Goal: Task Accomplishment & Management: Use online tool/utility

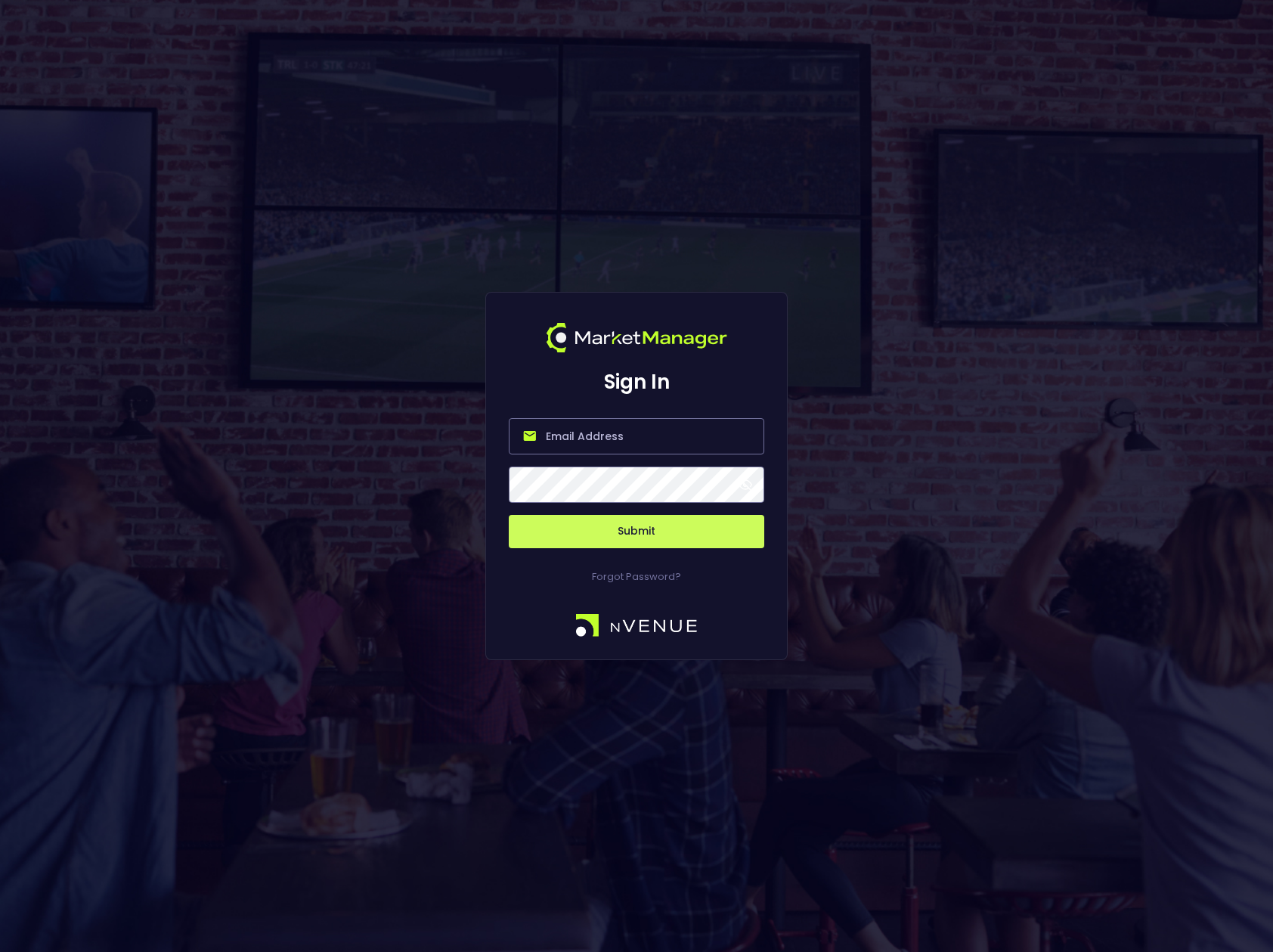
type input "[PERSON_NAME][EMAIL_ADDRESS][DOMAIN_NAME]"
click at [745, 487] on span at bounding box center [745, 484] width 14 height 14
click at [640, 532] on button "Submit" at bounding box center [636, 531] width 256 height 33
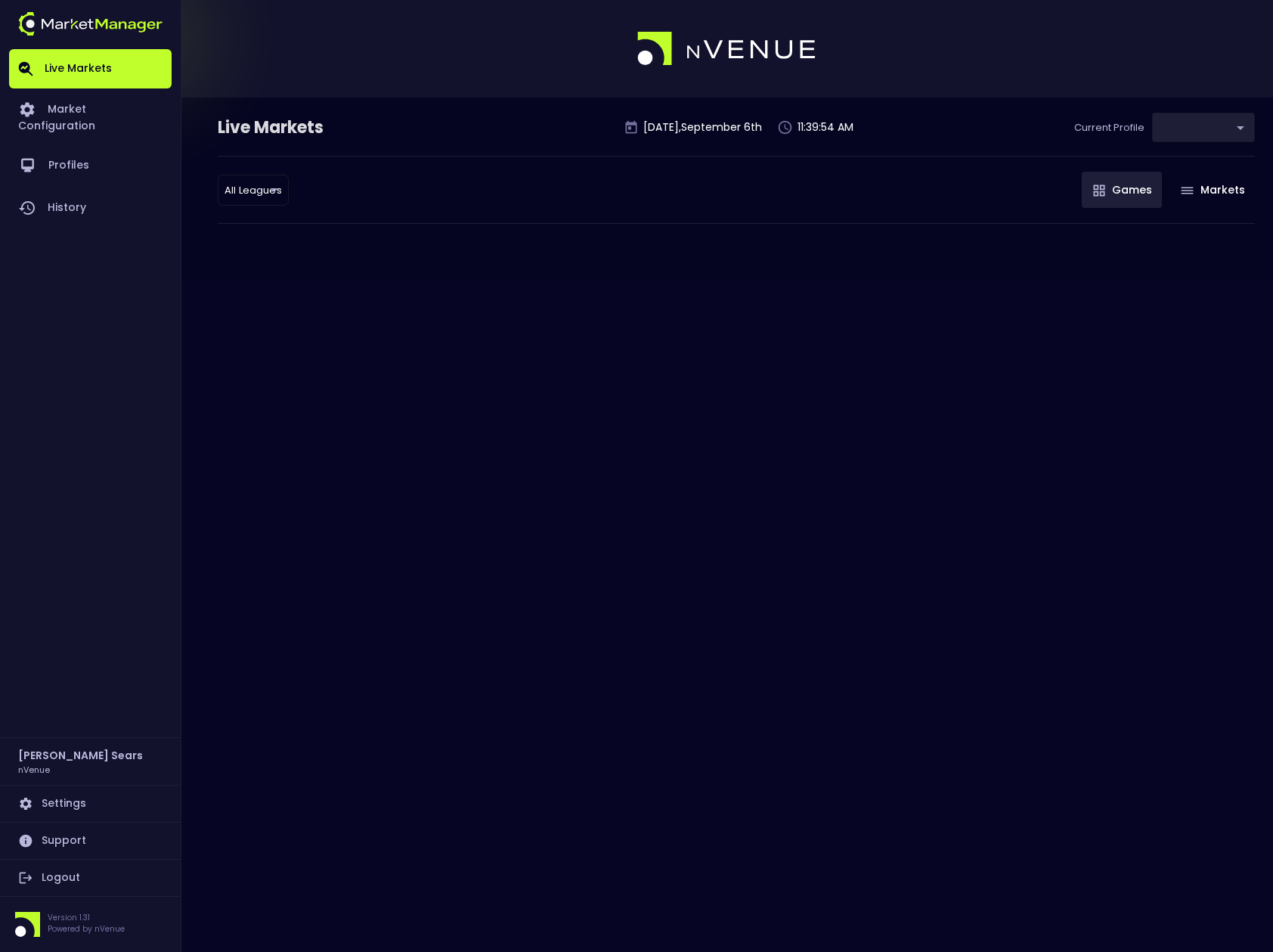
type input "9d8bad92-567c-44a6-ba12-e9bc101fa057"
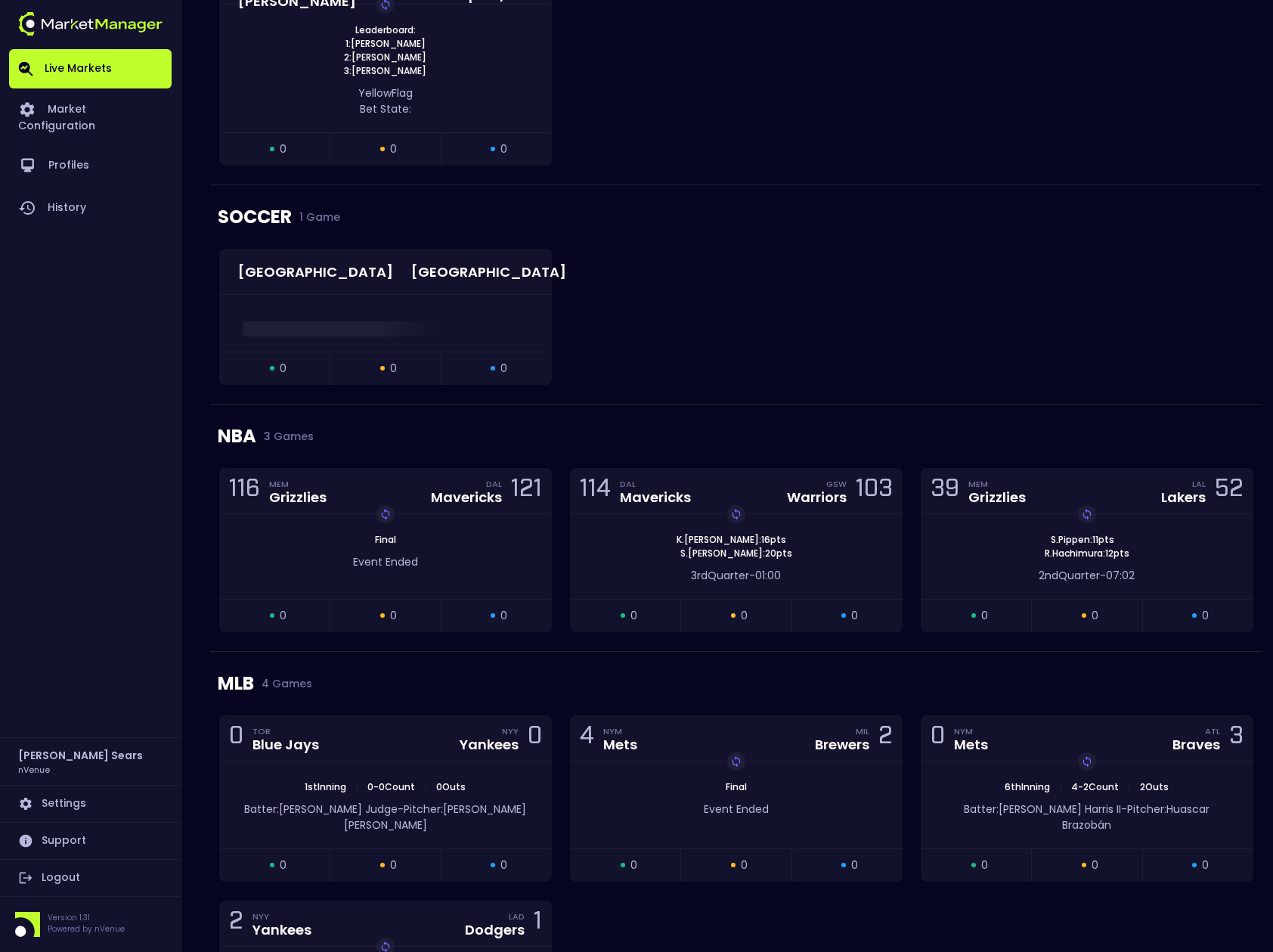
scroll to position [1548, 0]
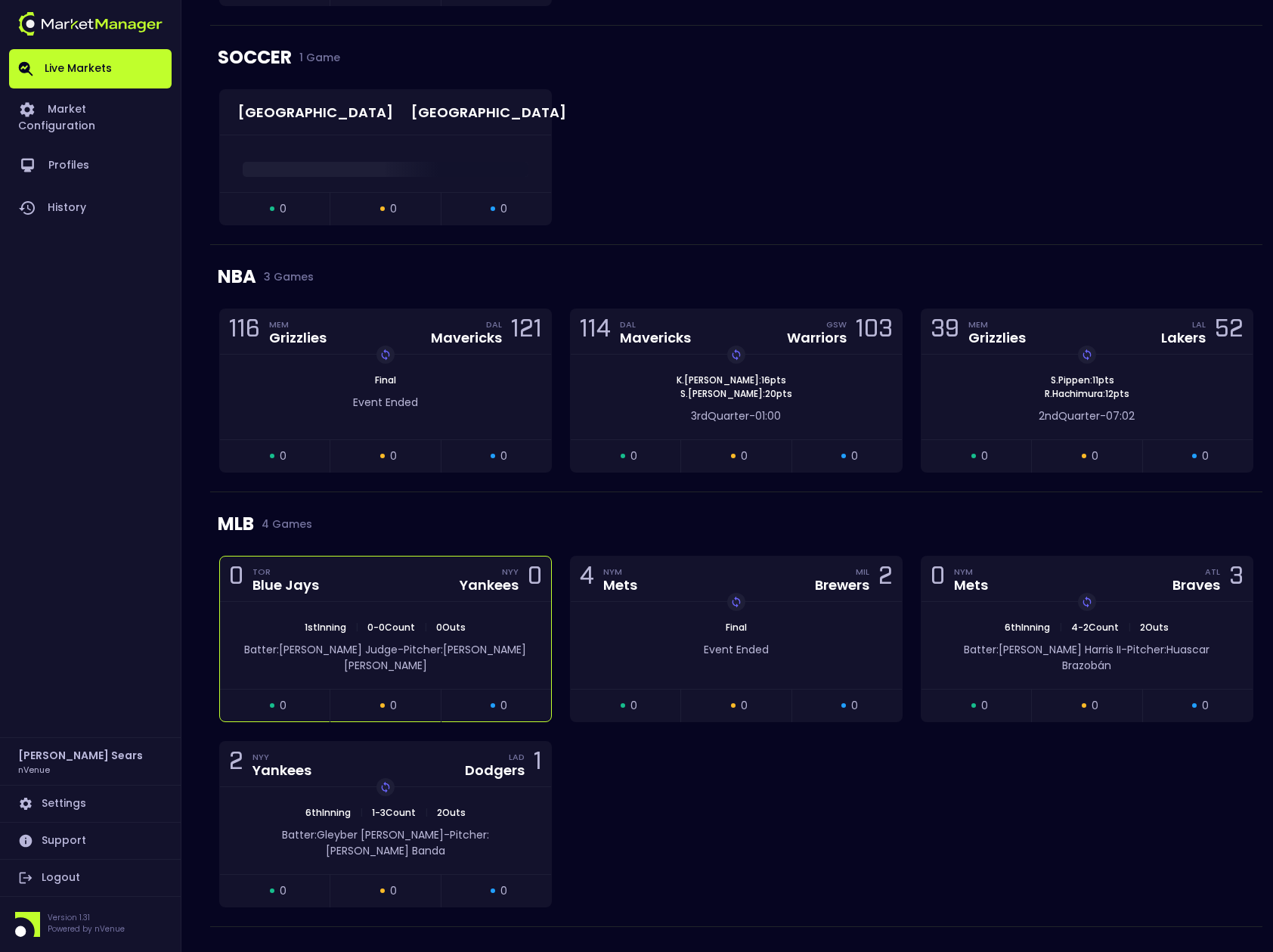
click at [475, 608] on div "1st Inning | 0 - 0 Count | 0 Outs Batter: Aaron Judge - Pitcher: Chris Bassitt" at bounding box center [385, 644] width 331 height 87
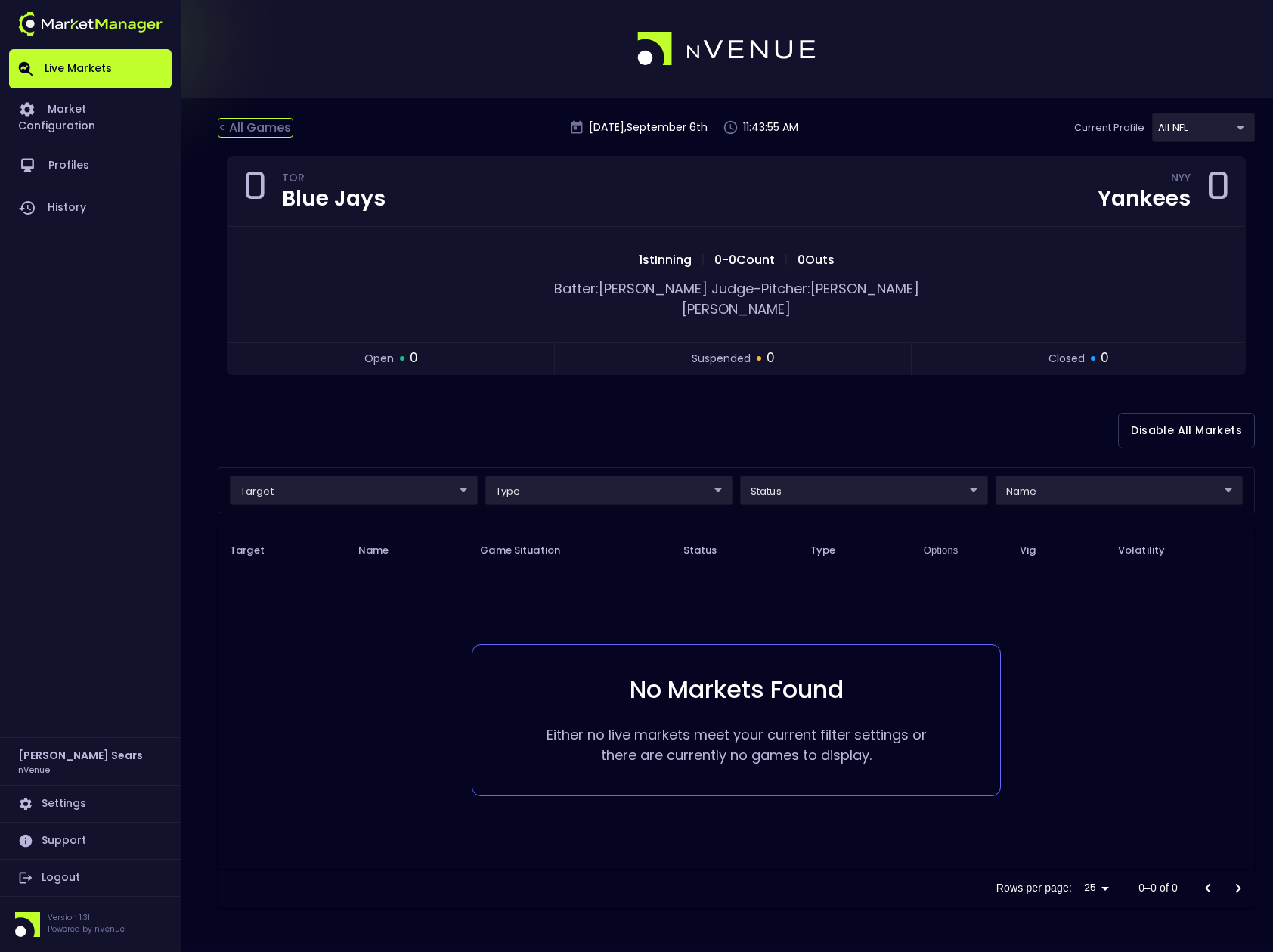
click at [277, 124] on div "< All Games" at bounding box center [256, 128] width 76 height 20
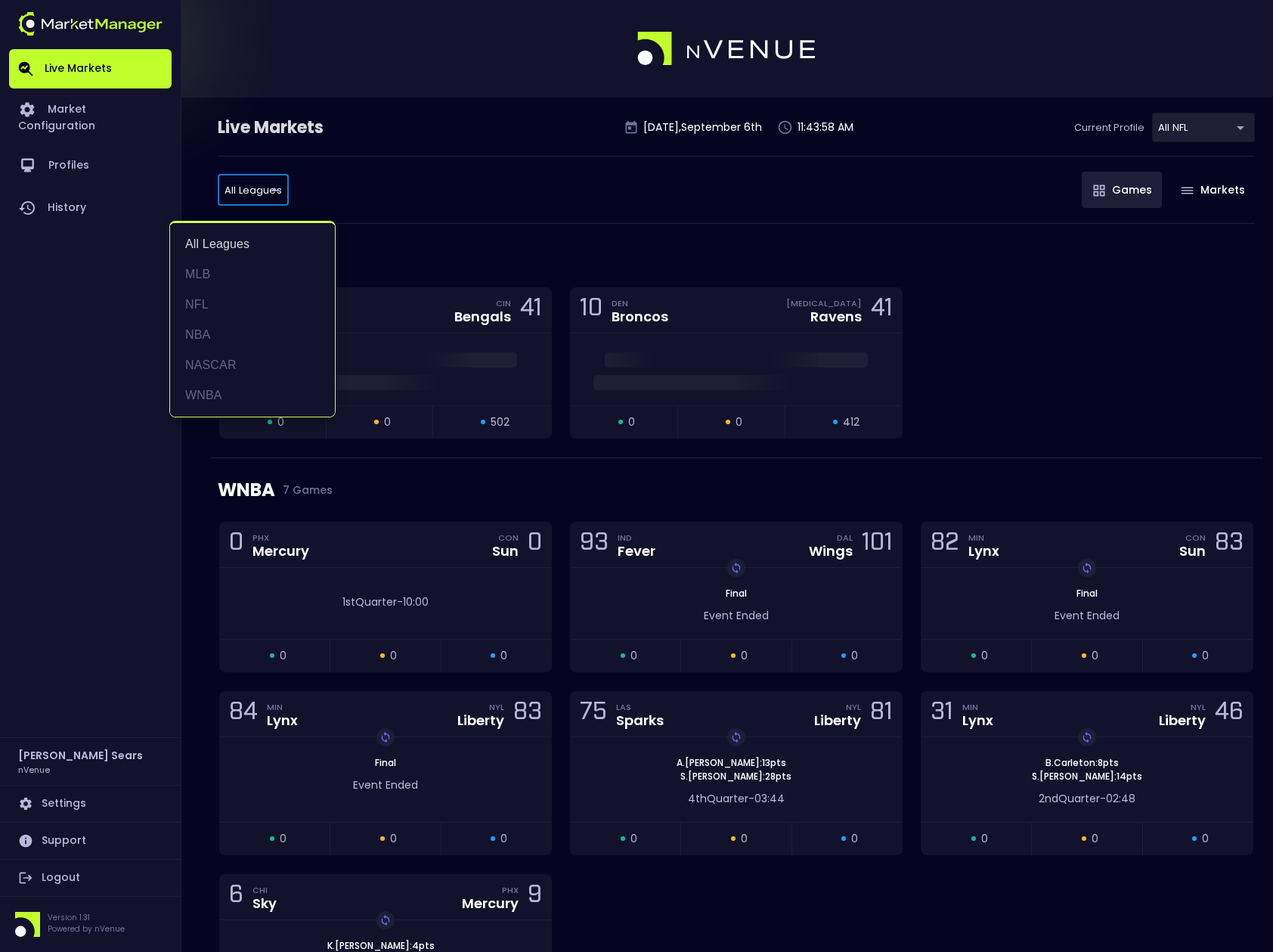
click at [216, 393] on li "WNBA" at bounding box center [252, 395] width 165 height 30
type input "WNBA"
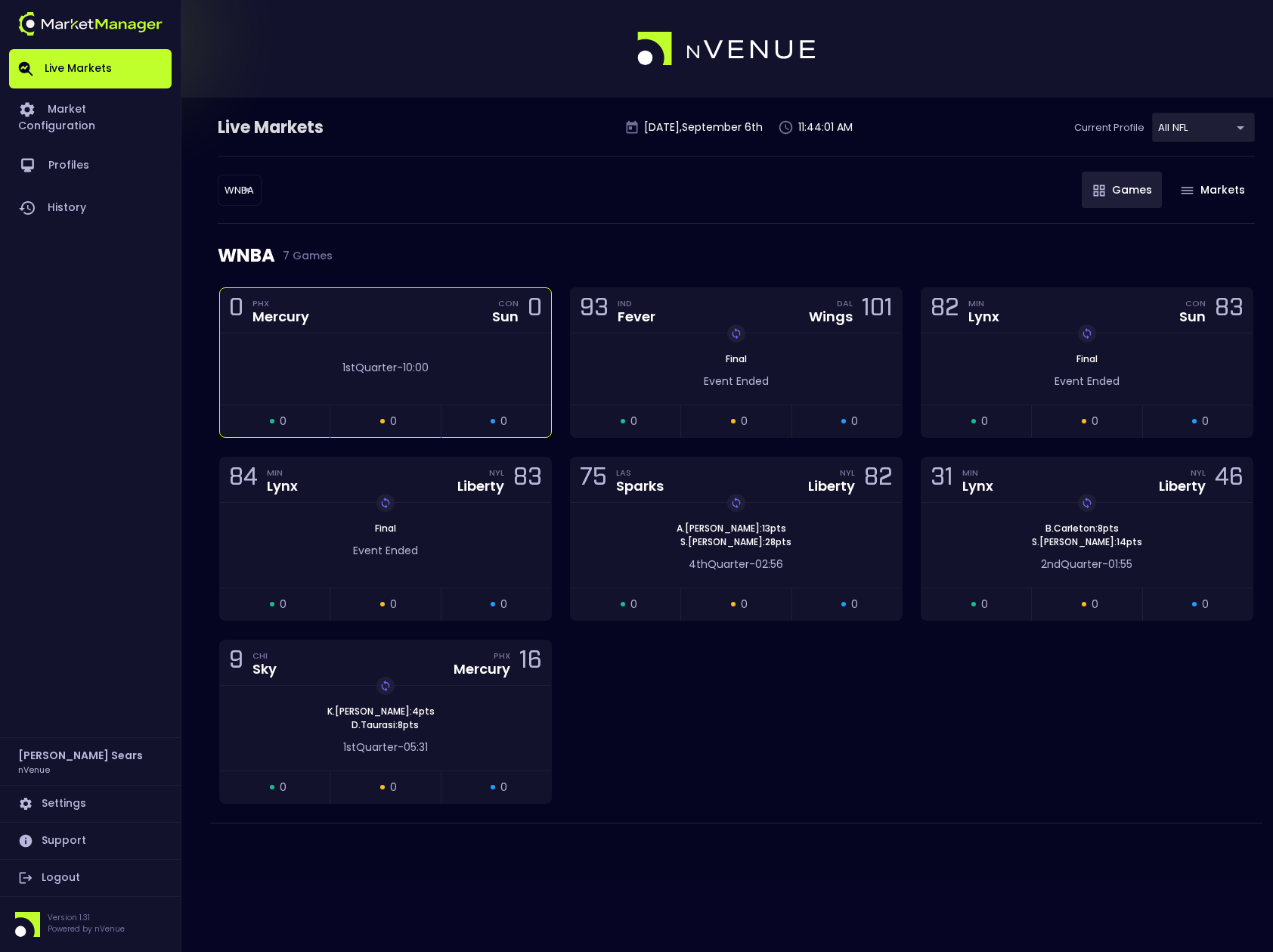
click at [412, 371] on span "10:00" at bounding box center [415, 367] width 26 height 16
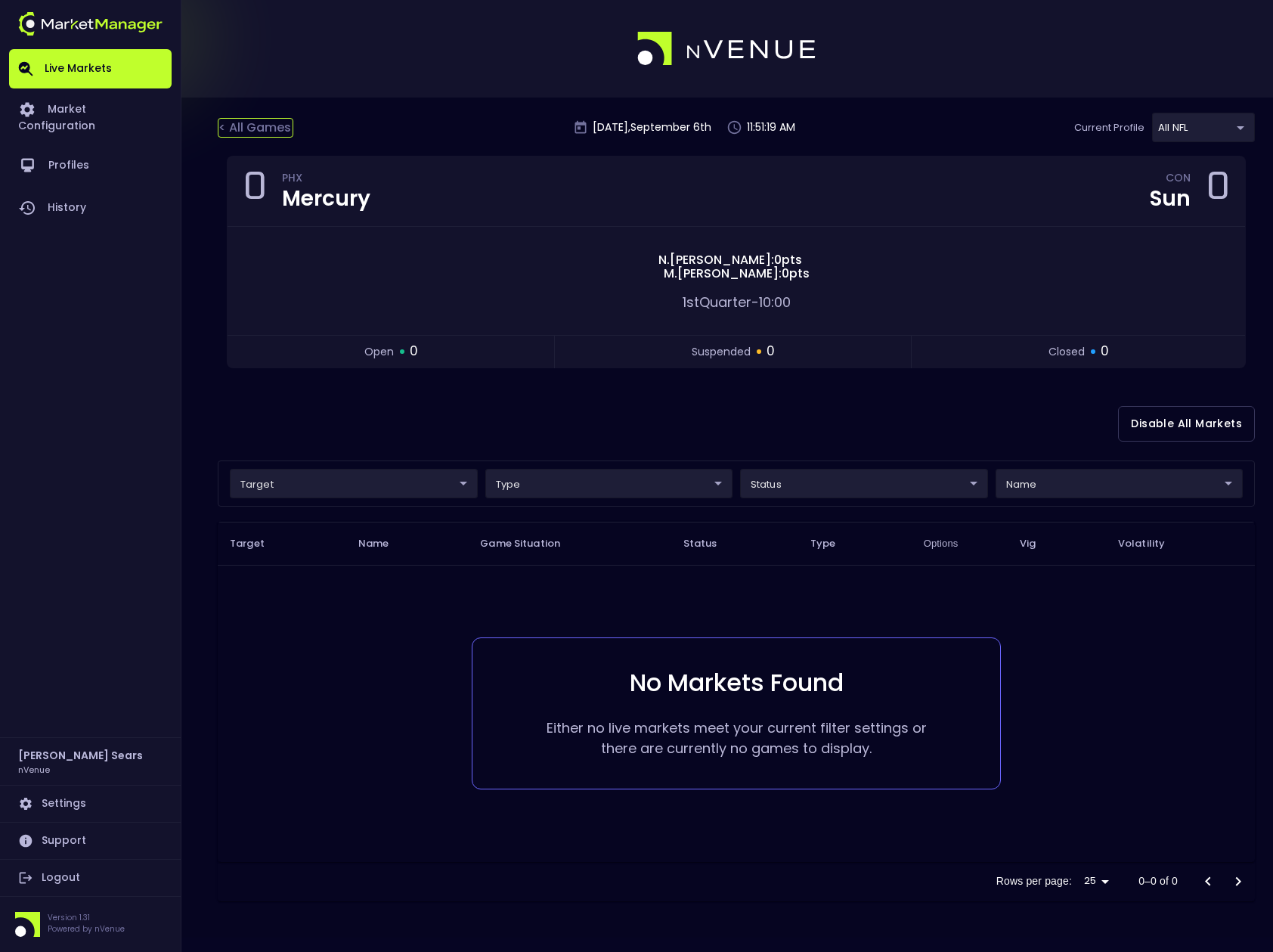
click at [274, 127] on div "< All Games" at bounding box center [256, 128] width 76 height 20
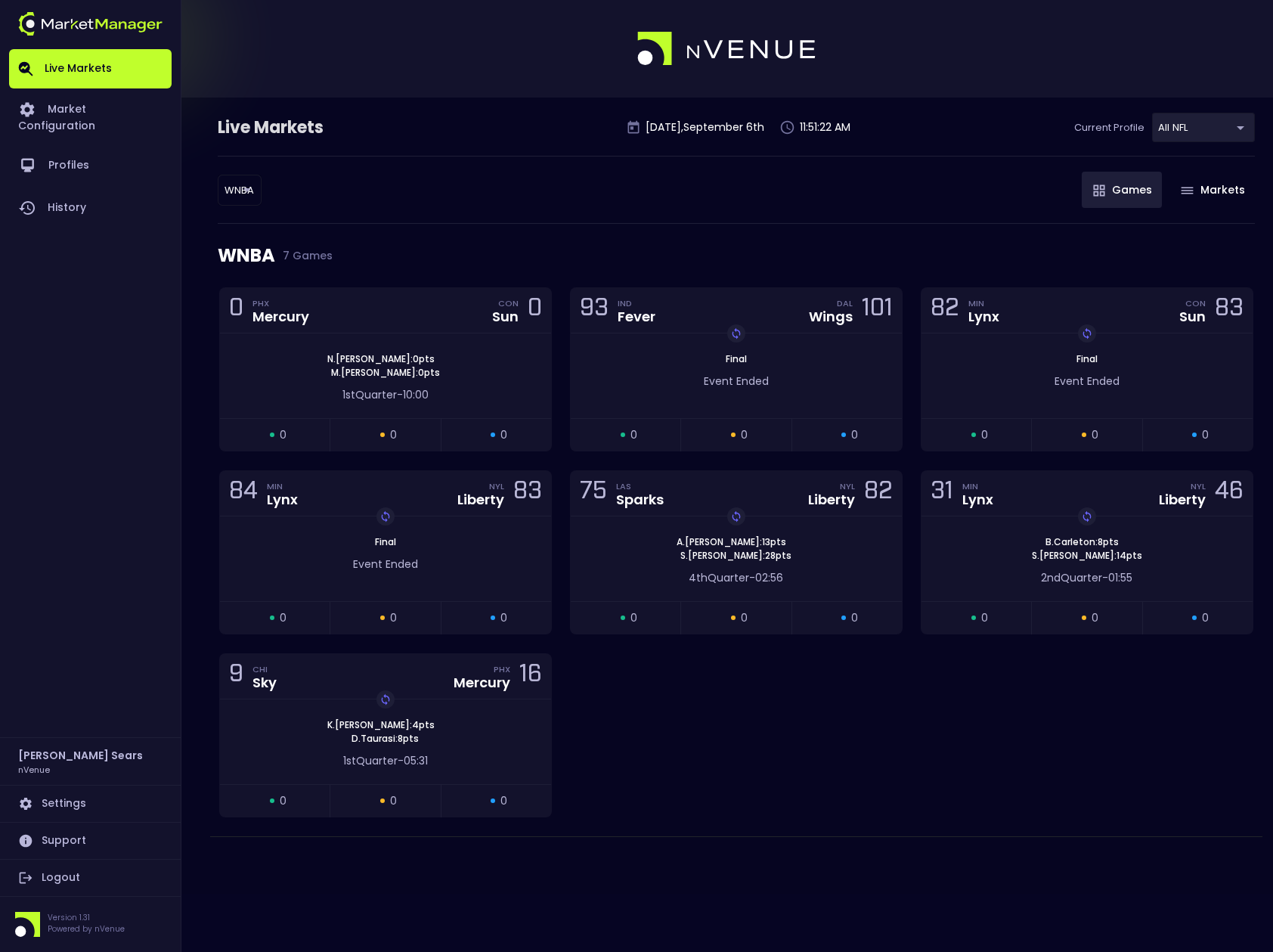
click at [234, 190] on body "Live Markets Market Configuration Profiles History Bruce Sears nVenue Settings …" at bounding box center [636, 476] width 1273 height 952
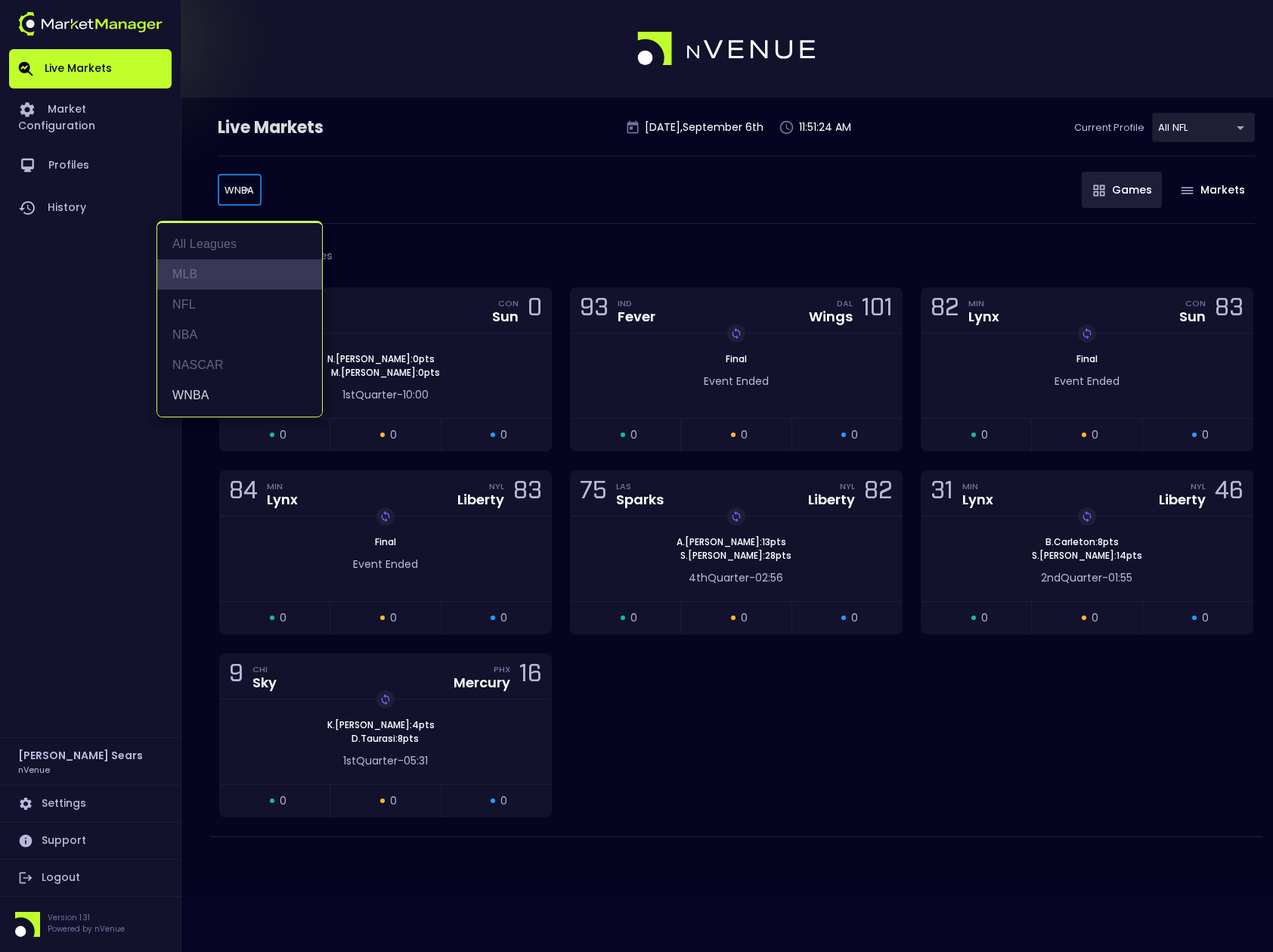
click at [193, 272] on li "MLB" at bounding box center [239, 274] width 165 height 30
type input "MLB"
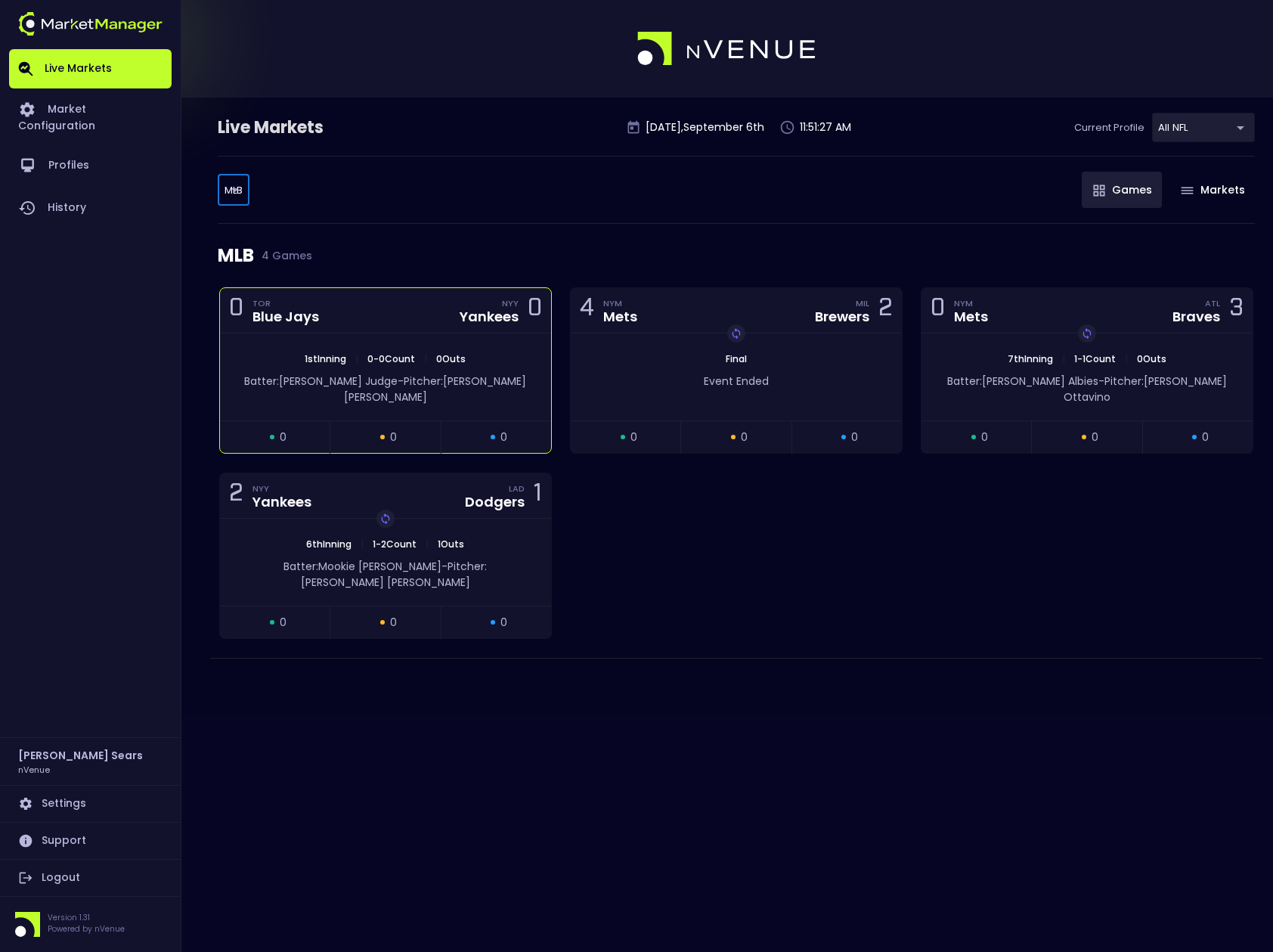
click at [417, 352] on span "0 - 0 Count" at bounding box center [391, 359] width 57 height 13
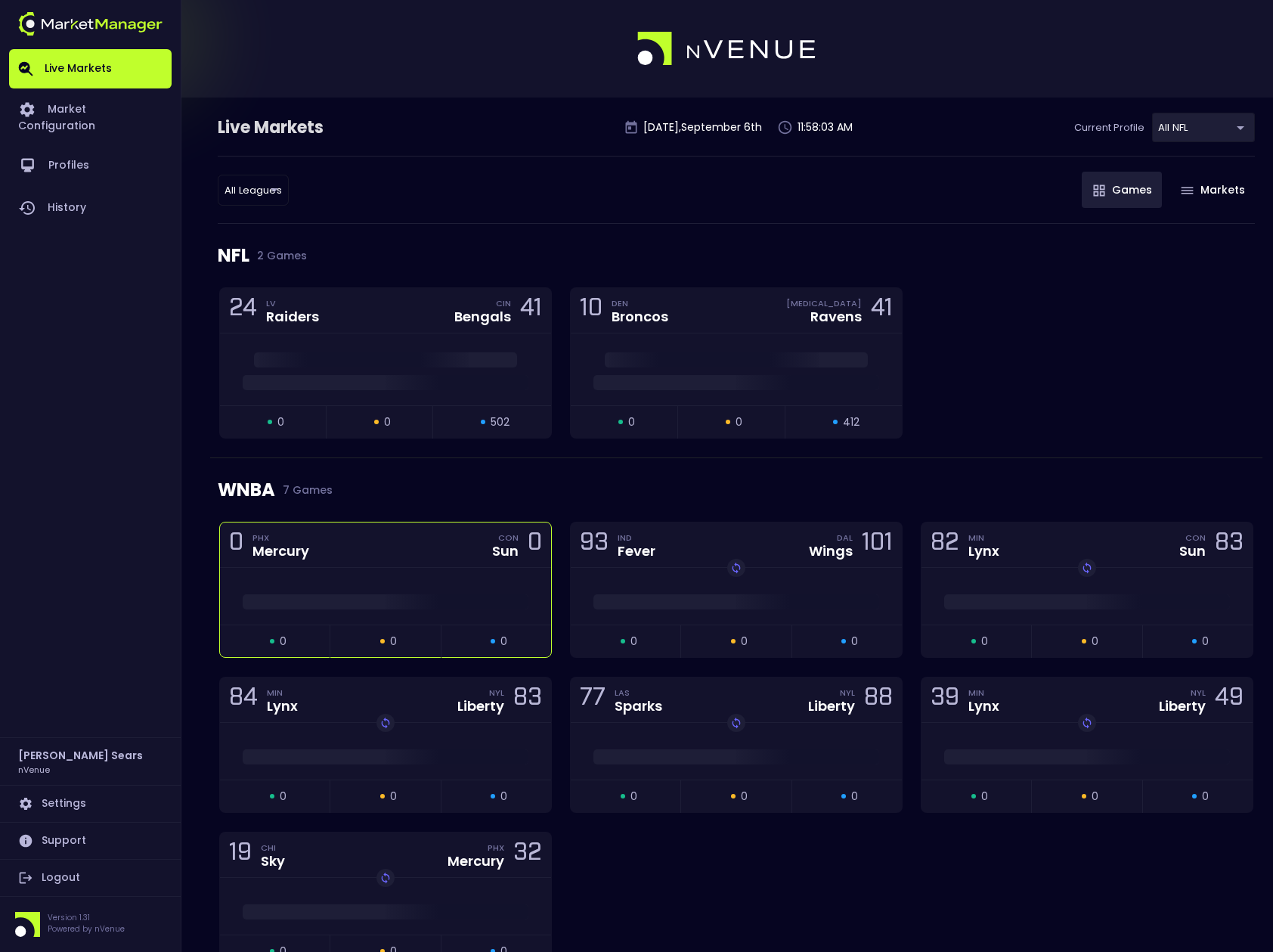
click at [420, 588] on div at bounding box center [385, 598] width 331 height 23
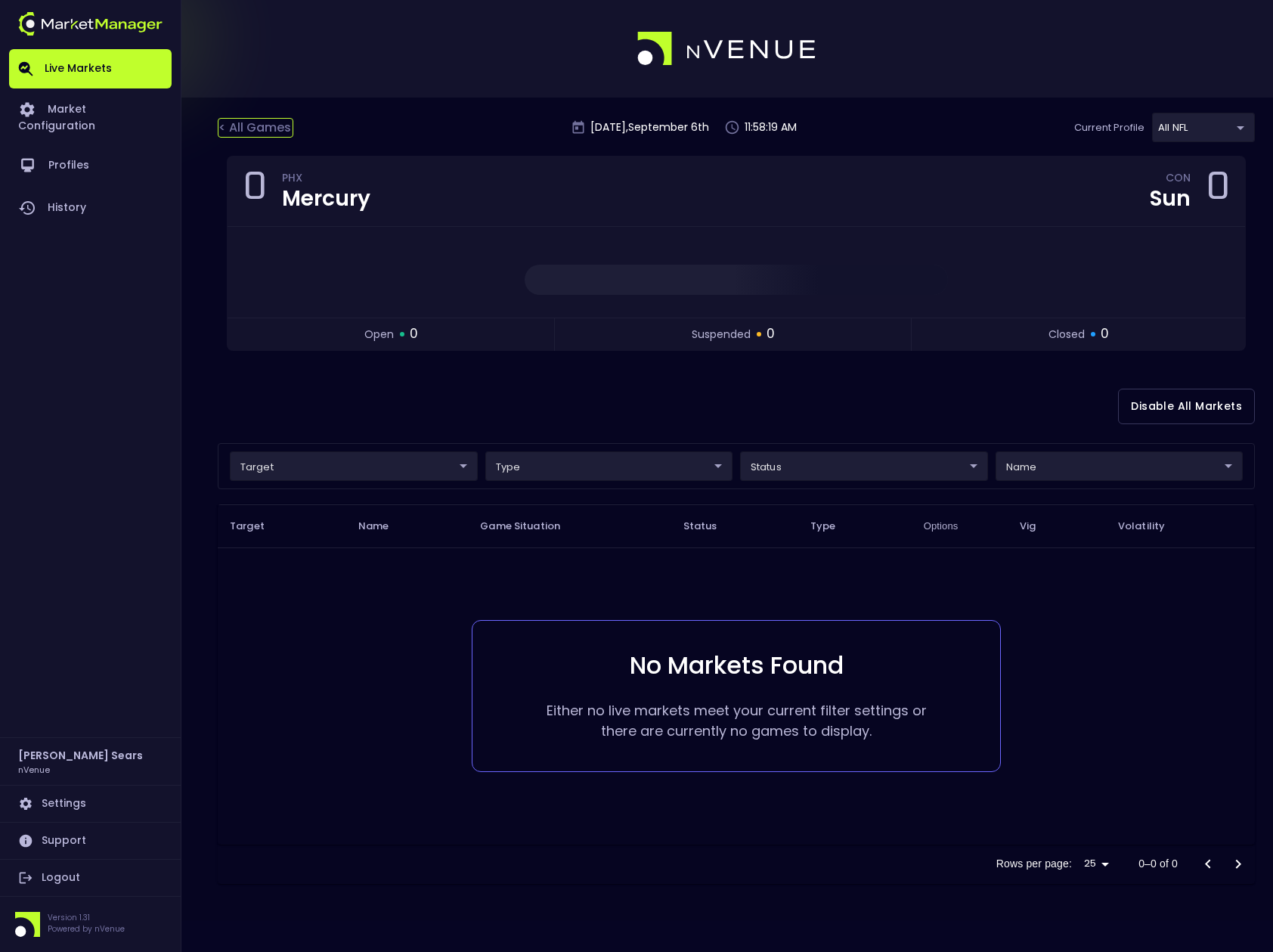
click at [266, 130] on div "< All Games" at bounding box center [256, 128] width 76 height 20
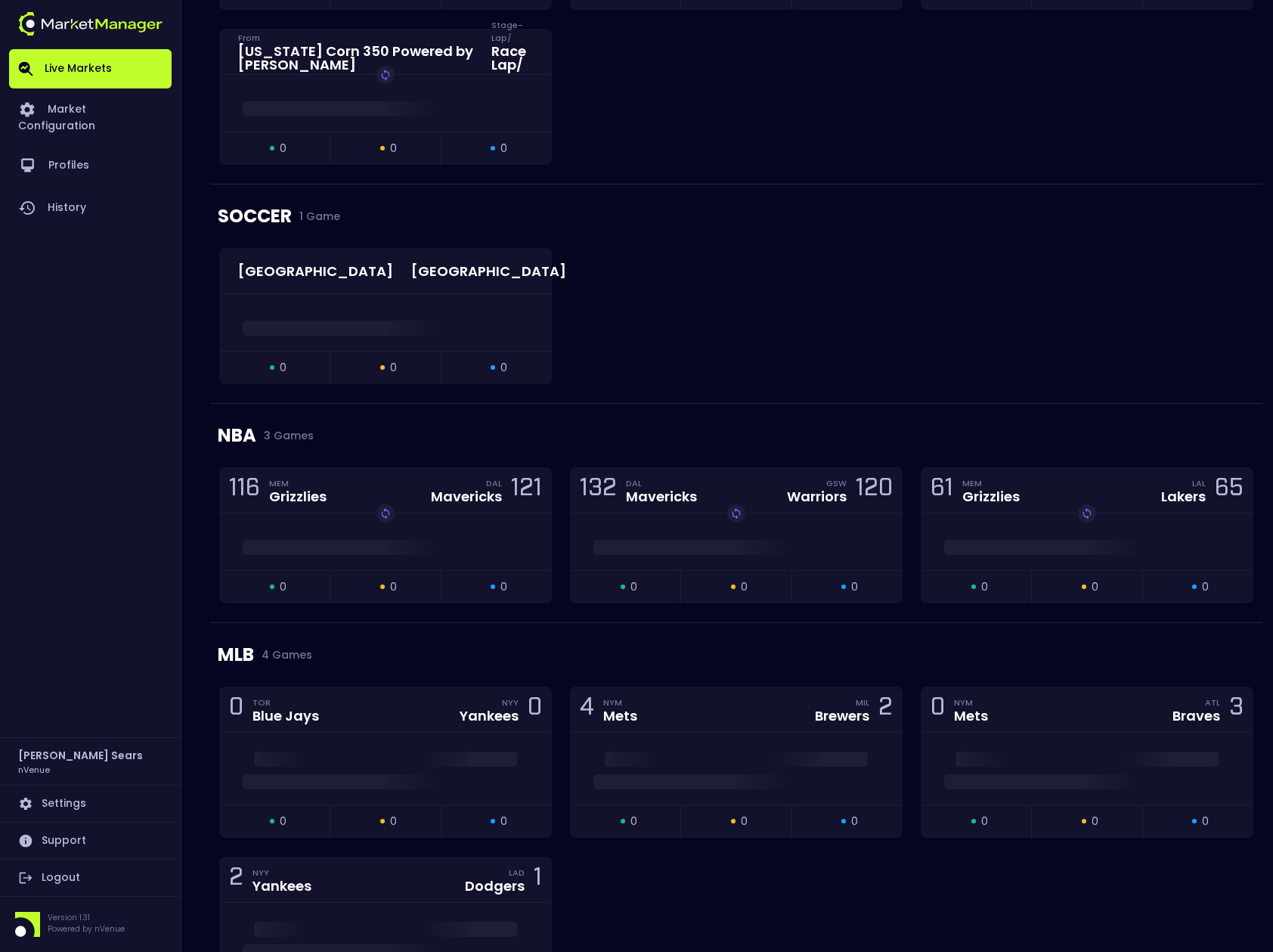
scroll to position [1309, 0]
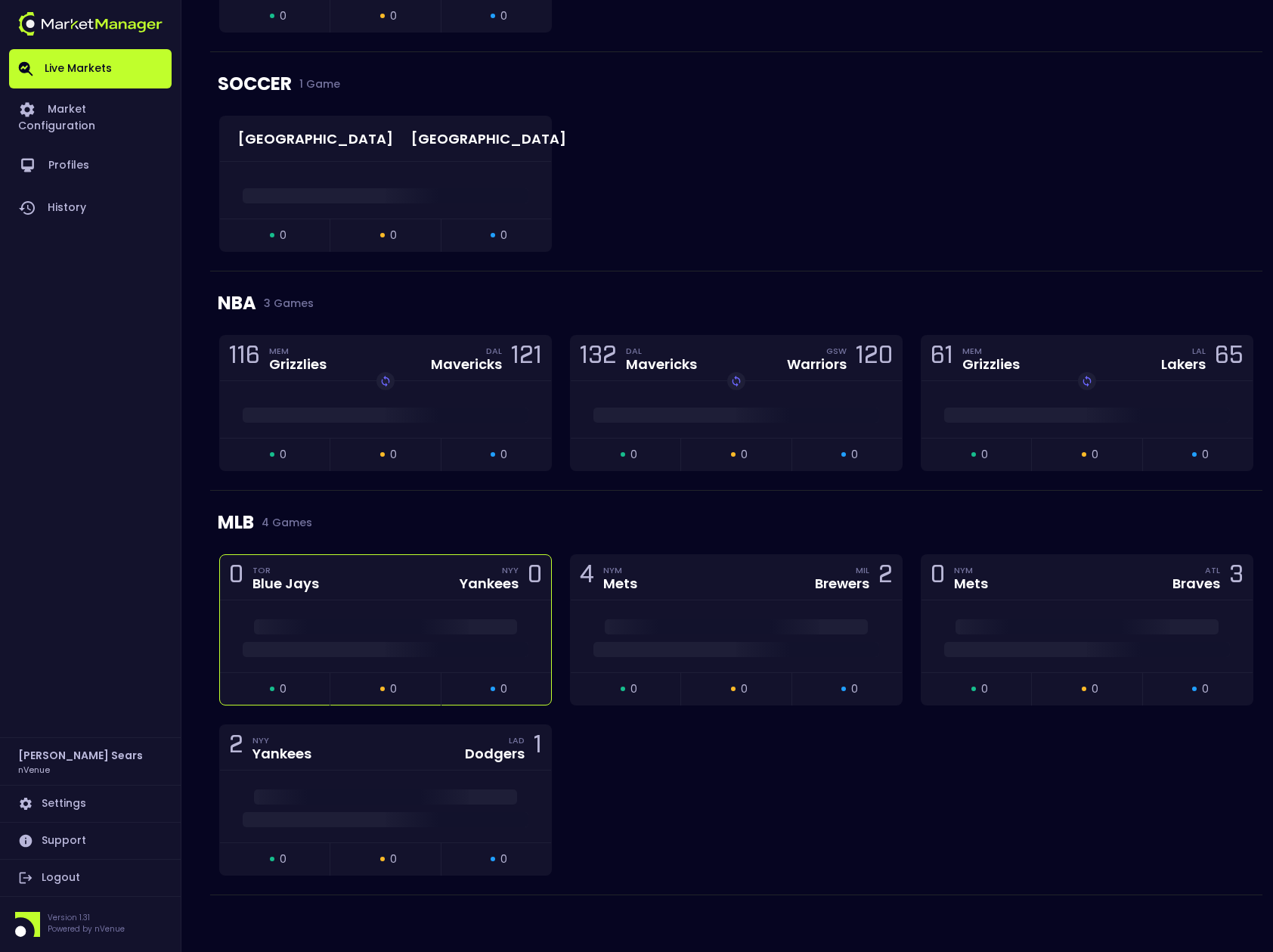
click at [478, 645] on span at bounding box center [385, 649] width 286 height 16
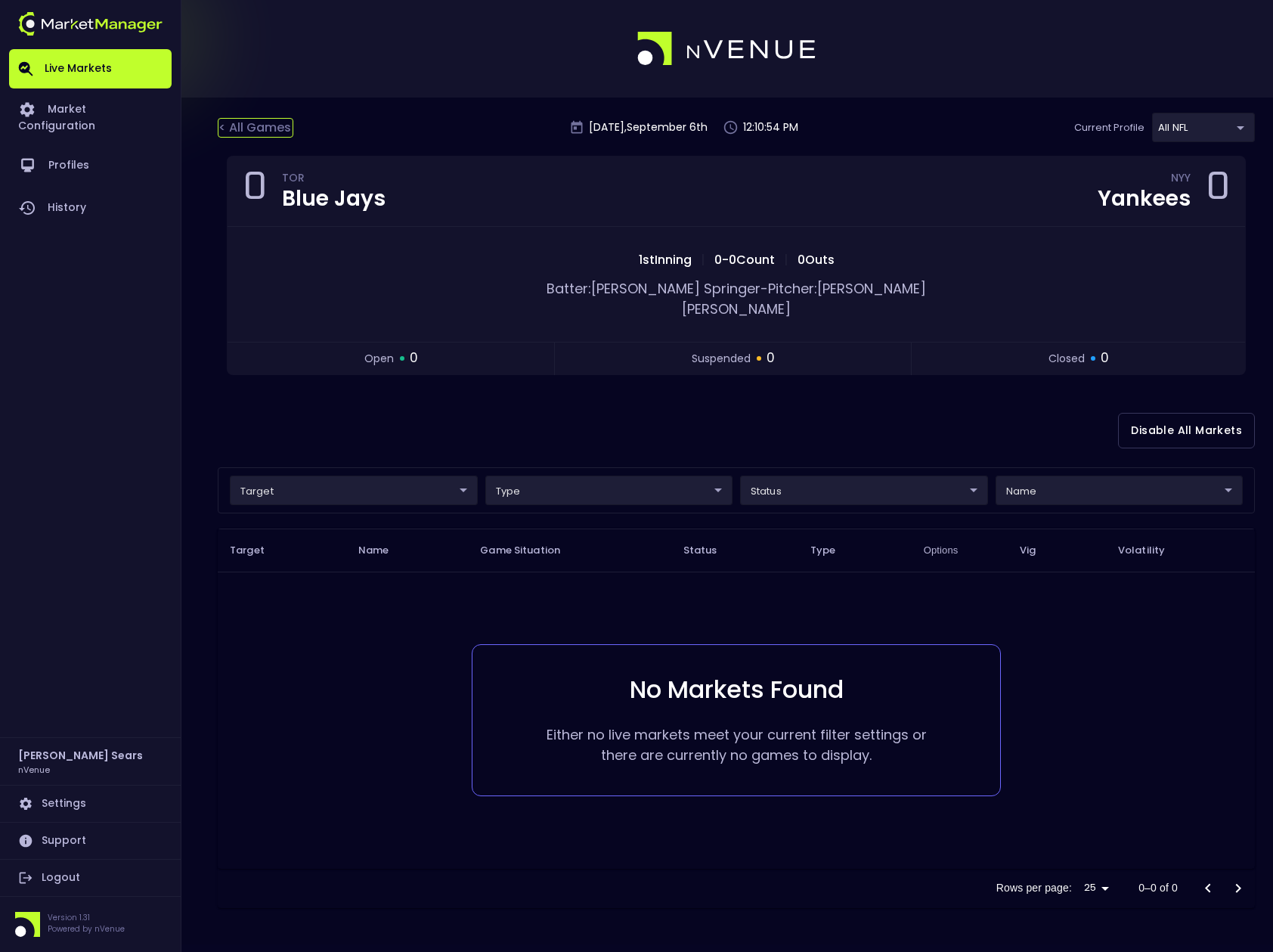
click at [240, 127] on div "< All Games" at bounding box center [256, 128] width 76 height 20
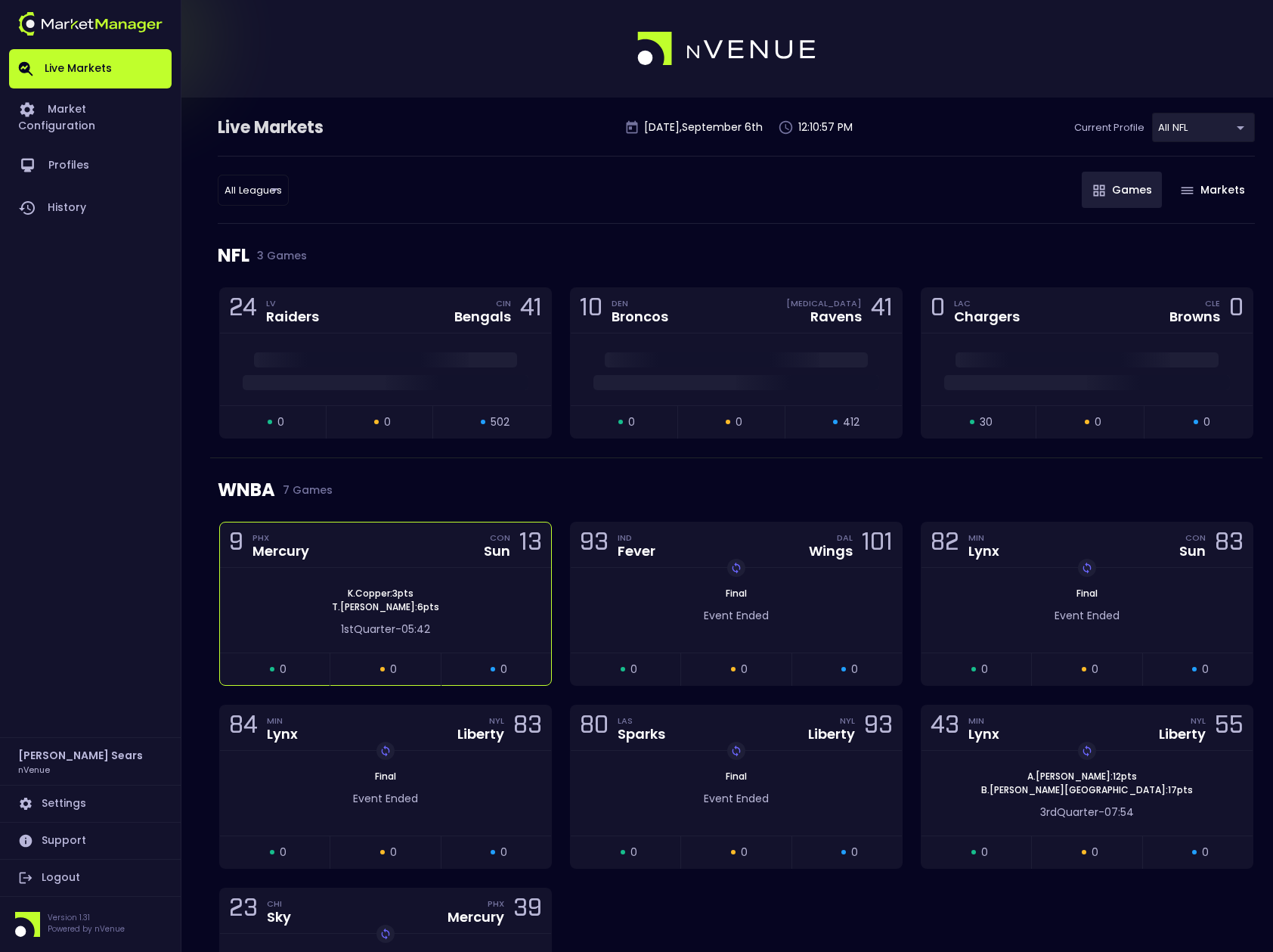
click at [447, 606] on div "K . Copper : 3 pts T . Charles : 6 pts" at bounding box center [385, 601] width 331 height 27
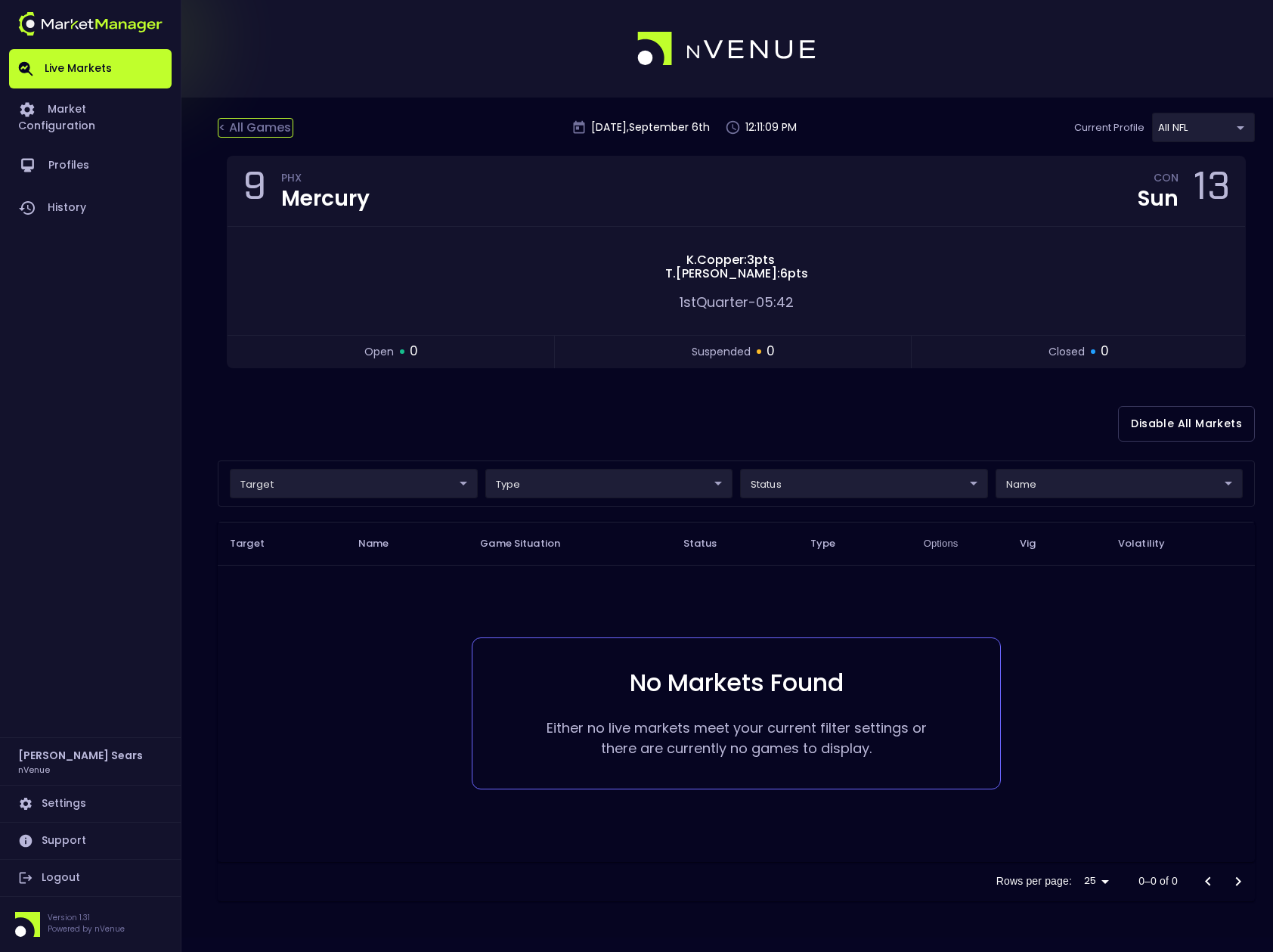
click at [251, 130] on div "< All Games" at bounding box center [256, 128] width 76 height 20
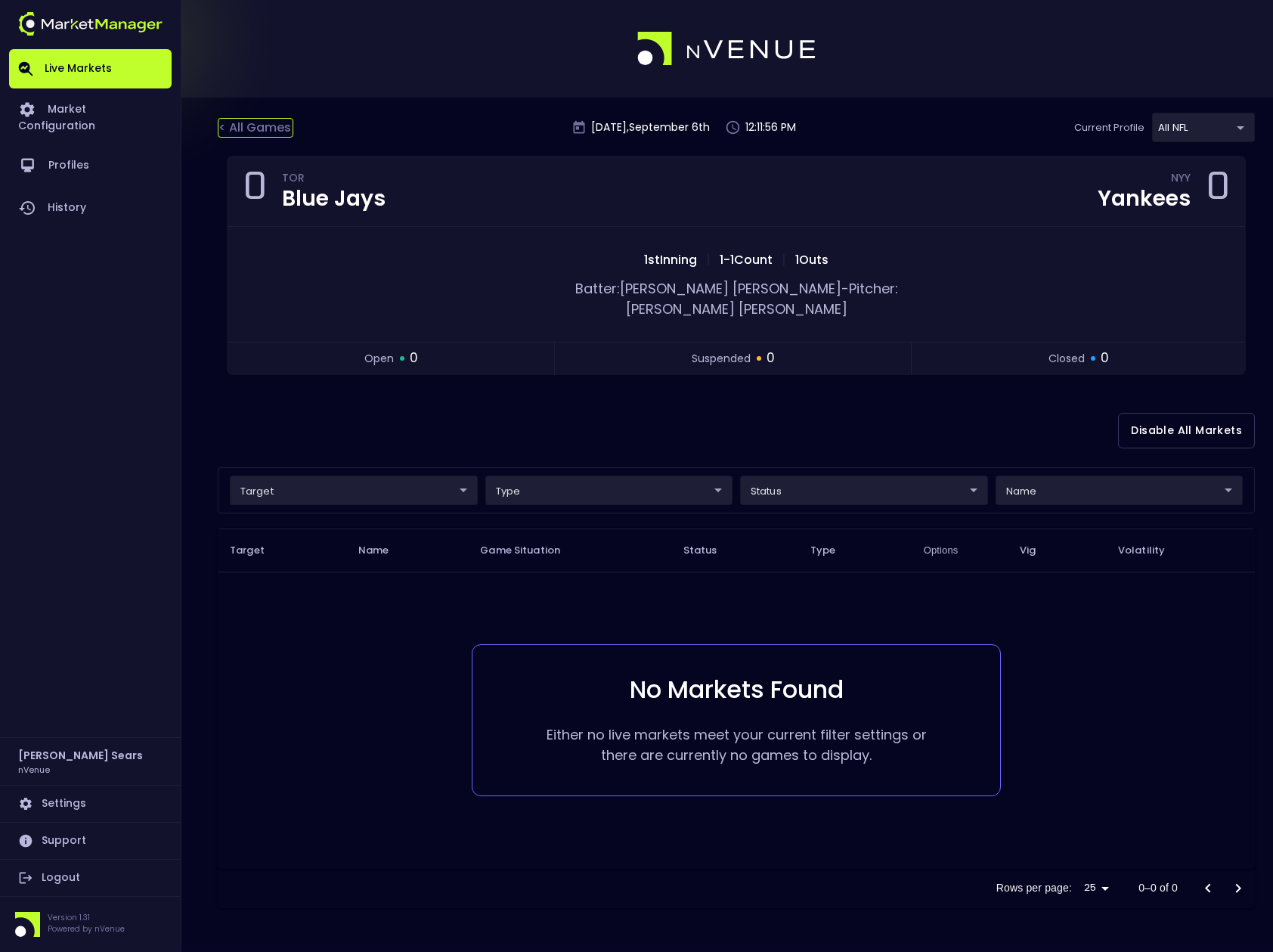
click at [271, 128] on div "< All Games" at bounding box center [256, 128] width 76 height 20
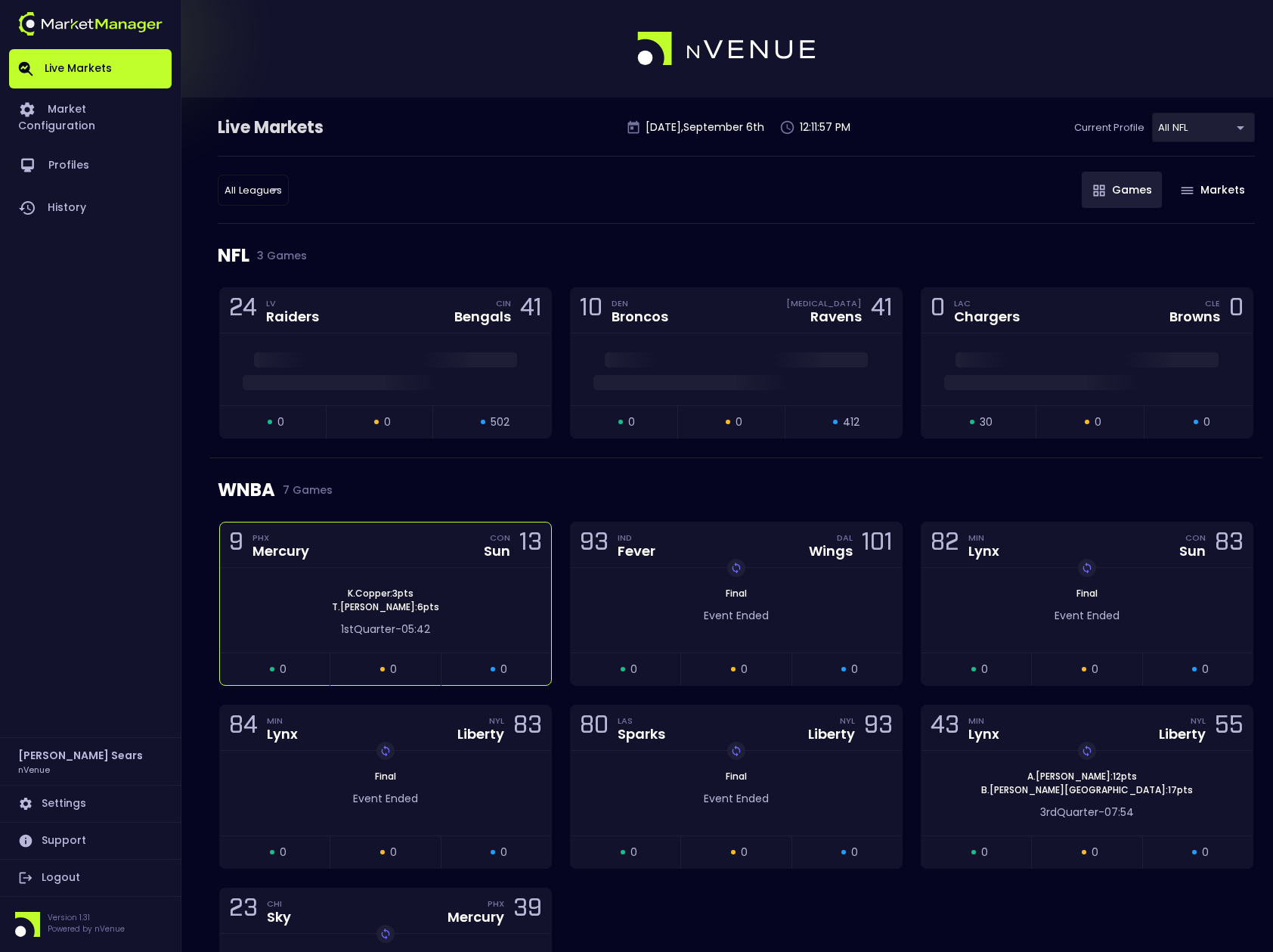
click at [447, 591] on div "K . Copper : 3 pts T . Charles : 6 pts" at bounding box center [385, 601] width 331 height 27
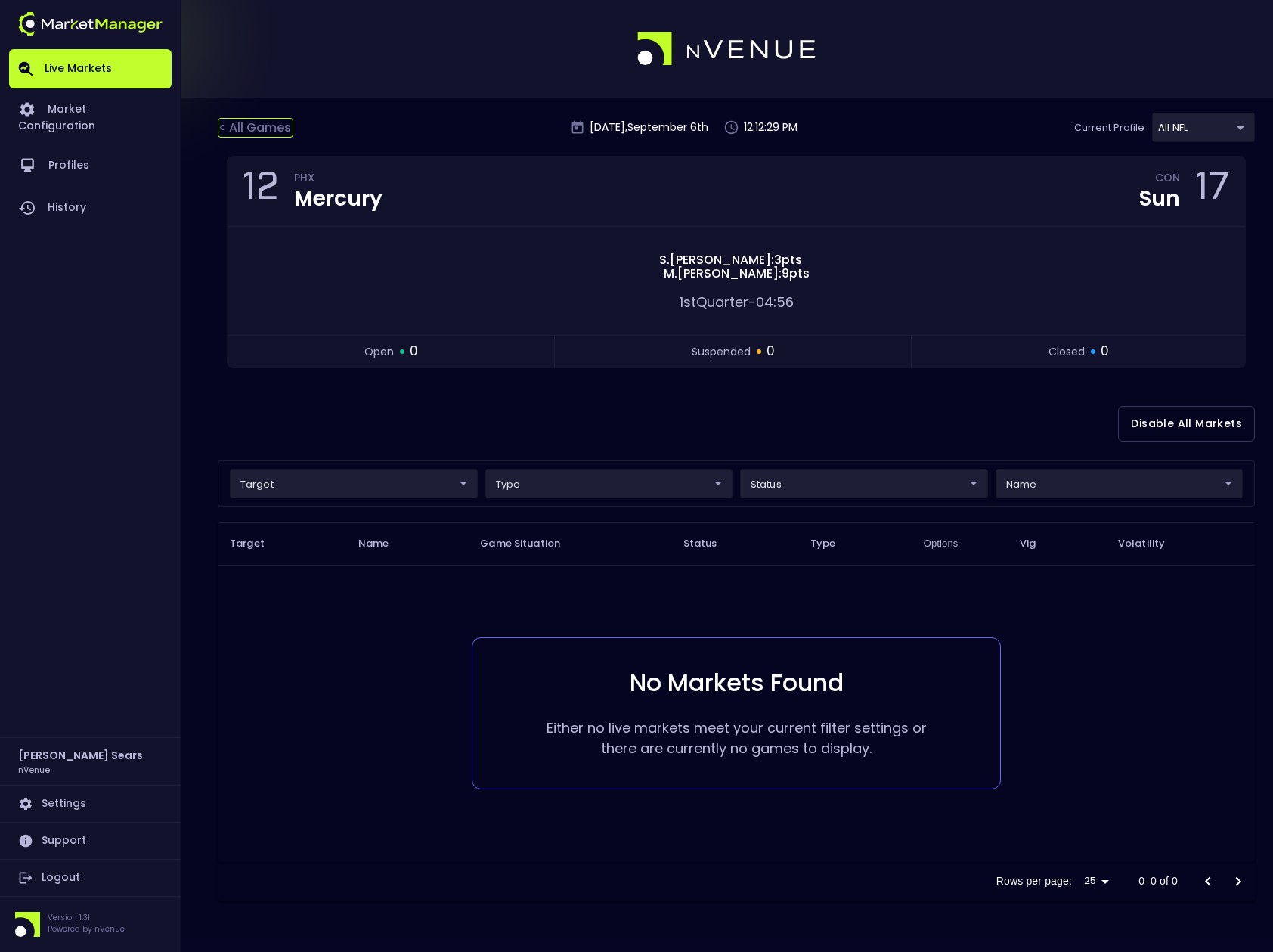
click at [269, 127] on div "< All Games" at bounding box center [256, 128] width 76 height 20
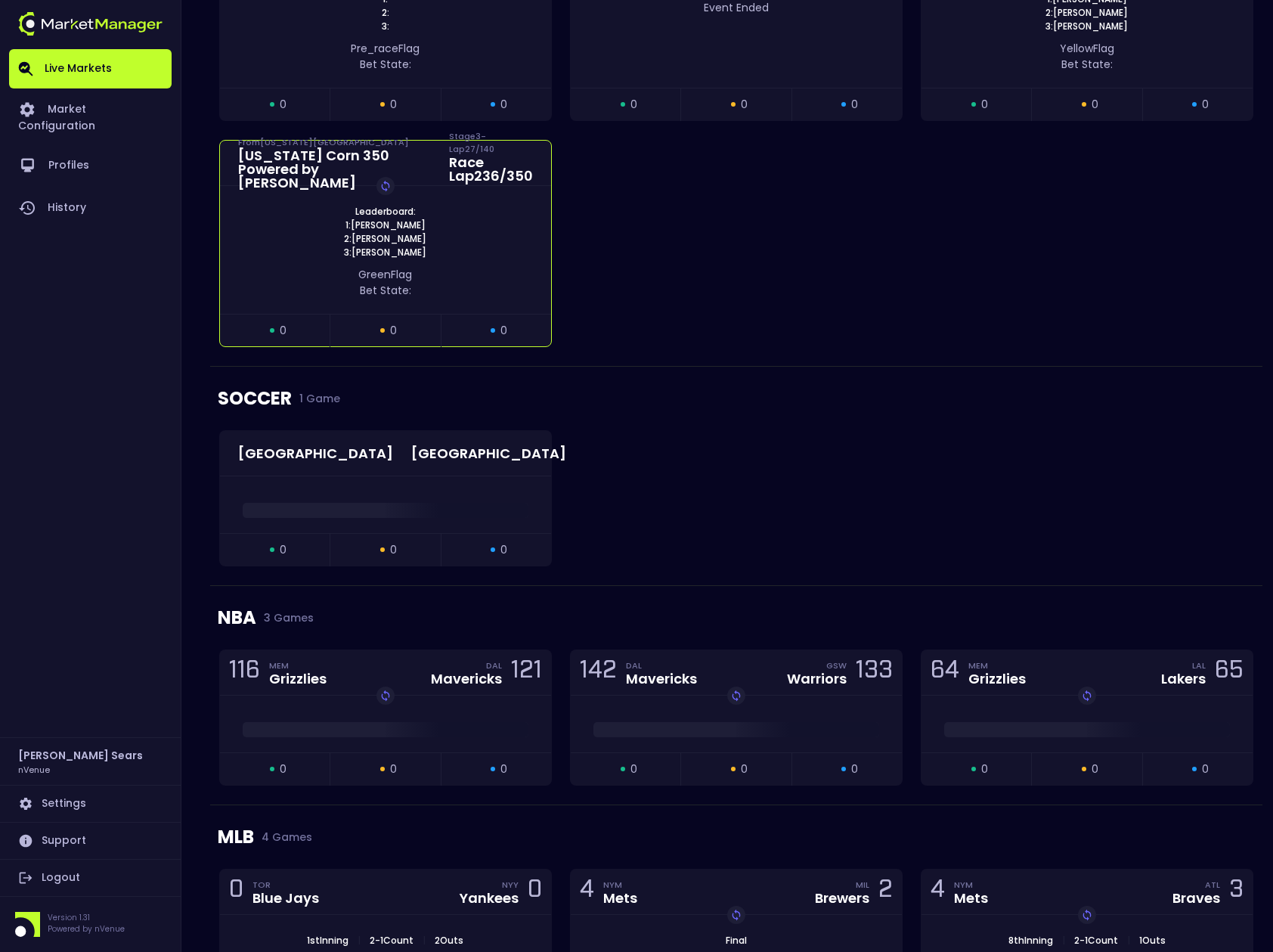
scroll to position [1533, 0]
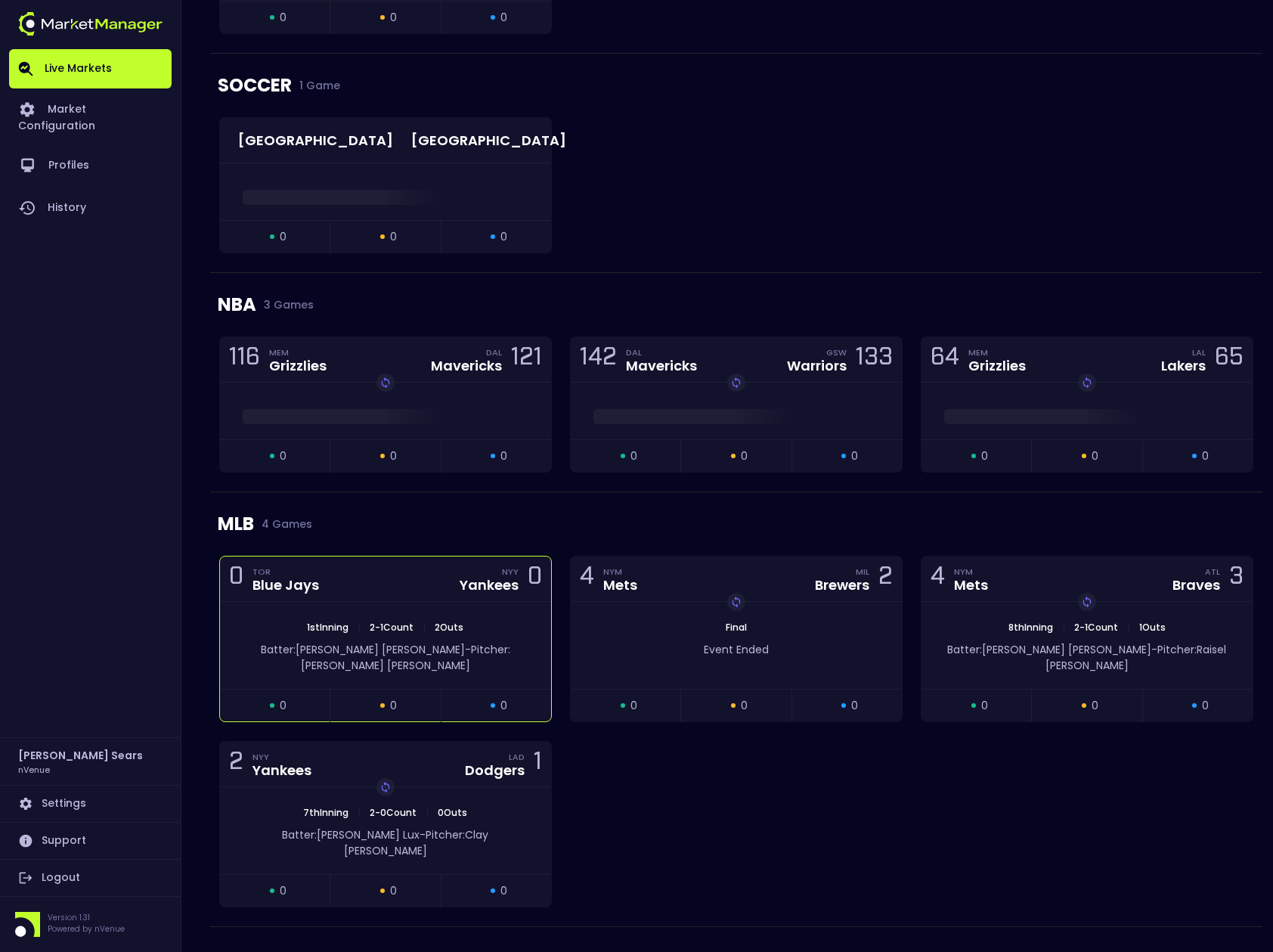
click at [489, 605] on div "1st Inning | 2 - 1 Count | 2 Outs Batter: Vladimir Guerrero Jr. - Pitcher: Luis…" at bounding box center [385, 644] width 331 height 87
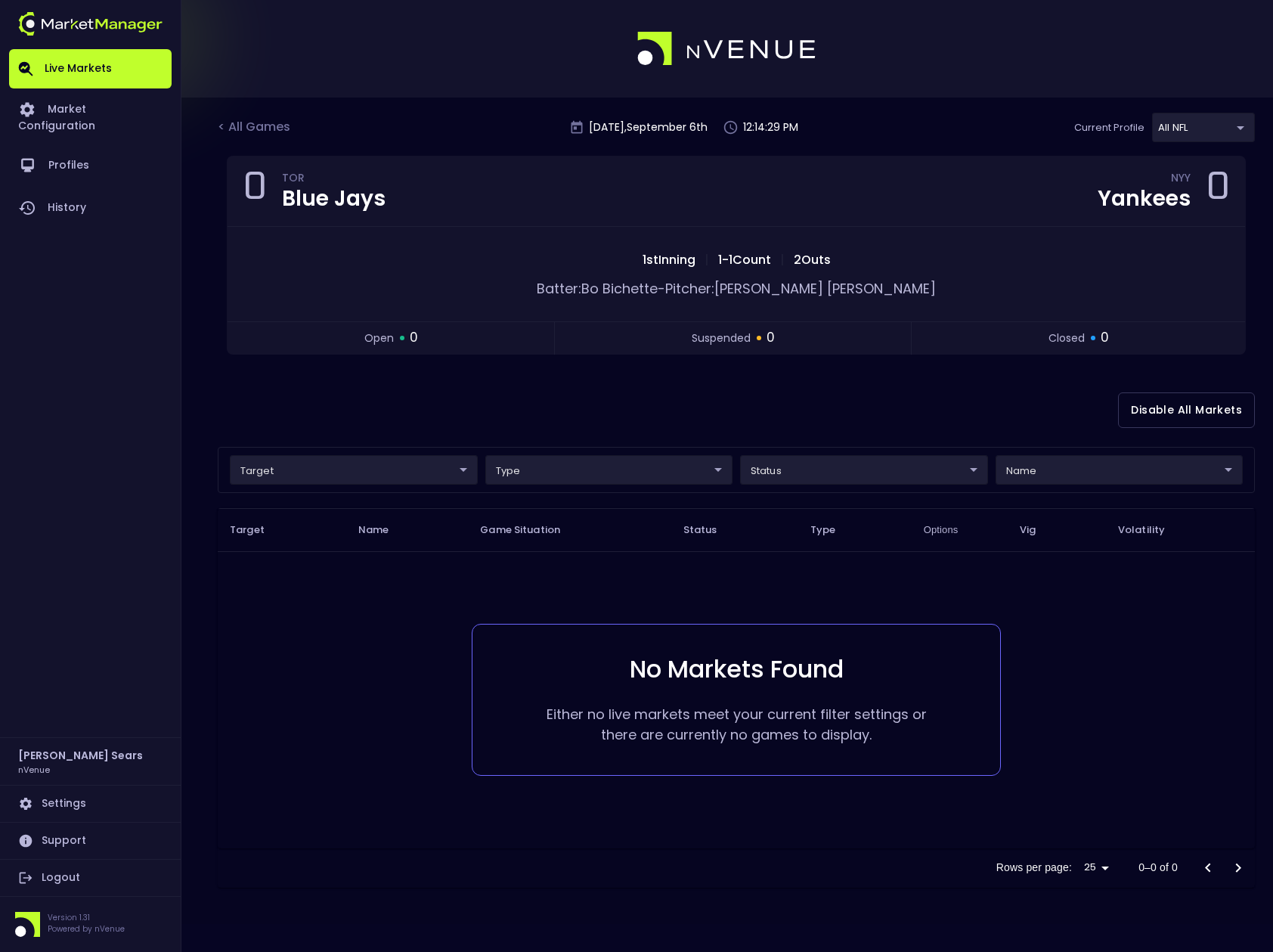
click at [1234, 130] on body "Live Markets Market Configuration Profiles History Bruce Sears nVenue Settings …" at bounding box center [636, 476] width 1273 height 952
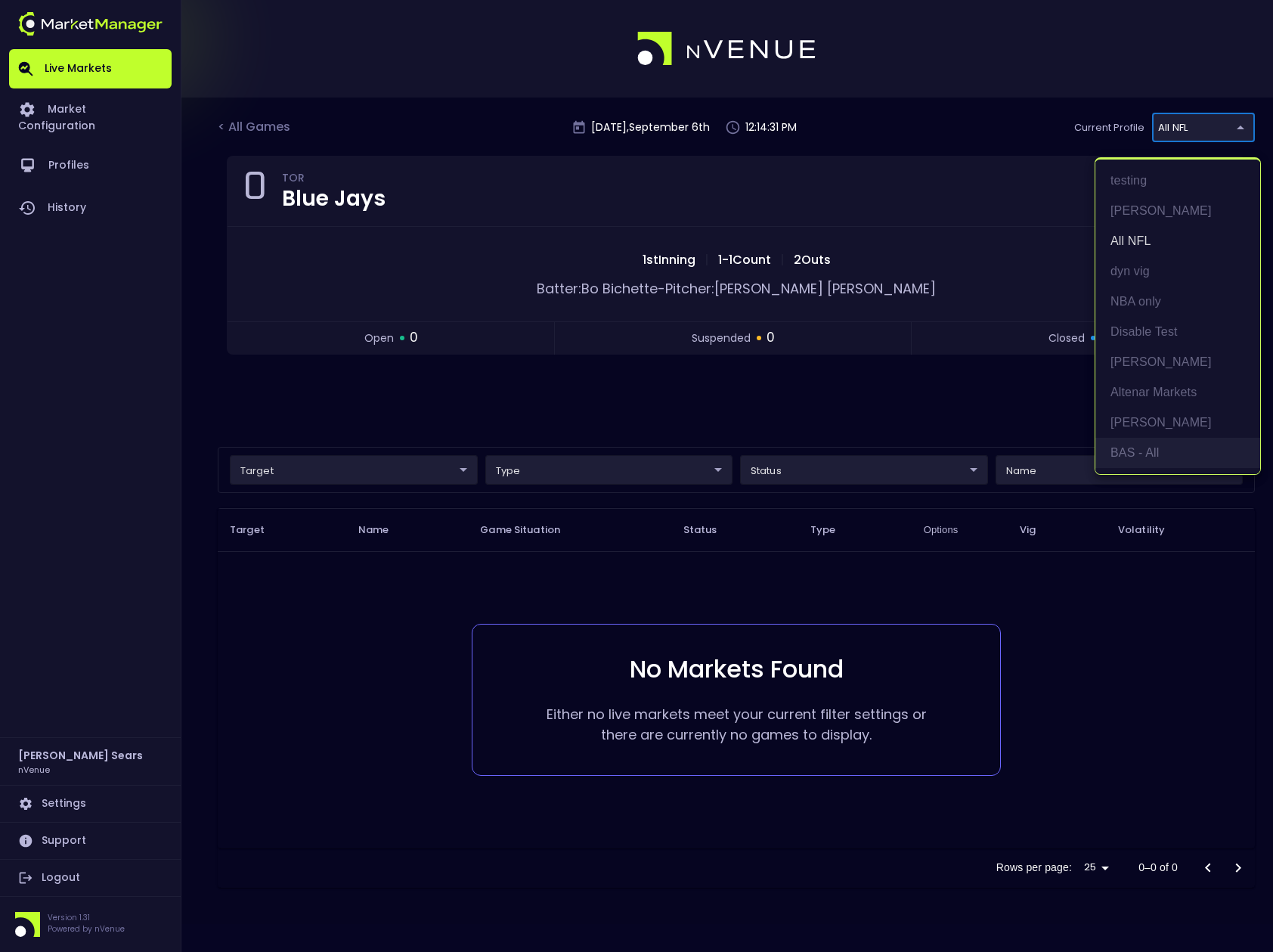
click at [1158, 448] on li "BAS - All" at bounding box center [1177, 453] width 165 height 30
type input "0d810fa5-e353-4d9c-b11d-31f095cae871"
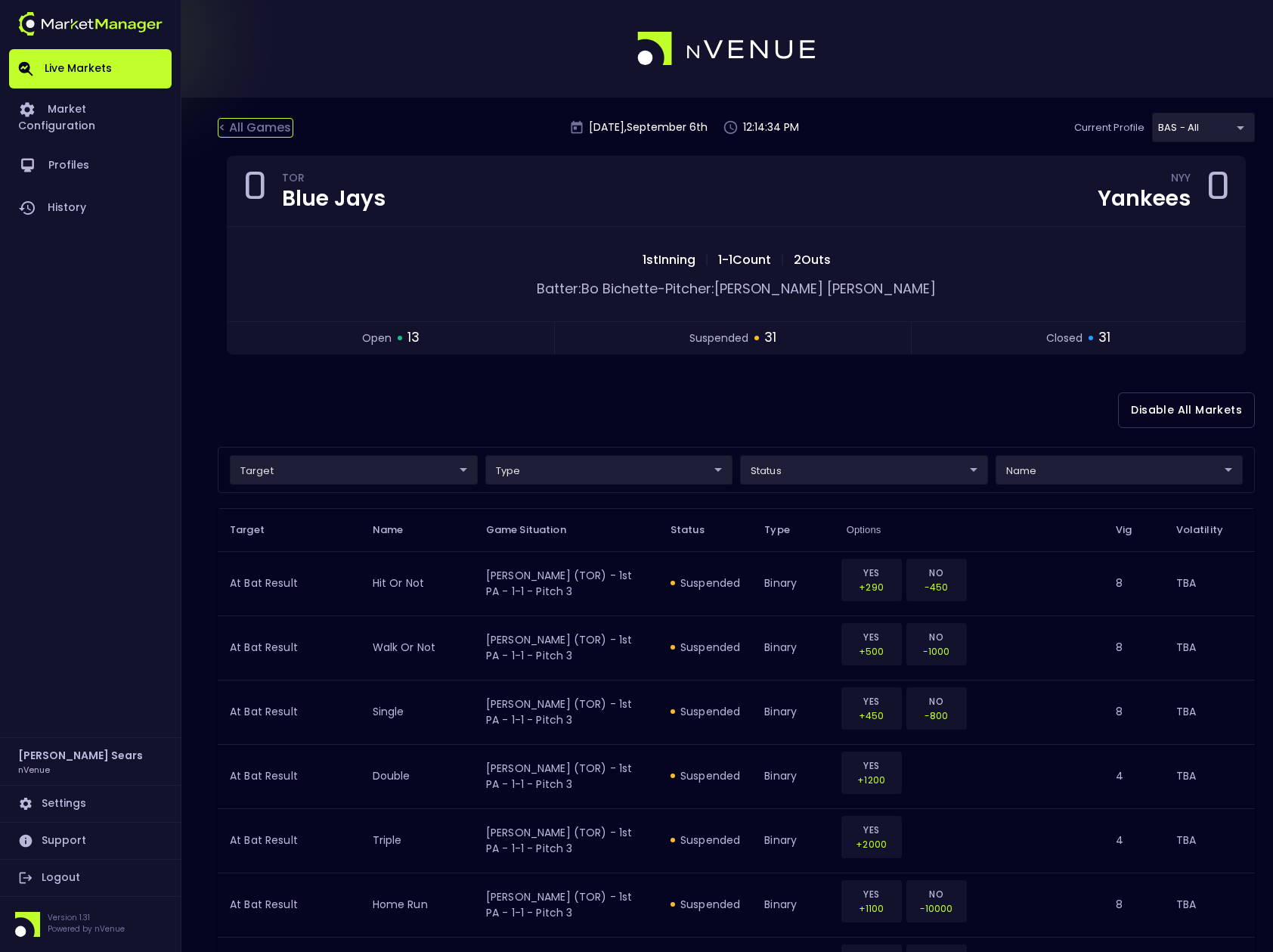
click at [256, 125] on div "< All Games" at bounding box center [256, 128] width 76 height 20
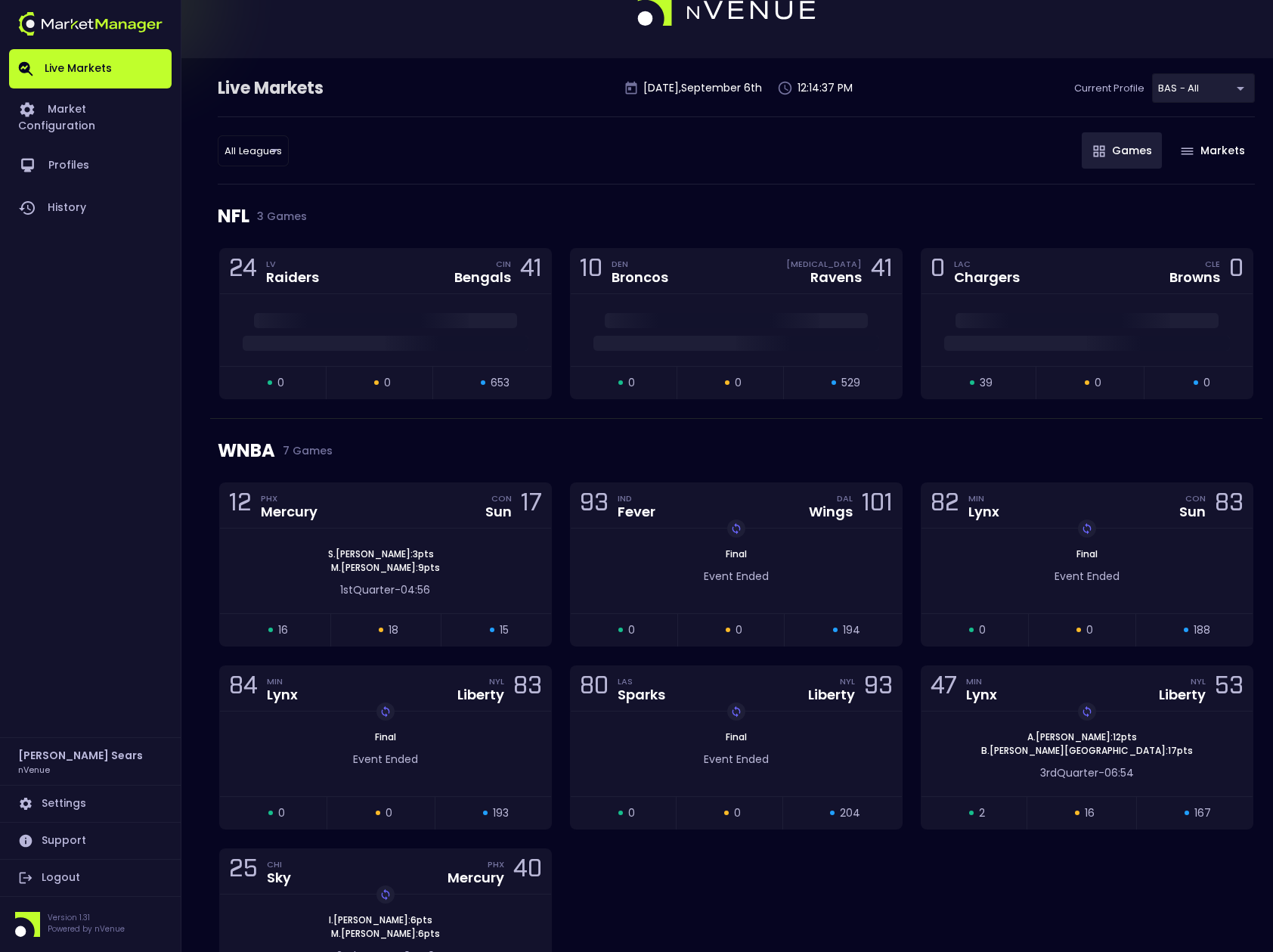
scroll to position [64, 0]
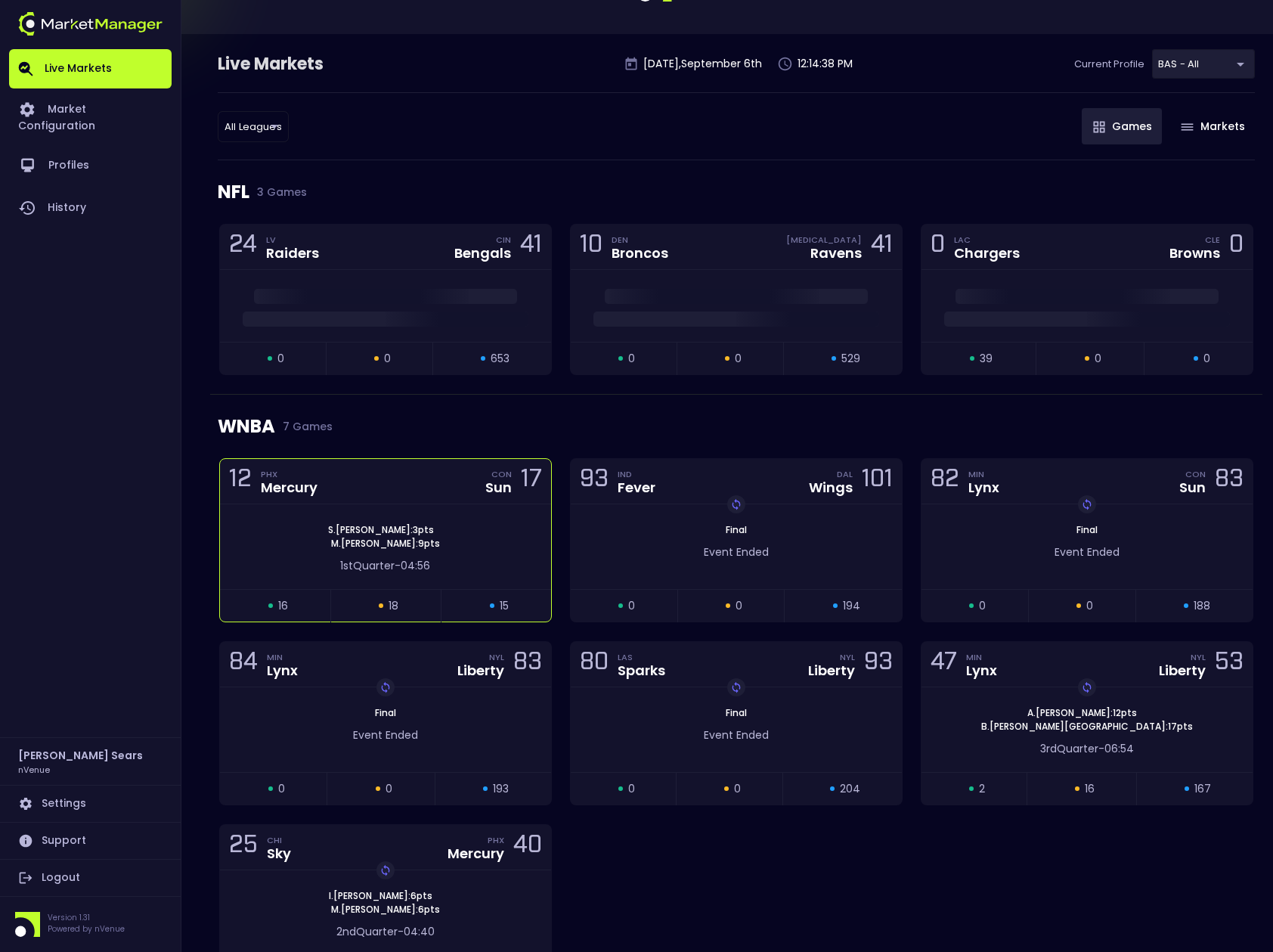
click at [498, 513] on div "S . Whitcomb : 3 pts M . Mabrey : 9 pts 1st Quarter - 04:56" at bounding box center [385, 546] width 331 height 85
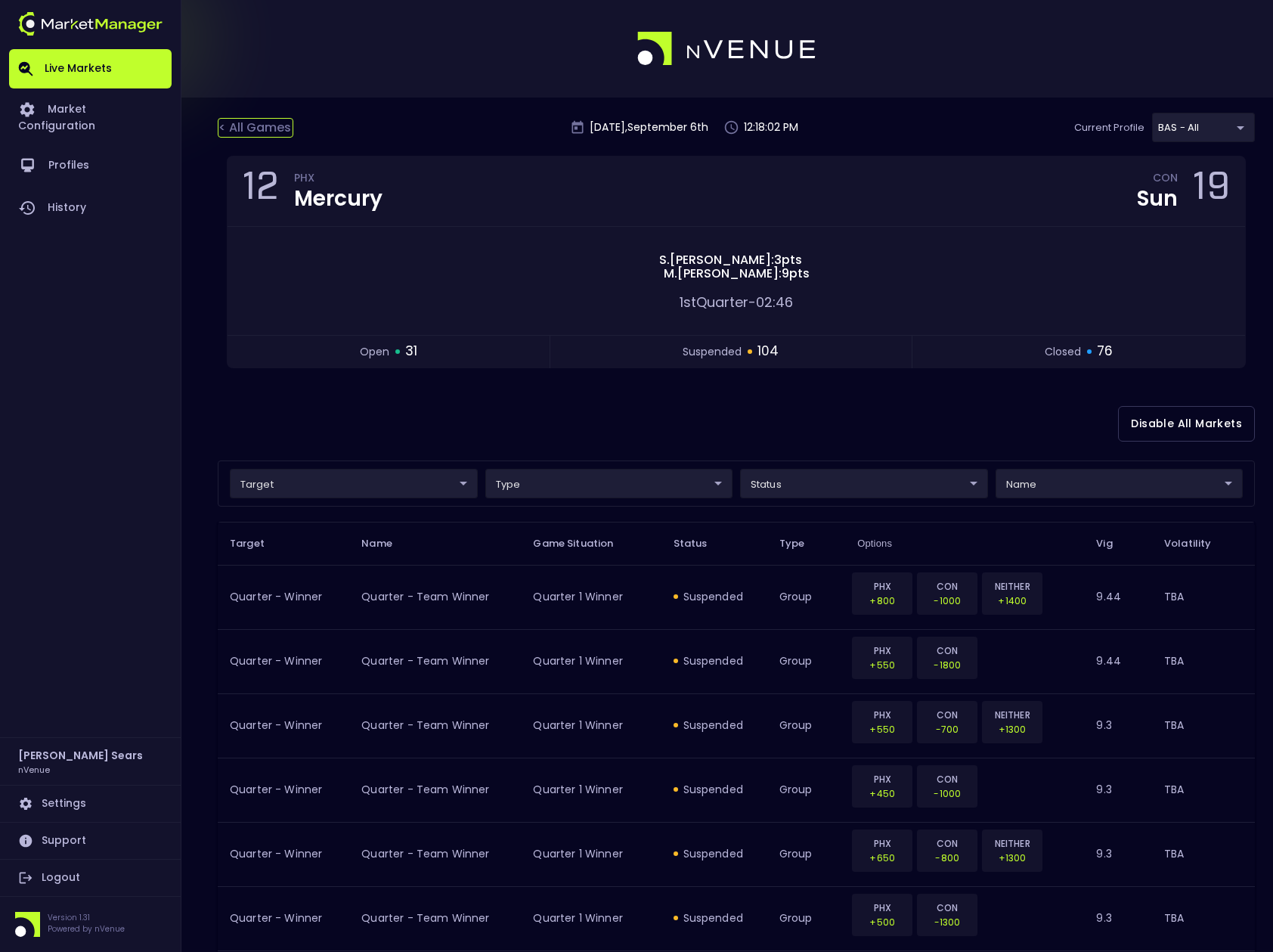
click at [269, 125] on div "< All Games" at bounding box center [256, 128] width 76 height 20
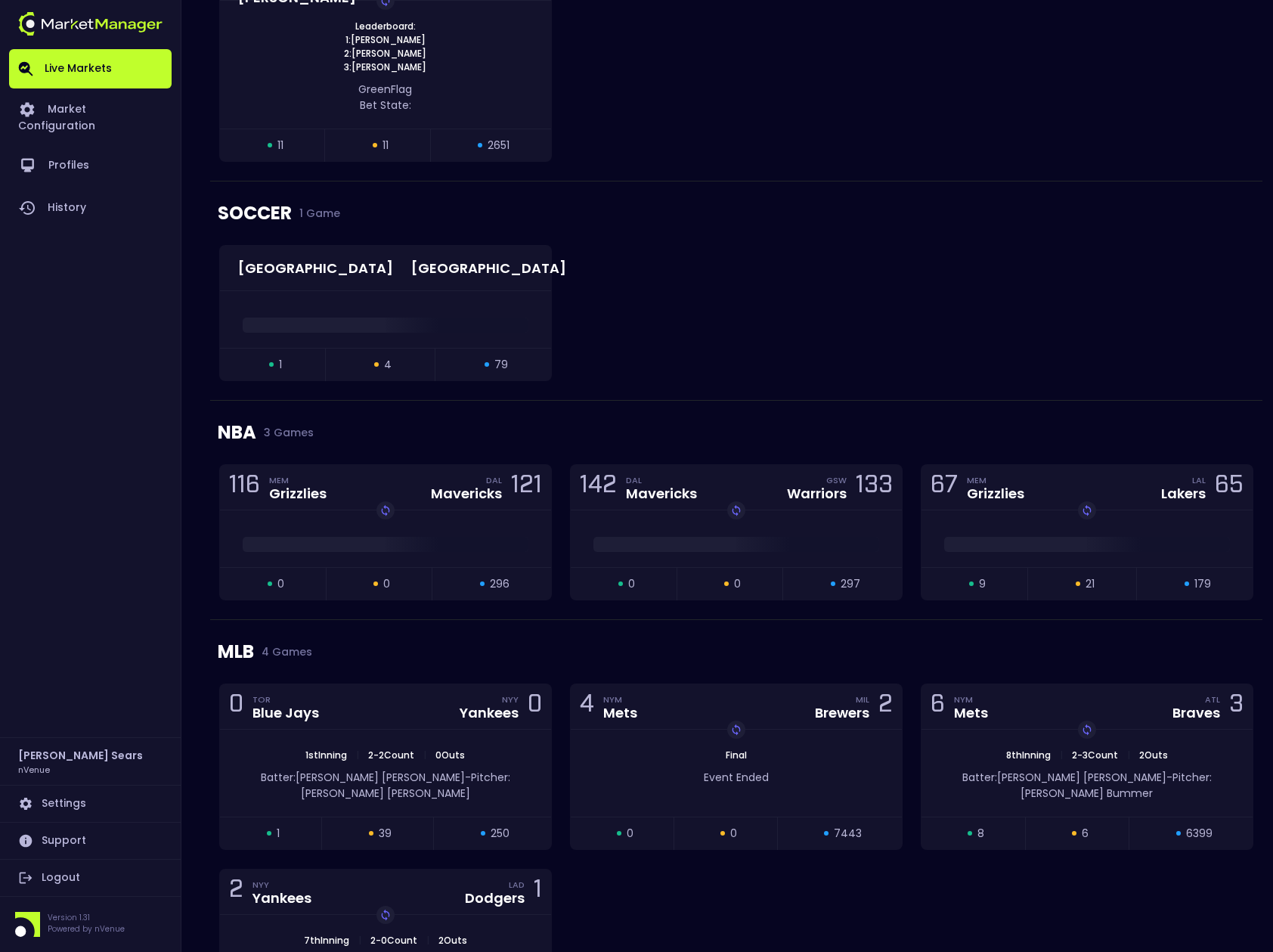
scroll to position [1502, 0]
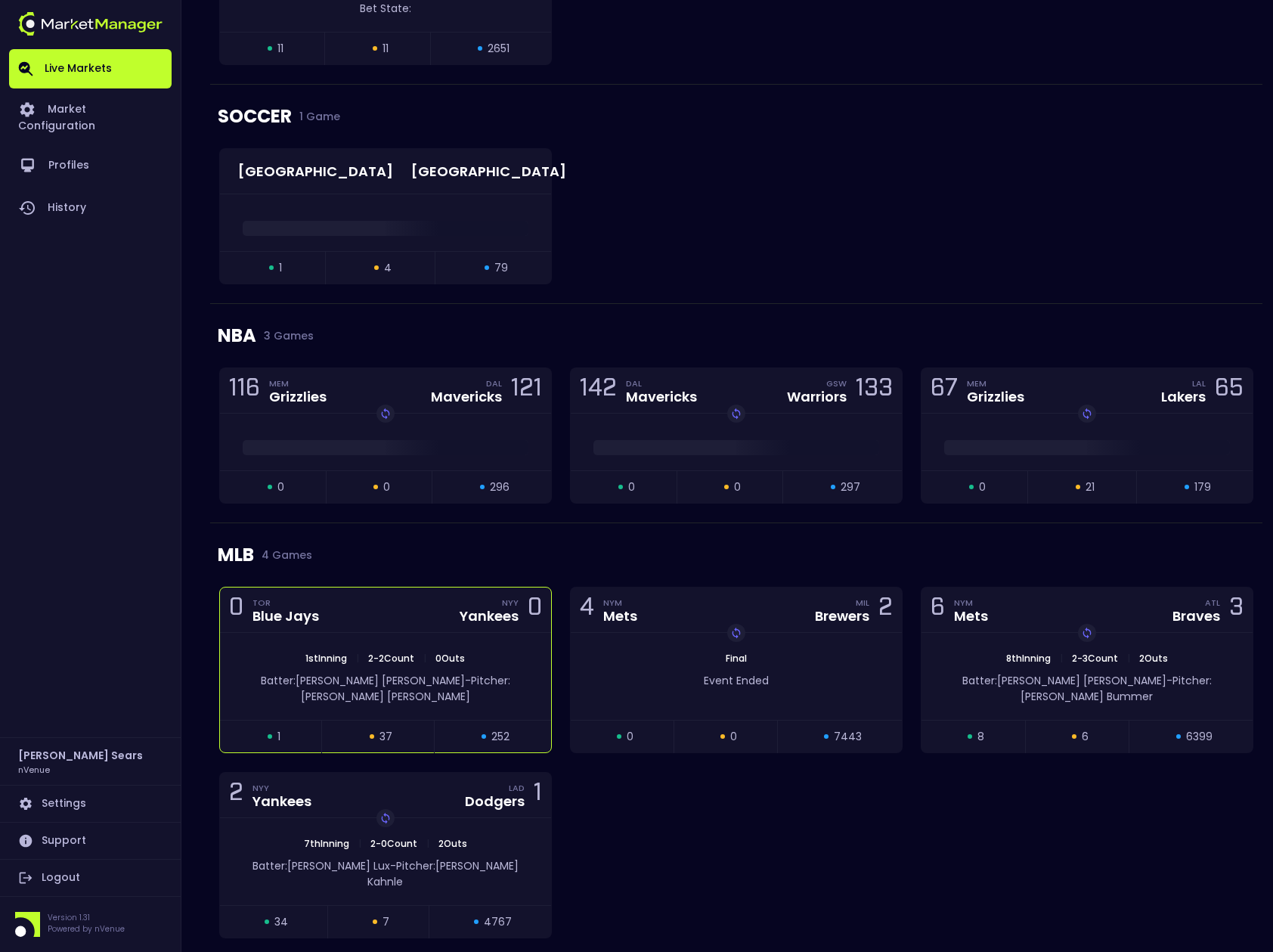
click at [468, 638] on div "1st Inning | 2 - 2 Count | 0 Outs Batter: Trent Grisham - Pitcher: Chris Bassitt" at bounding box center [385, 675] width 331 height 87
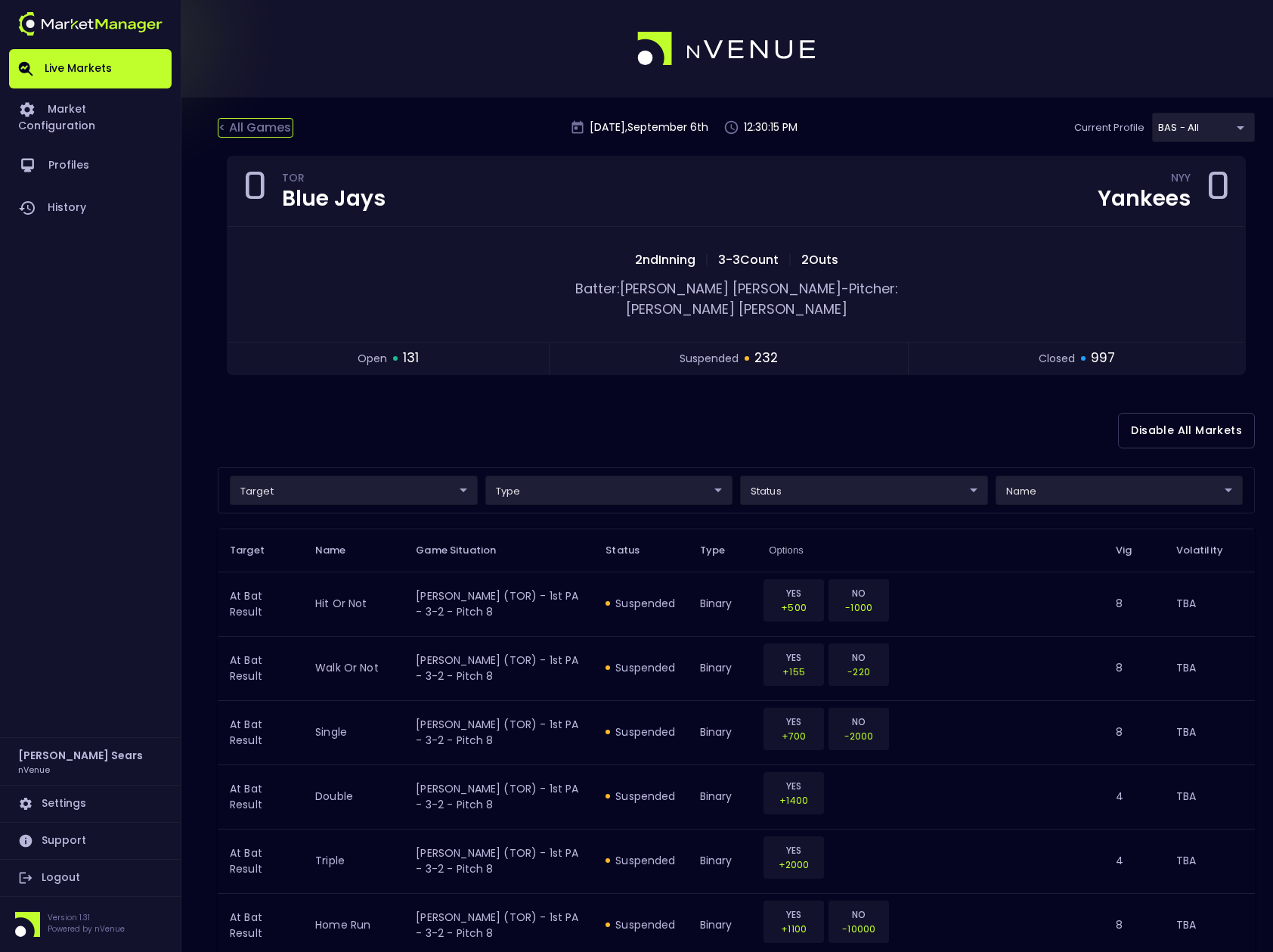
click at [245, 126] on div "< All Games" at bounding box center [256, 128] width 76 height 20
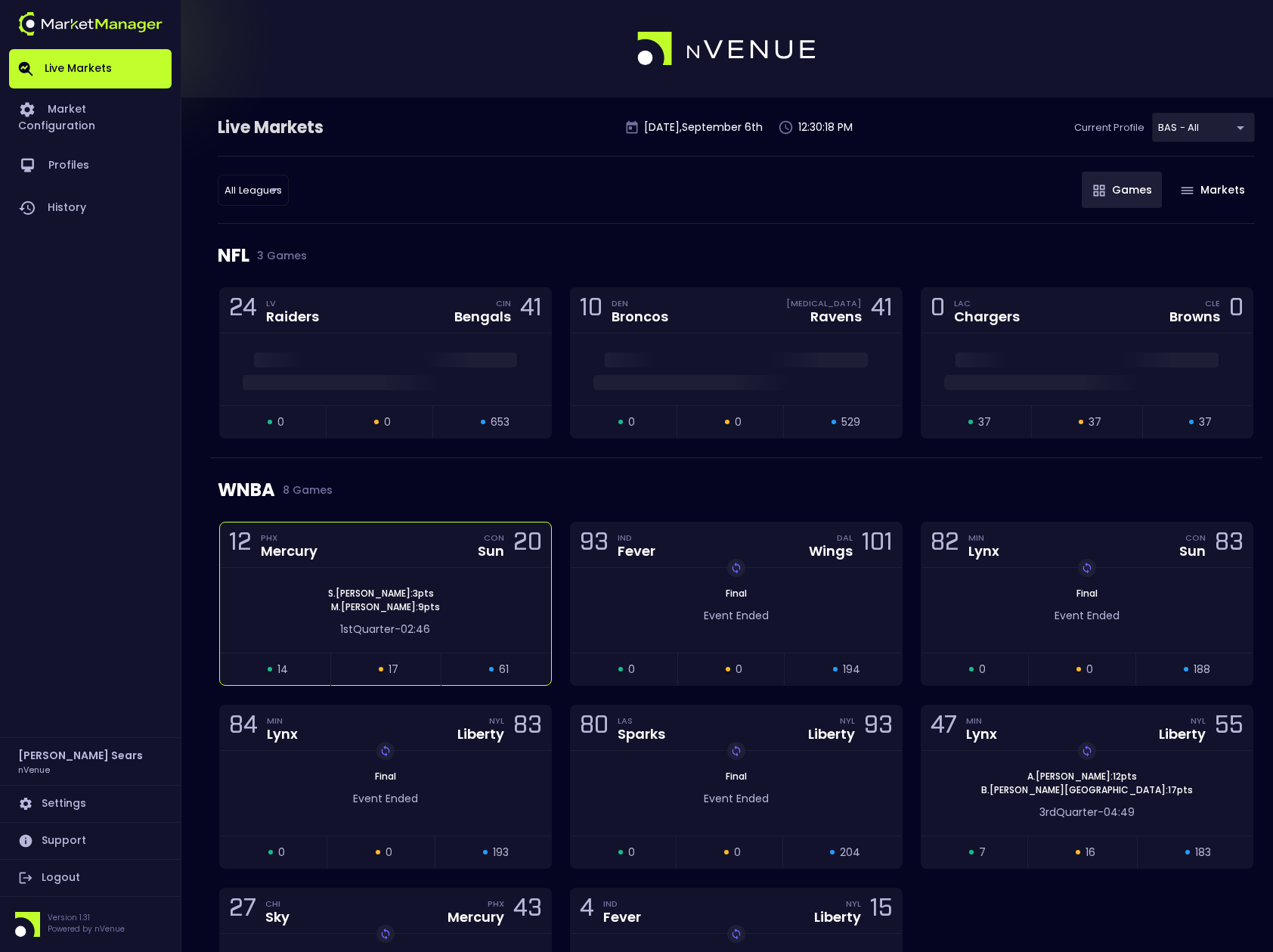
click at [392, 571] on div "S . Whitcomb : 3 pts M . Mabrey : 9 pts 1st Quarter - 02:46" at bounding box center [385, 610] width 331 height 85
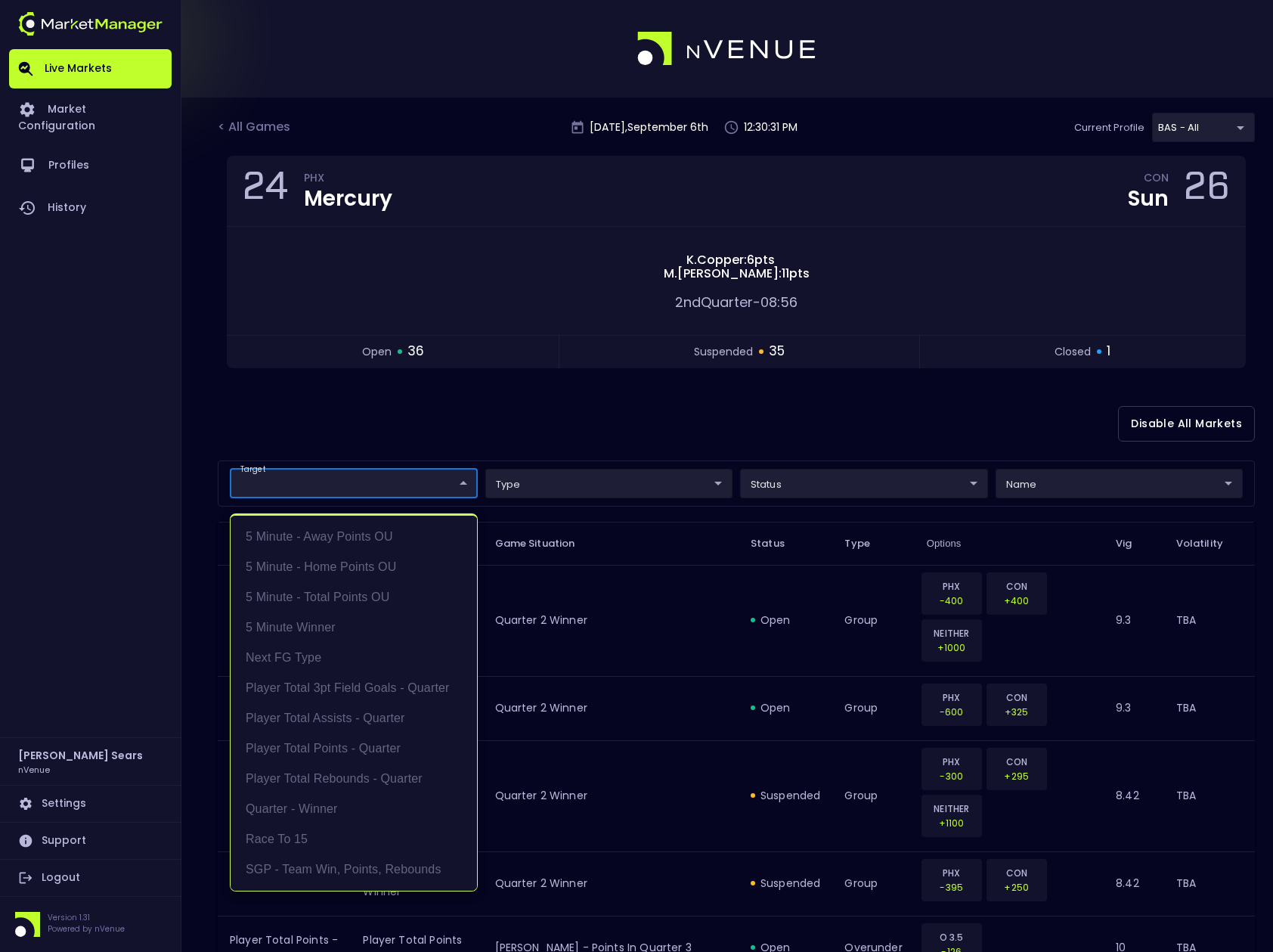
click at [385, 537] on li "5 Minute - Away Points OU" at bounding box center [354, 536] width 246 height 30
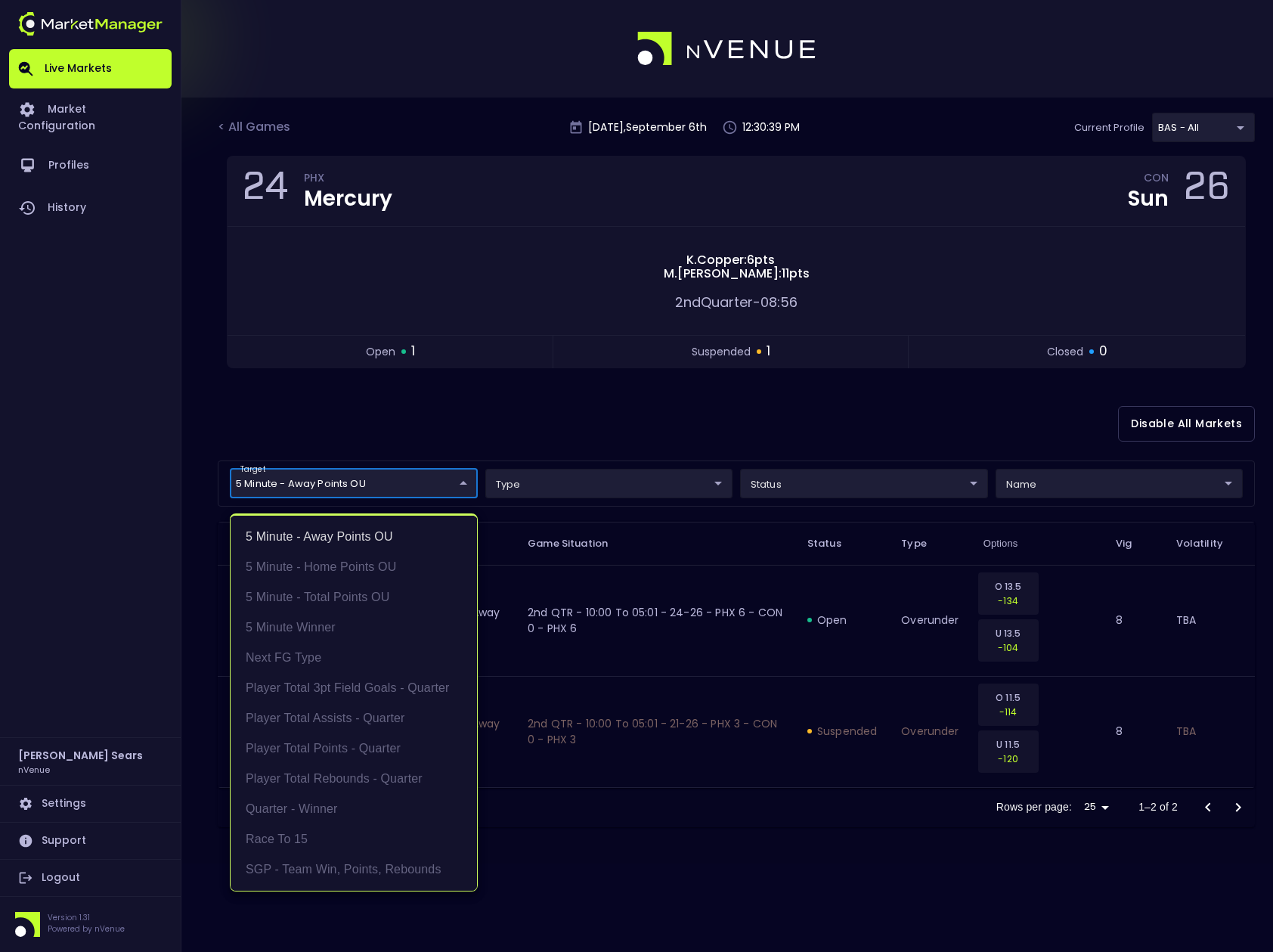
click at [451, 418] on div at bounding box center [636, 476] width 1273 height 952
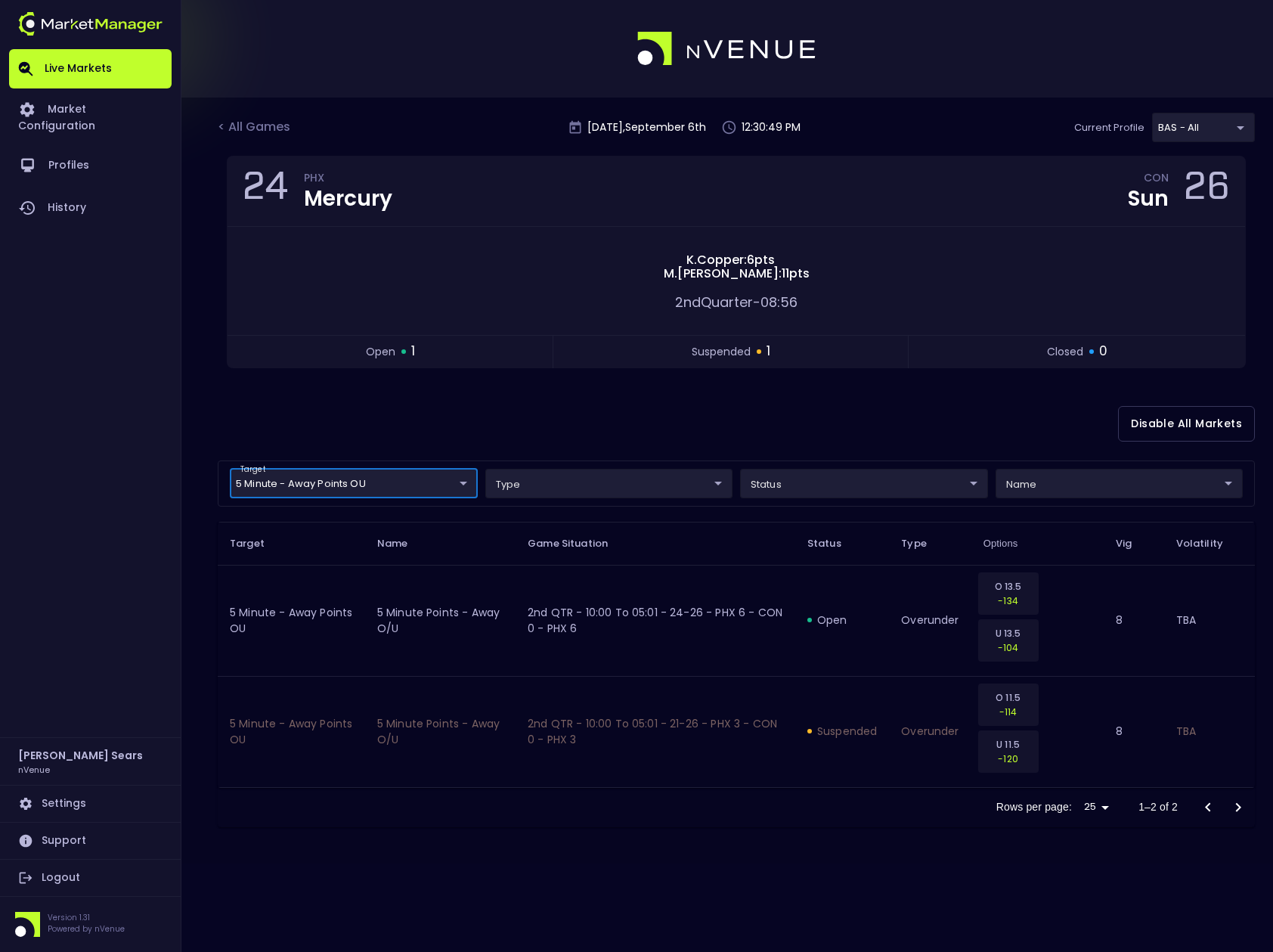
click at [465, 480] on body "Live Markets Market Configuration Profiles History Bruce Sears nVenue Settings …" at bounding box center [636, 476] width 1273 height 952
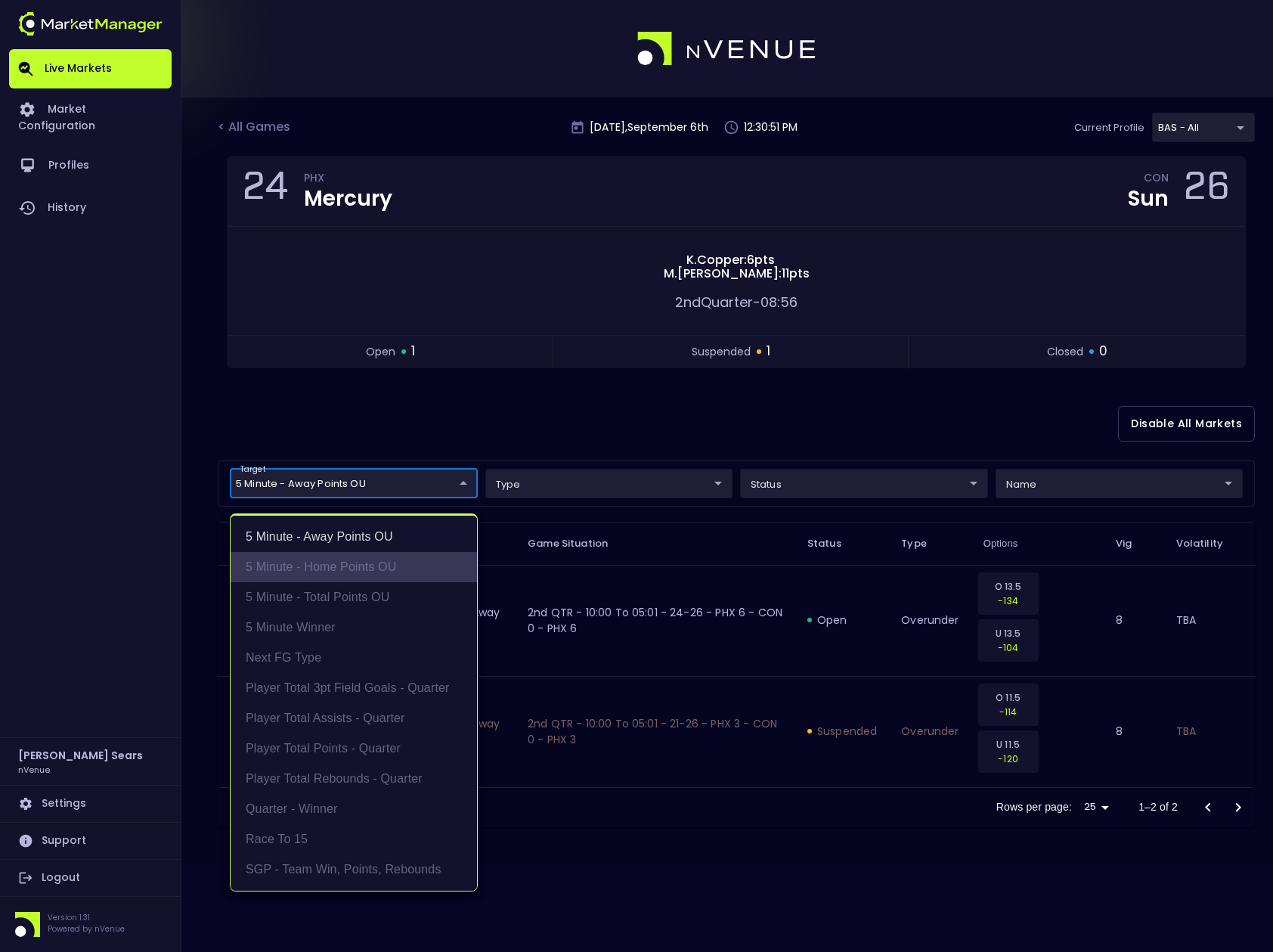
click at [388, 569] on li "5 Minute - Home Points OU" at bounding box center [354, 567] width 246 height 30
type input "5 Minute - Away Points OU,5 Minute - Home Points OU"
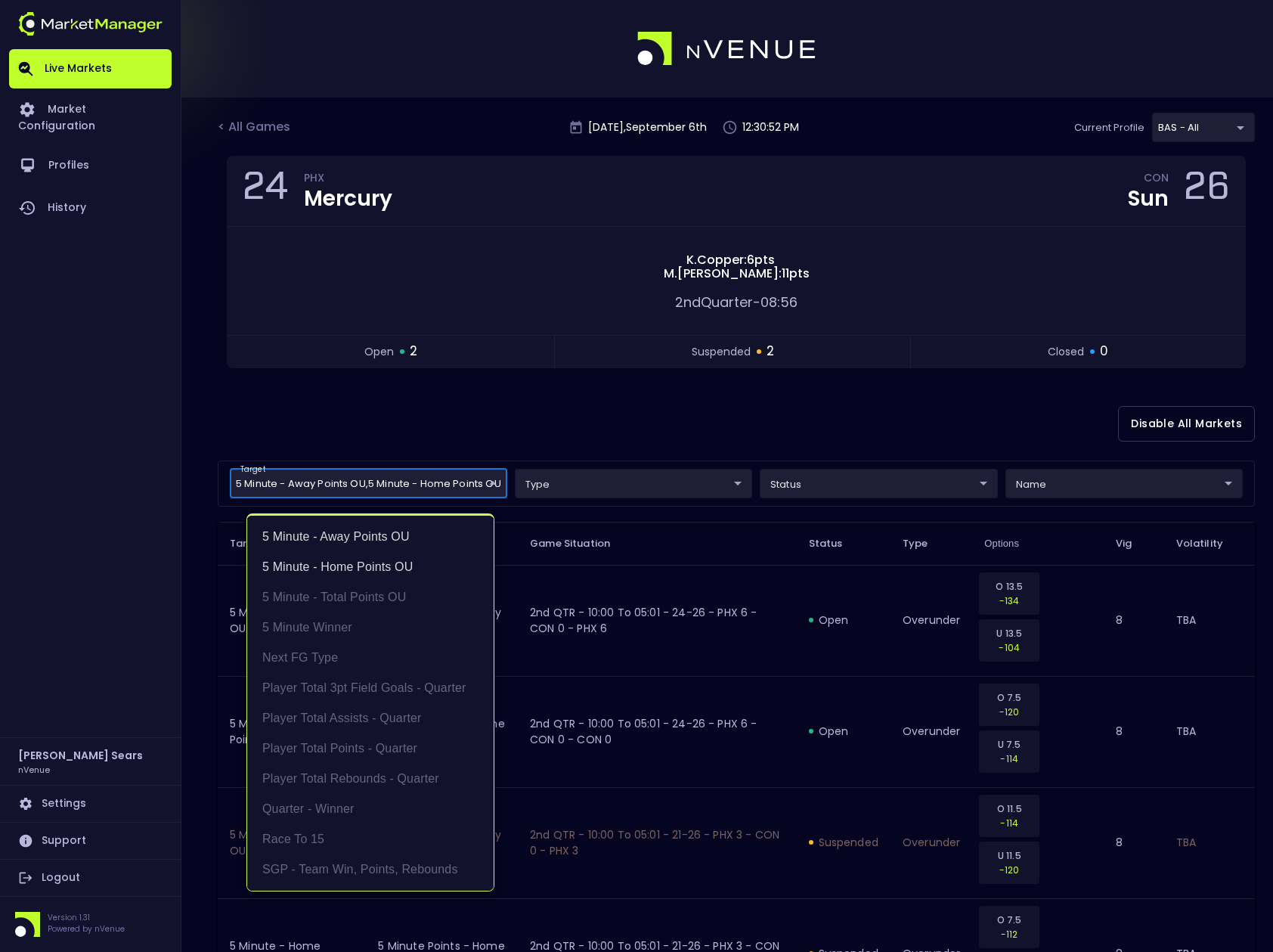
click at [841, 476] on div at bounding box center [636, 476] width 1273 height 952
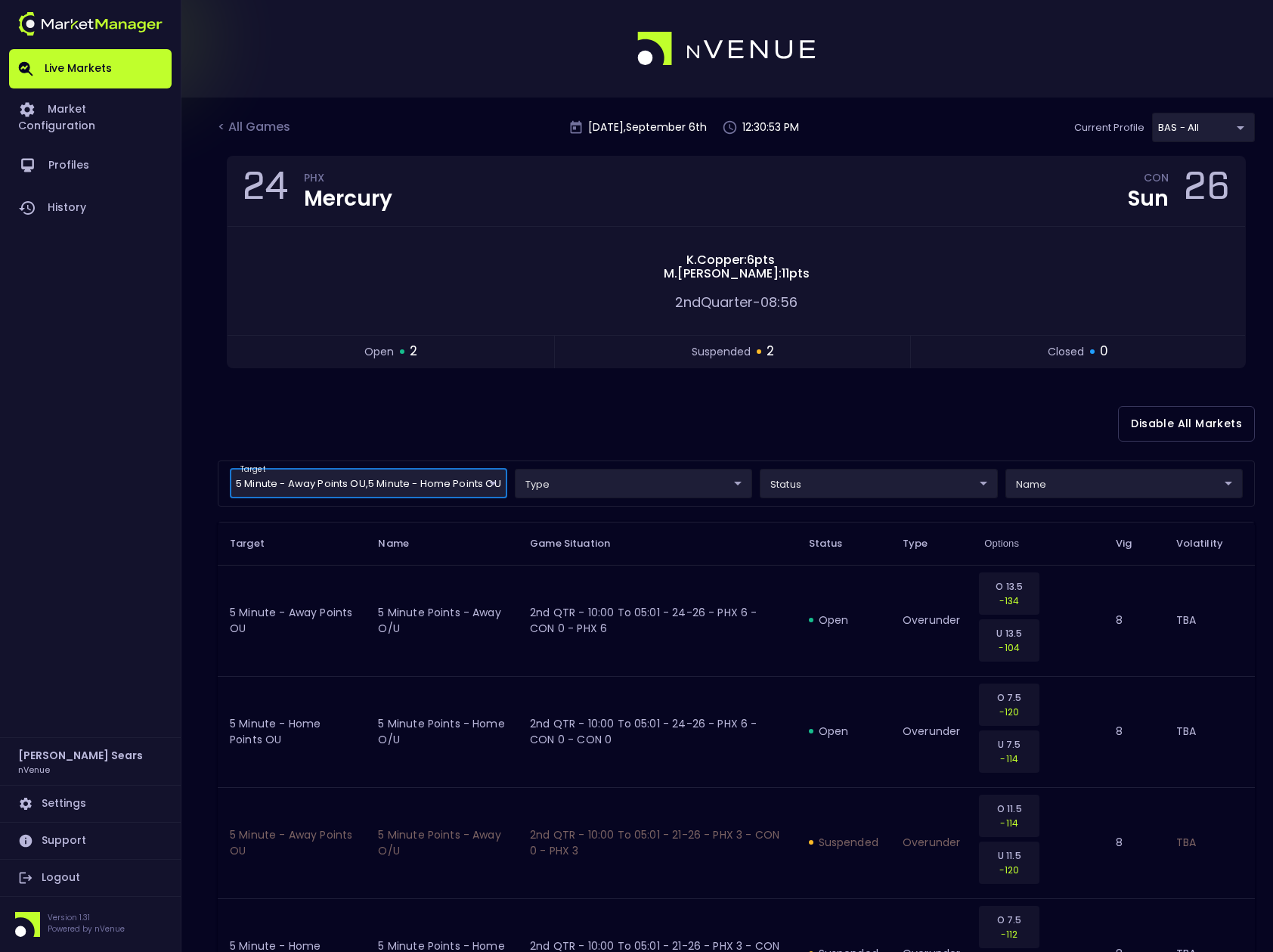
click at [840, 485] on body "Live Markets Market Configuration Profiles History Bruce Sears nVenue Settings …" at bounding box center [636, 542] width 1273 height 1085
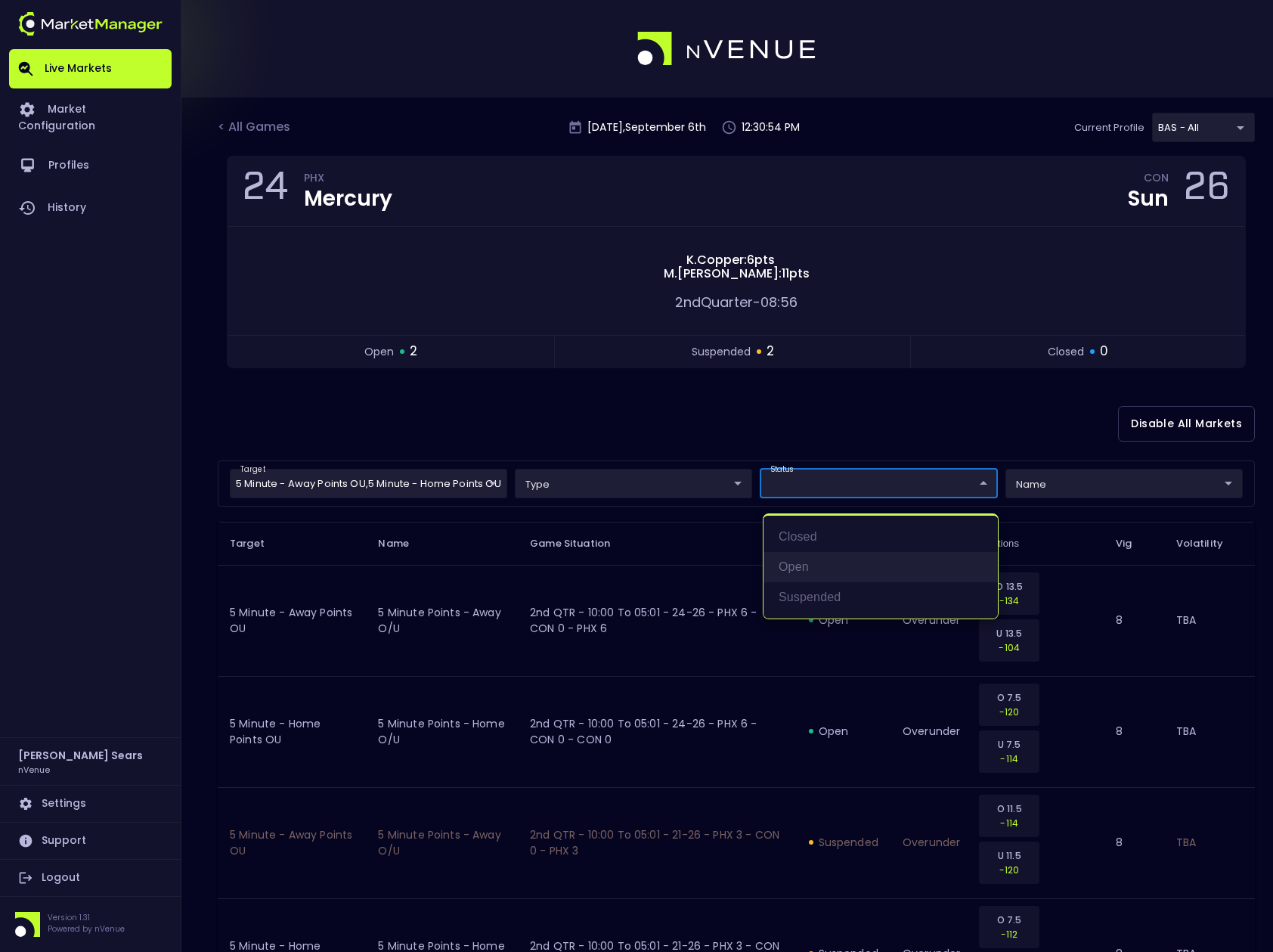
click at [808, 565] on li "open" at bounding box center [880, 567] width 235 height 30
type input "open"
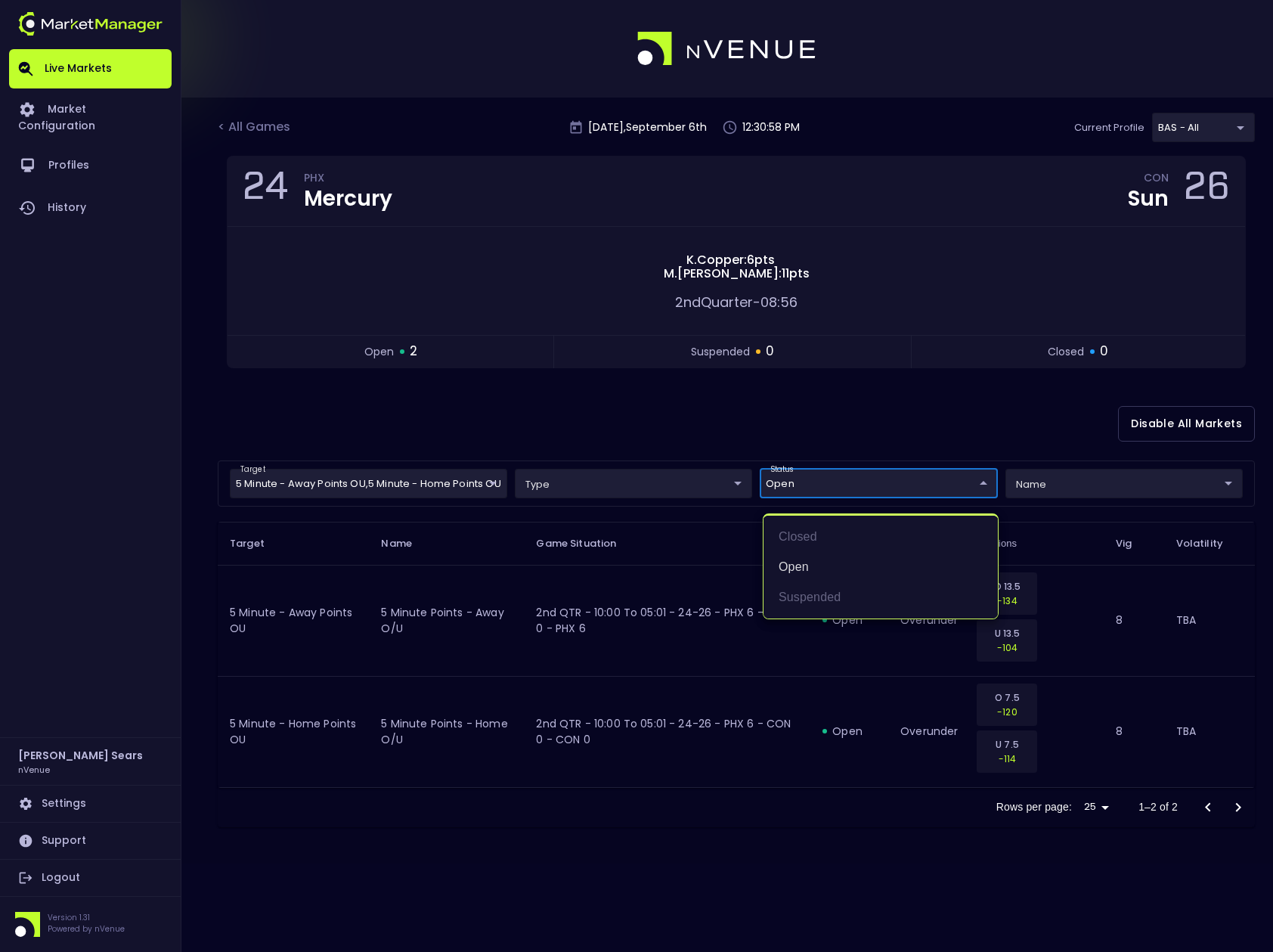
click at [491, 484] on div at bounding box center [636, 476] width 1273 height 952
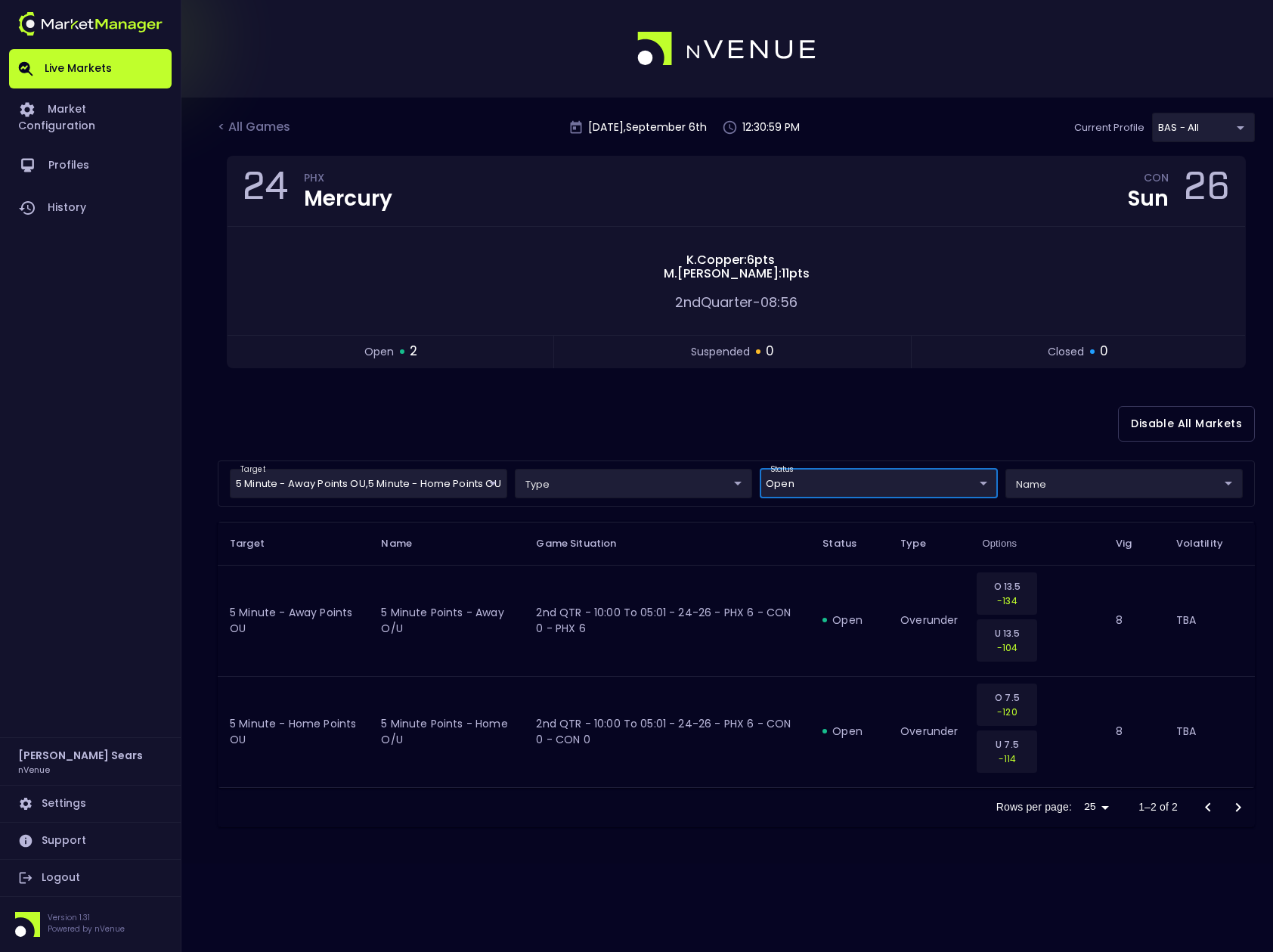
click at [494, 484] on body "Live Markets Market Configuration Profiles History Bruce Sears nVenue Settings …" at bounding box center [636, 476] width 1273 height 952
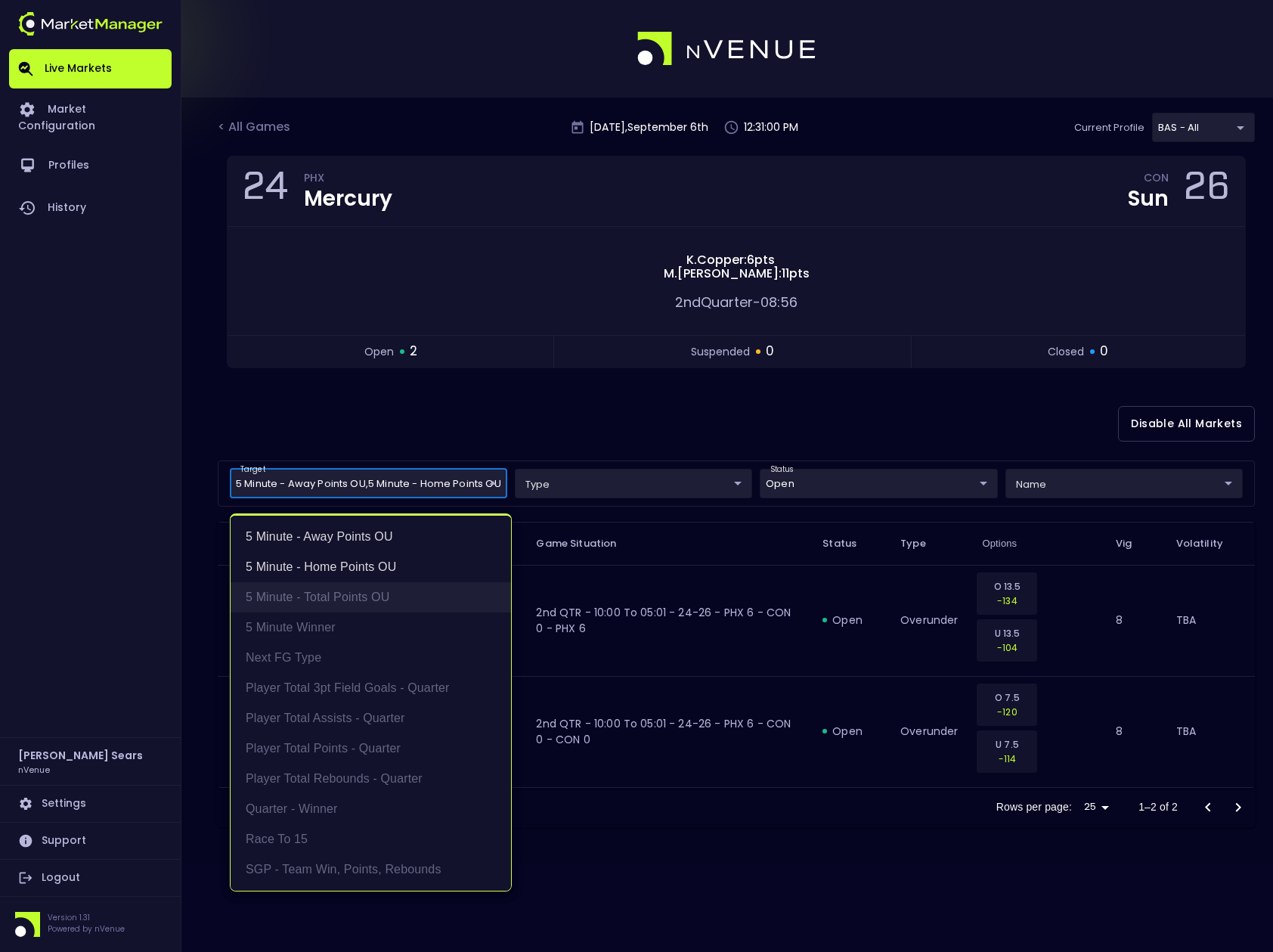
click at [380, 593] on li "5 Minute - Total Points OU" at bounding box center [370, 597] width 280 height 30
type input "5 Minute - Away Points OU,5 Minute - Home Points OU,5 Minute - Total Points OU"
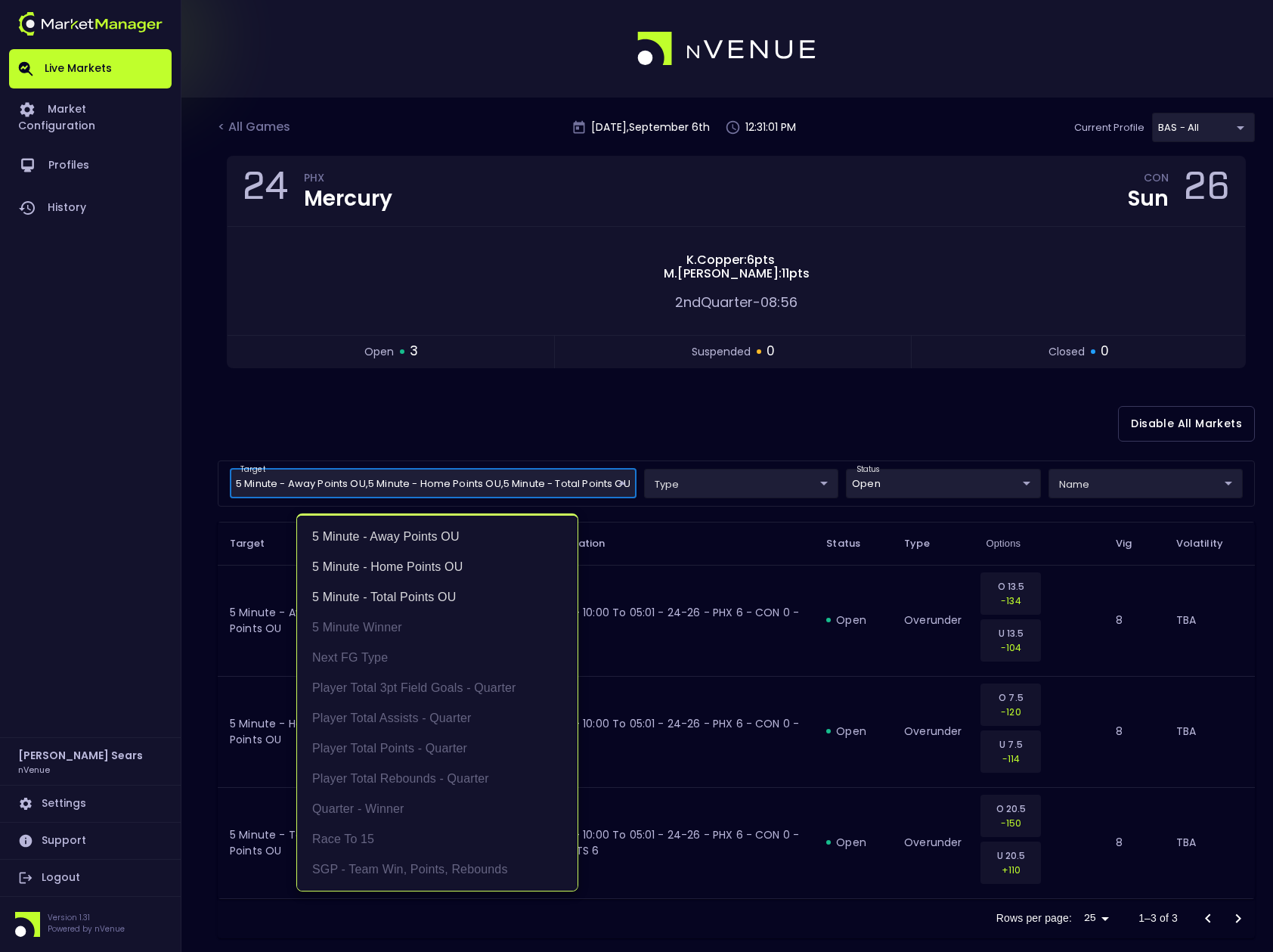
click at [623, 408] on div at bounding box center [636, 476] width 1273 height 952
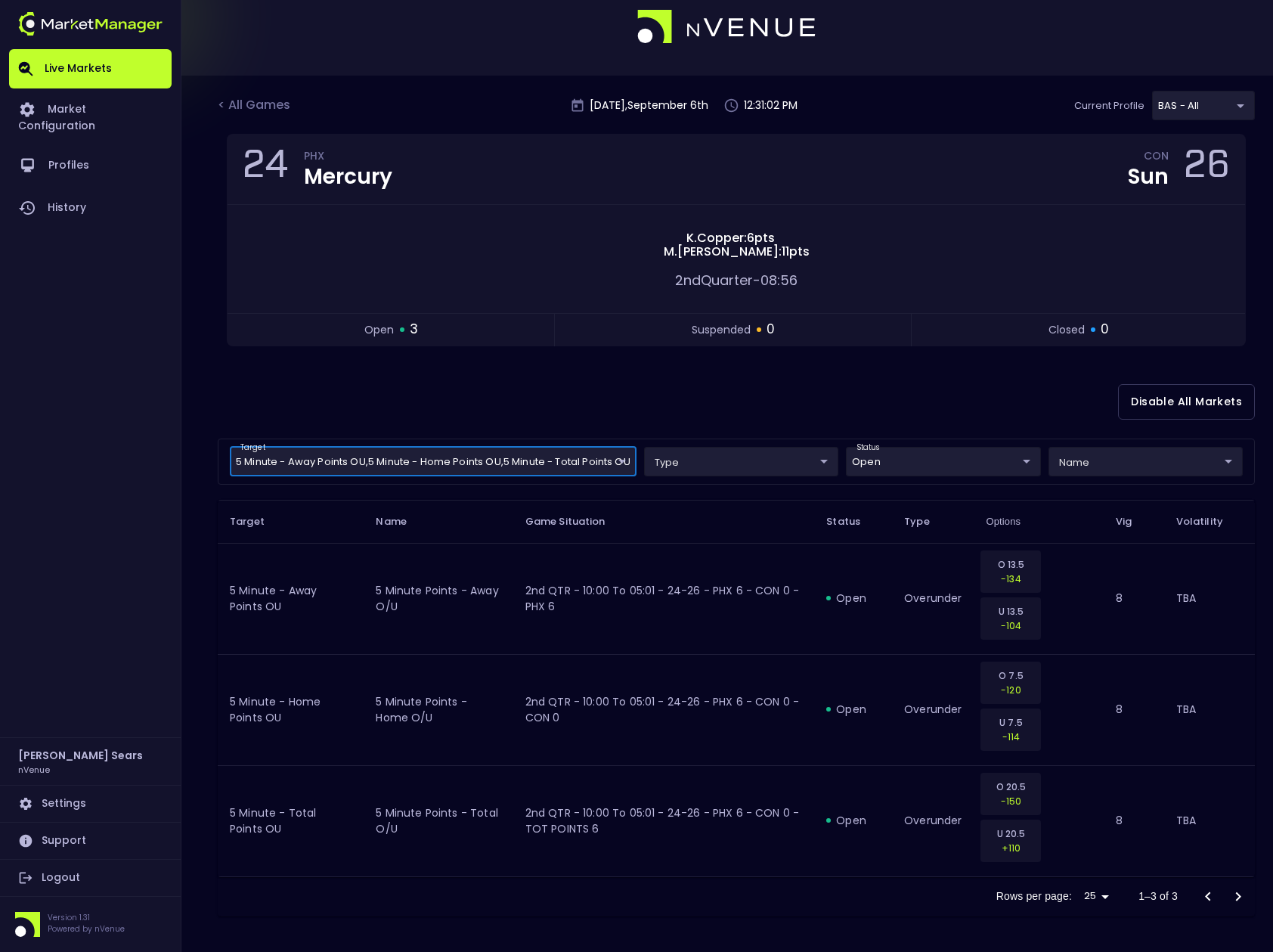
scroll to position [23, 0]
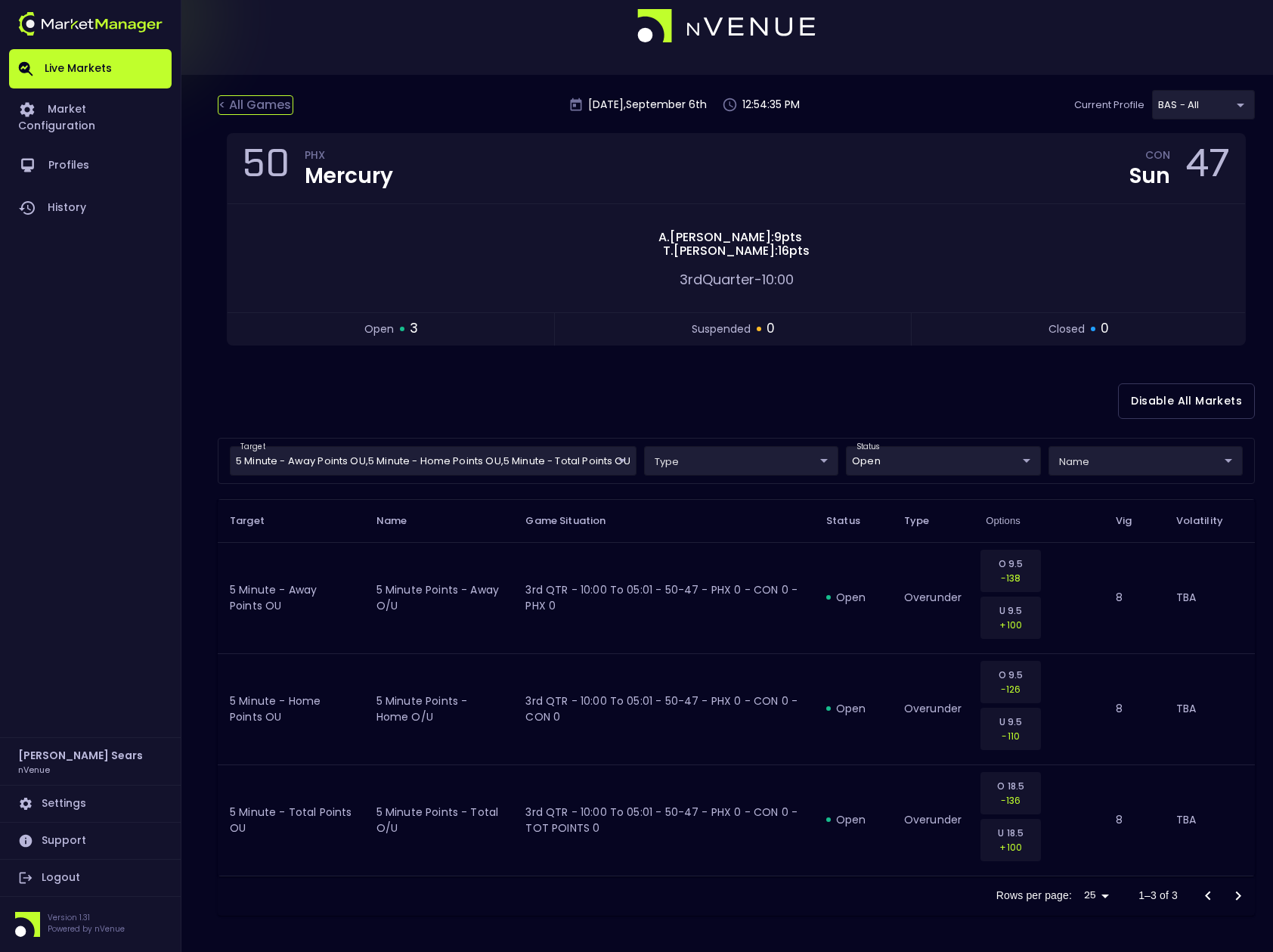
click at [267, 106] on div "< All Games" at bounding box center [256, 105] width 76 height 20
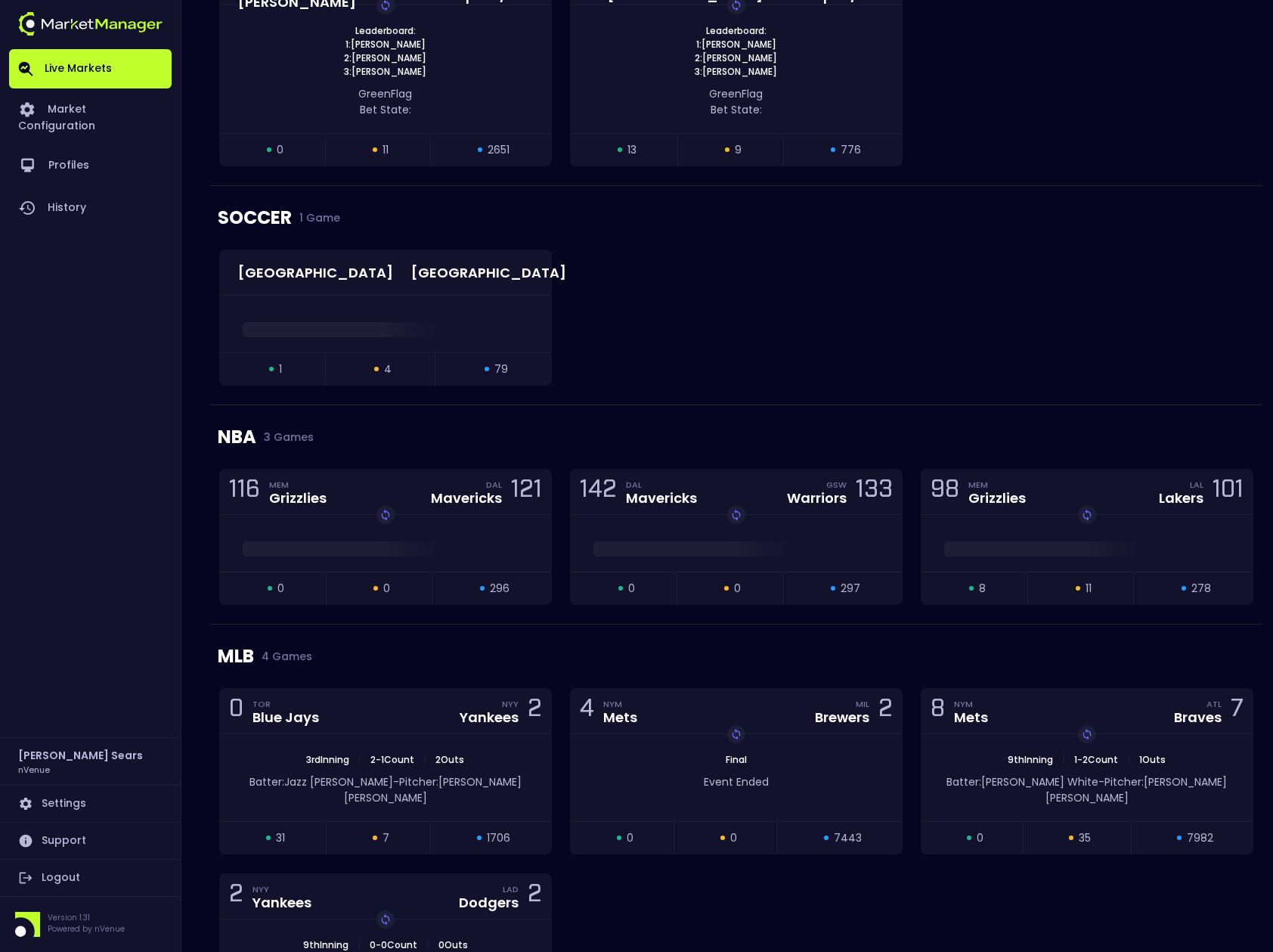
scroll to position [1533, 0]
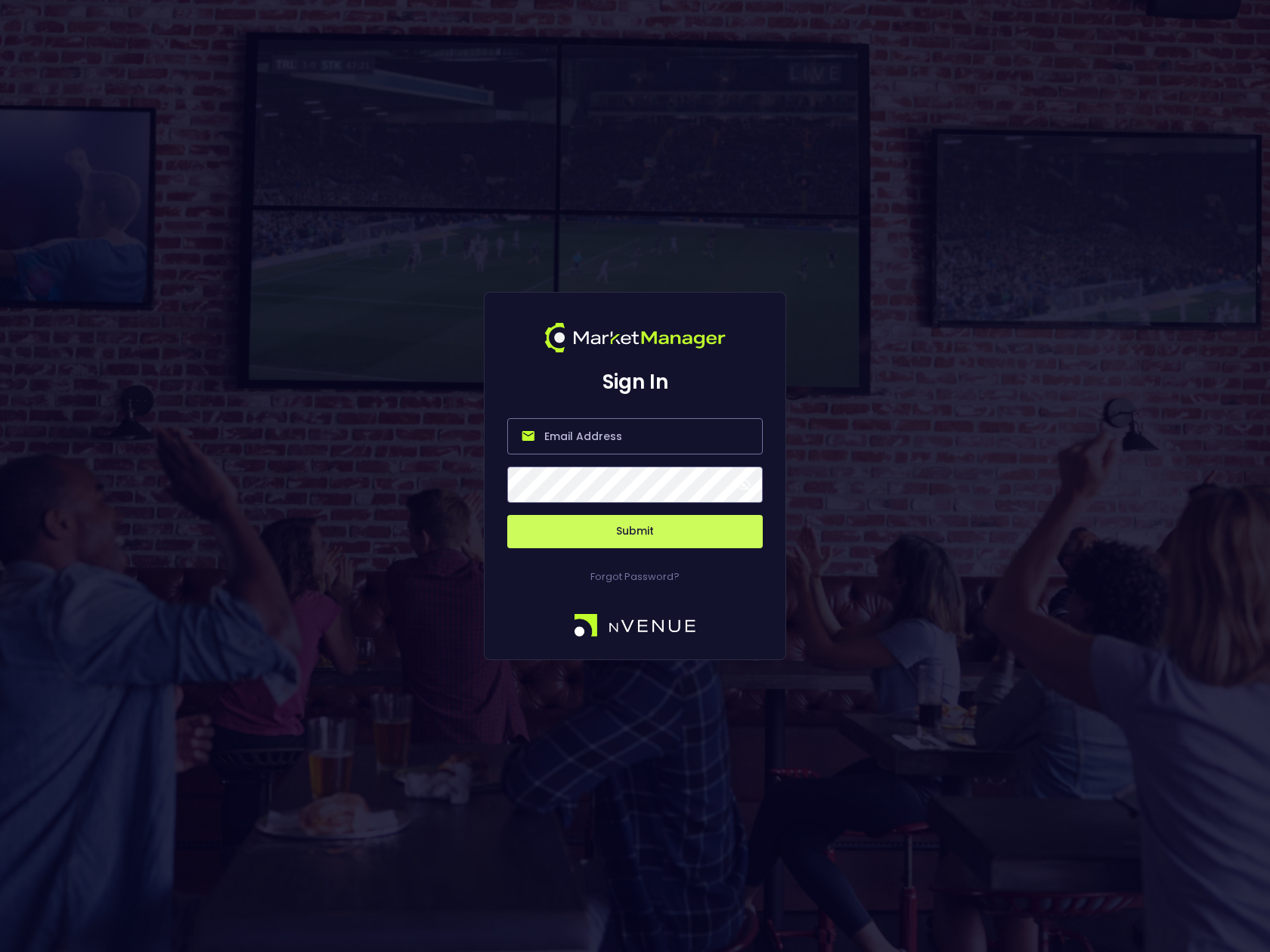
type input "[PERSON_NAME][EMAIL_ADDRESS][DOMAIN_NAME]"
click at [750, 486] on span at bounding box center [743, 484] width 14 height 14
click at [697, 535] on button "Submit" at bounding box center [635, 531] width 256 height 33
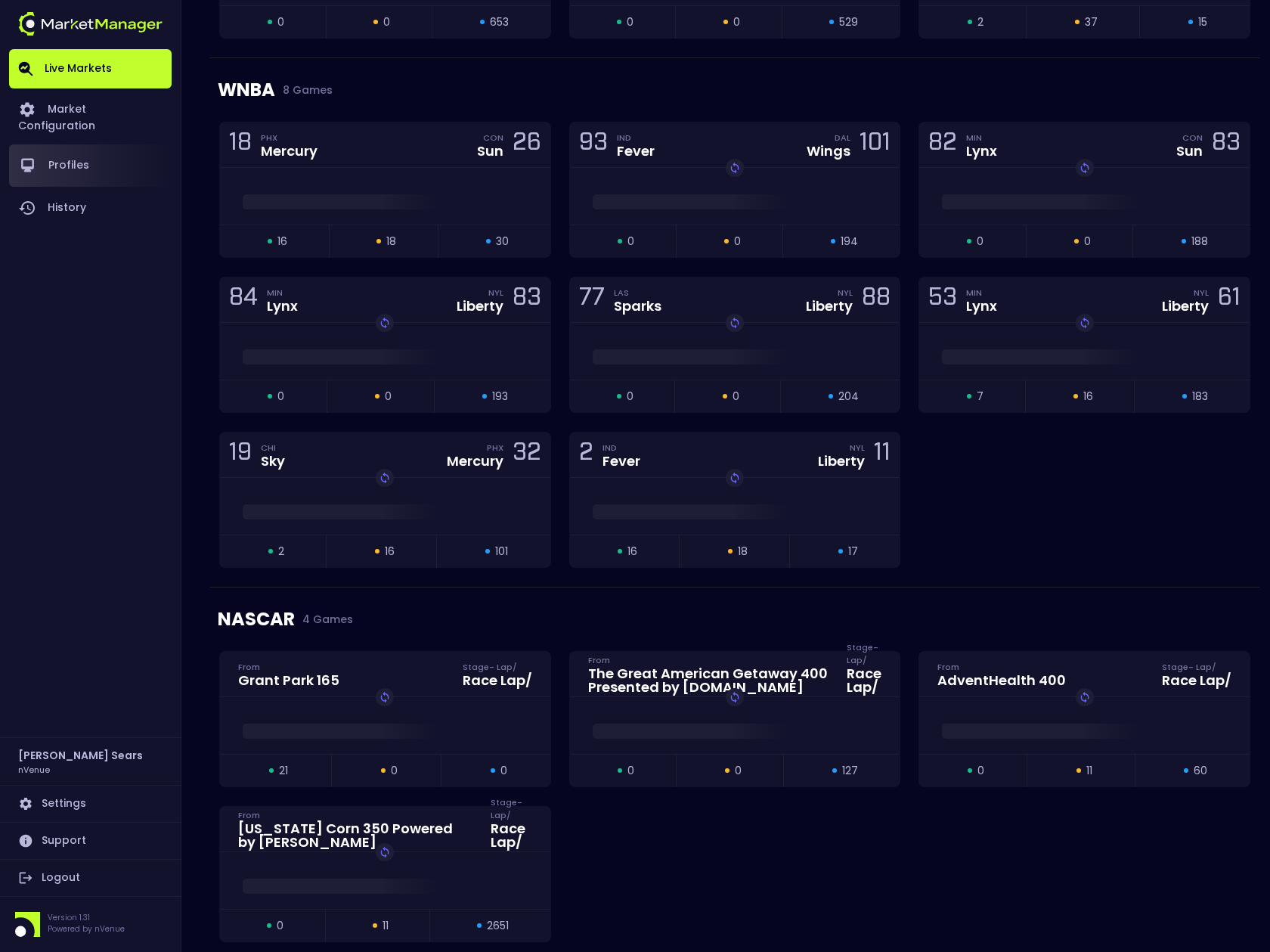
scroll to position [129, 0]
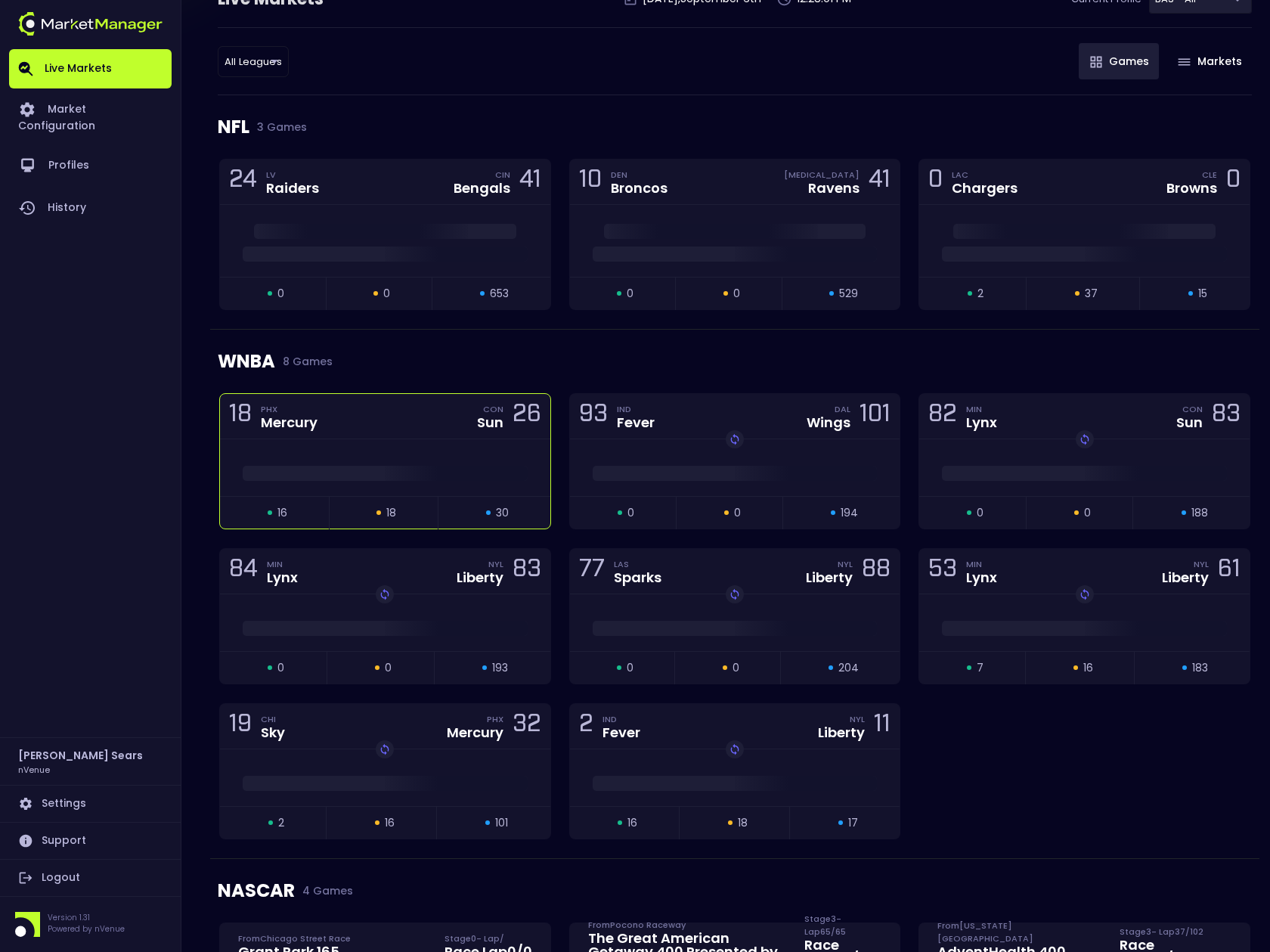
click at [424, 434] on div "18 PHX Mercury CON Sun 26" at bounding box center [385, 416] width 331 height 46
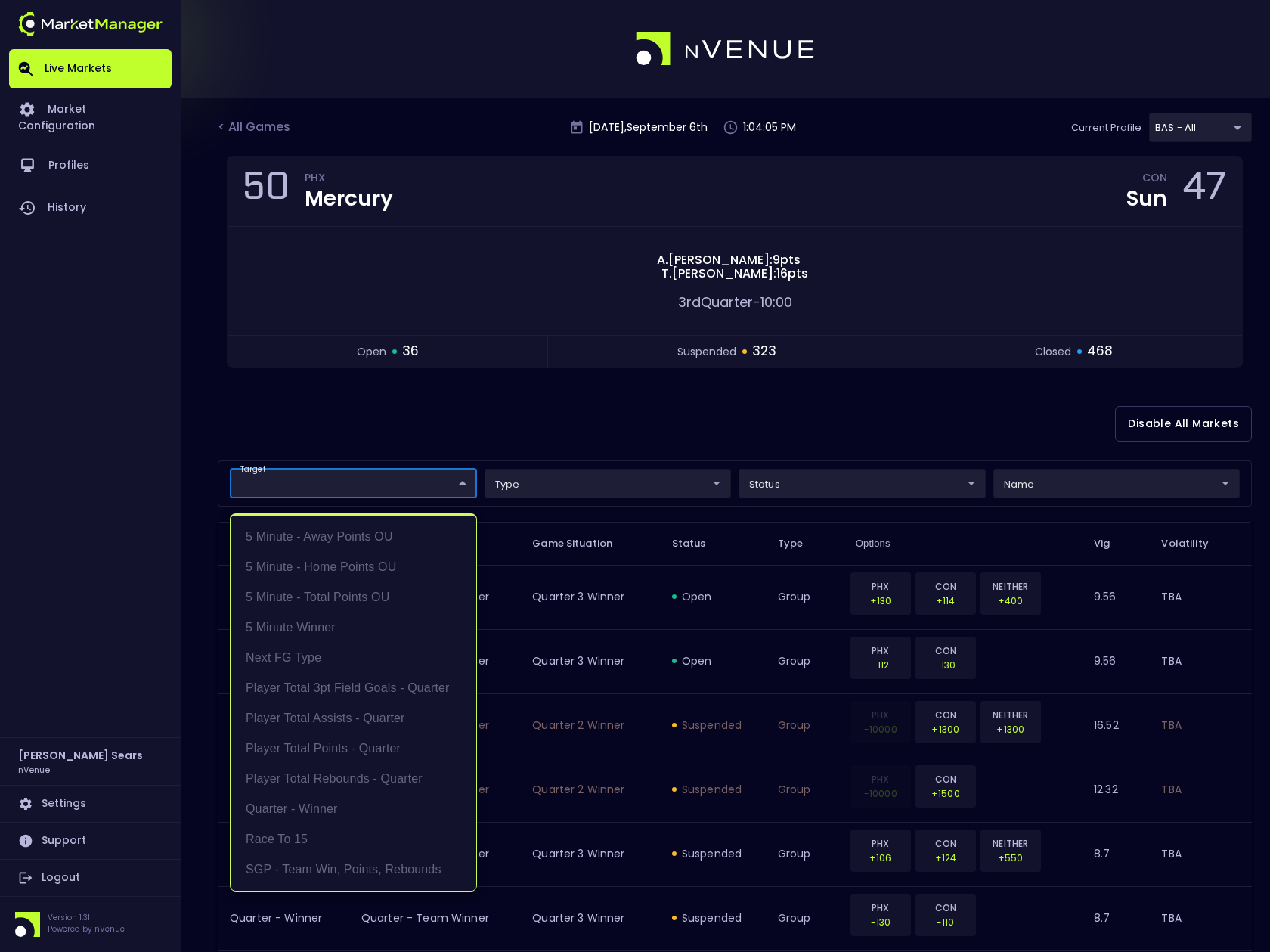
click at [478, 409] on div at bounding box center [635, 476] width 1270 height 952
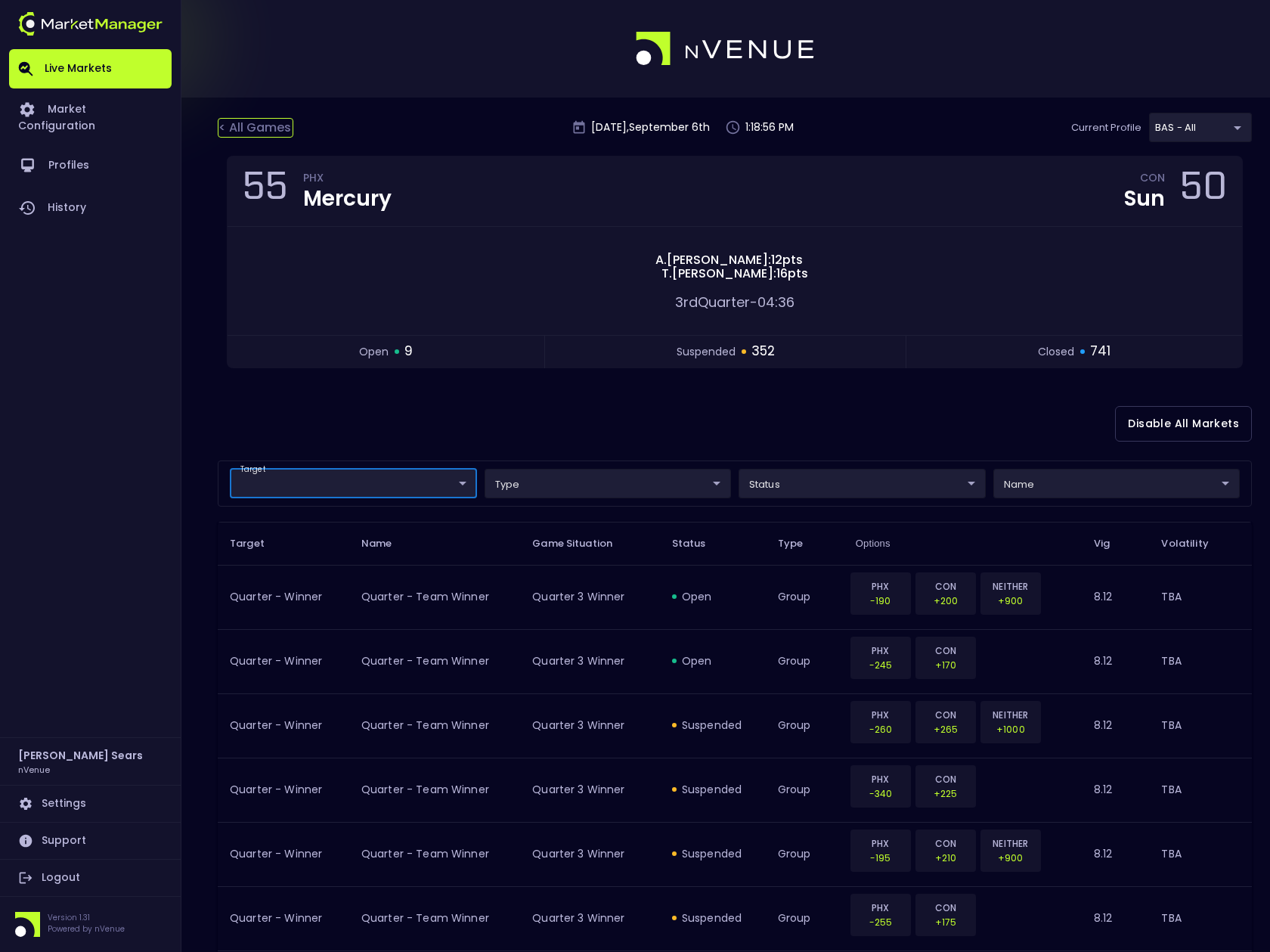
click at [279, 121] on div "< All Games" at bounding box center [256, 128] width 76 height 20
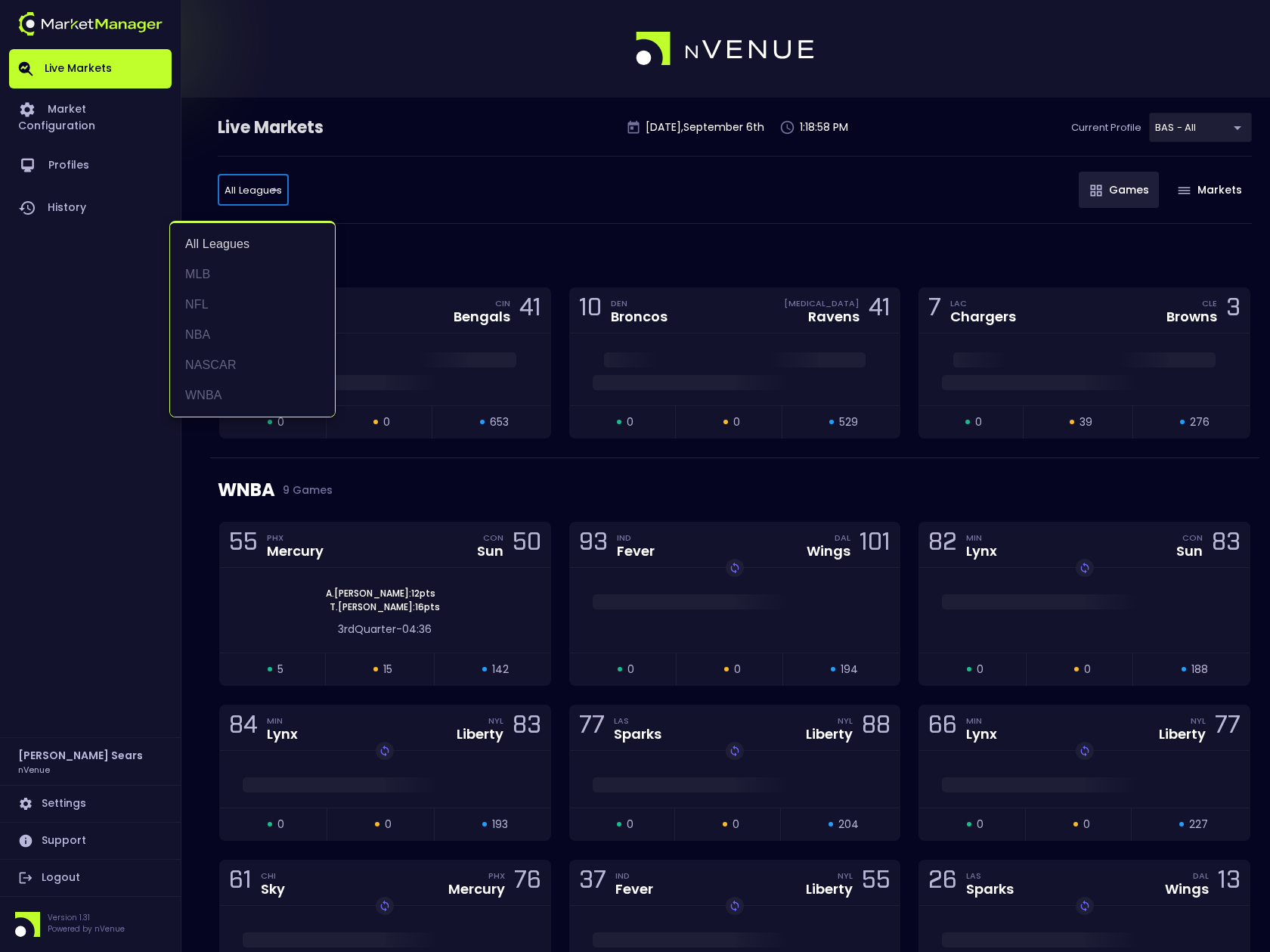
click at [214, 267] on li "MLB" at bounding box center [252, 274] width 165 height 30
type input "MLB"
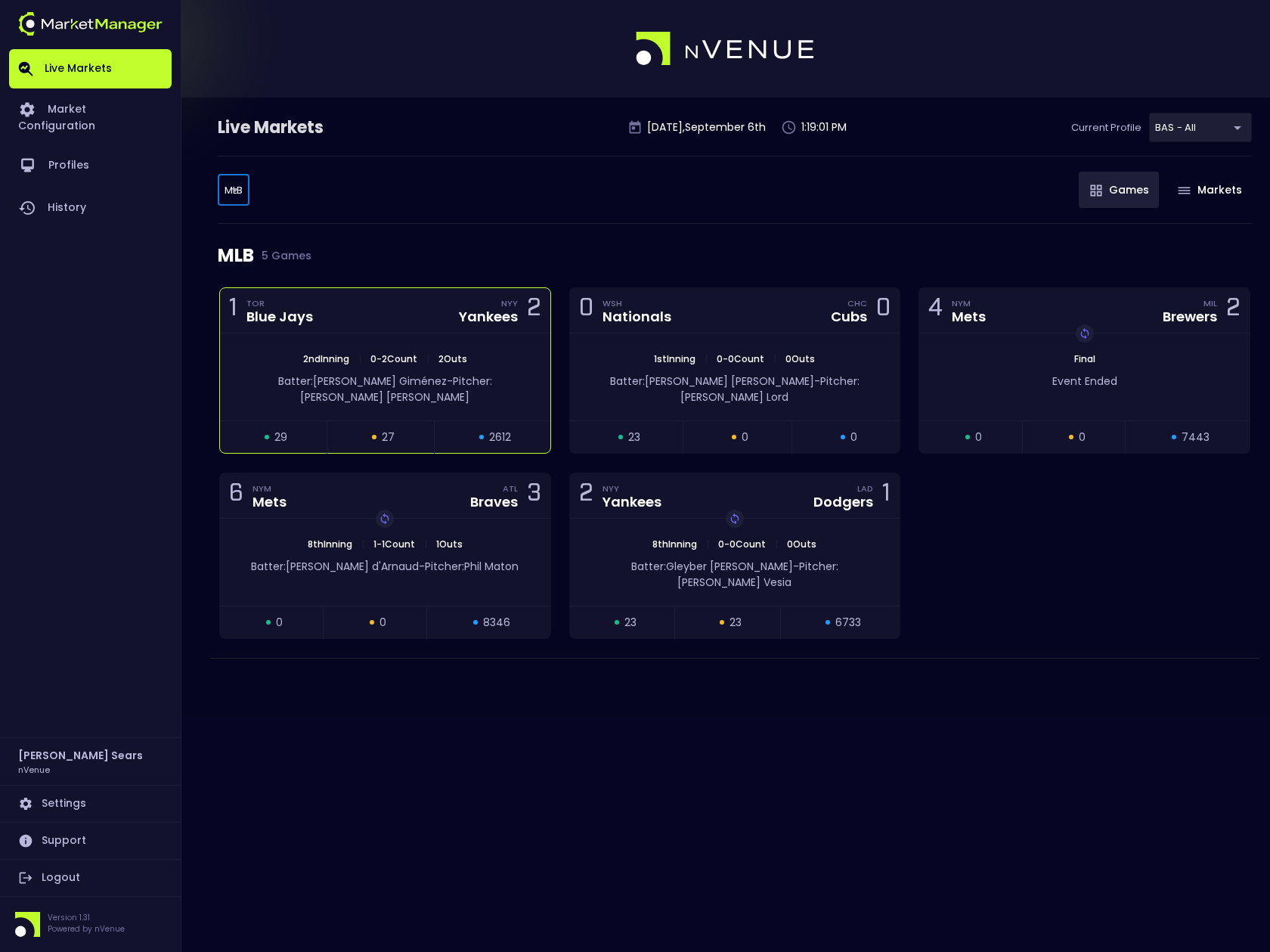
click at [377, 328] on div "1 TOR Blue Jays NYY Yankees 2" at bounding box center [385, 311] width 331 height 46
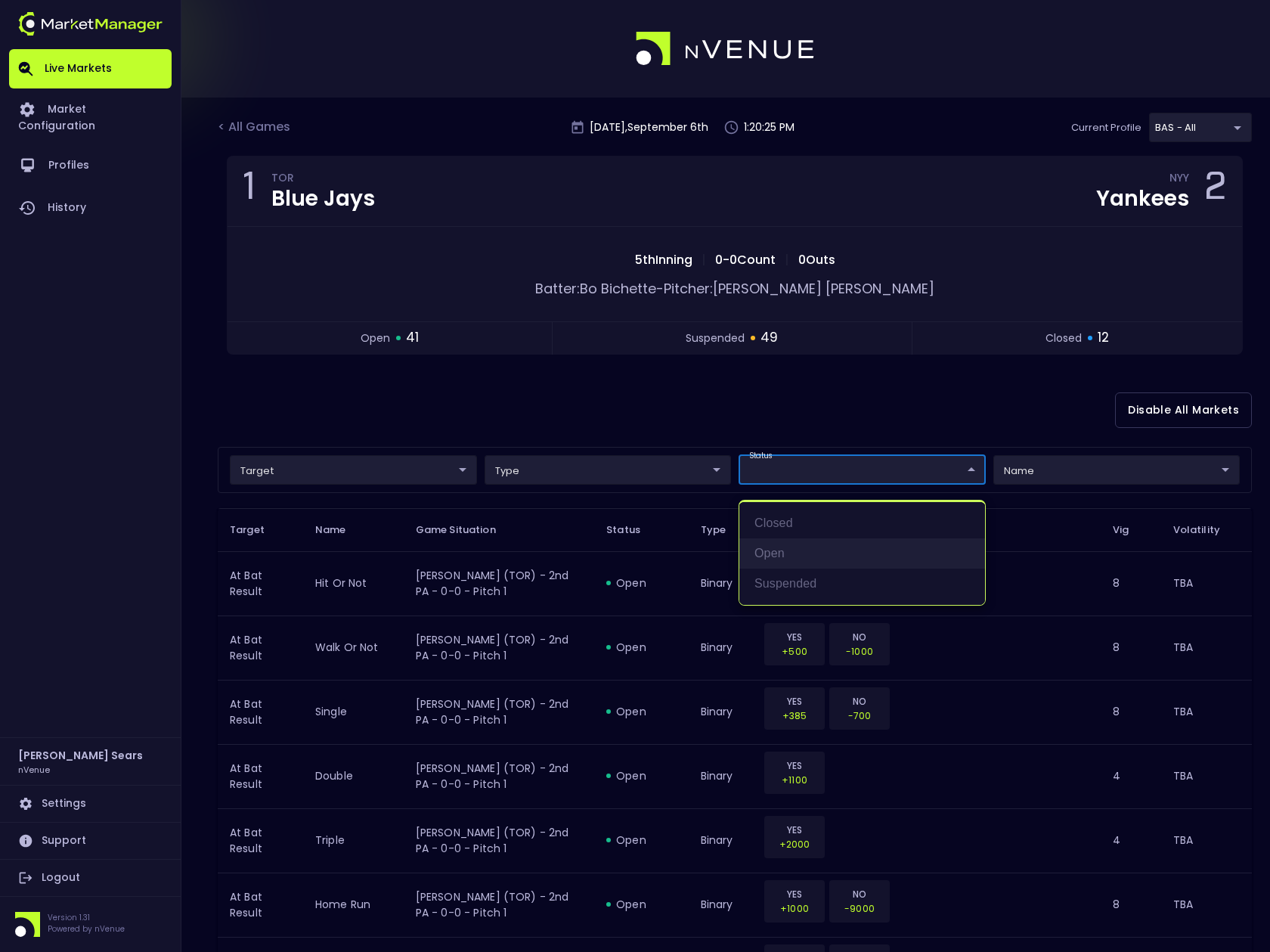
click at [775, 549] on li "open" at bounding box center [862, 553] width 246 height 30
type input "open"
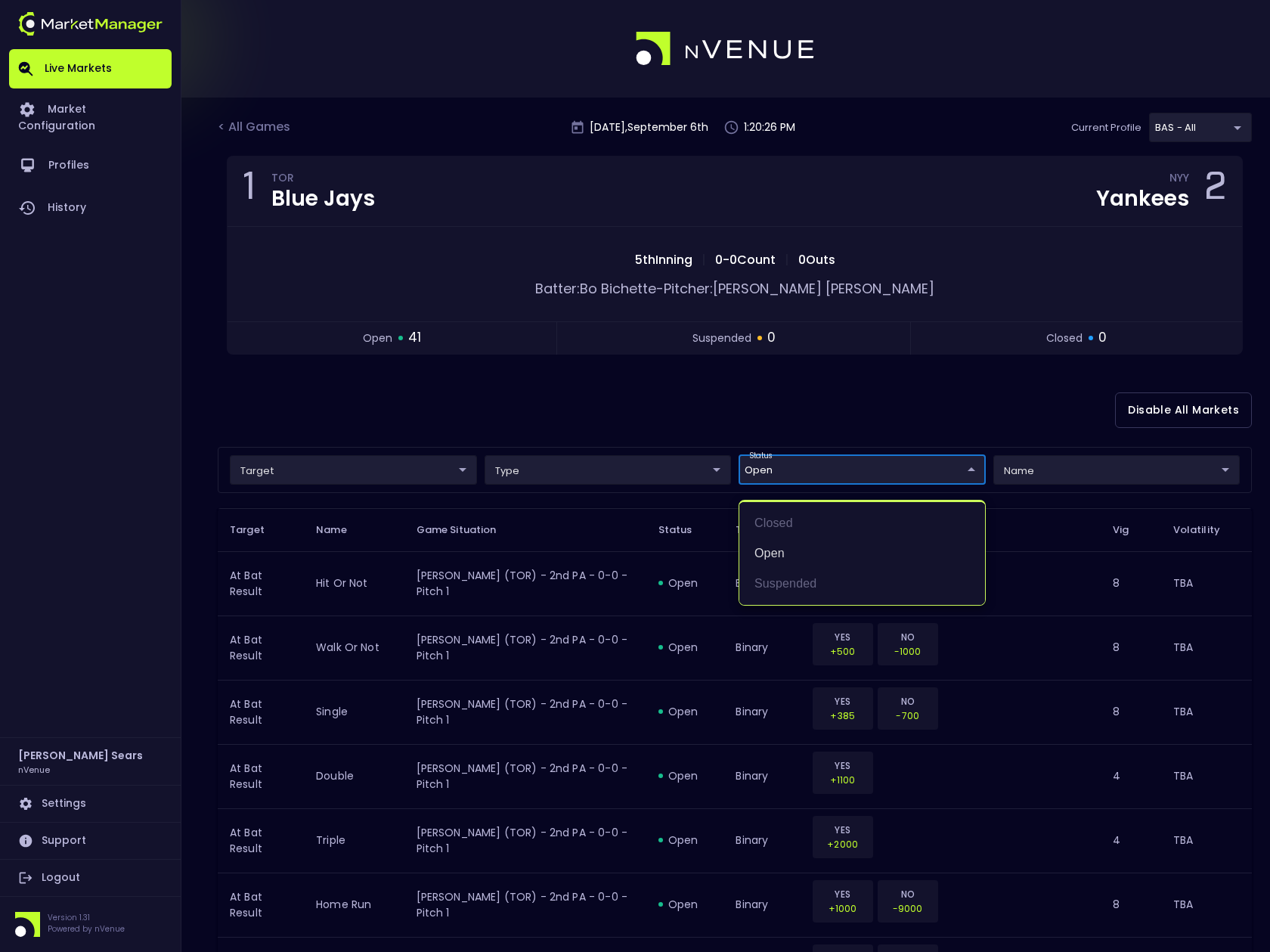
click at [450, 468] on div at bounding box center [635, 476] width 1270 height 952
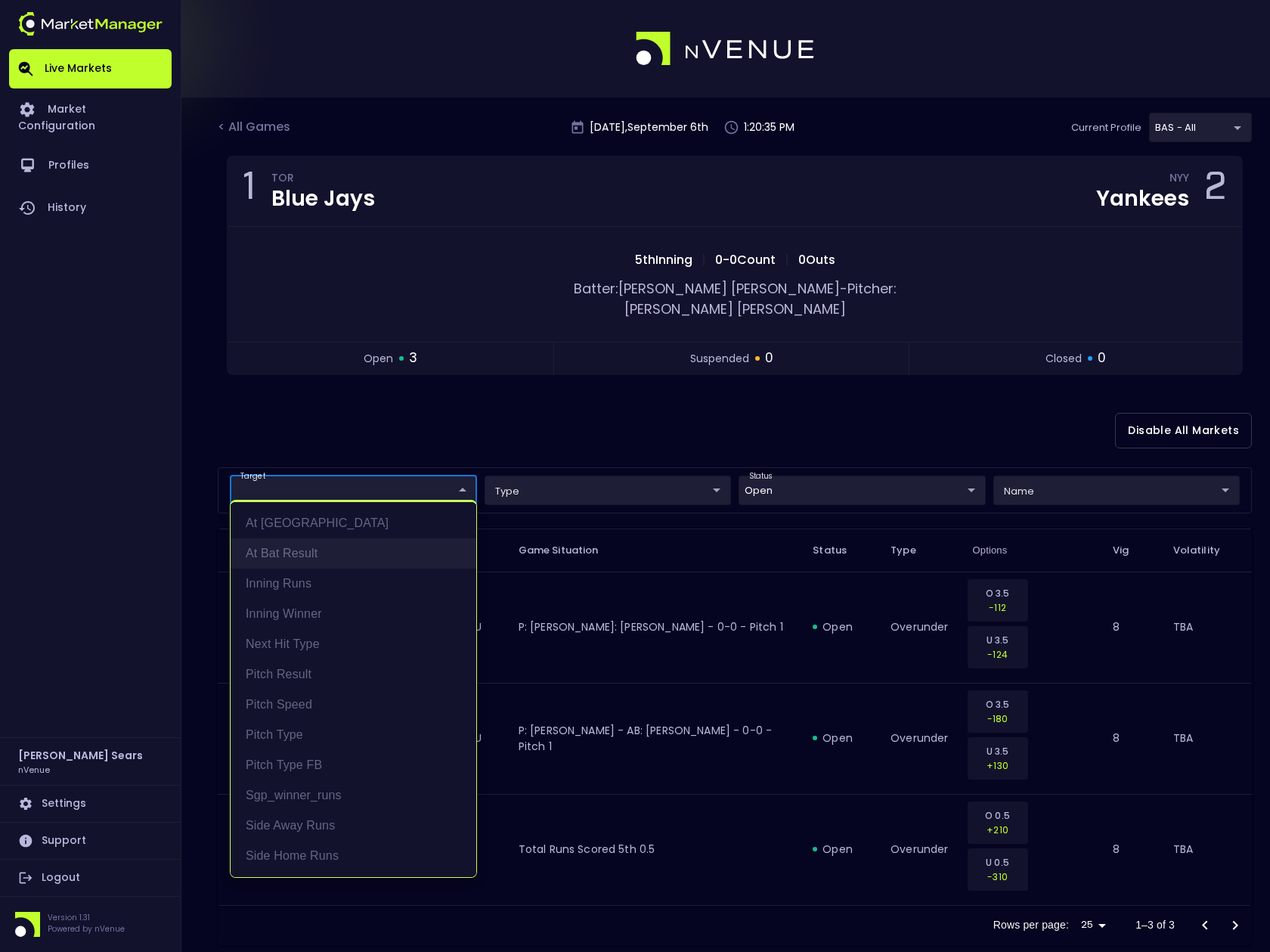
click at [320, 546] on li "At Bat Result" at bounding box center [353, 553] width 246 height 30
type input "At Bat Result"
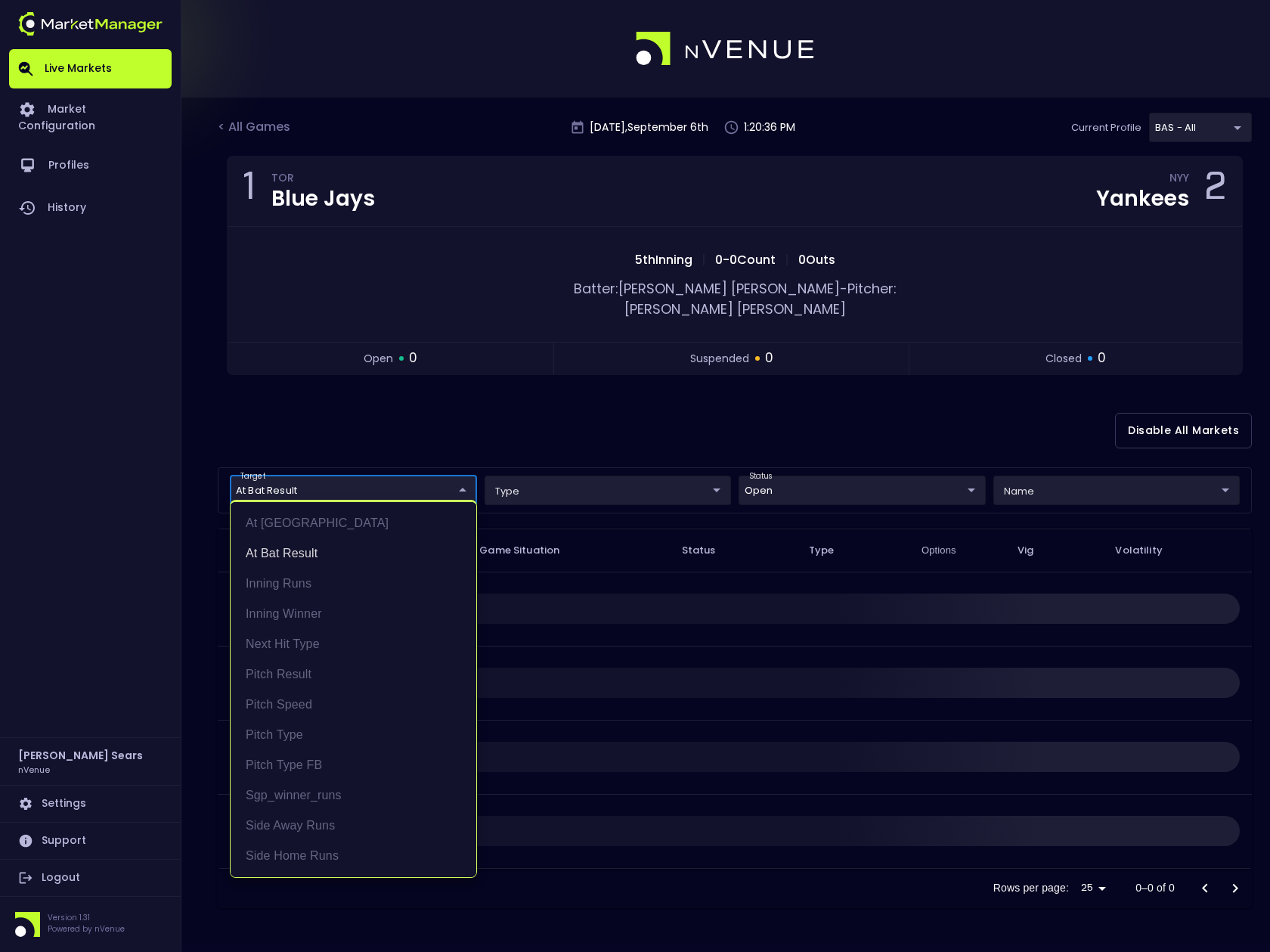
click at [541, 374] on div at bounding box center [635, 476] width 1270 height 952
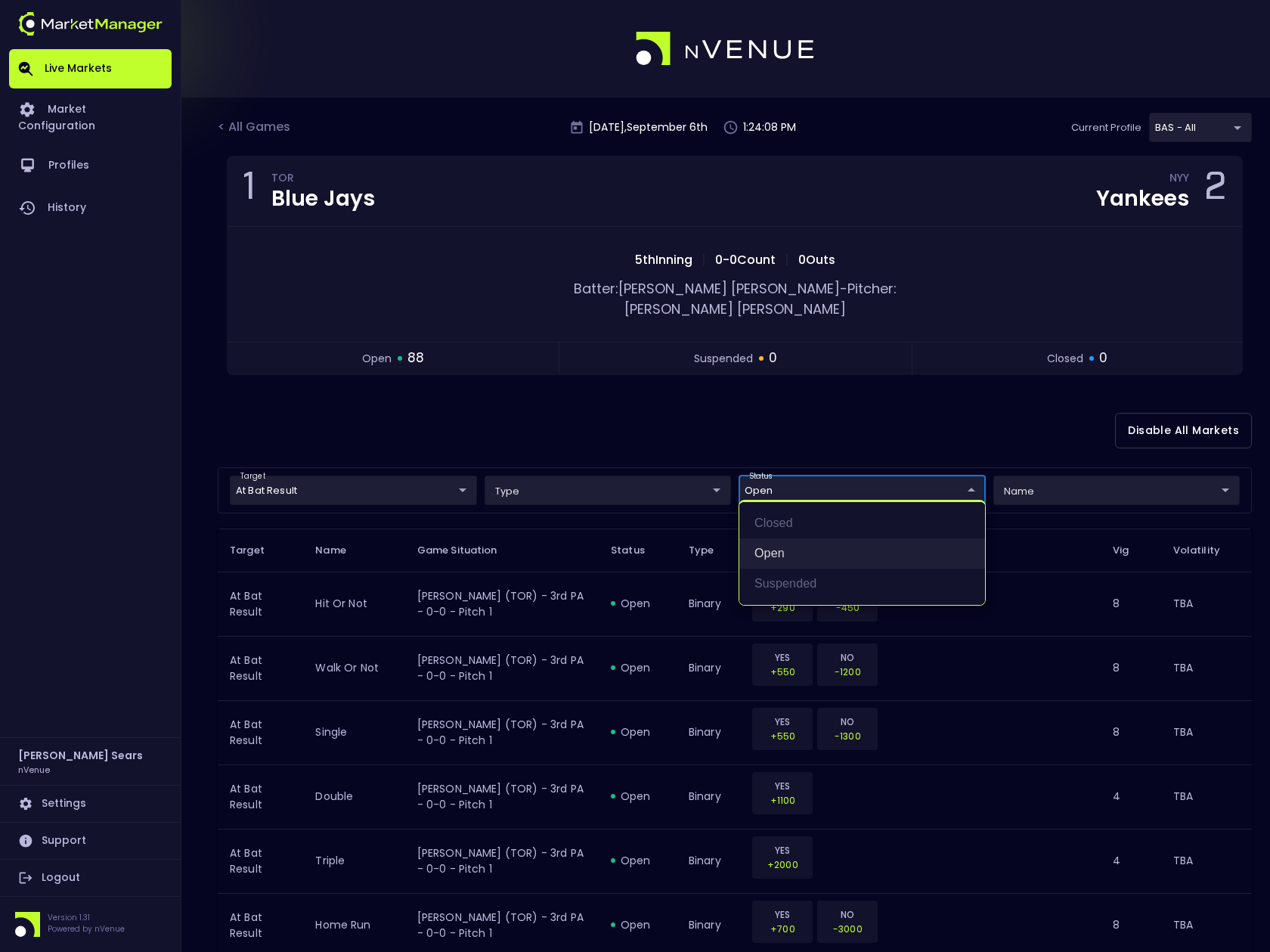
click at [776, 552] on li "open" at bounding box center [862, 553] width 246 height 30
click at [699, 423] on div at bounding box center [635, 476] width 1270 height 952
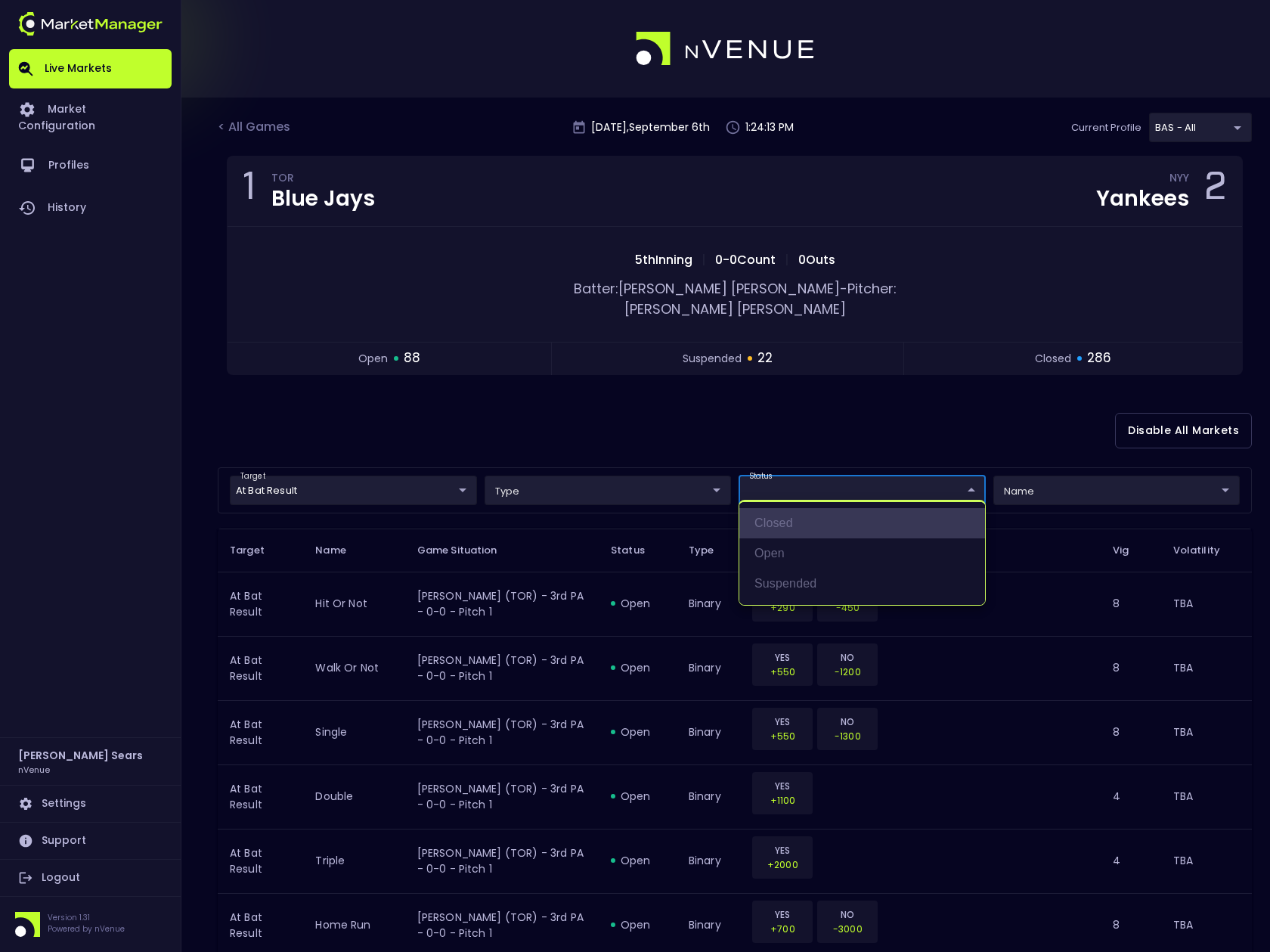
click at [791, 521] on li "closed" at bounding box center [862, 523] width 246 height 30
type input "closed"
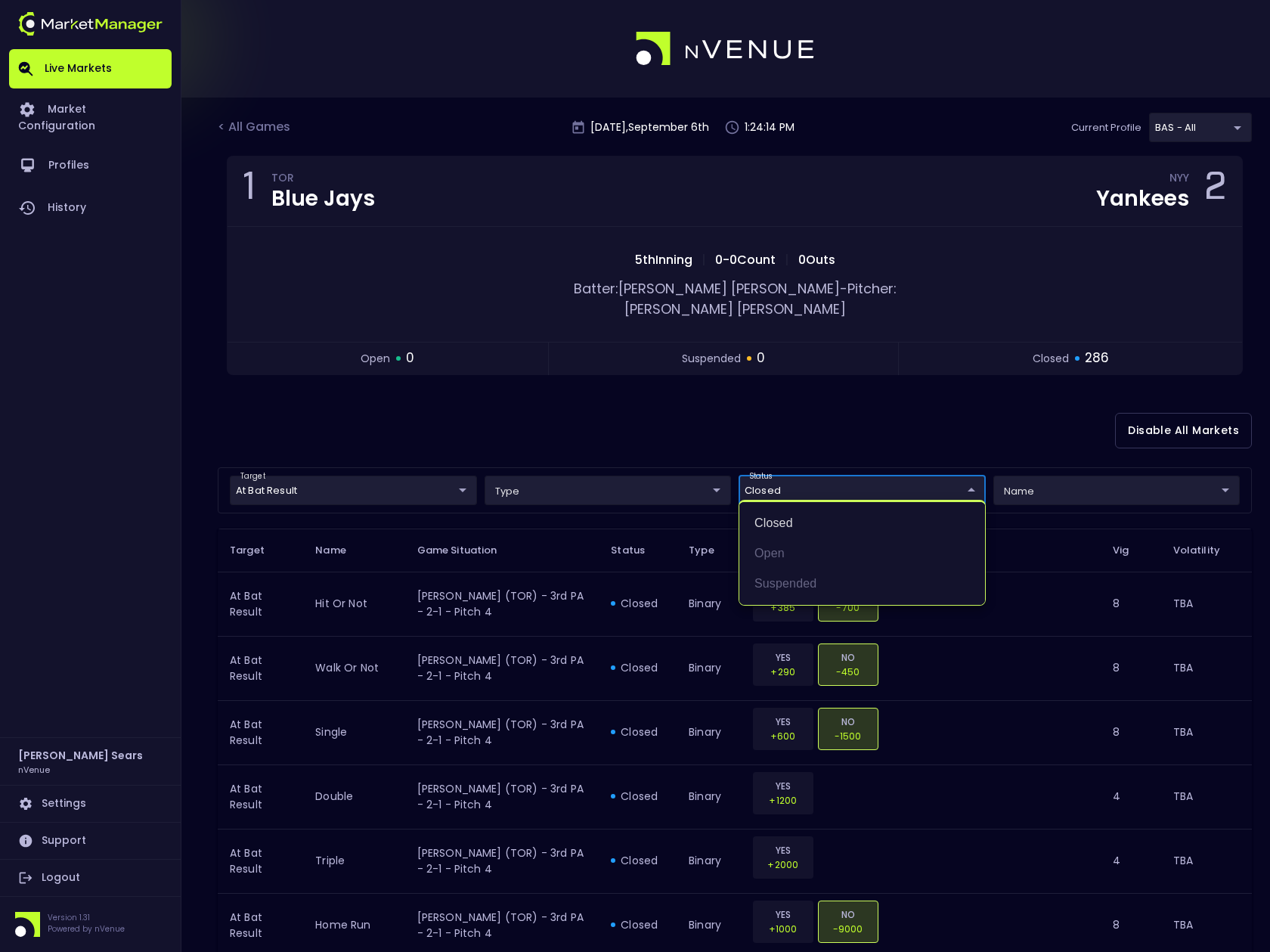
click at [707, 412] on div at bounding box center [635, 476] width 1270 height 952
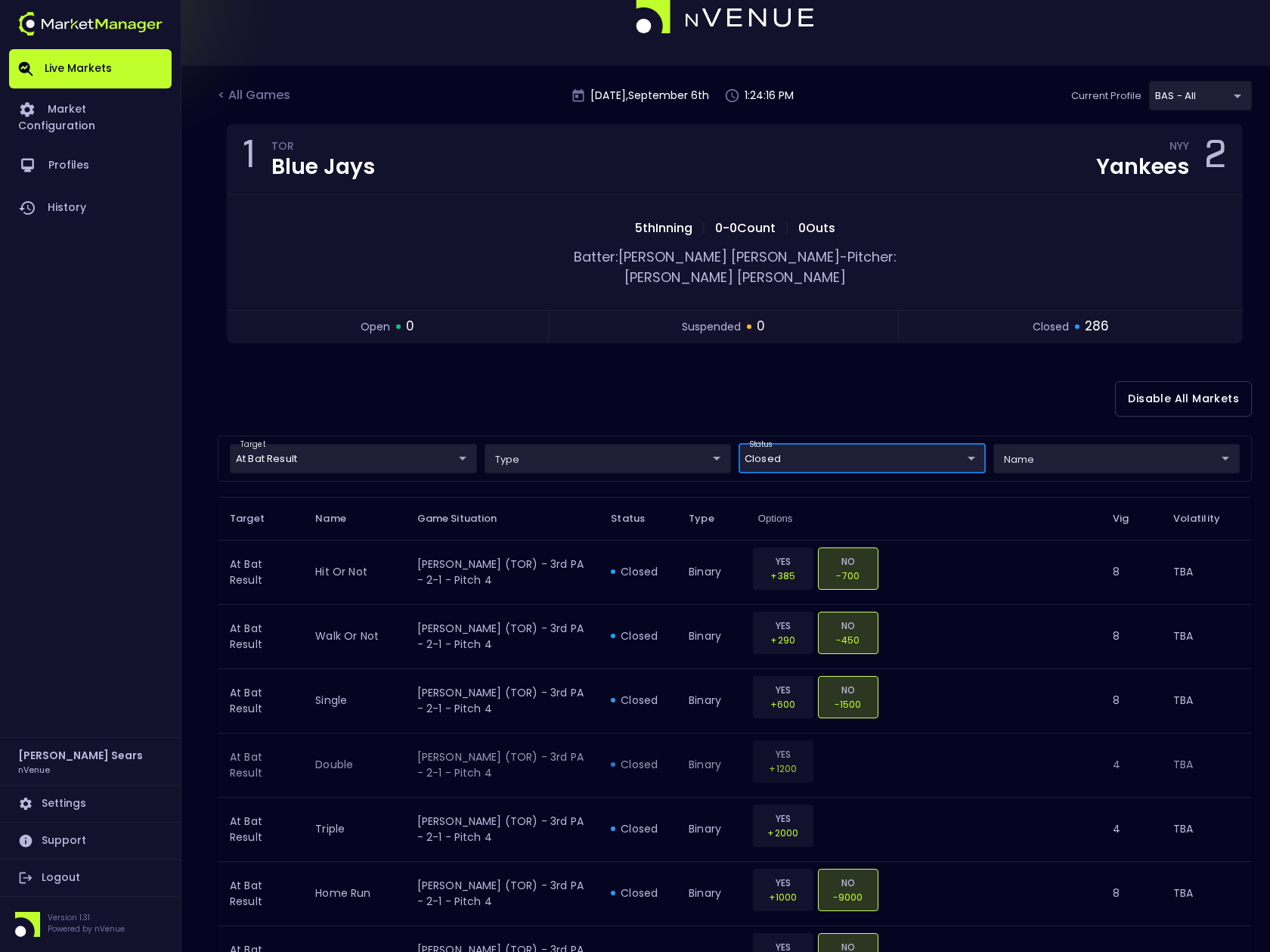
scroll to position [37, 0]
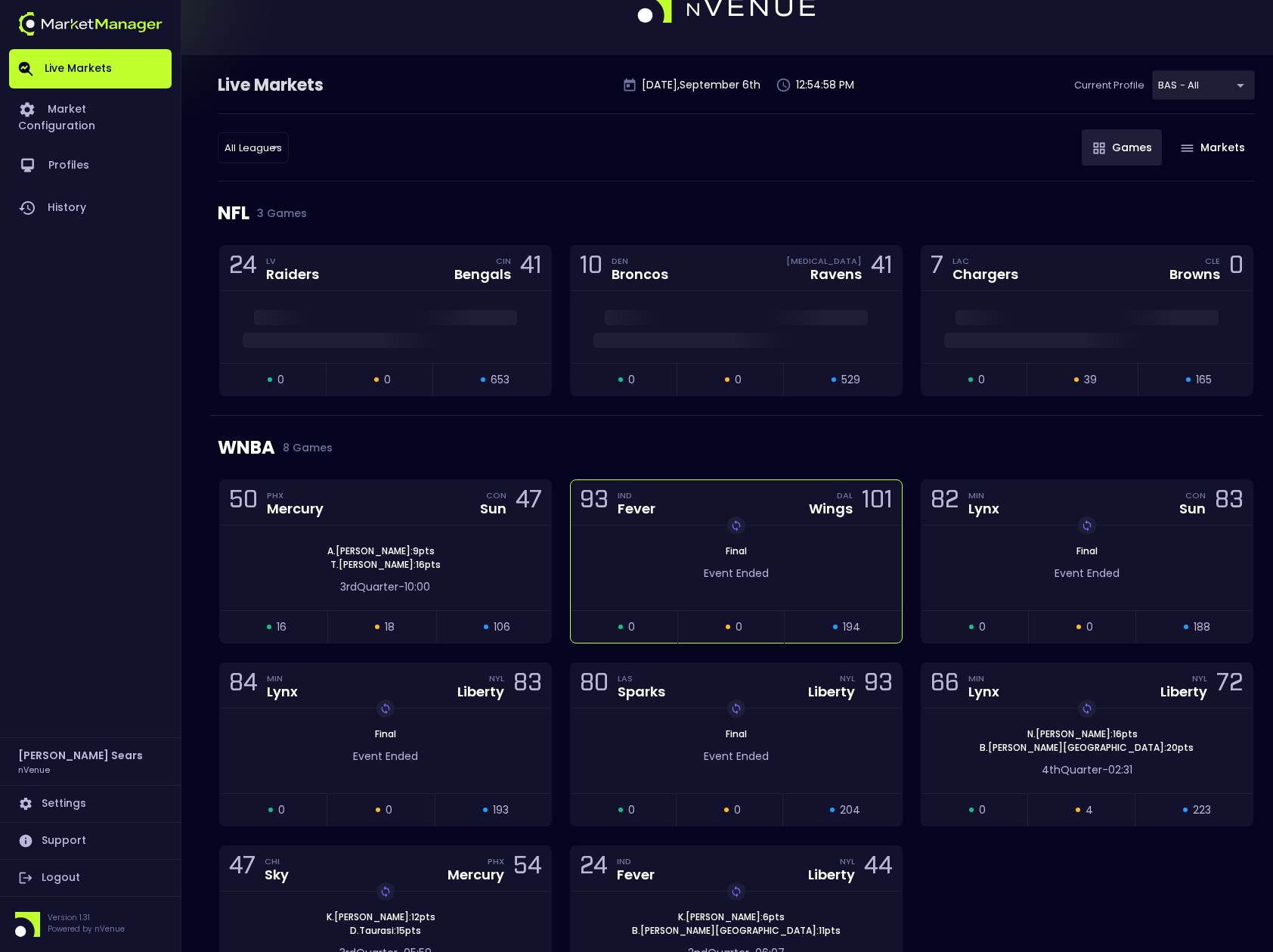
scroll to position [47, 0]
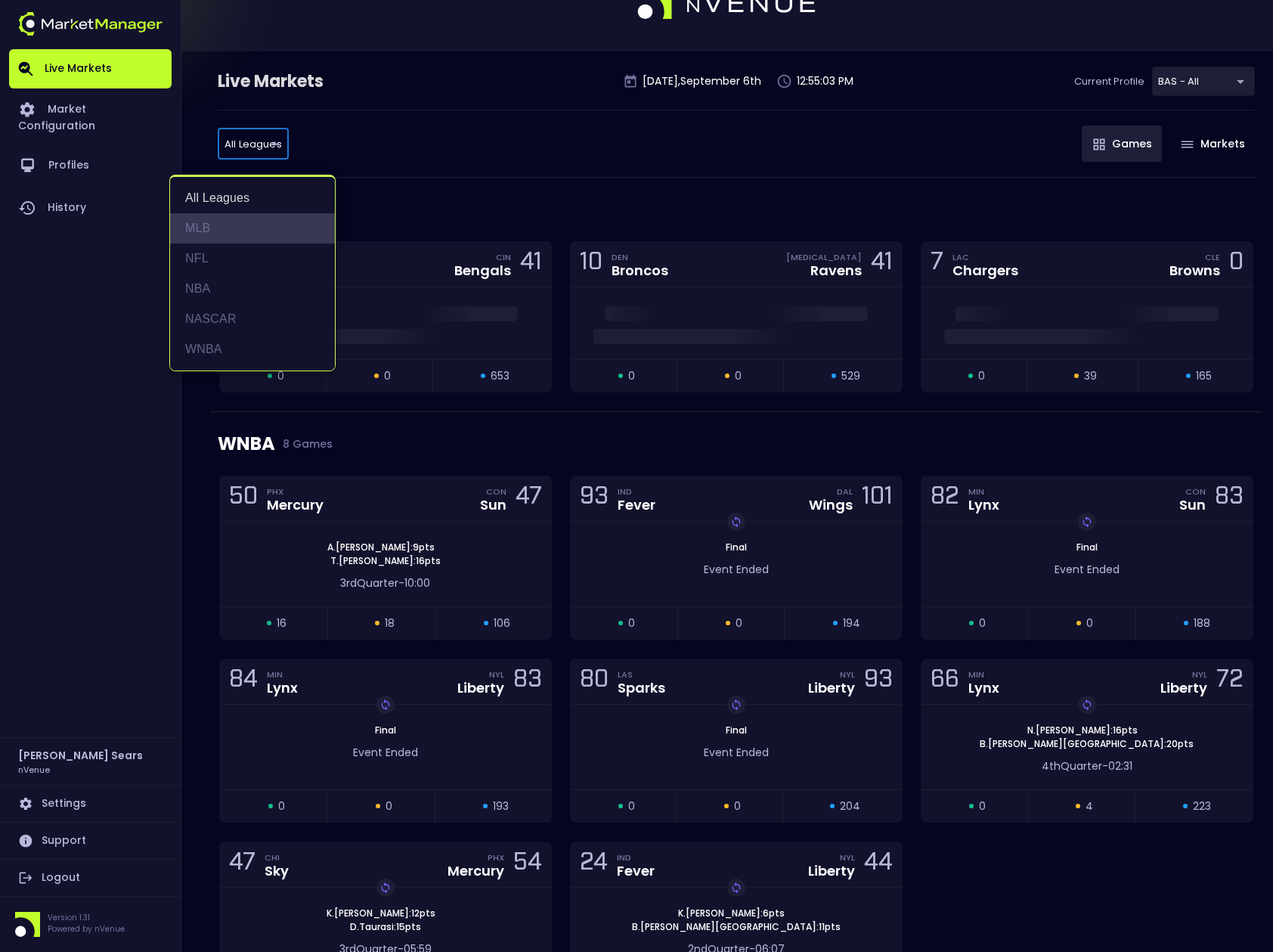
click at [214, 226] on li "MLB" at bounding box center [252, 228] width 165 height 30
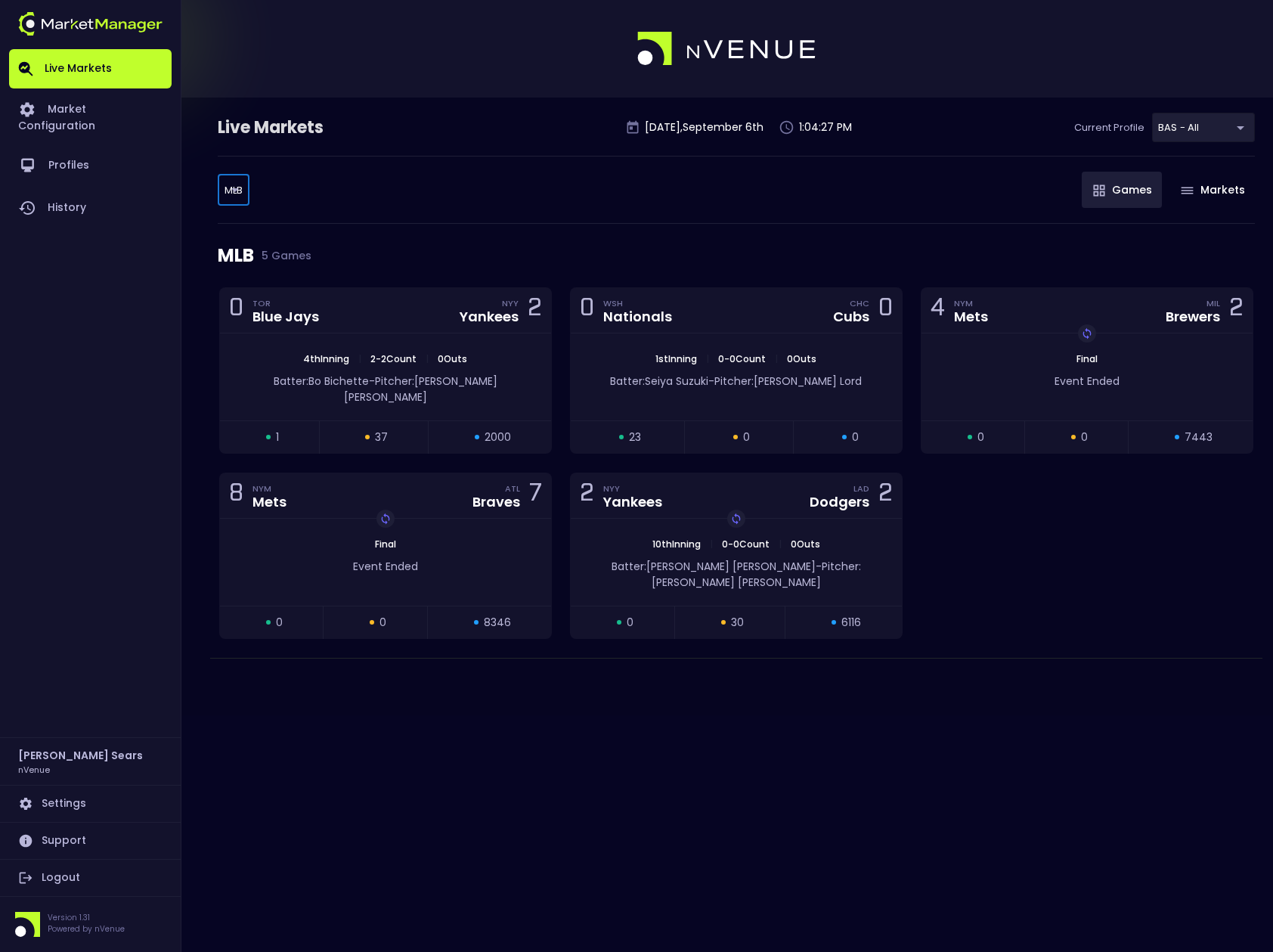
click at [235, 194] on body "Live Markets Market Configuration Profiles History Bruce Sears nVenue Settings …" at bounding box center [636, 476] width 1273 height 952
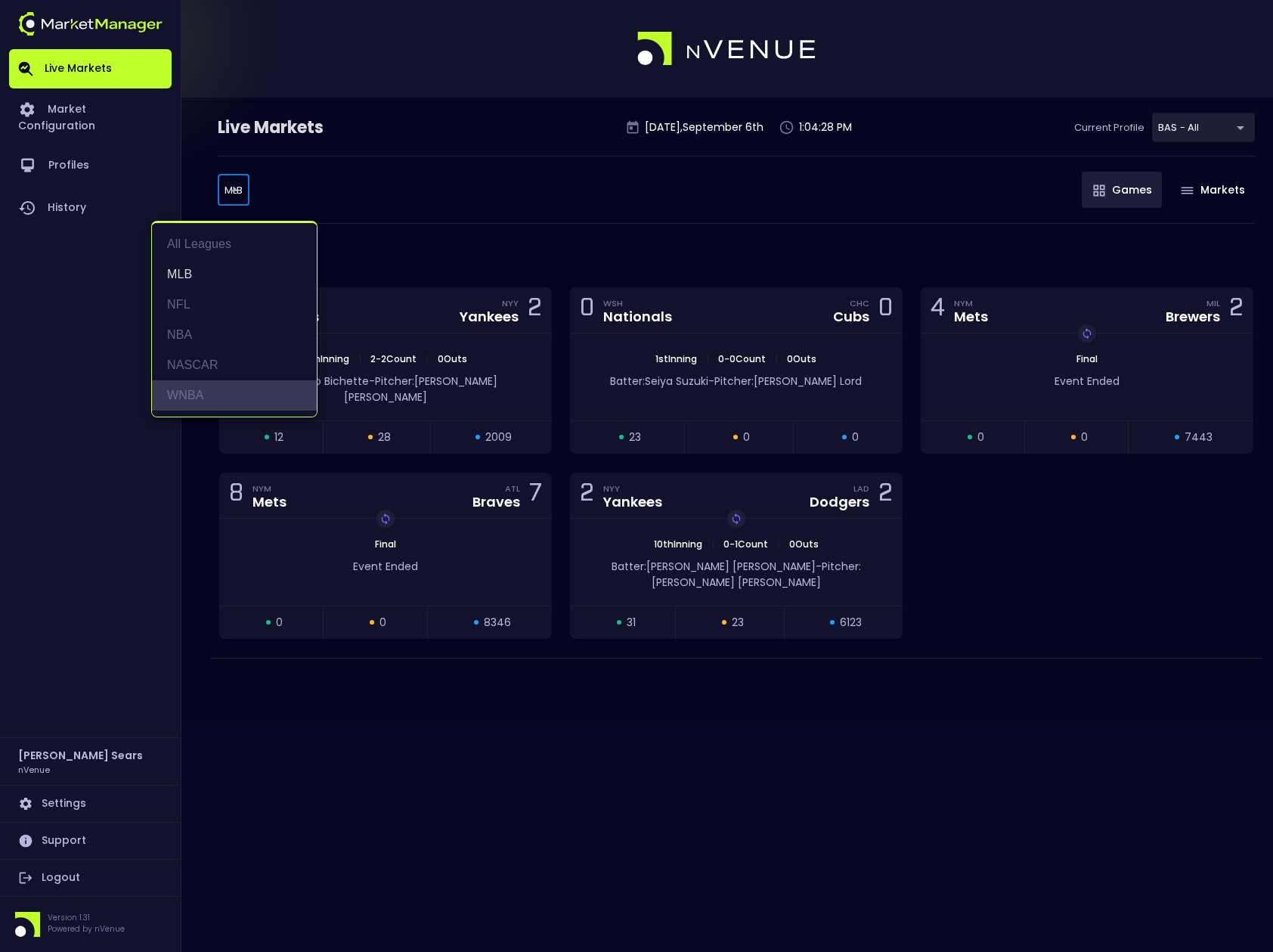
drag, startPoint x: 197, startPoint y: 390, endPoint x: 235, endPoint y: 385, distance: 38.3
click at [198, 390] on li "WNBA" at bounding box center [234, 395] width 165 height 30
type input "WNBA"
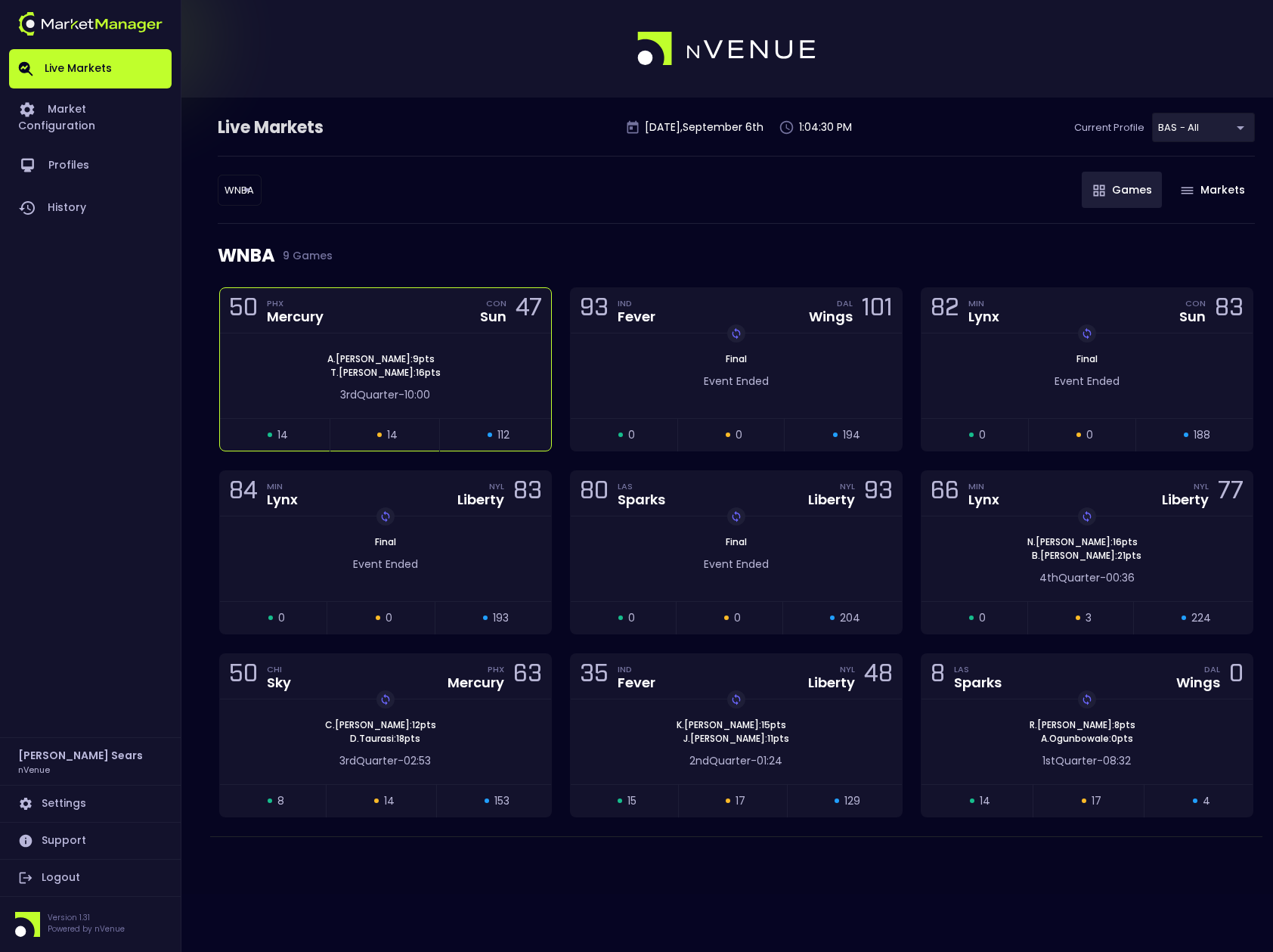
click at [513, 337] on div "A . Thomas : 9 pts T . Charles : 16 pts 3rd Quarter - 10:00" at bounding box center [385, 375] width 331 height 85
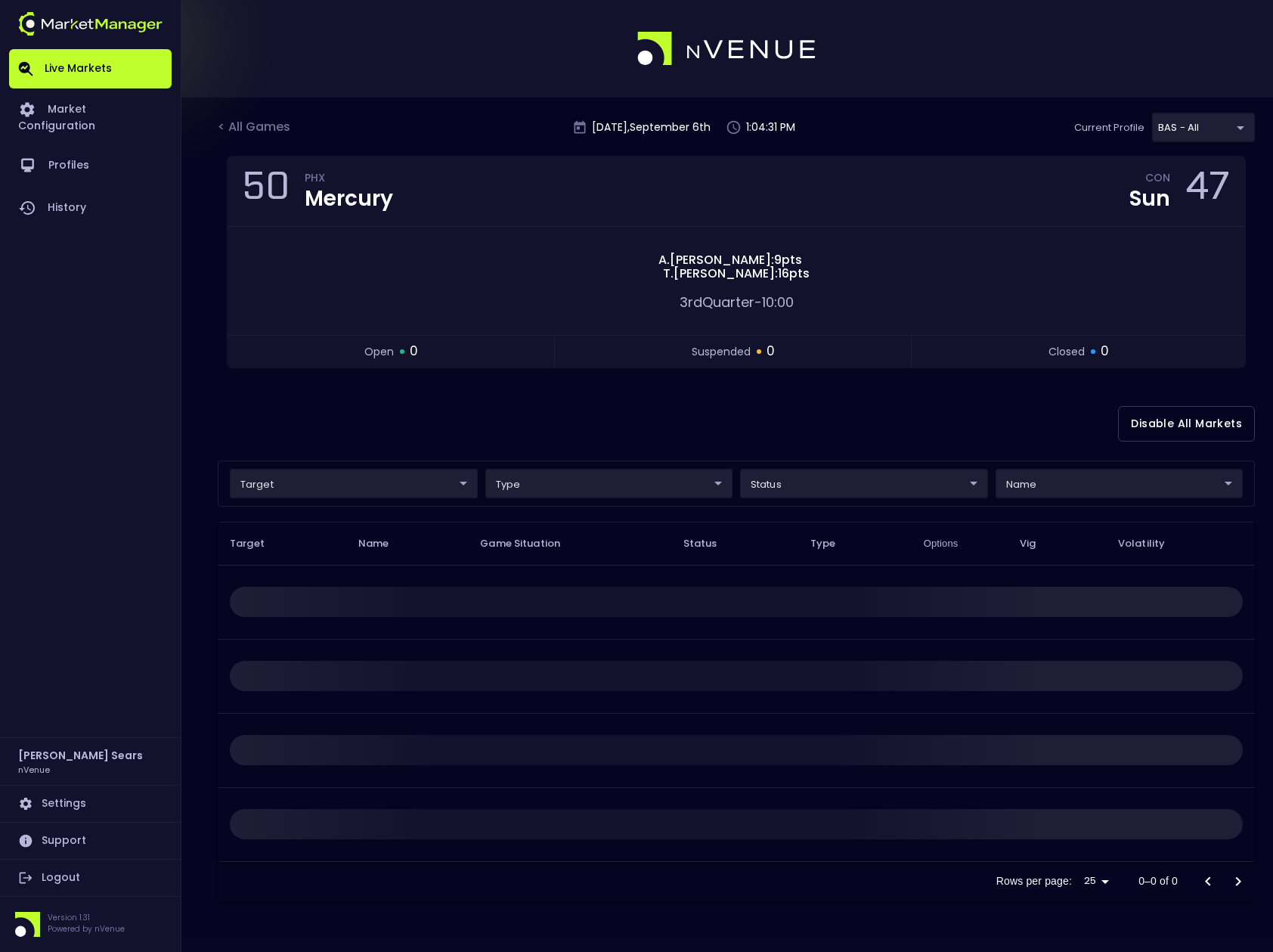
click at [429, 483] on body "Live Markets Market Configuration Profiles History Bruce Sears nVenue Settings …" at bounding box center [636, 476] width 1273 height 952
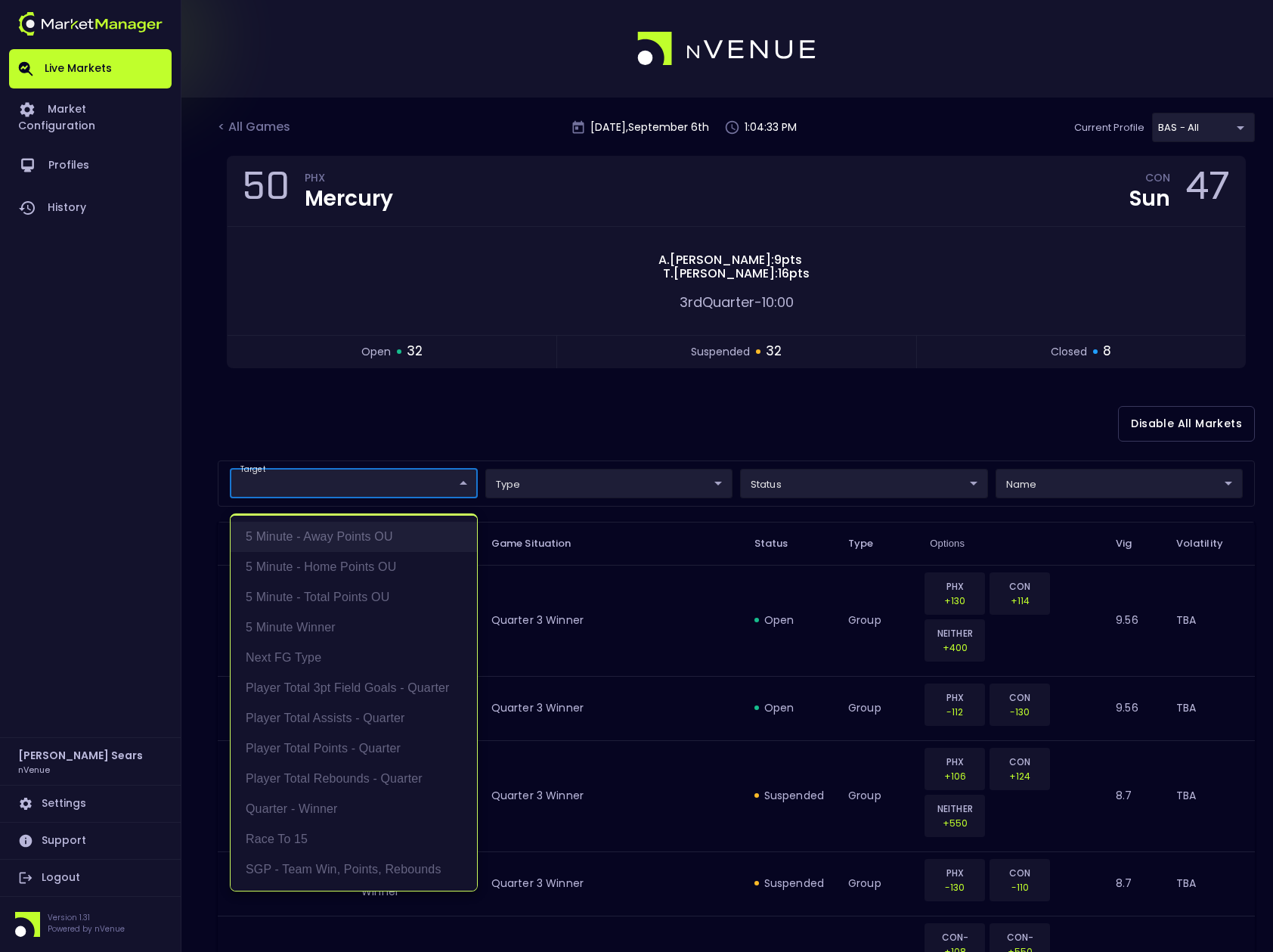
click at [378, 535] on li "5 Minute - Away Points OU" at bounding box center [354, 536] width 246 height 30
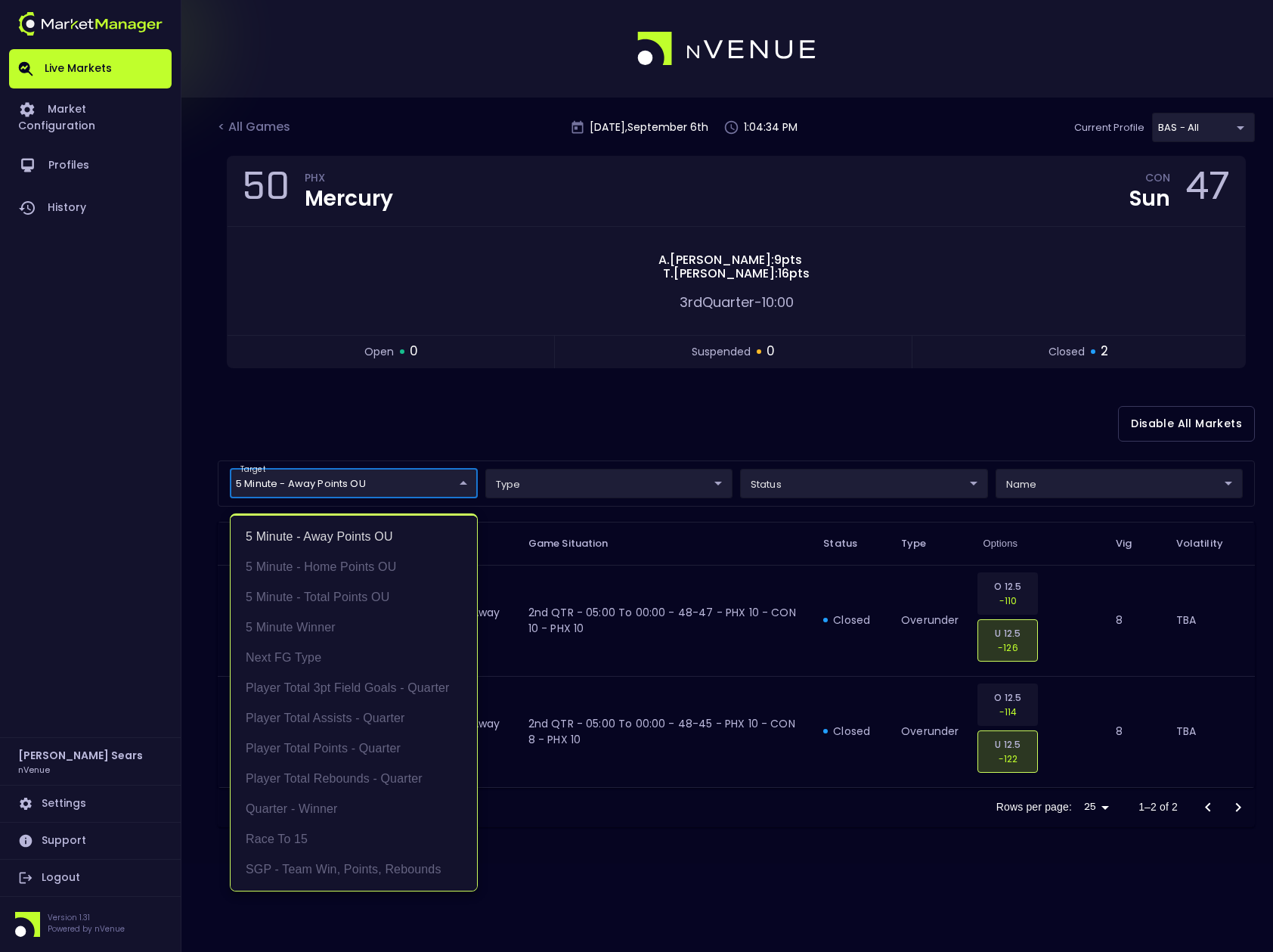
click at [469, 482] on div at bounding box center [636, 476] width 1273 height 952
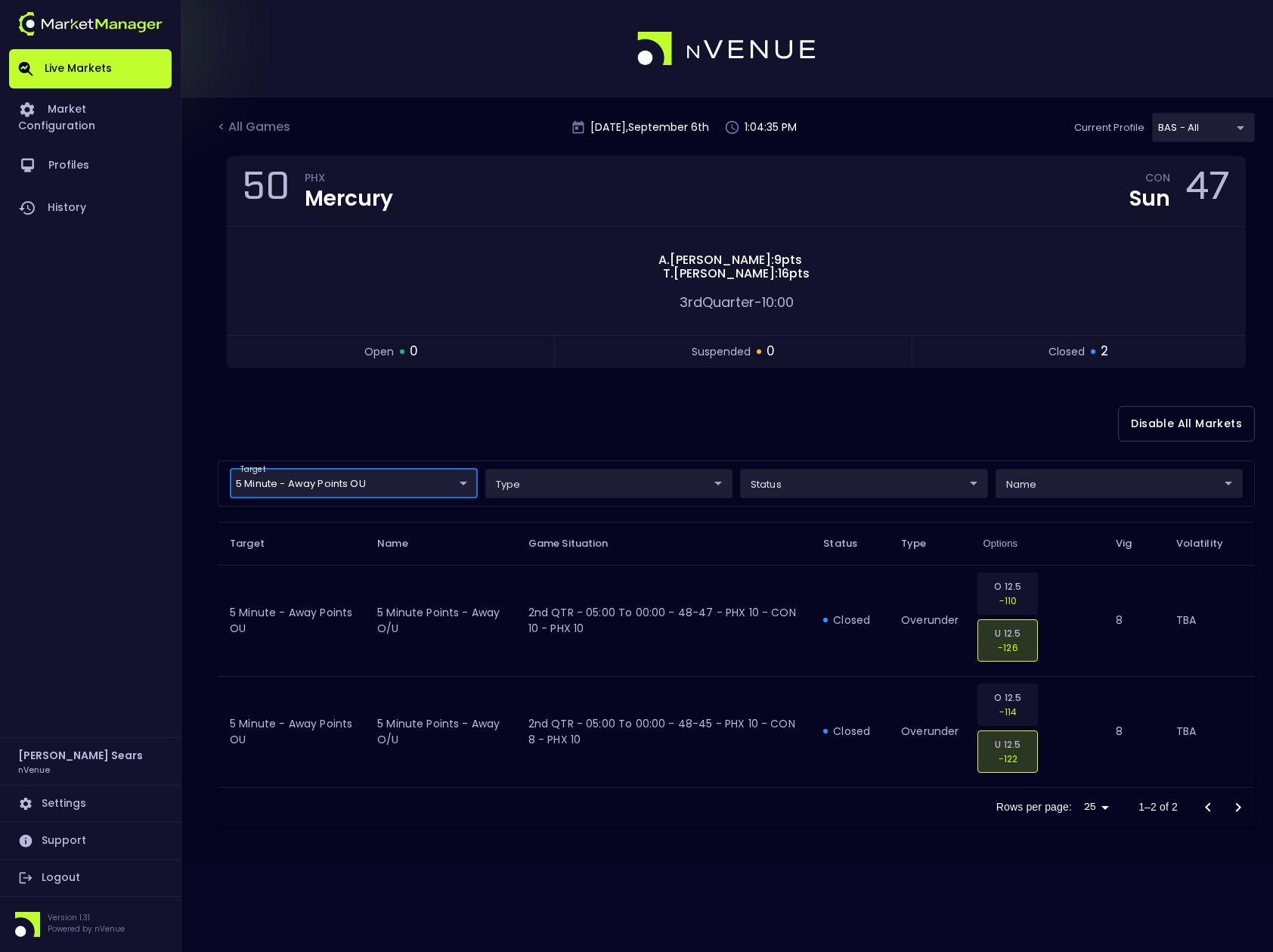
click at [459, 482] on body "Live Markets Market Configuration Profiles History Bruce Sears nVenue Settings …" at bounding box center [636, 476] width 1273 height 952
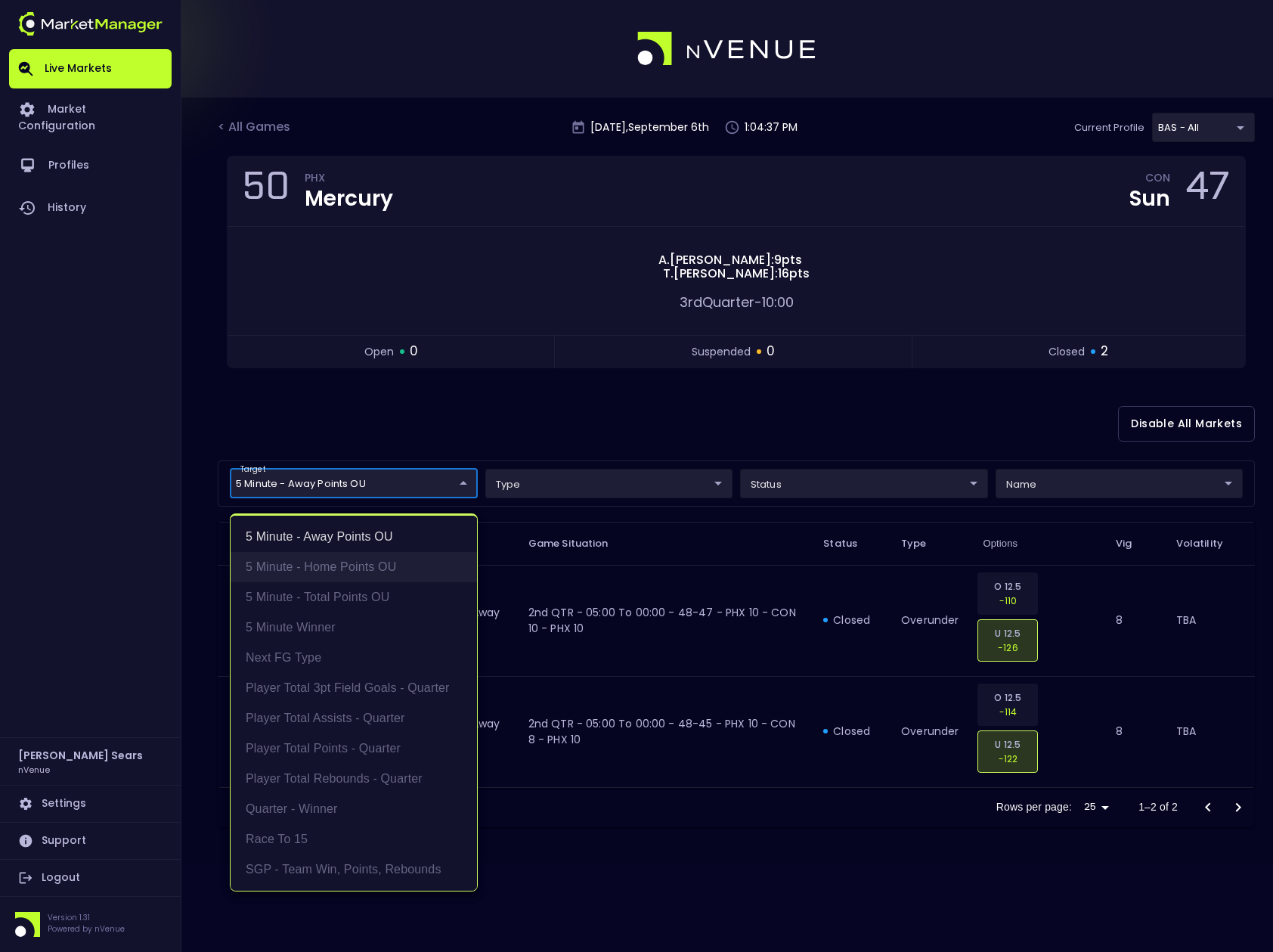
click at [339, 566] on li "5 Minute - Home Points OU" at bounding box center [354, 567] width 246 height 30
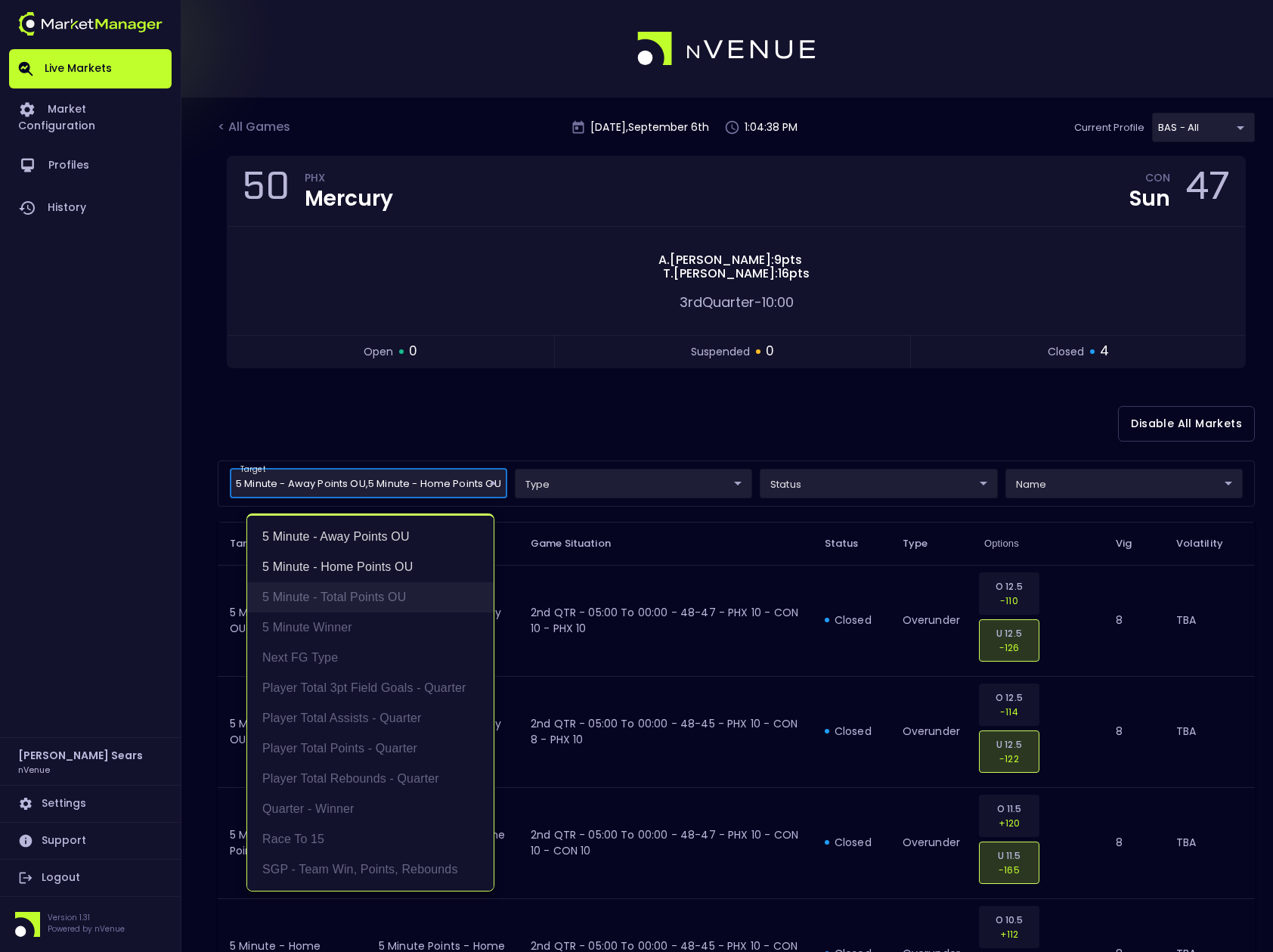
click at [340, 594] on li "5 Minute - Total Points OU" at bounding box center [370, 597] width 246 height 30
type input "5 Minute - Away Points OU,5 Minute - Home Points OU,5 Minute - Total Points OU"
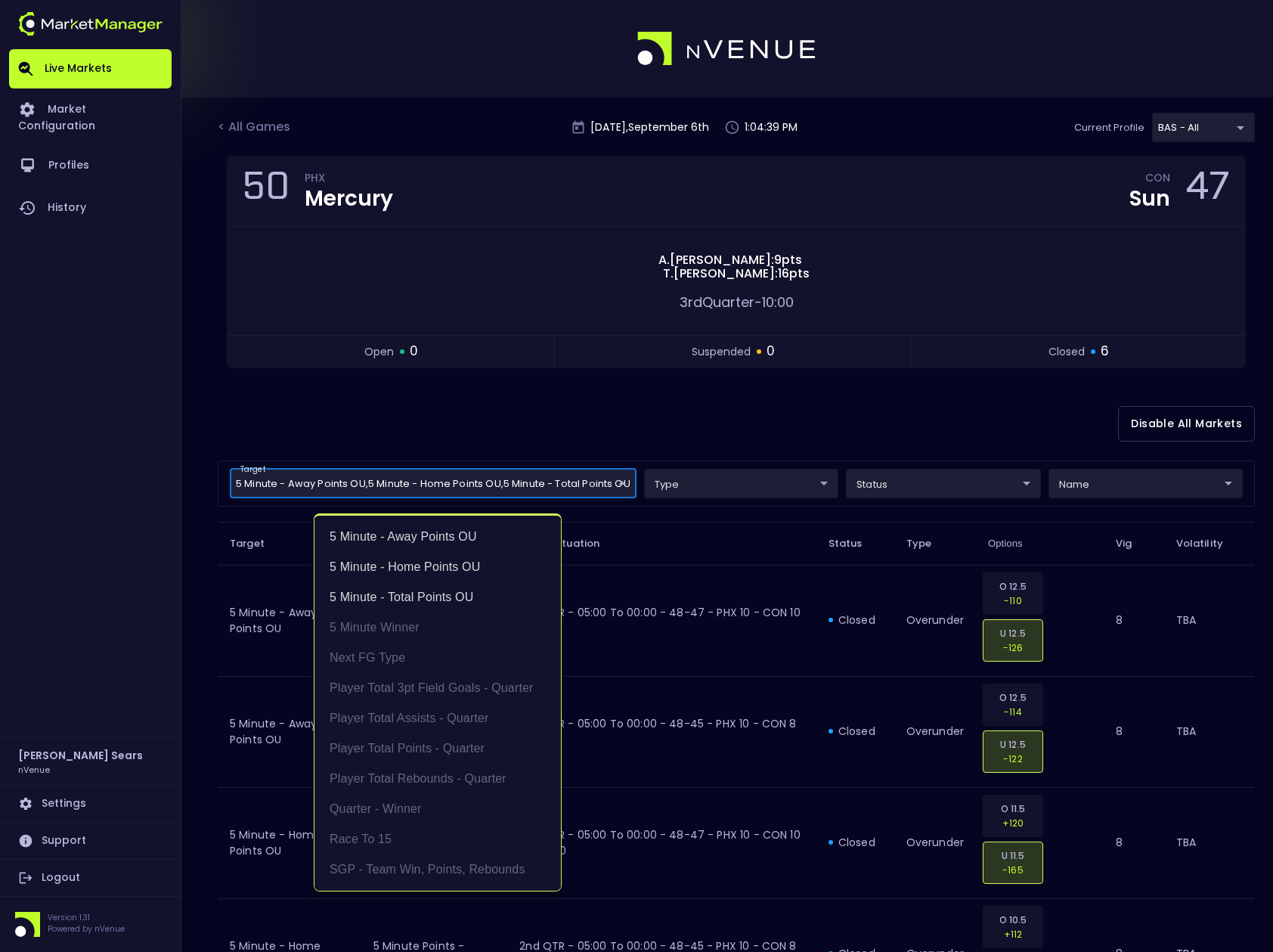
click at [425, 434] on div at bounding box center [636, 476] width 1273 height 952
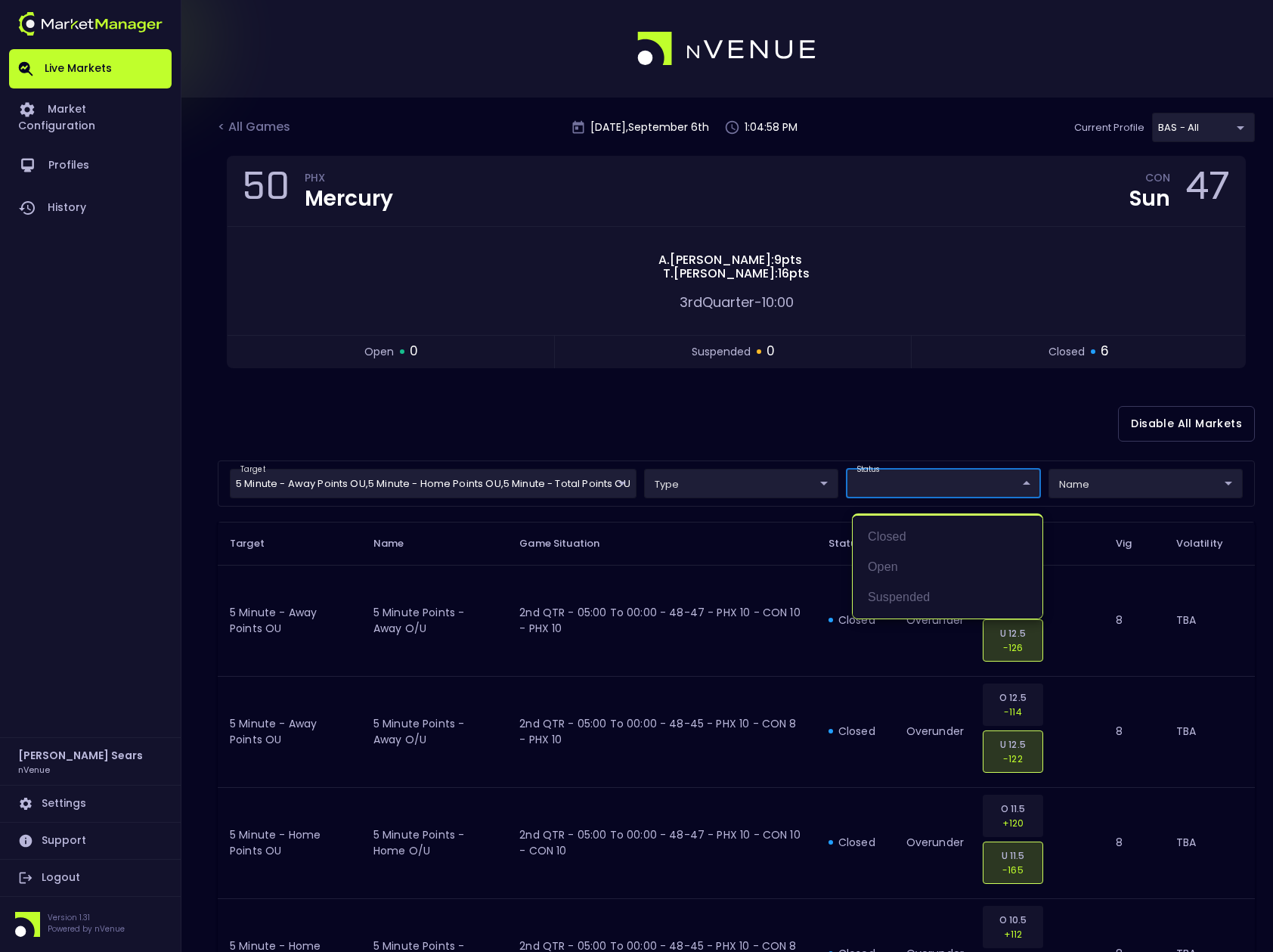
click at [922, 482] on body "Live Markets Market Configuration Profiles History Bruce Sears nVenue Settings …" at bounding box center [636, 654] width 1273 height 1308
click at [886, 562] on li "open" at bounding box center [947, 567] width 190 height 30
type input "open"
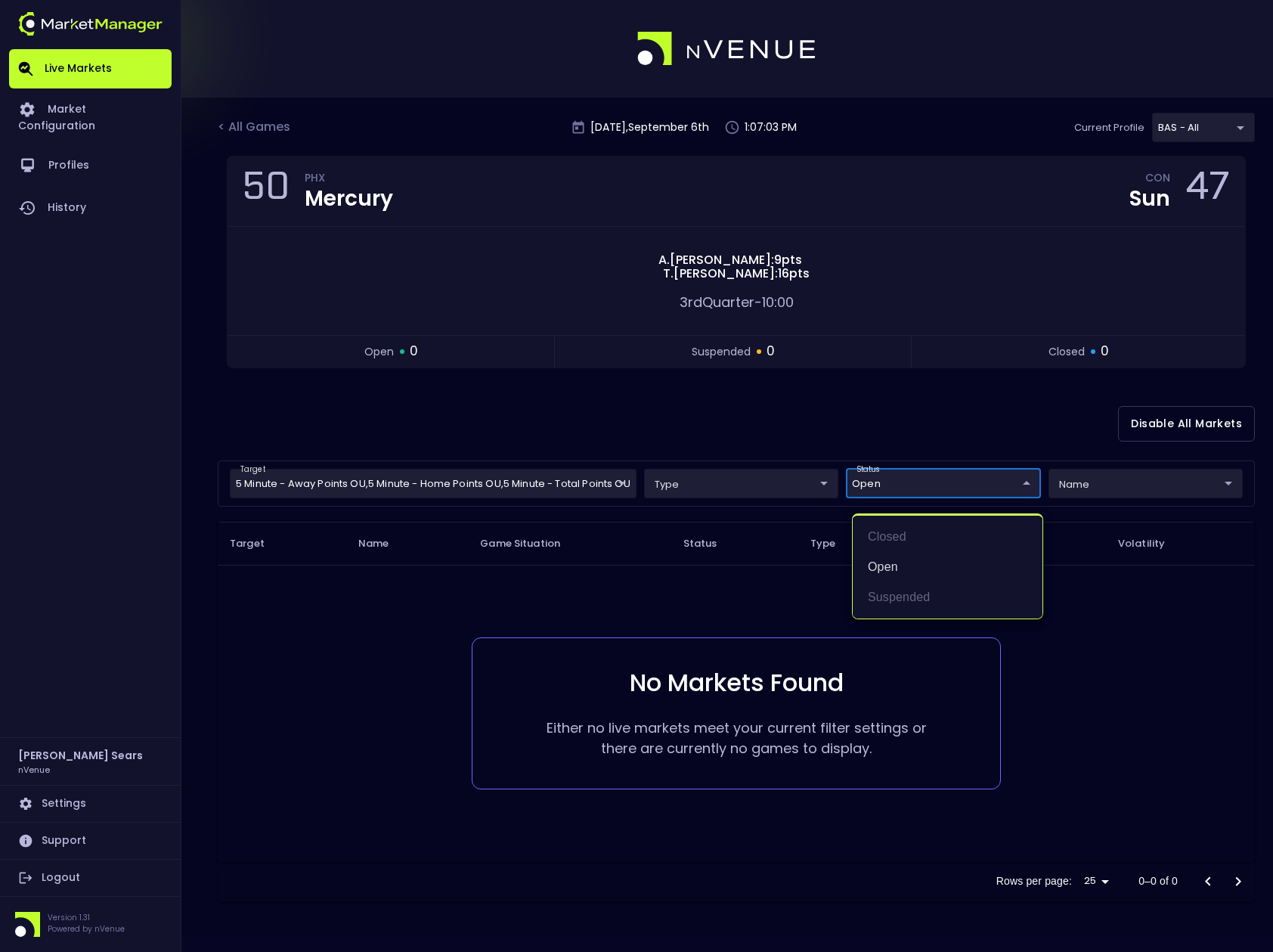
click at [270, 126] on div at bounding box center [636, 476] width 1273 height 952
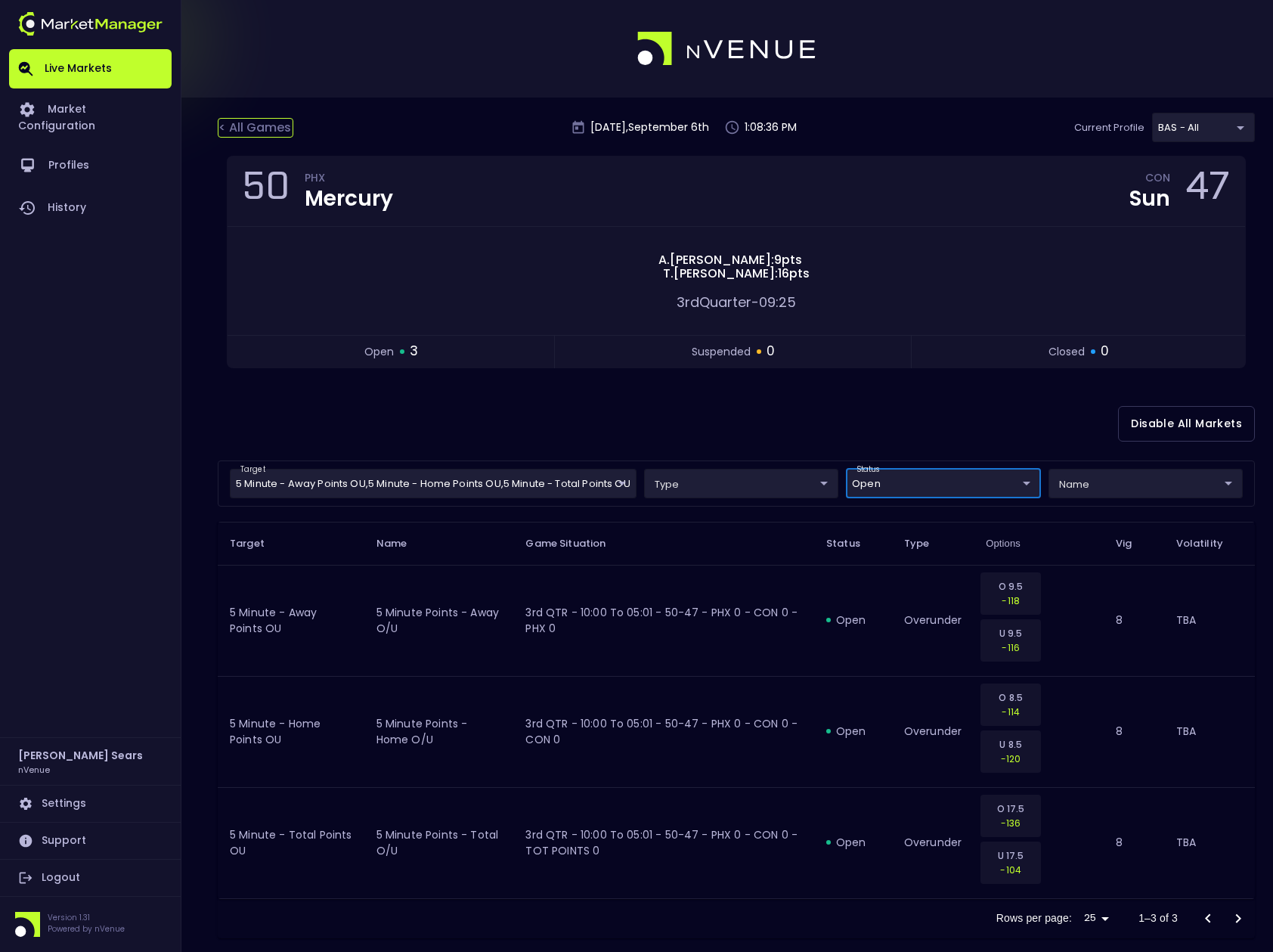
click at [249, 129] on div "< All Games" at bounding box center [256, 128] width 76 height 20
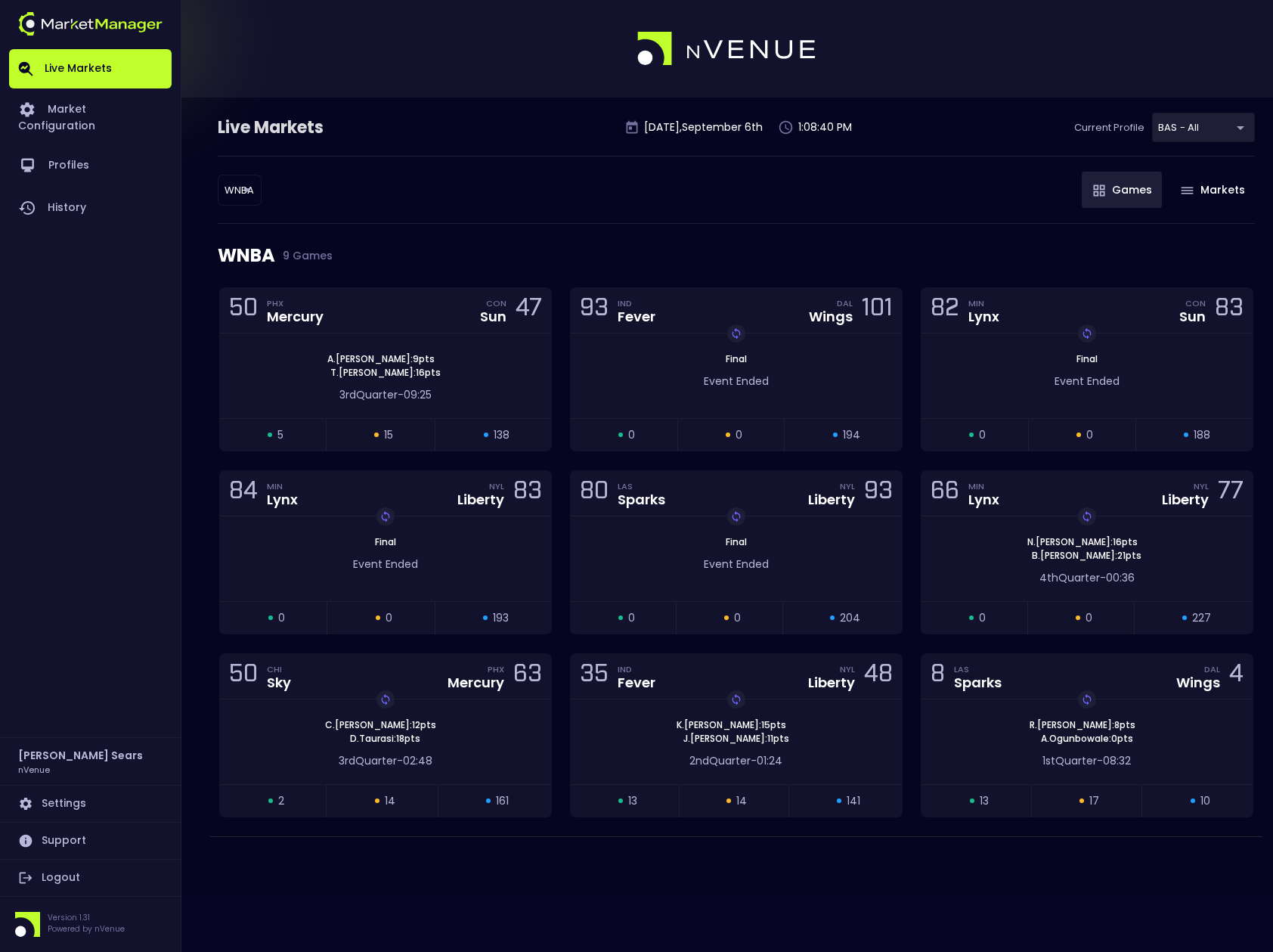
click at [234, 188] on body "Live Markets Market Configuration Profiles History Bruce Sears nVenue Settings …" at bounding box center [636, 476] width 1273 height 952
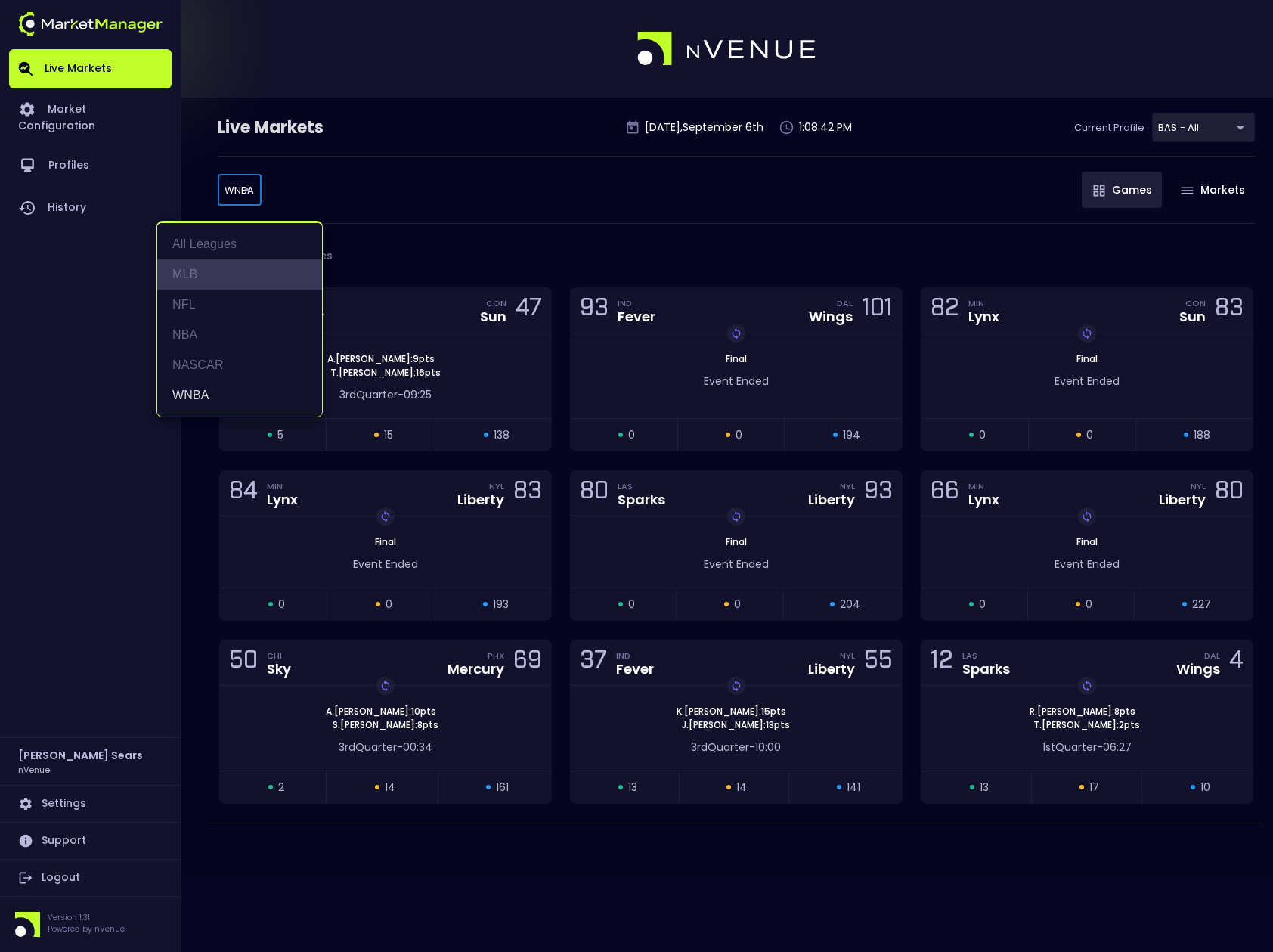
click at [195, 277] on li "MLB" at bounding box center [239, 274] width 165 height 30
type input "MLB"
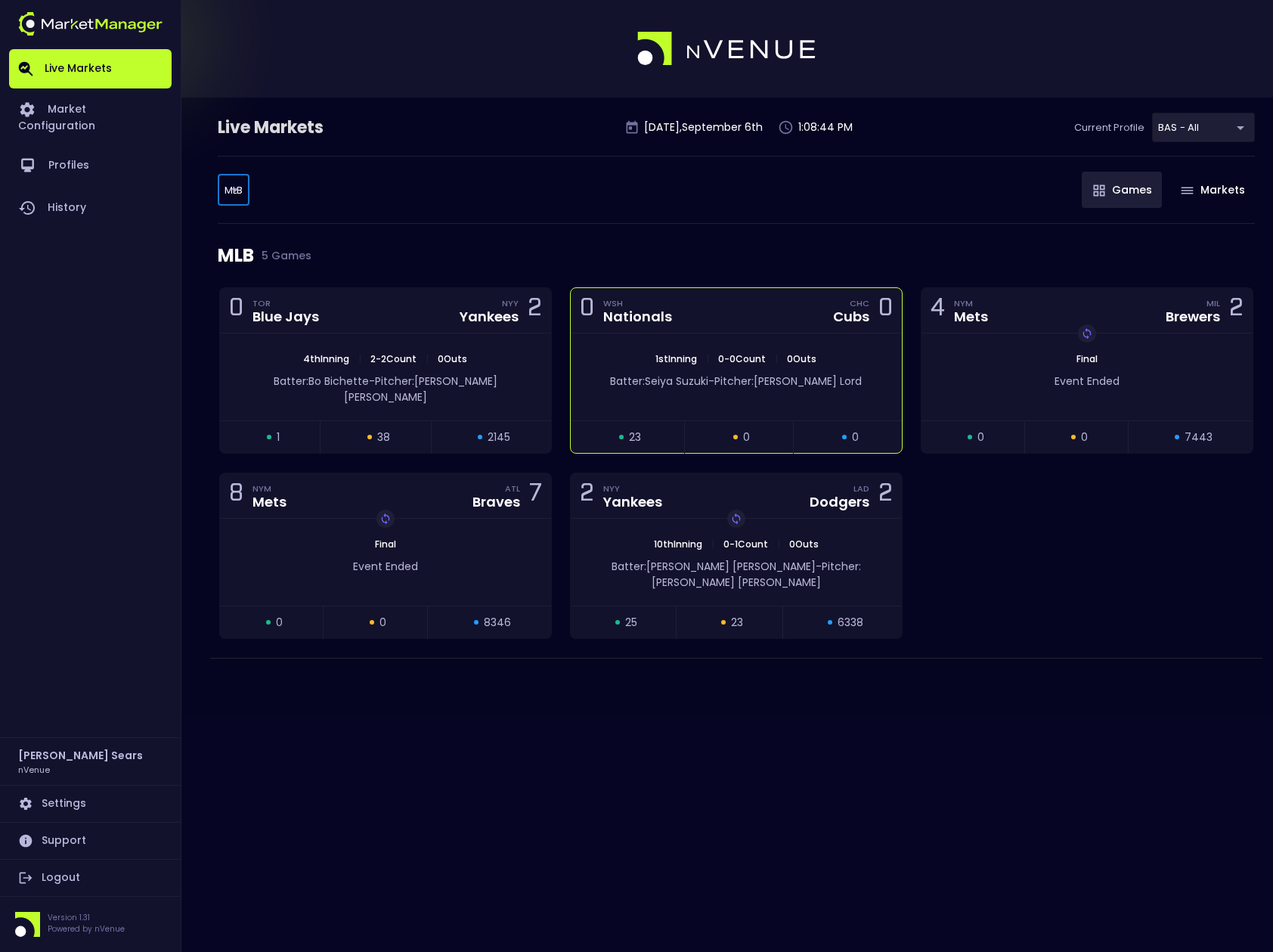
click at [663, 323] on div "Nationals" at bounding box center [637, 317] width 68 height 14
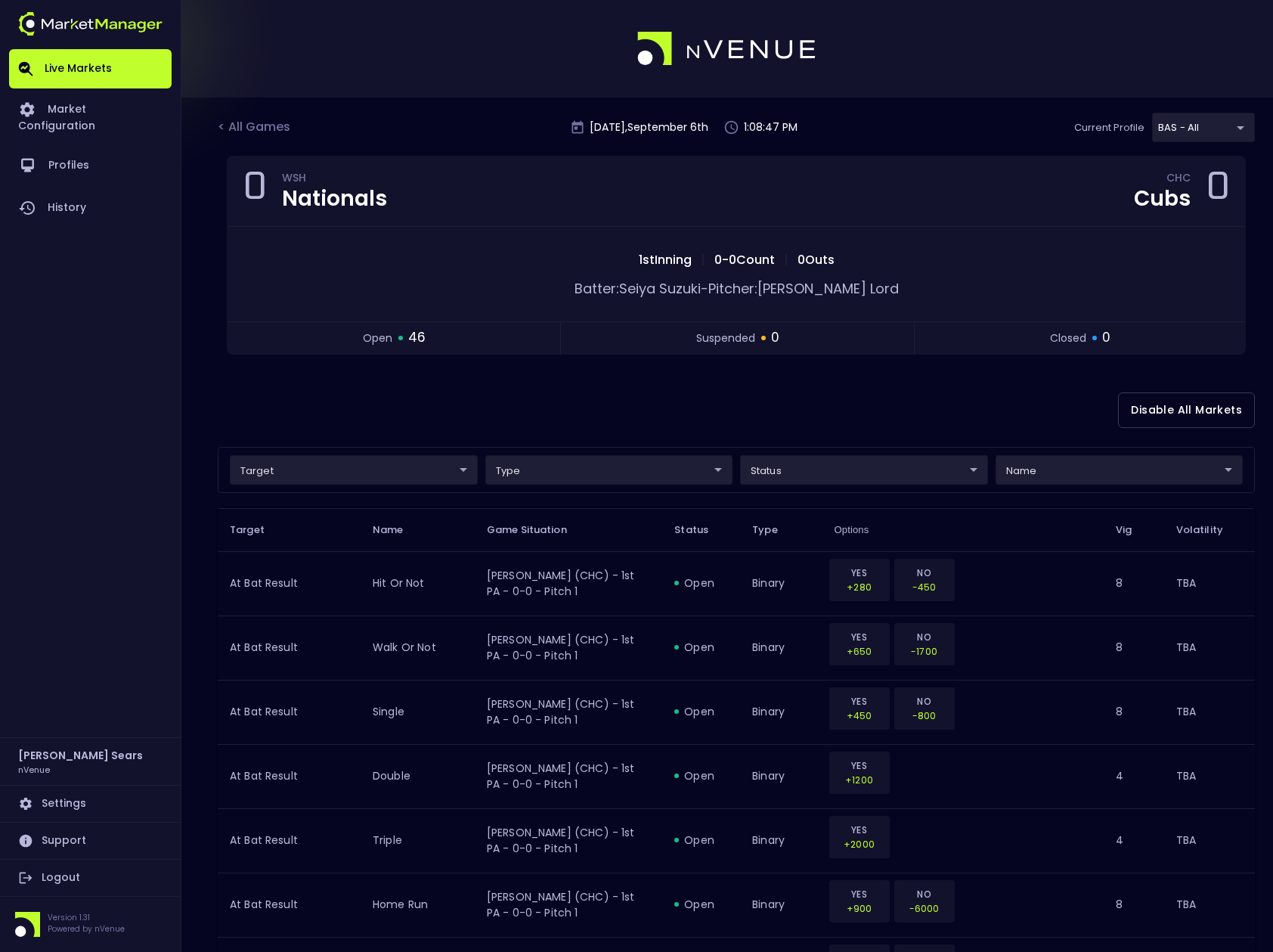
click at [902, 398] on div "Disable All Markets" at bounding box center [736, 410] width 1037 height 73
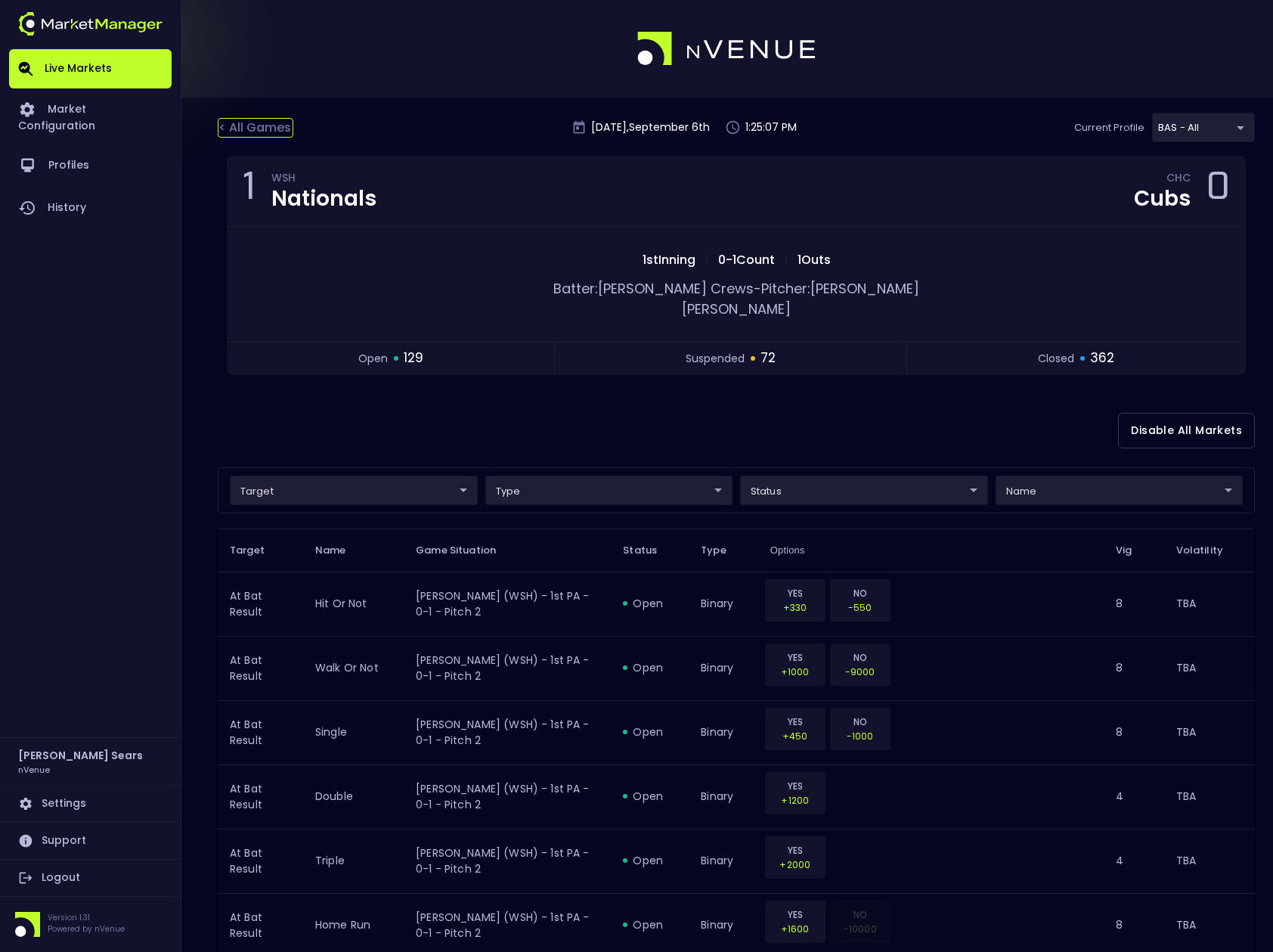
click at [268, 129] on div "< All Games" at bounding box center [256, 128] width 76 height 20
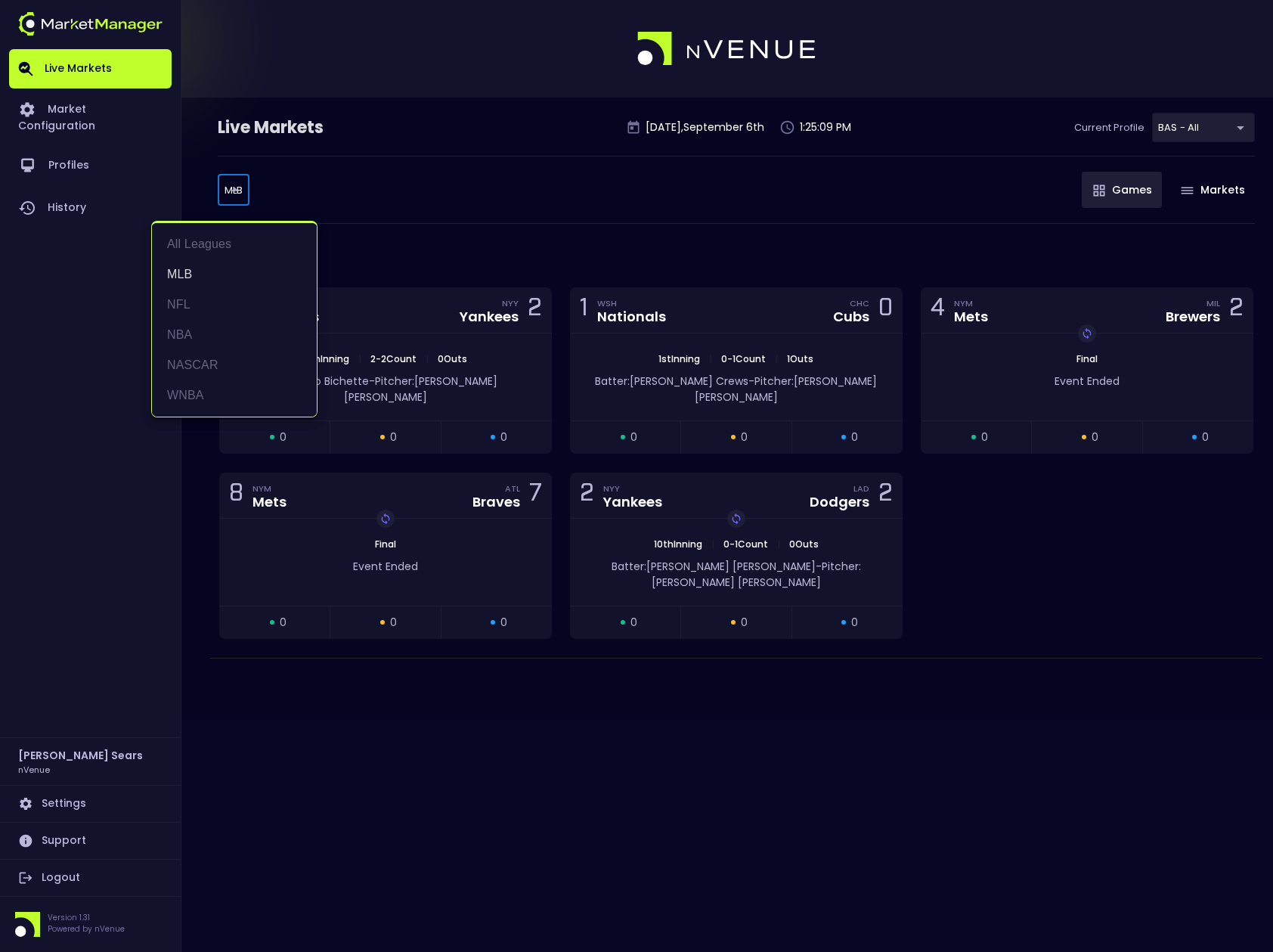
click at [237, 195] on body "Live Markets Market Configuration Profiles History Bruce Sears nVenue Settings …" at bounding box center [636, 476] width 1273 height 952
click at [205, 393] on li "WNBA" at bounding box center [234, 395] width 165 height 30
type input "WNBA"
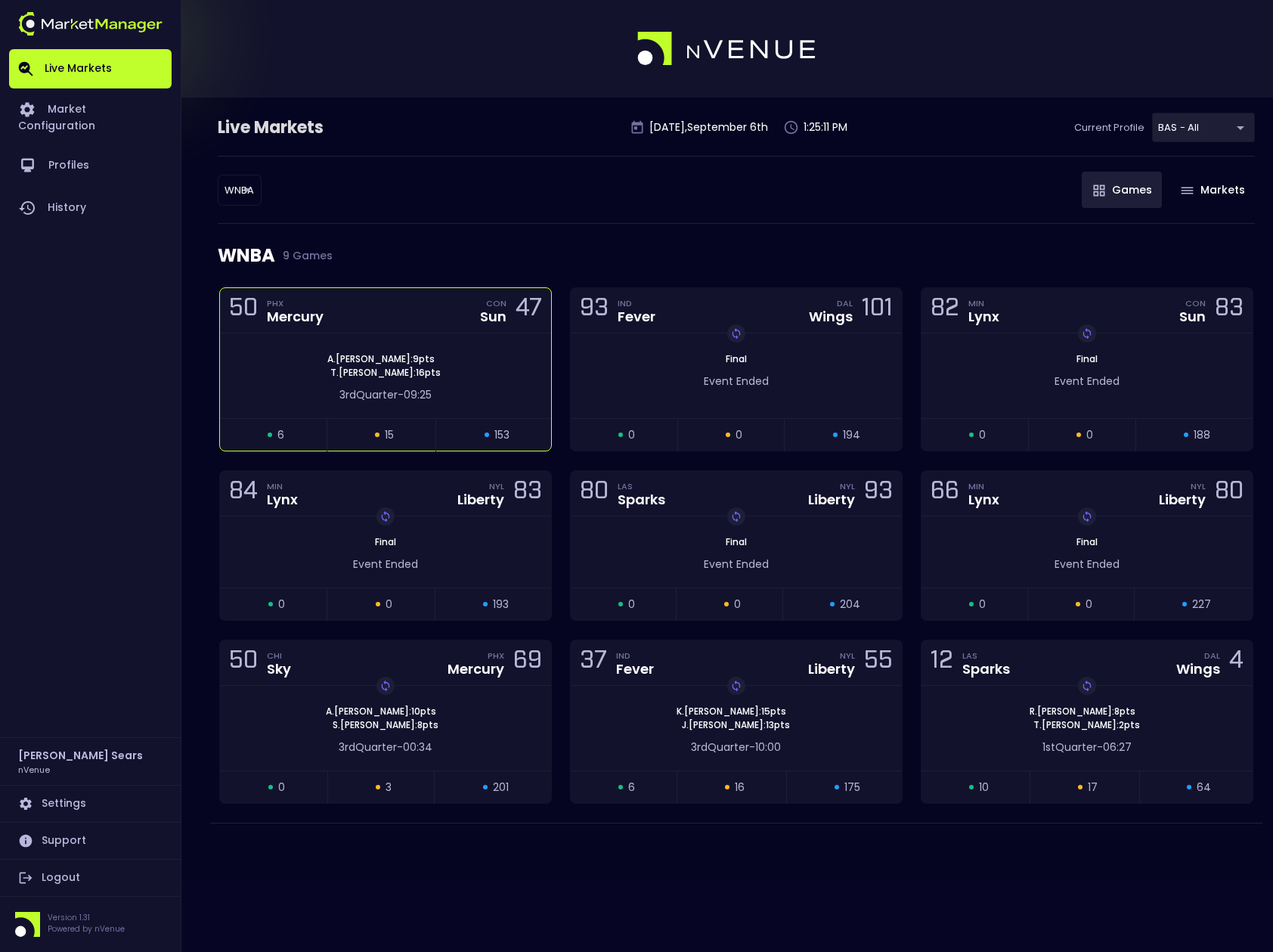
click at [362, 319] on div "50 PHX Mercury CON Sun 47" at bounding box center [385, 311] width 331 height 46
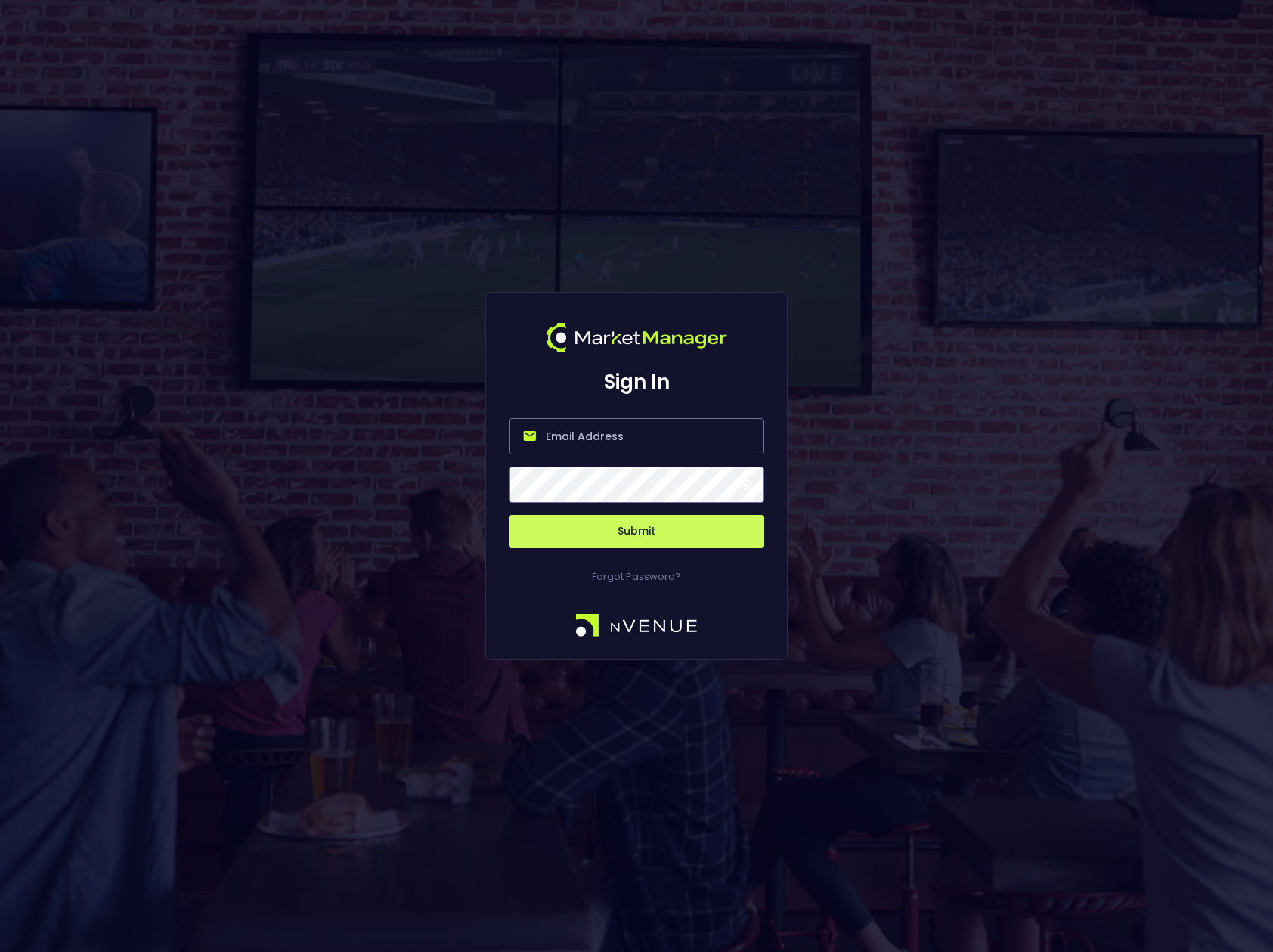
type input "[PERSON_NAME][EMAIL_ADDRESS][DOMAIN_NAME]"
click at [652, 531] on button "Submit" at bounding box center [636, 531] width 256 height 33
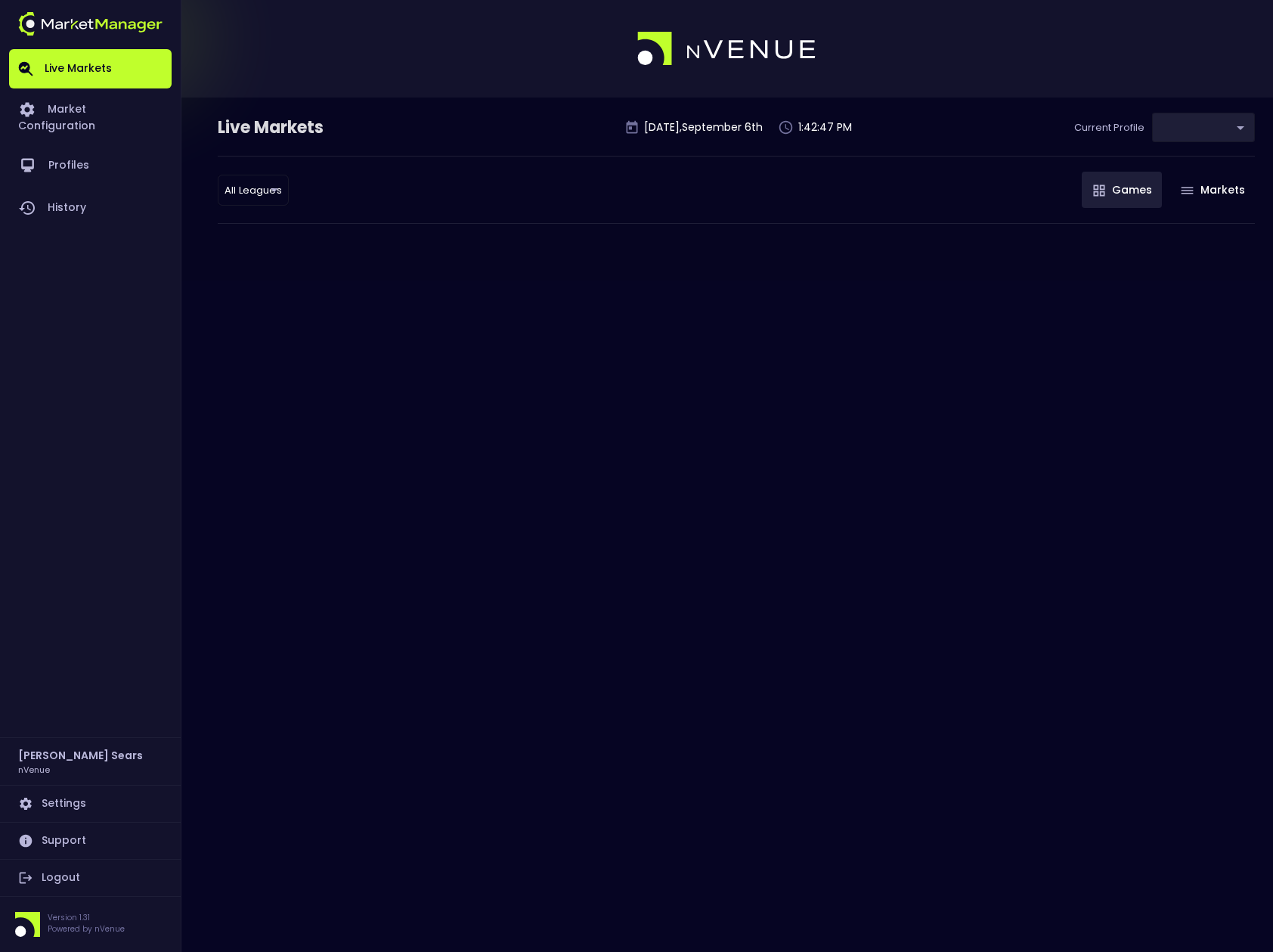
type input "0d810fa5-e353-4d9c-b11d-31f095cae871"
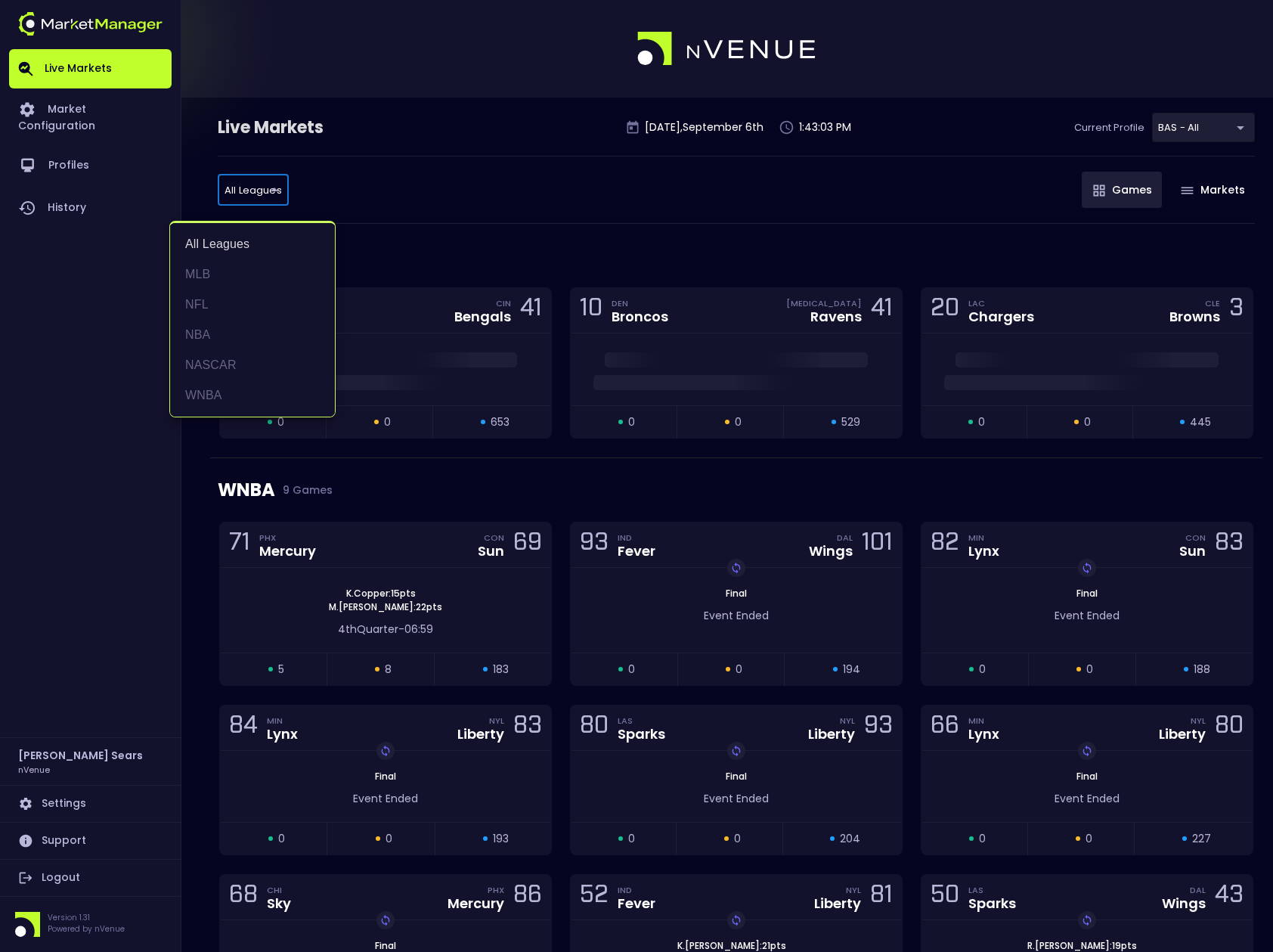
click at [209, 396] on li "WNBA" at bounding box center [252, 395] width 165 height 30
type input "WNBA"
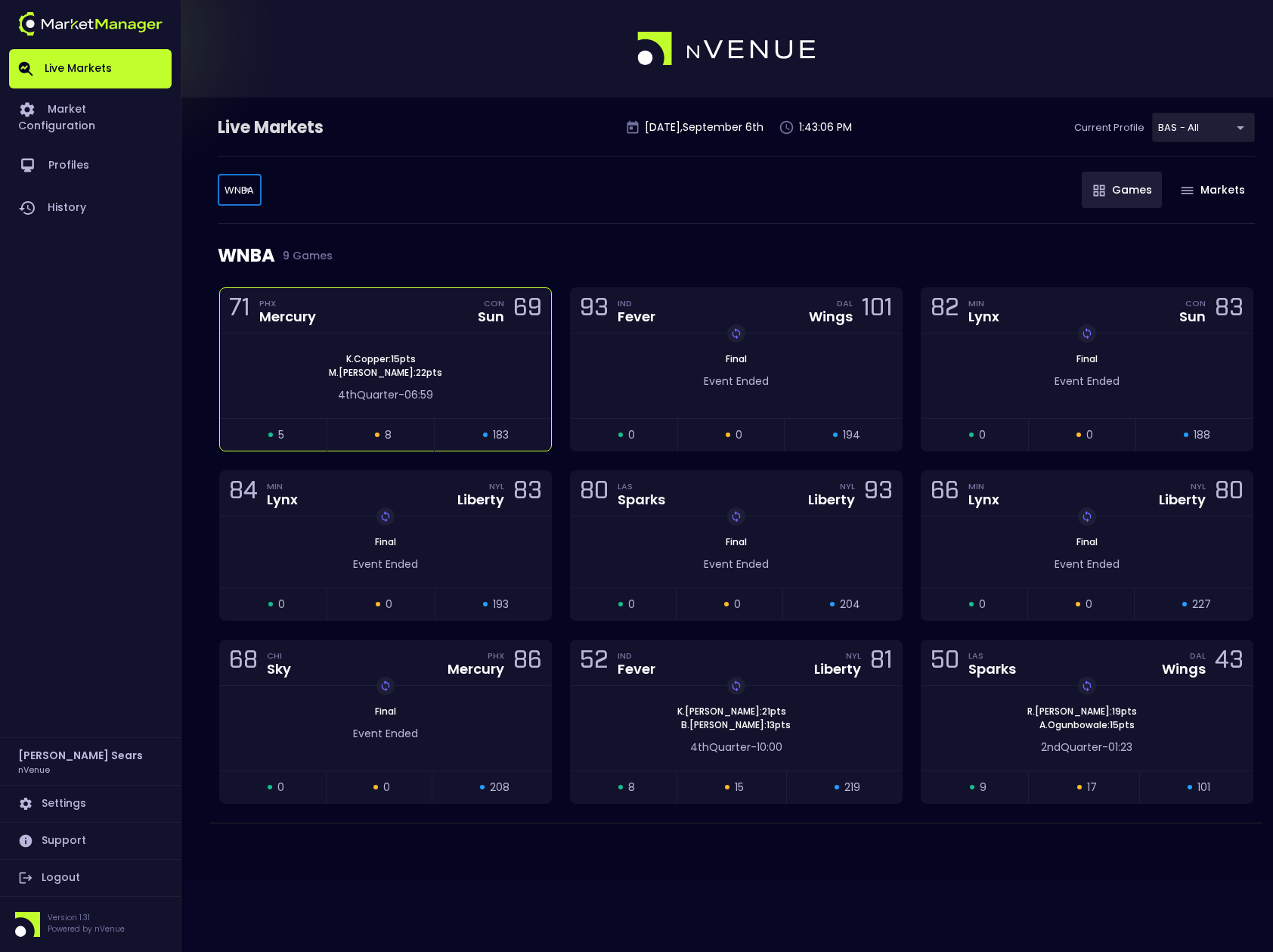
click at [446, 350] on div "K . Copper : 15 pts M . Mabrey : 22 pts 4th Quarter - 06:59" at bounding box center [385, 375] width 331 height 85
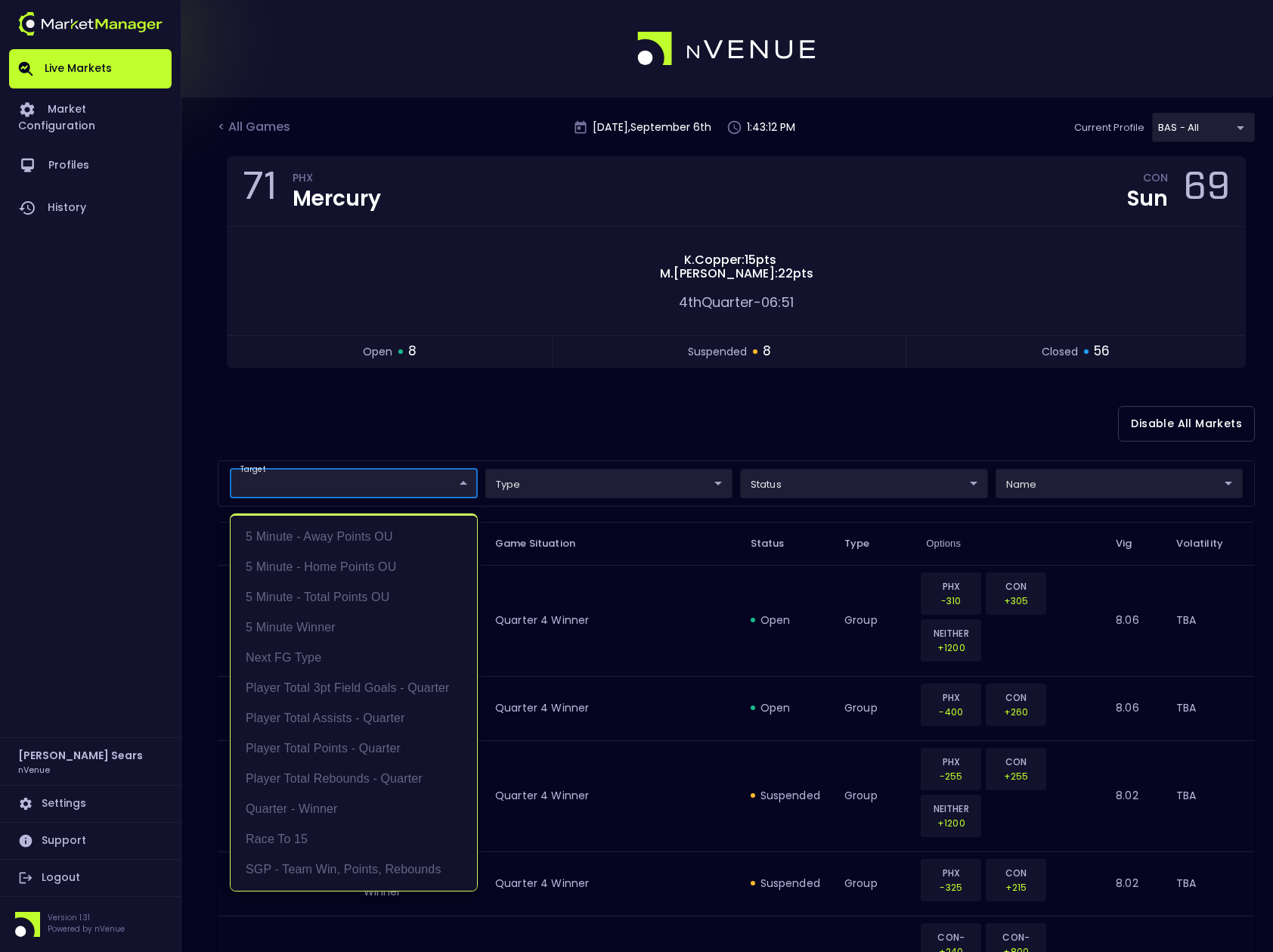
click at [390, 535] on li "5 Minute - Away Points OU" at bounding box center [354, 536] width 246 height 30
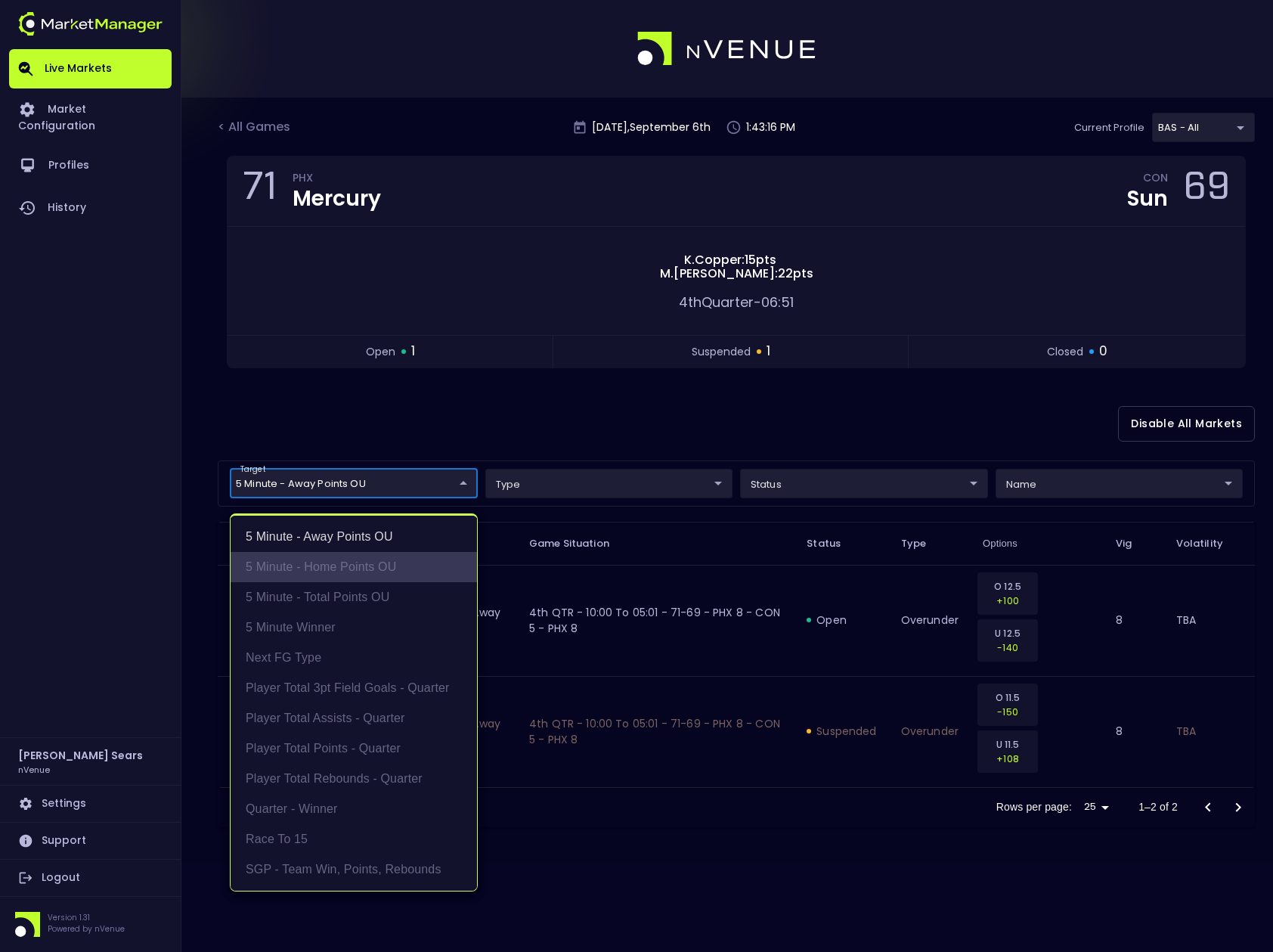
click at [376, 562] on li "5 Minute - Home Points OU" at bounding box center [354, 567] width 246 height 30
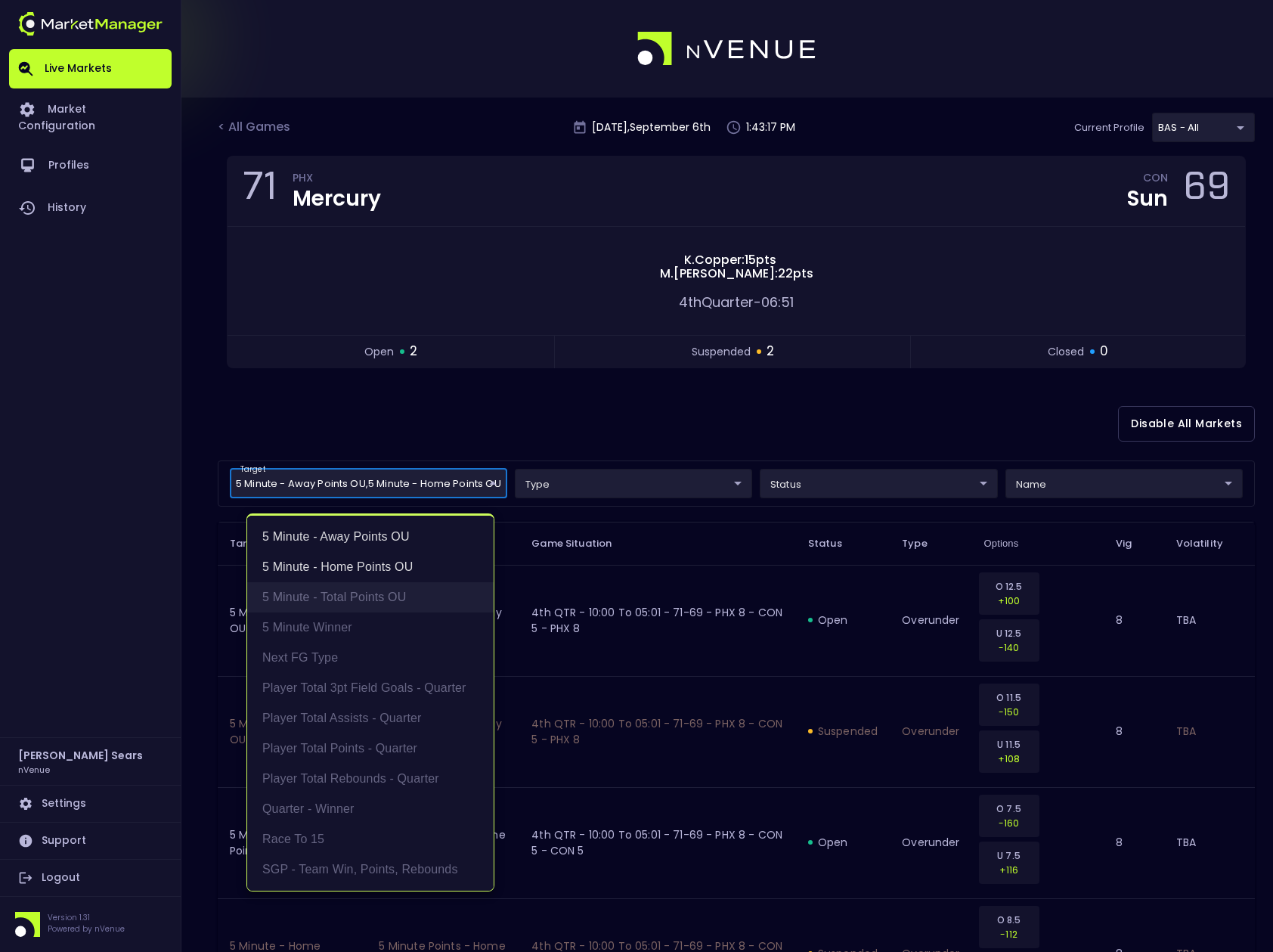
click at [376, 595] on li "5 Minute - Total Points OU" at bounding box center [370, 597] width 246 height 30
type input "5 Minute - Away Points OU,5 Minute - Home Points OU,5 Minute - Total Points OU"
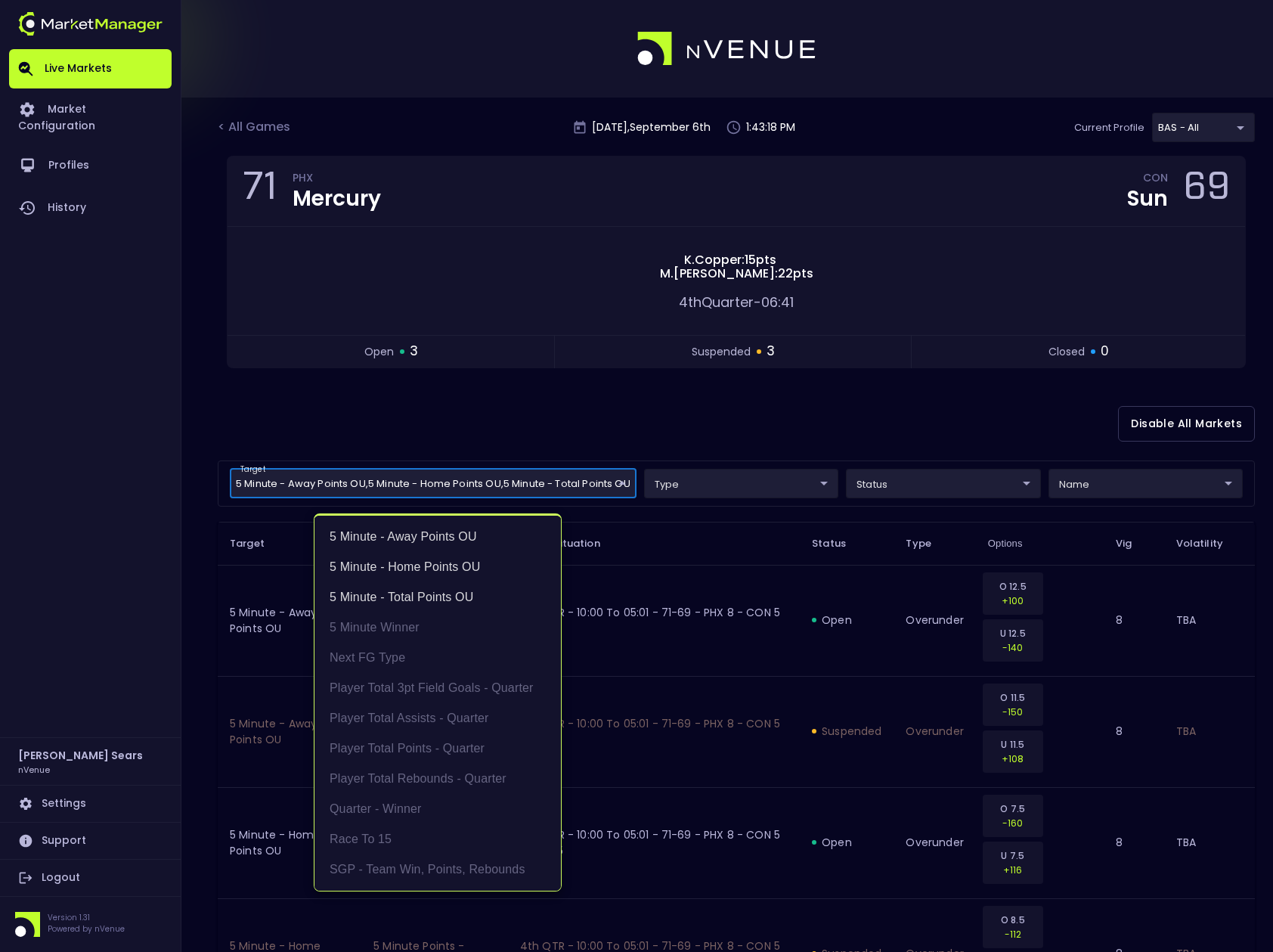
click at [405, 428] on div at bounding box center [636, 476] width 1273 height 952
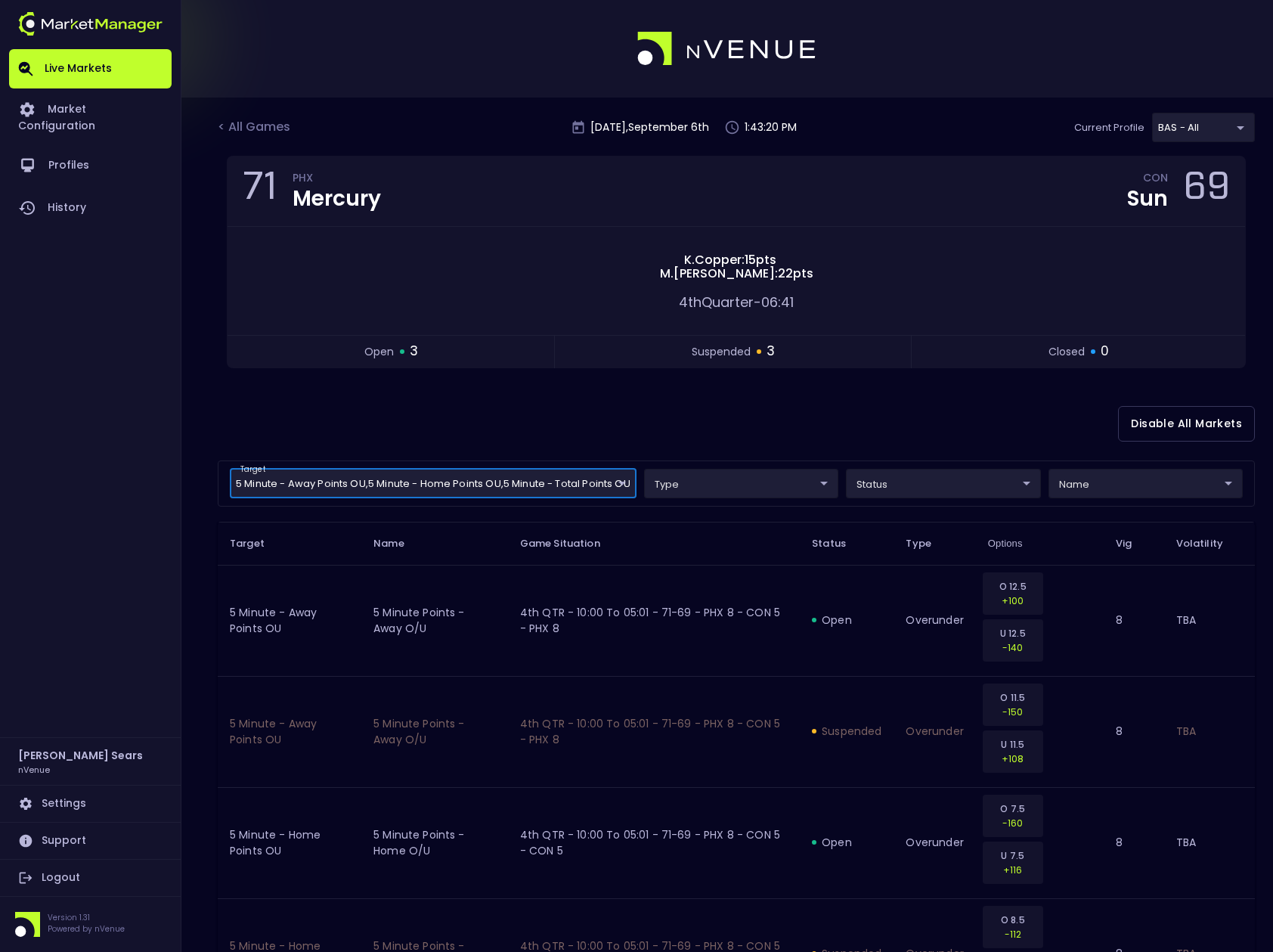
click at [882, 484] on body "Live Markets Market Configuration Profiles History Bruce Sears nVenue Settings …" at bounding box center [636, 654] width 1273 height 1308
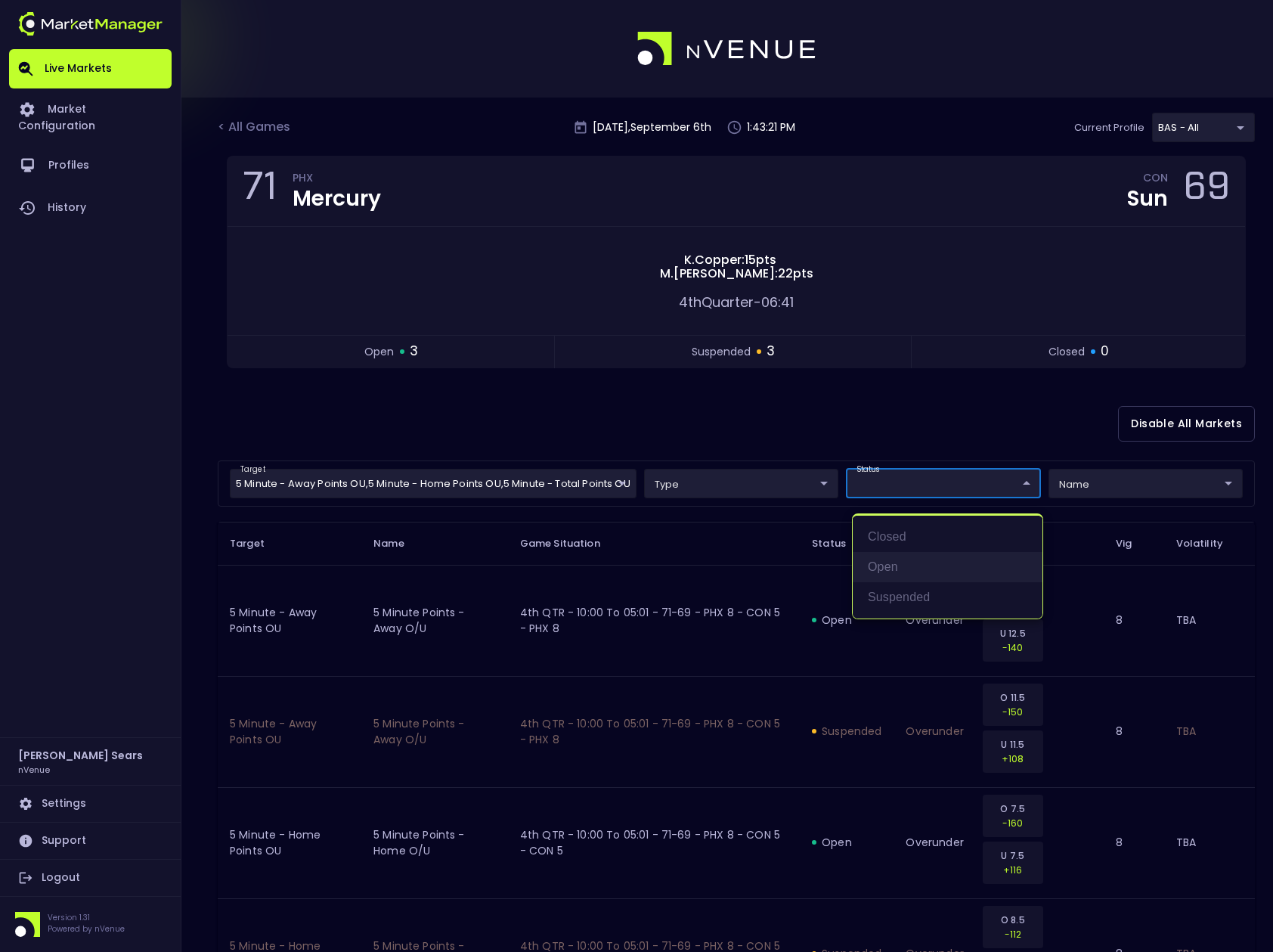
click at [892, 564] on li "open" at bounding box center [947, 567] width 190 height 30
type input "open"
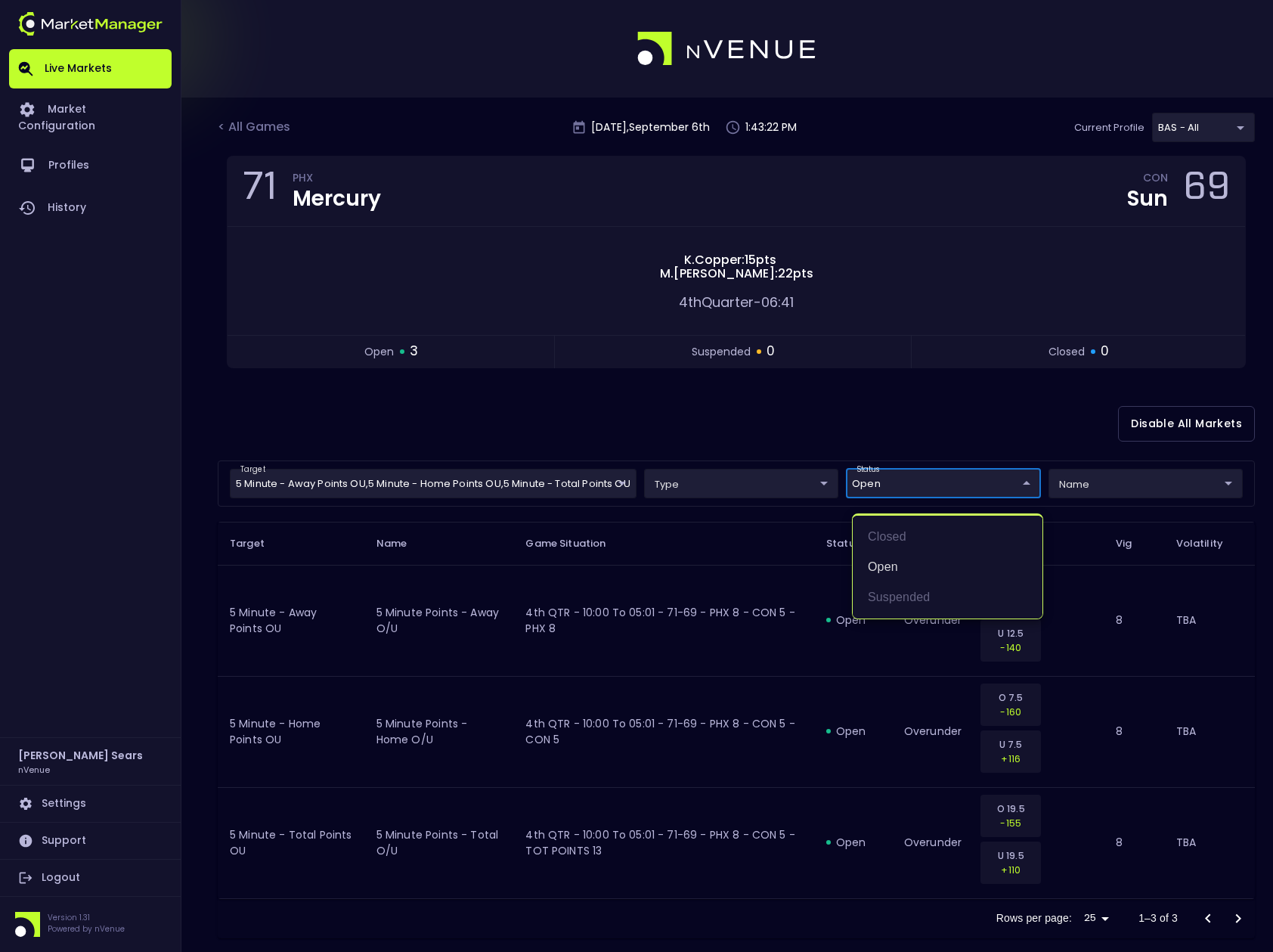
click at [833, 421] on div at bounding box center [636, 476] width 1273 height 952
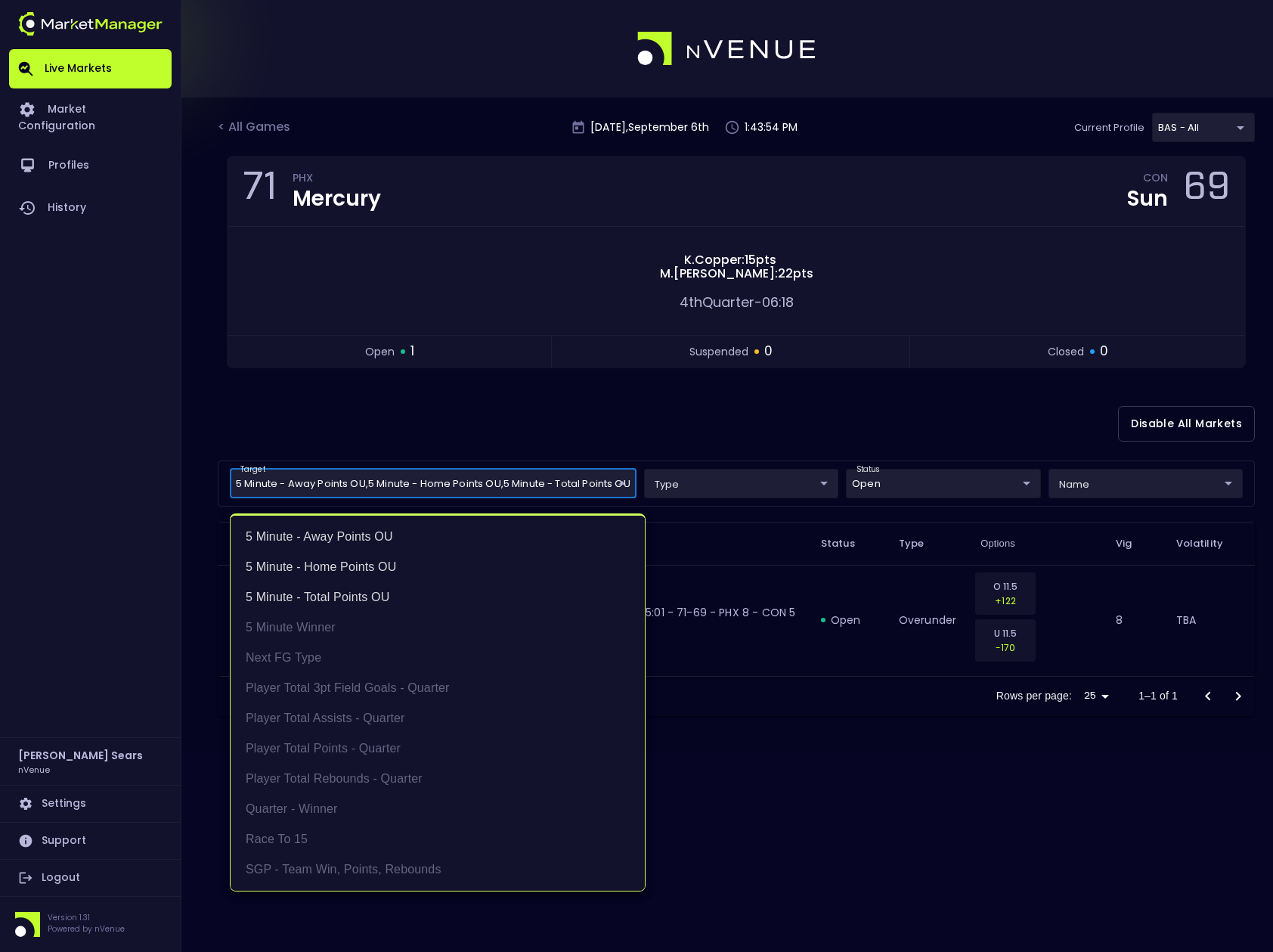
click at [623, 488] on body "Live Markets Market Configuration Profiles History Bruce Sears nVenue Settings …" at bounding box center [636, 476] width 1273 height 952
click at [290, 628] on li "5 Minute Winner" at bounding box center [438, 627] width 414 height 30
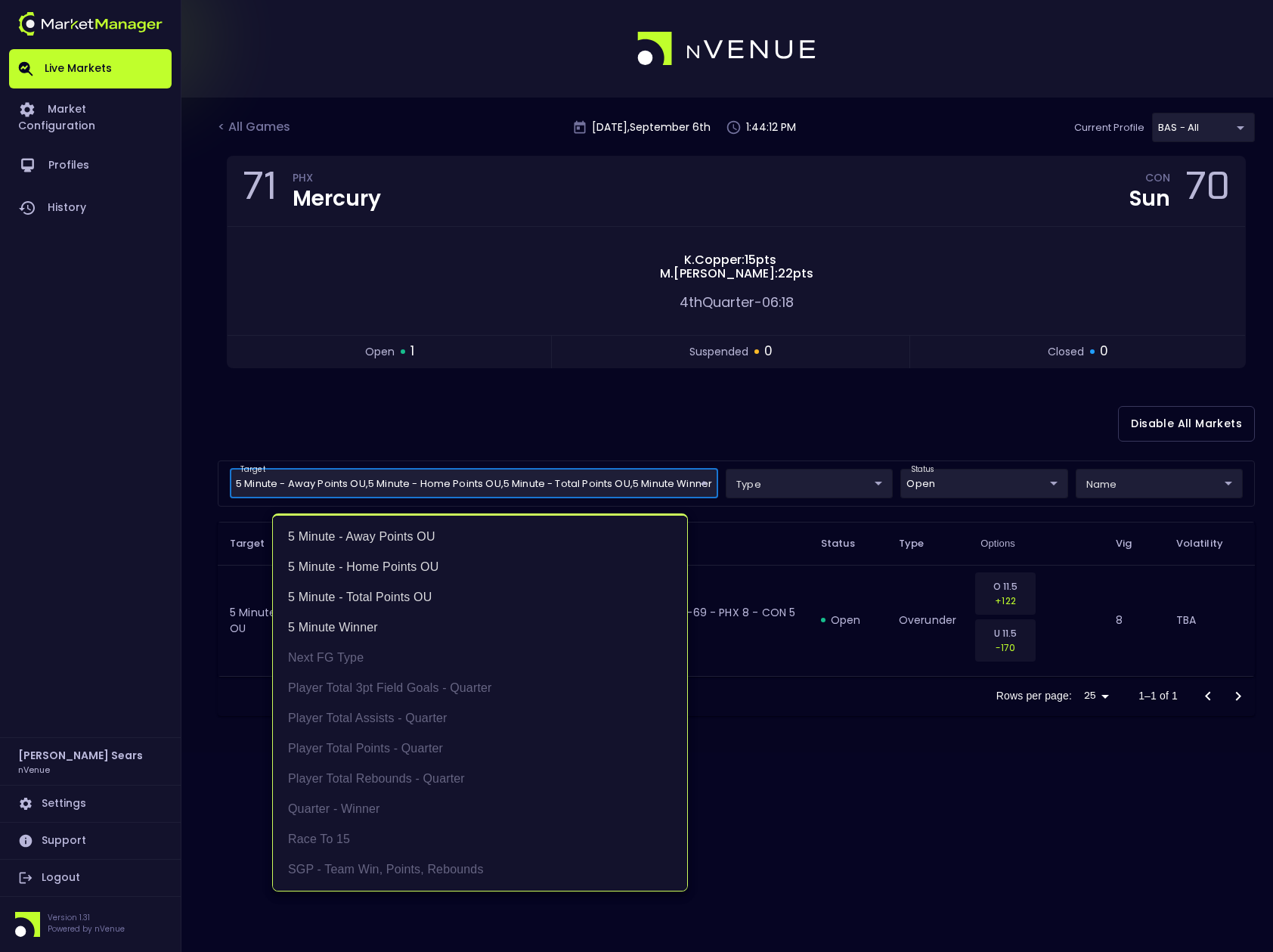
click at [901, 828] on div at bounding box center [636, 476] width 1273 height 952
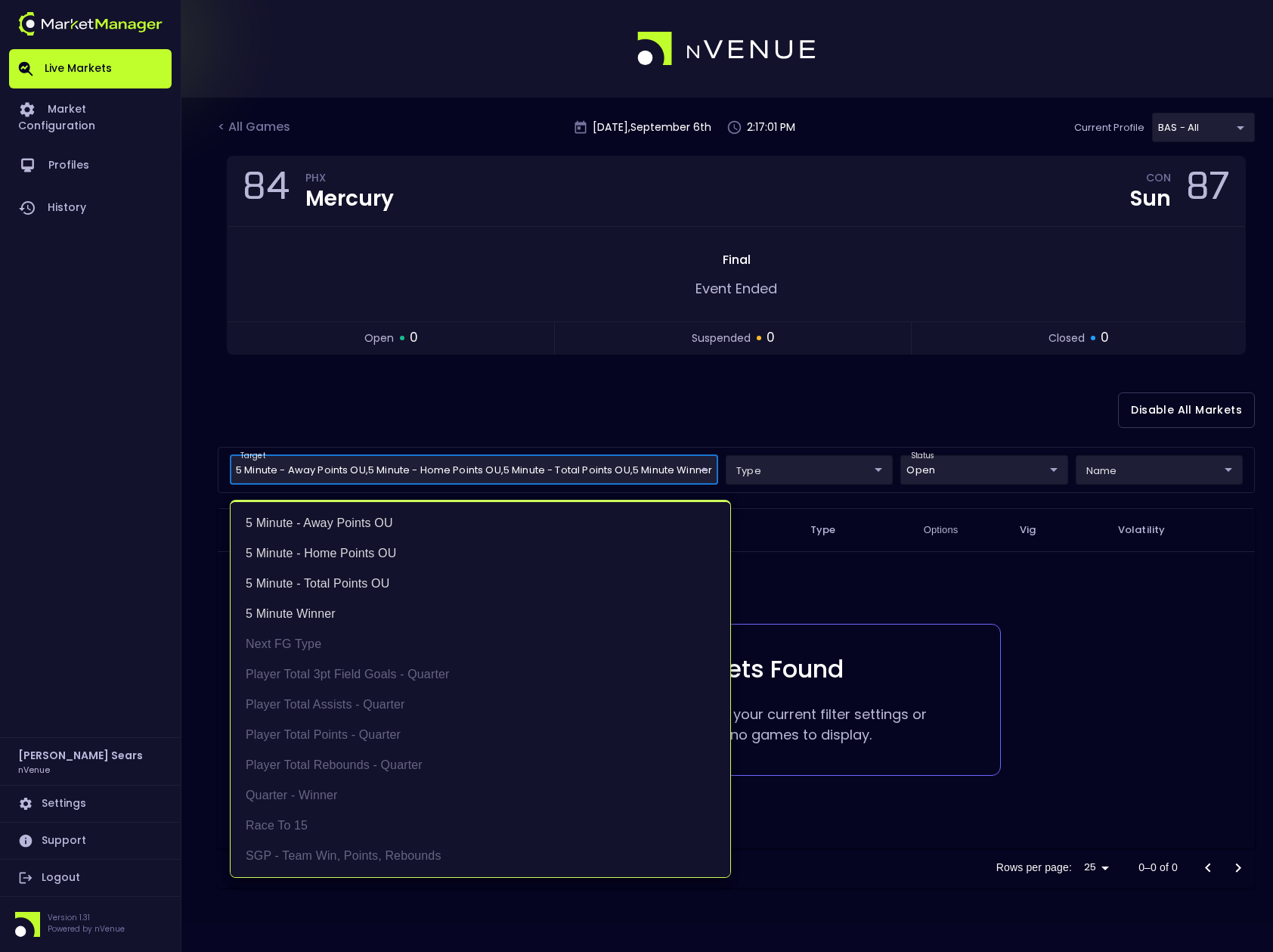
click at [712, 468] on body "Live Markets Market Configuration Profiles History Bruce Sears nVenue Settings …" at bounding box center [636, 476] width 1273 height 952
drag, startPoint x: 350, startPoint y: 613, endPoint x: 359, endPoint y: 595, distance: 20.1
click at [350, 613] on li "5 Minute Winner" at bounding box center [480, 613] width 499 height 30
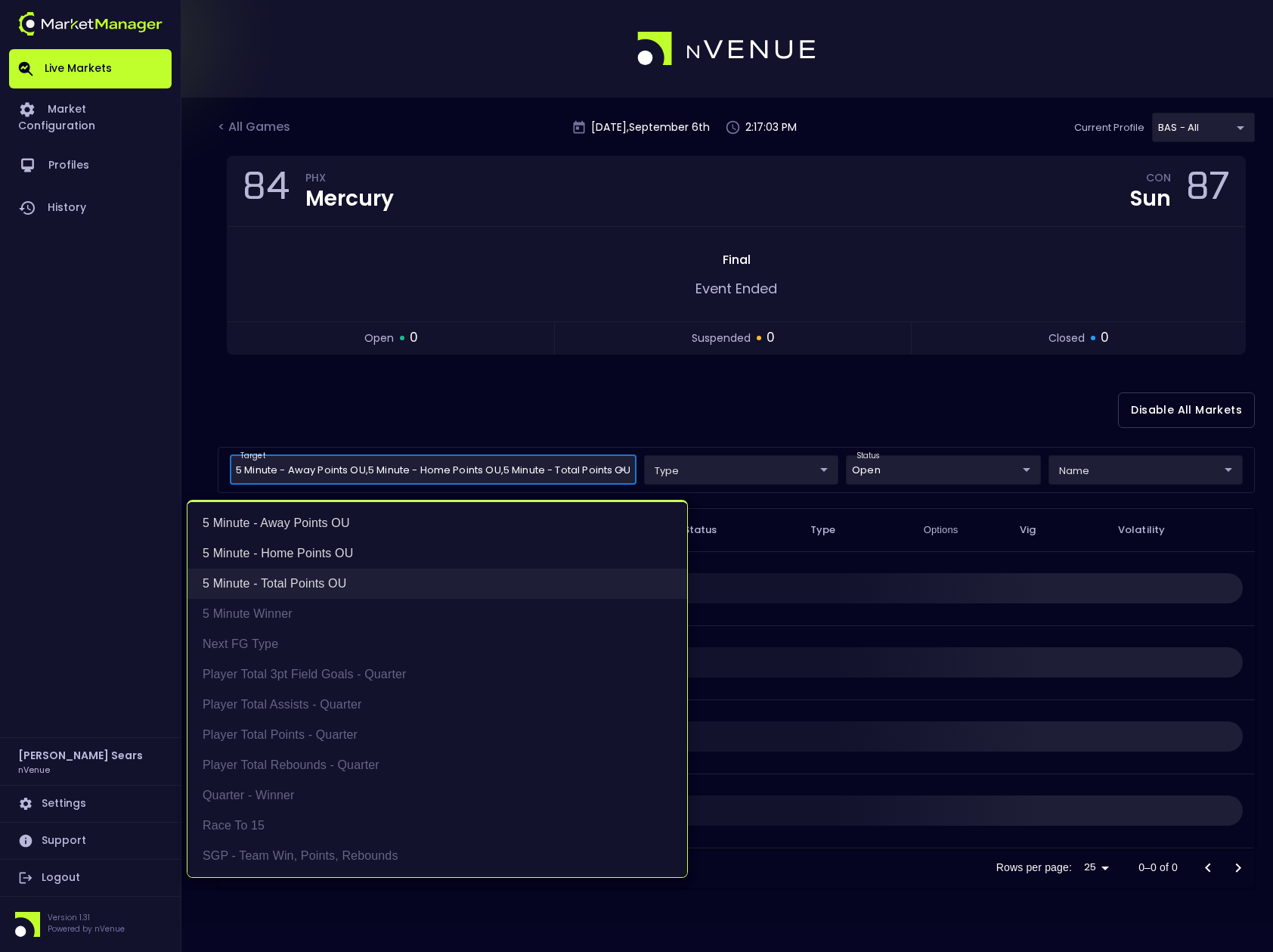
drag, startPoint x: 350, startPoint y: 581, endPoint x: 350, endPoint y: 568, distance: 13.0
click at [350, 581] on li "5 Minute - Total Points OU" at bounding box center [436, 583] width 499 height 30
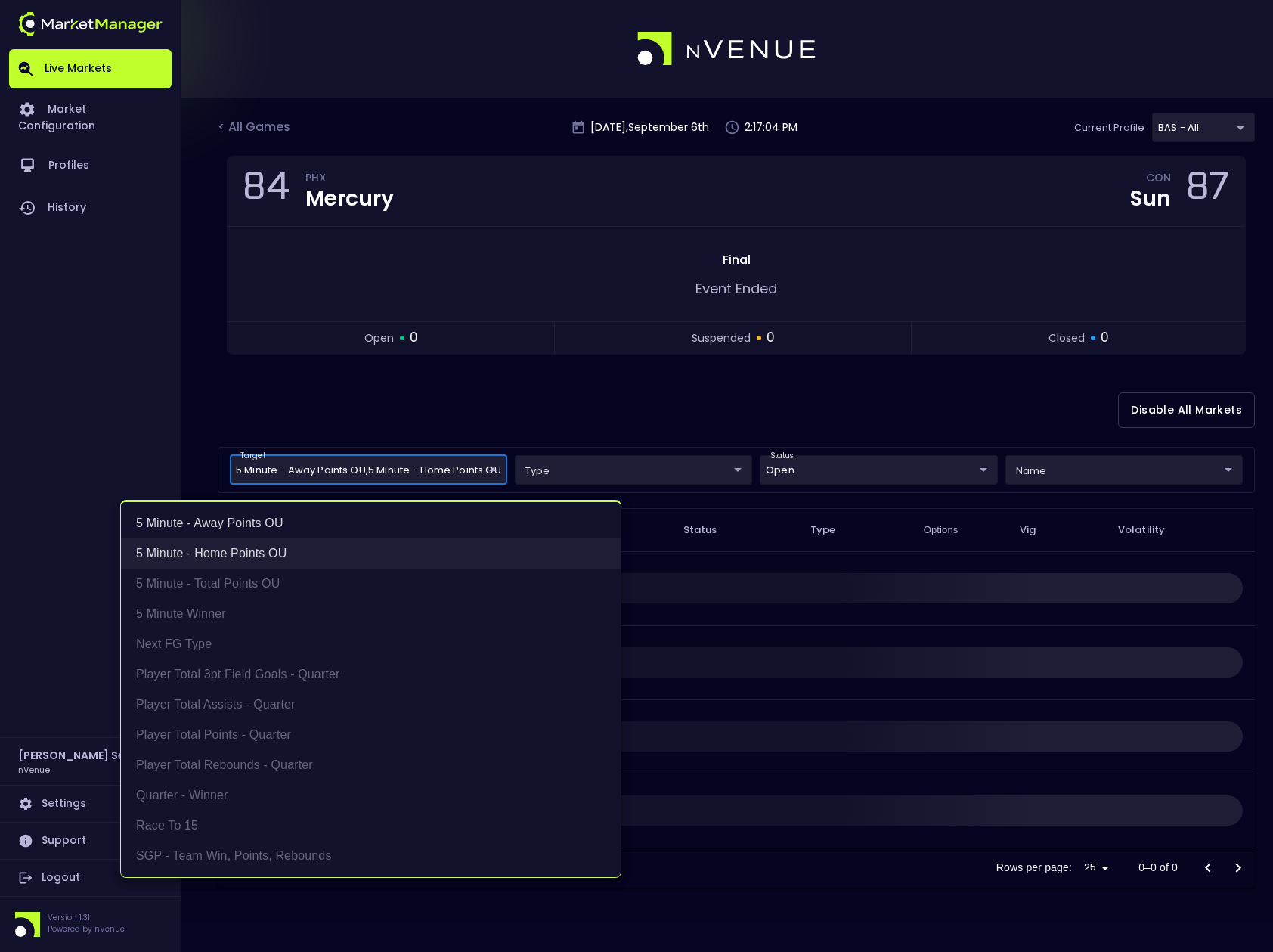
click at [314, 550] on li "5 Minute - Home Points OU" at bounding box center [370, 553] width 499 height 30
type input "5 Minute - Away Points OU"
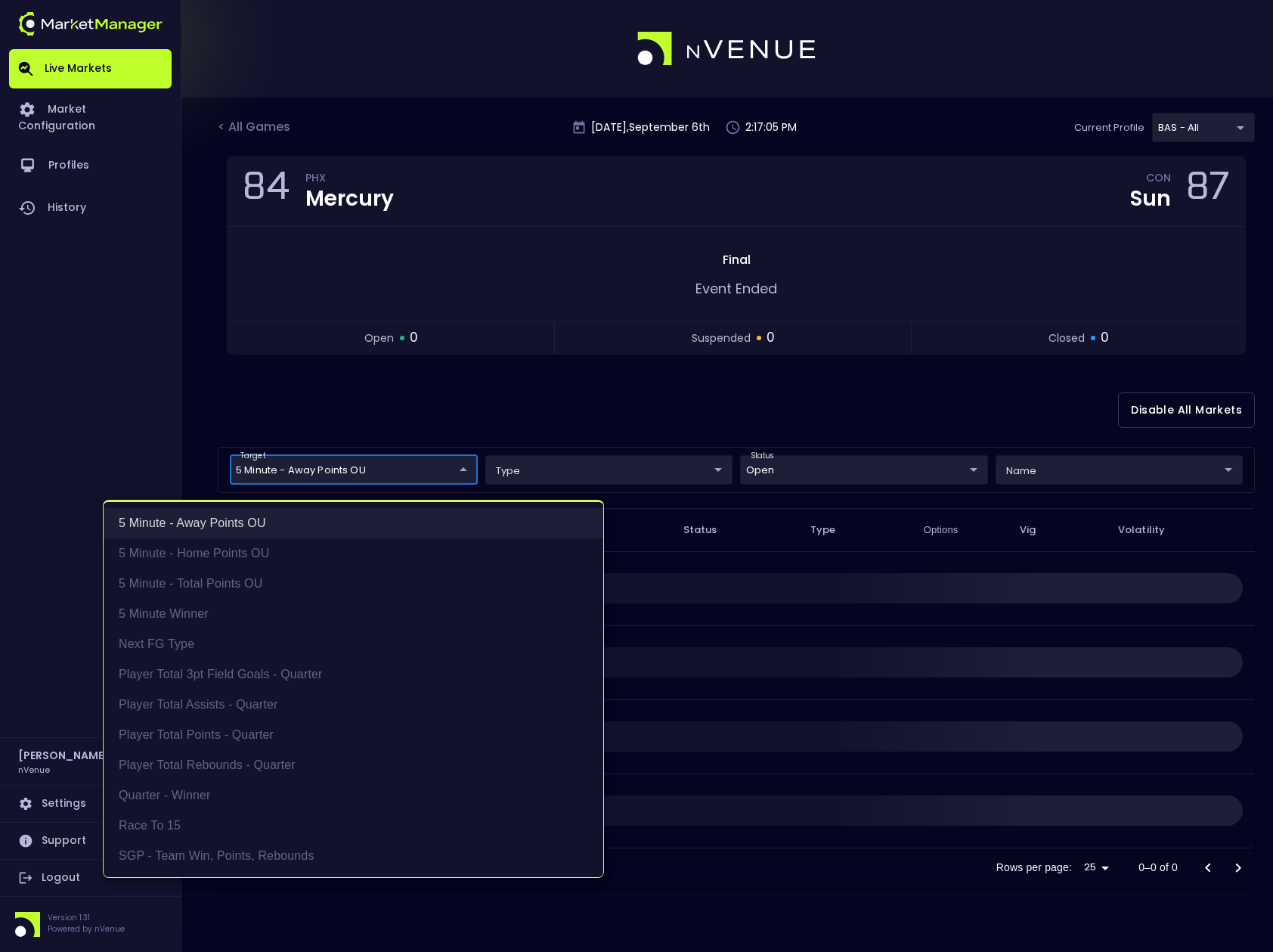
click at [306, 525] on li "5 Minute - Away Points OU" at bounding box center [352, 523] width 499 height 30
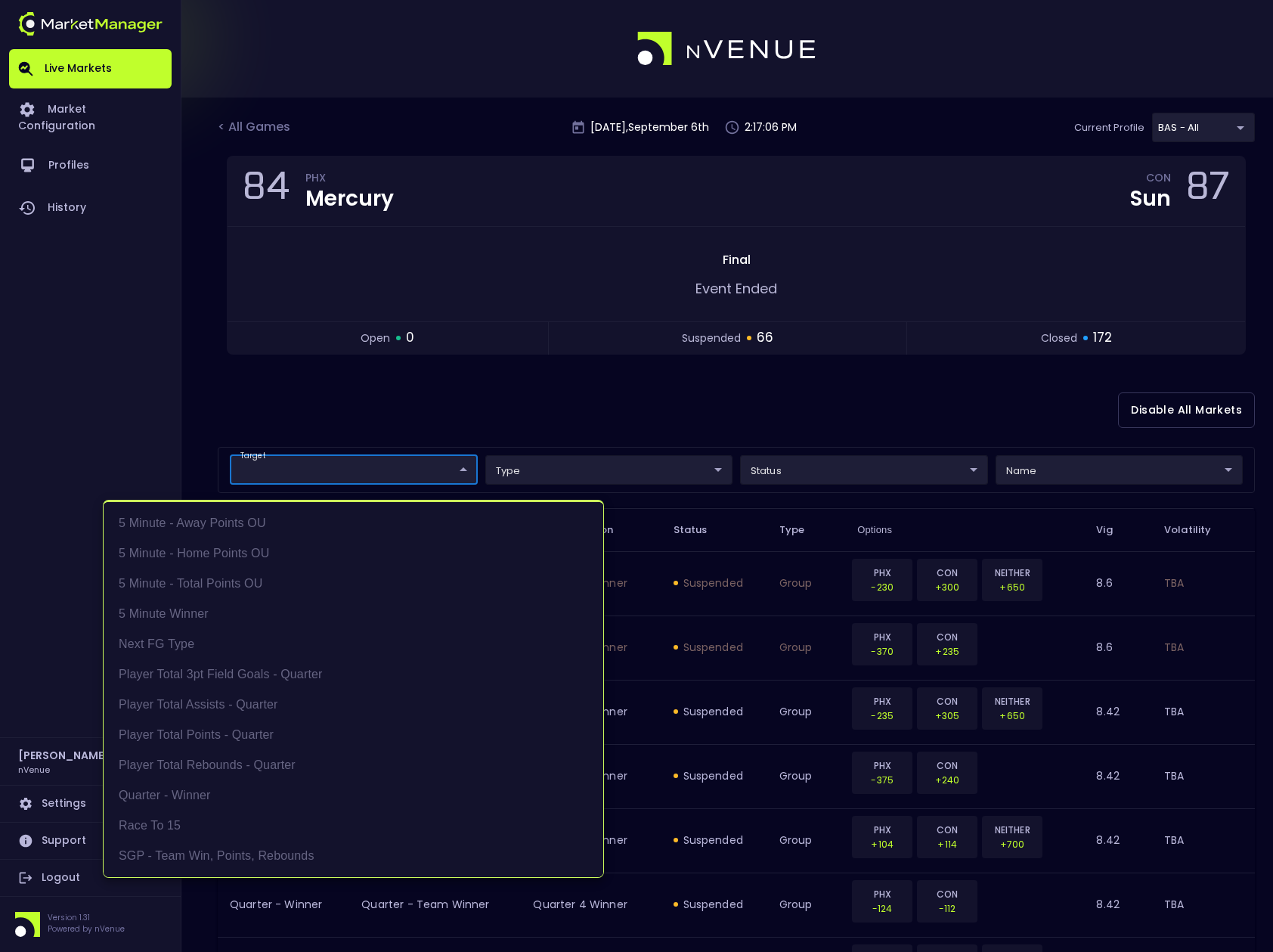
click at [569, 390] on div at bounding box center [636, 476] width 1273 height 952
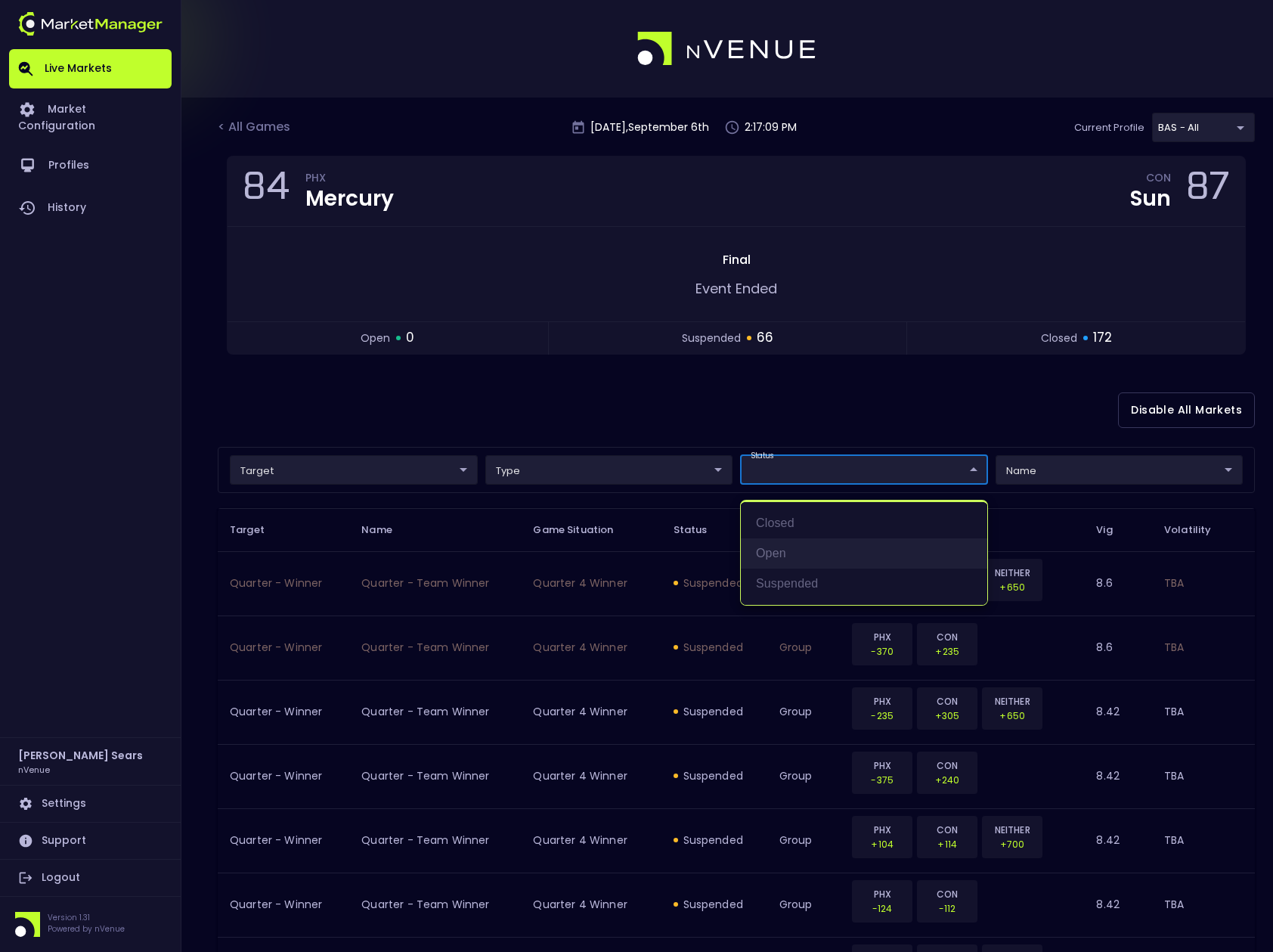
click at [779, 555] on li "open" at bounding box center [864, 553] width 246 height 30
type input "open"
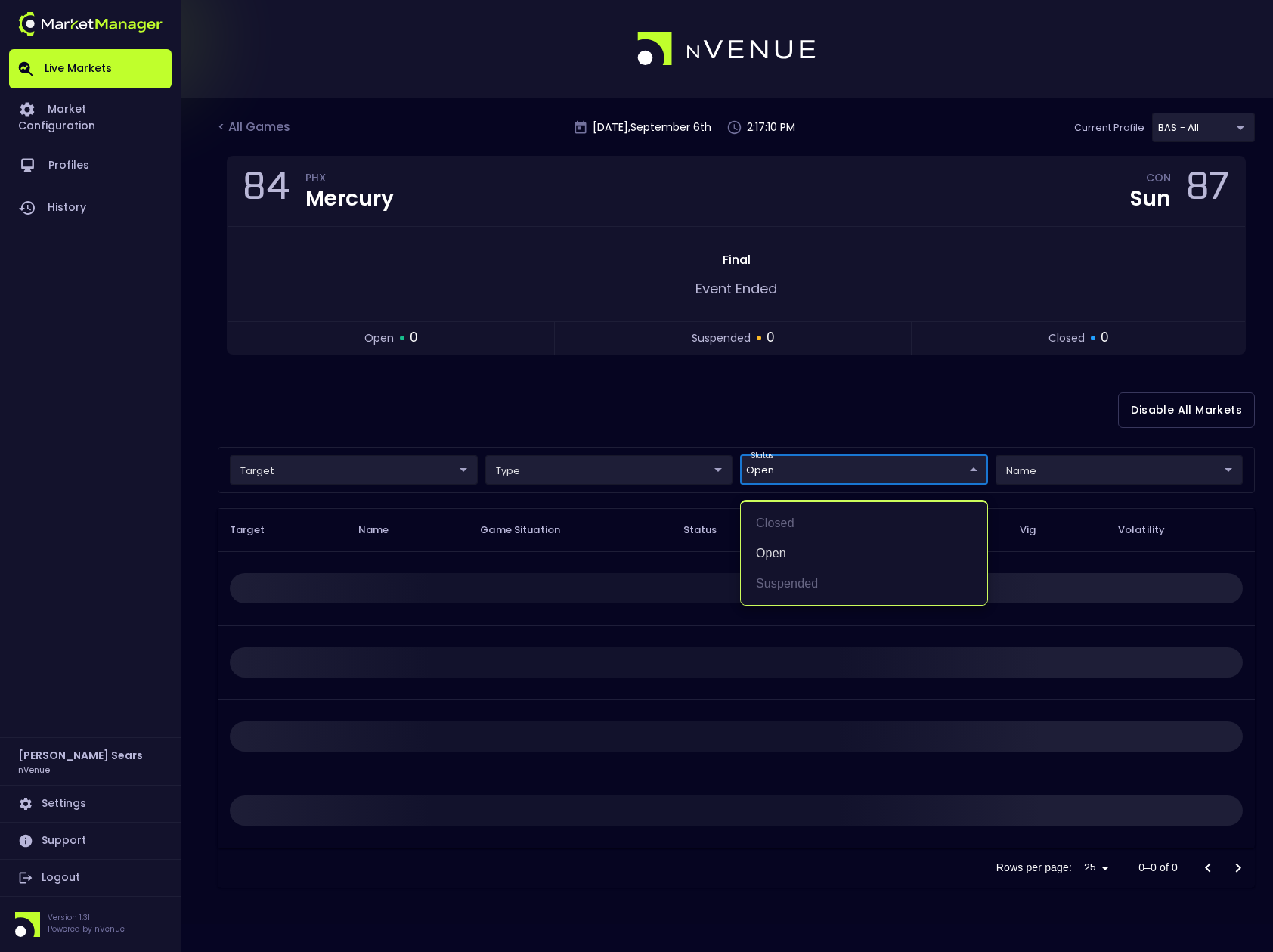
click at [798, 419] on div at bounding box center [636, 476] width 1273 height 952
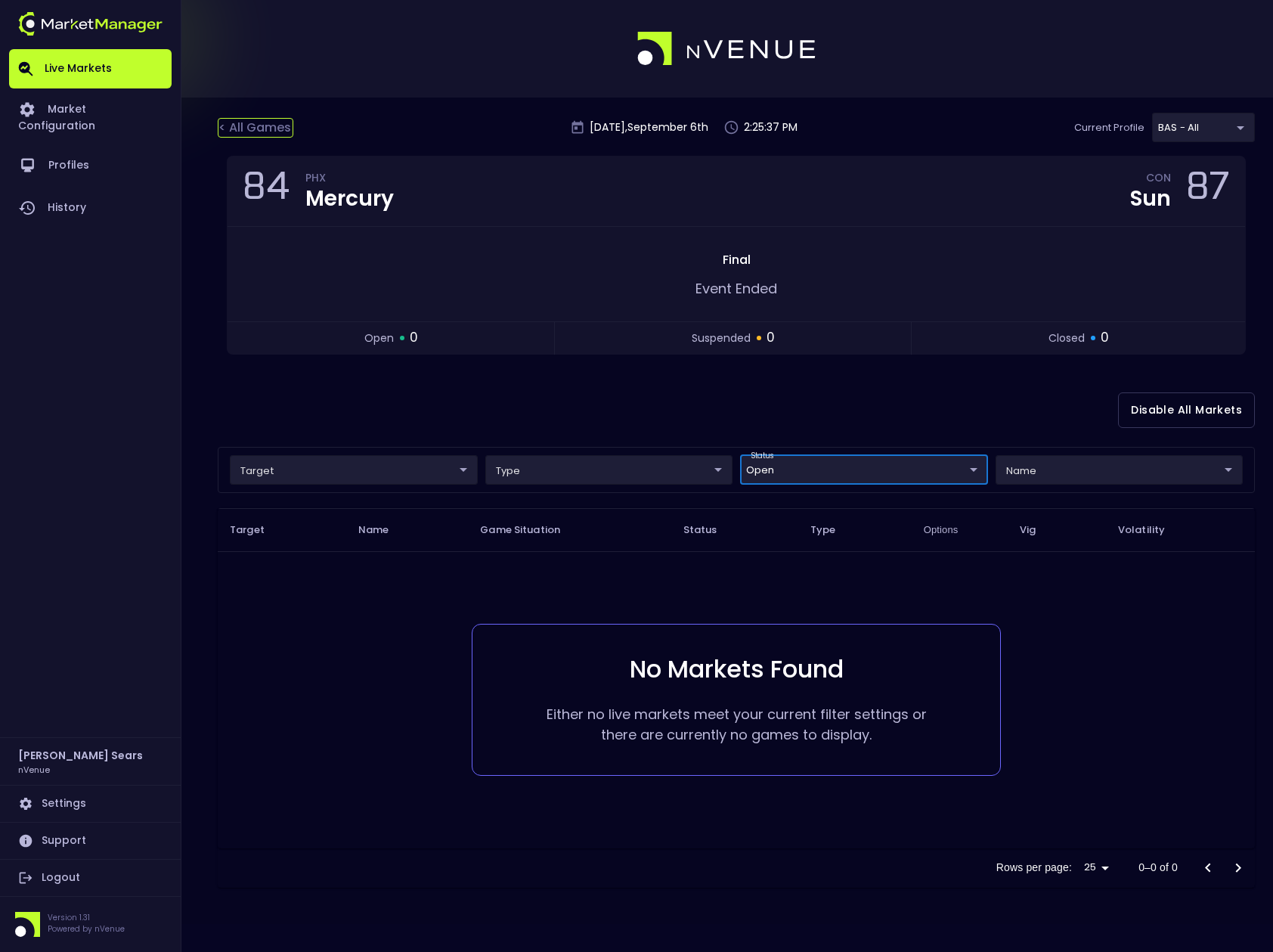
click at [266, 129] on div "< All Games" at bounding box center [256, 128] width 76 height 20
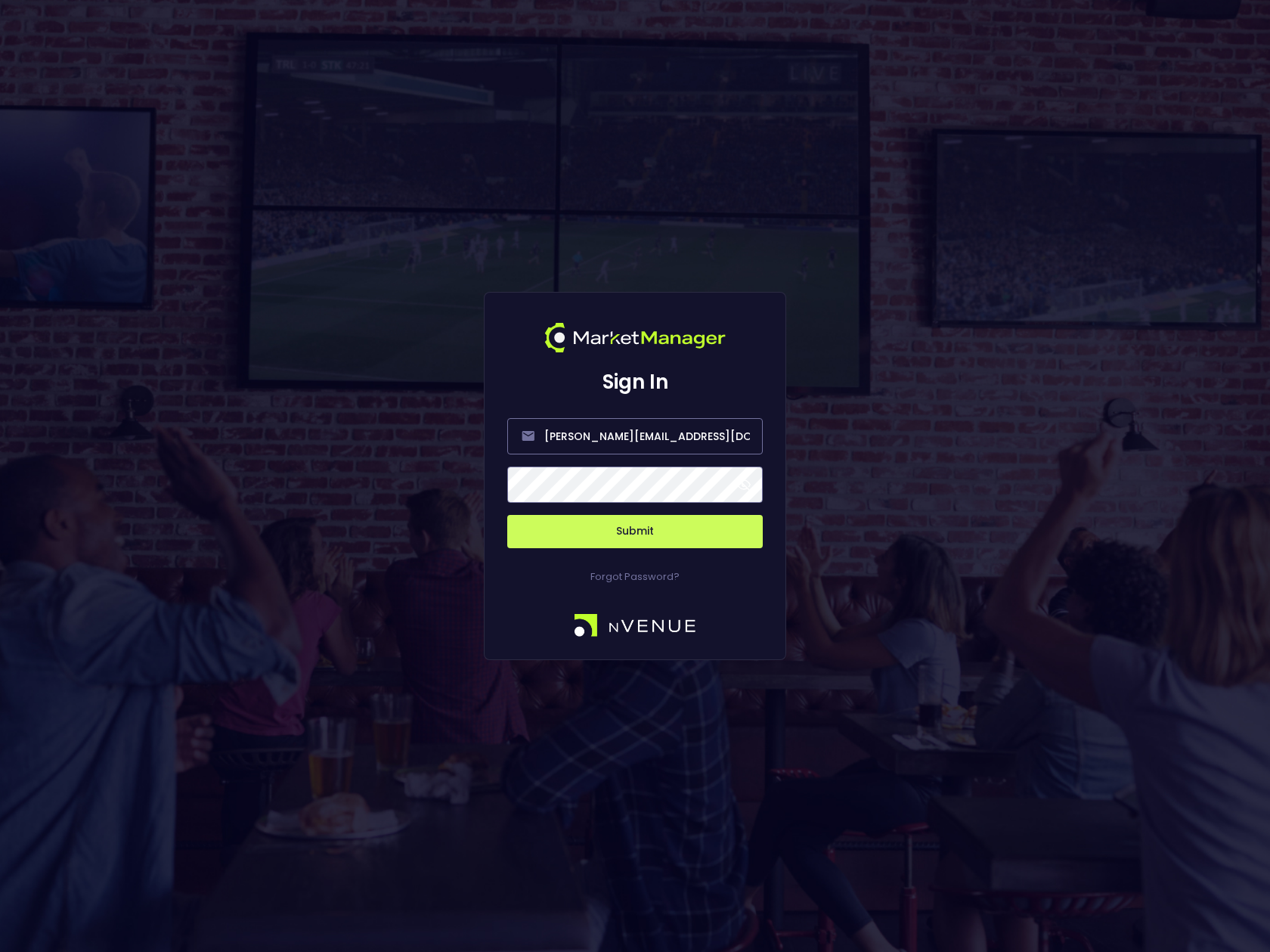
click at [746, 482] on span at bounding box center [743, 484] width 14 height 14
click at [658, 530] on button "Submit" at bounding box center [635, 531] width 256 height 33
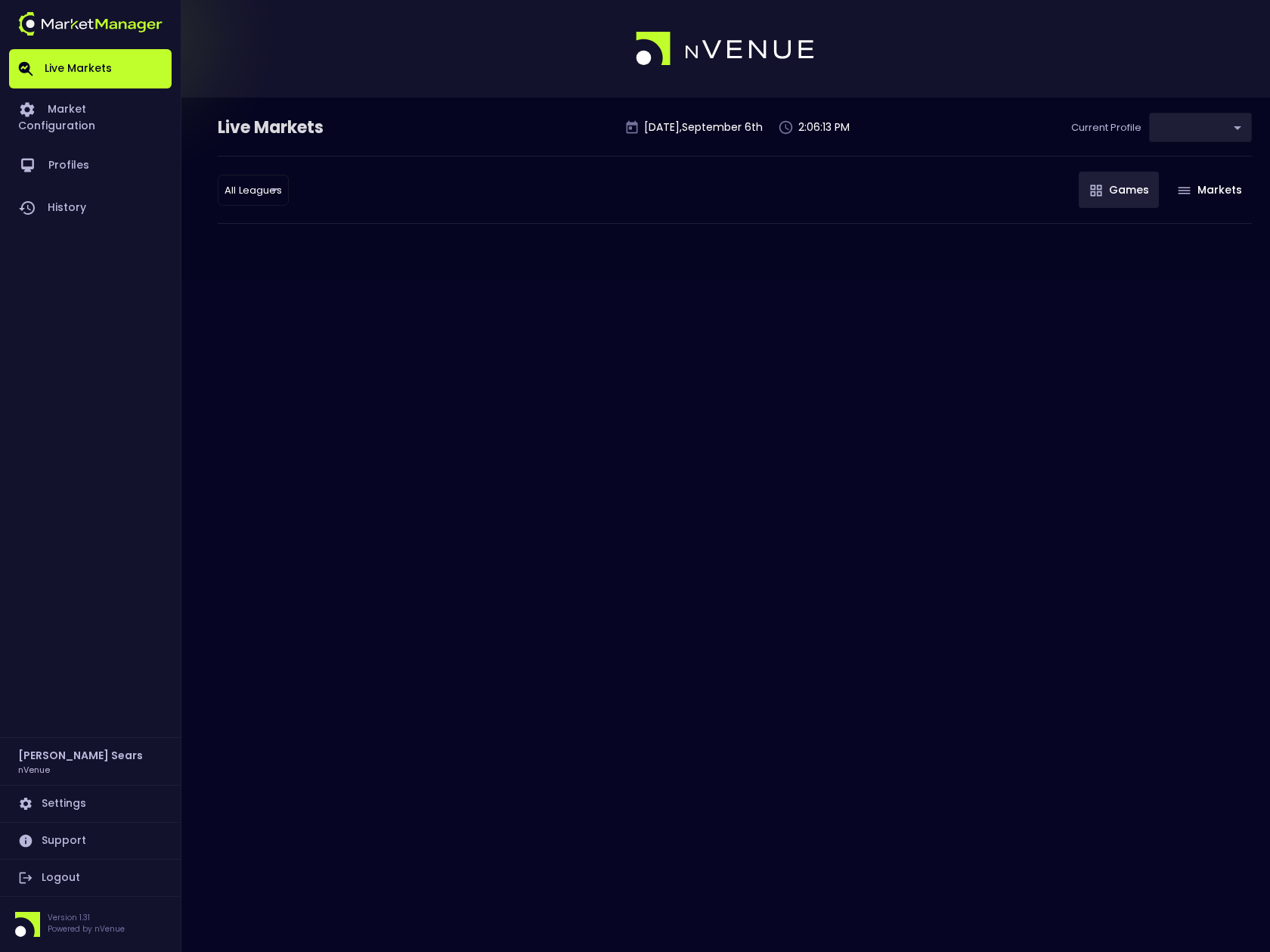
type input "0d810fa5-e353-4d9c-b11d-31f095cae871"
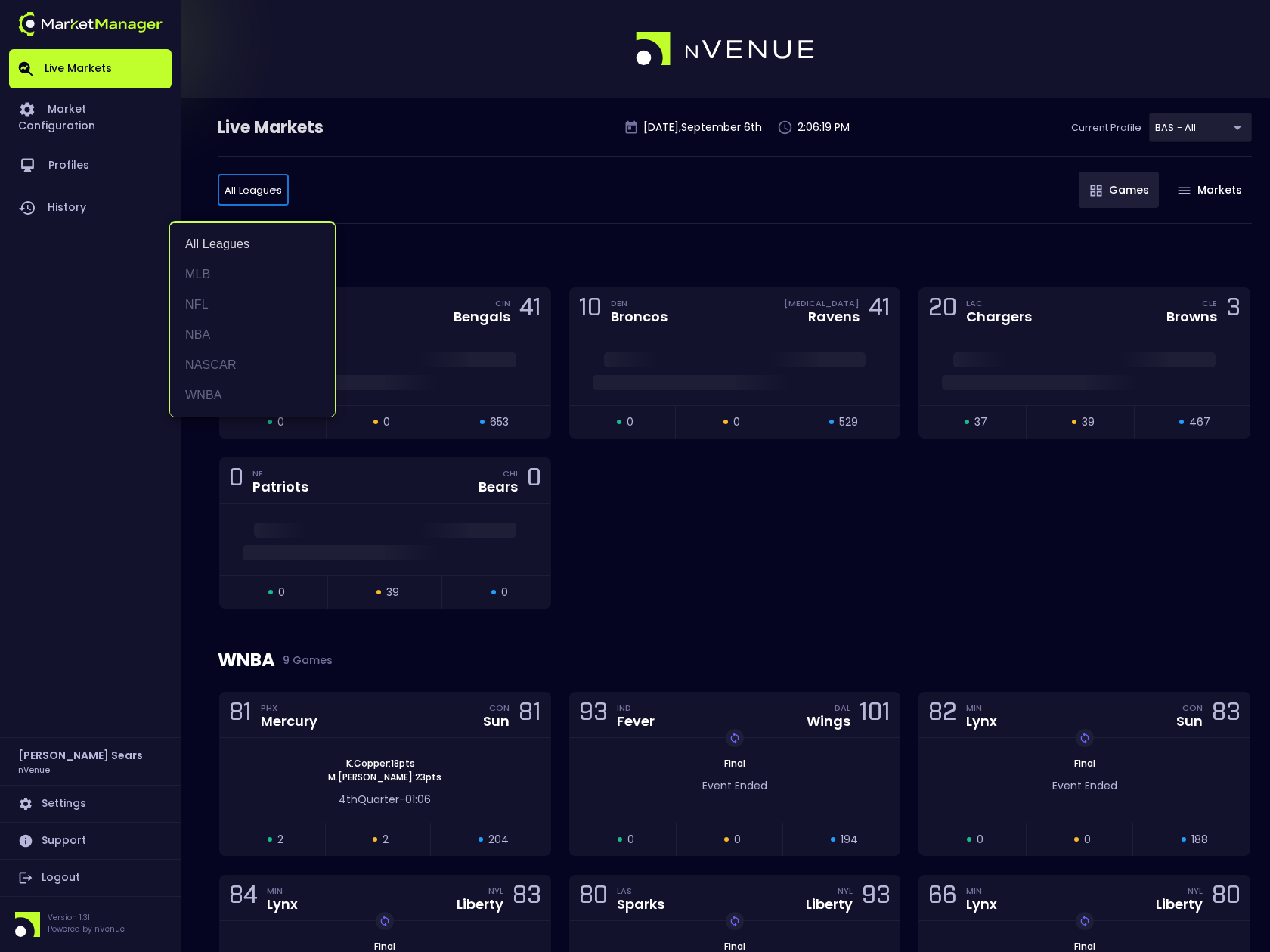
click at [202, 277] on li "MLB" at bounding box center [252, 274] width 165 height 30
type input "MLB"
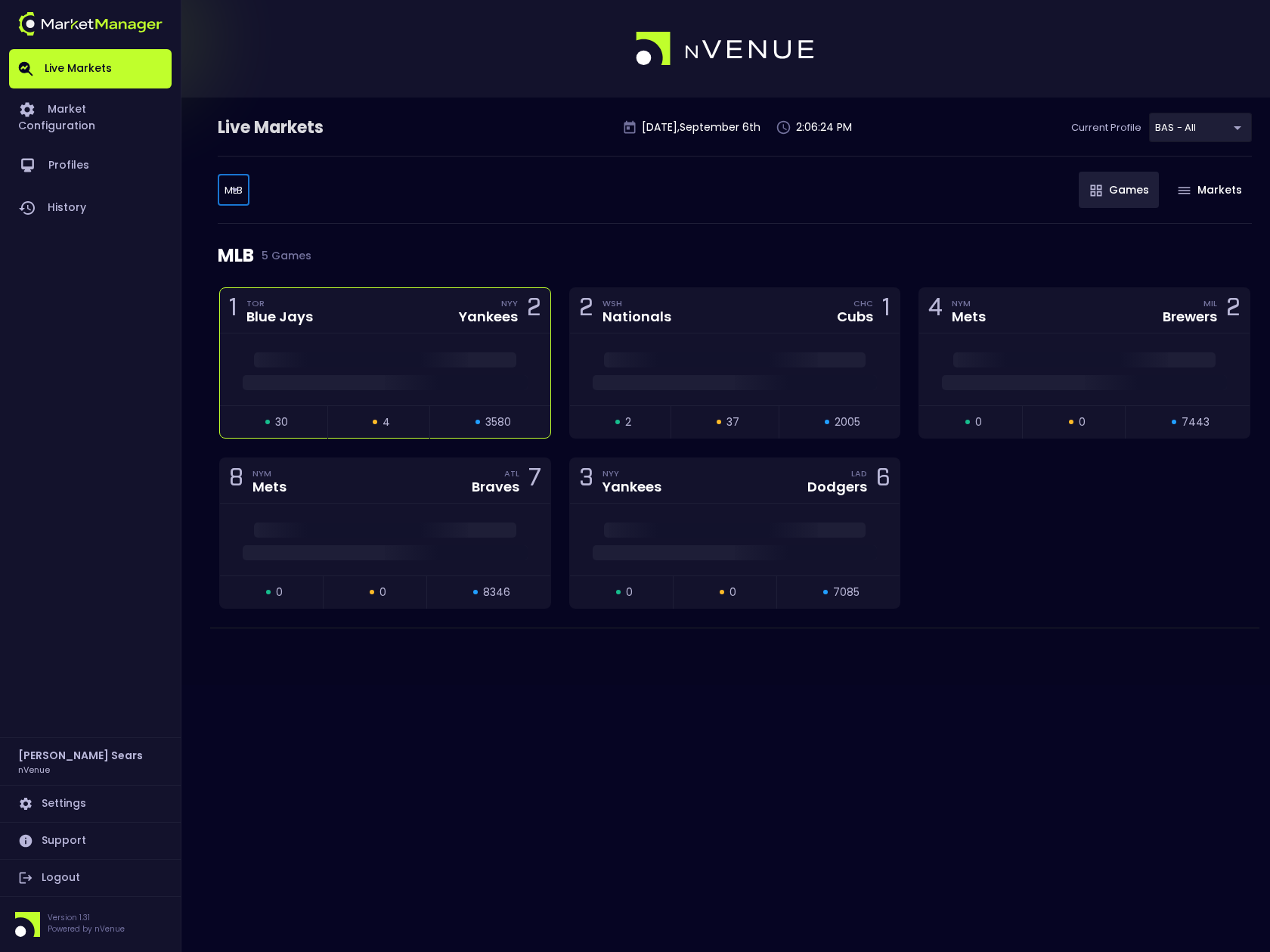
click at [345, 333] on div at bounding box center [385, 369] width 331 height 72
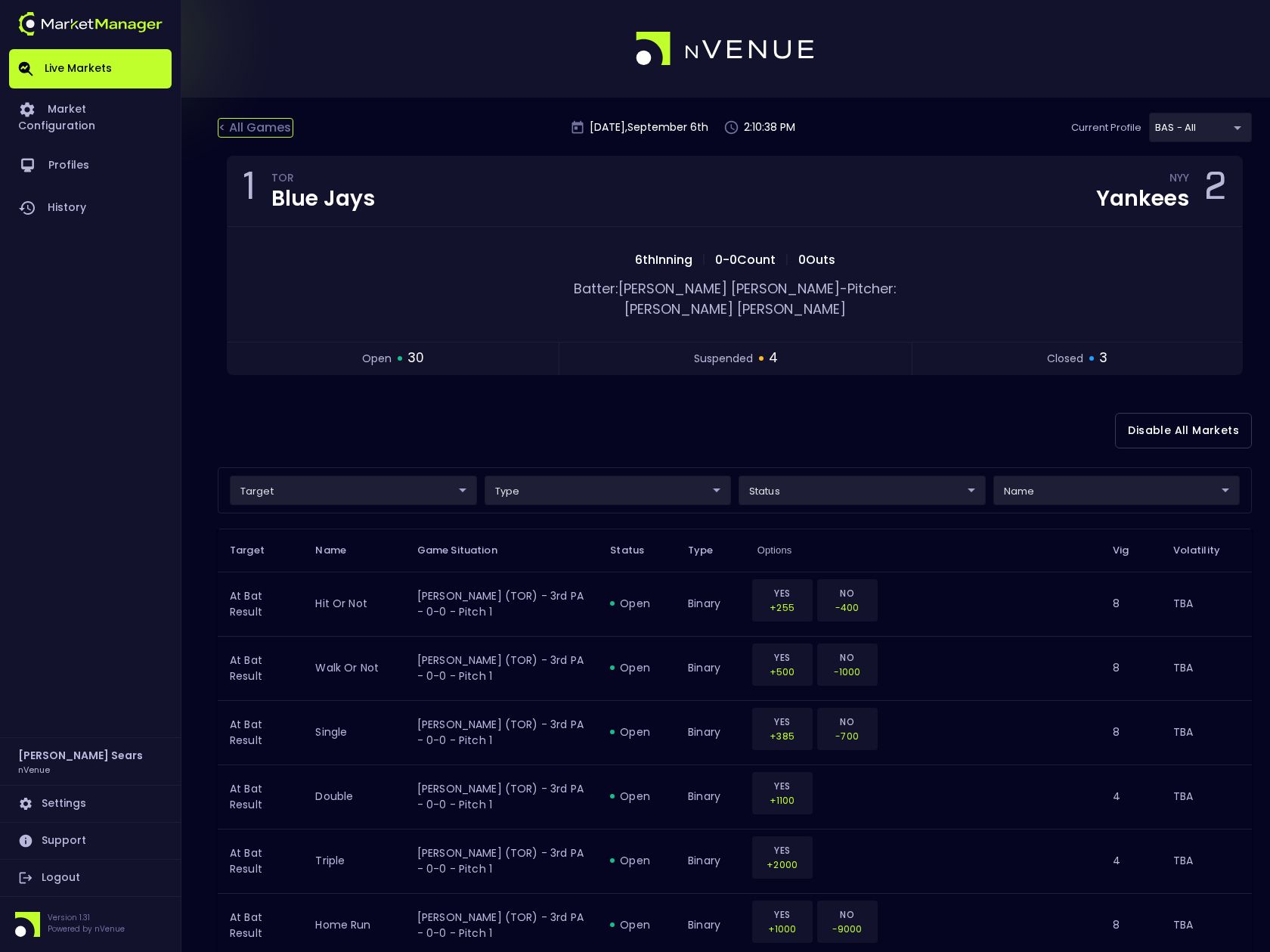
click at [269, 121] on div "< All Games" at bounding box center [256, 128] width 76 height 20
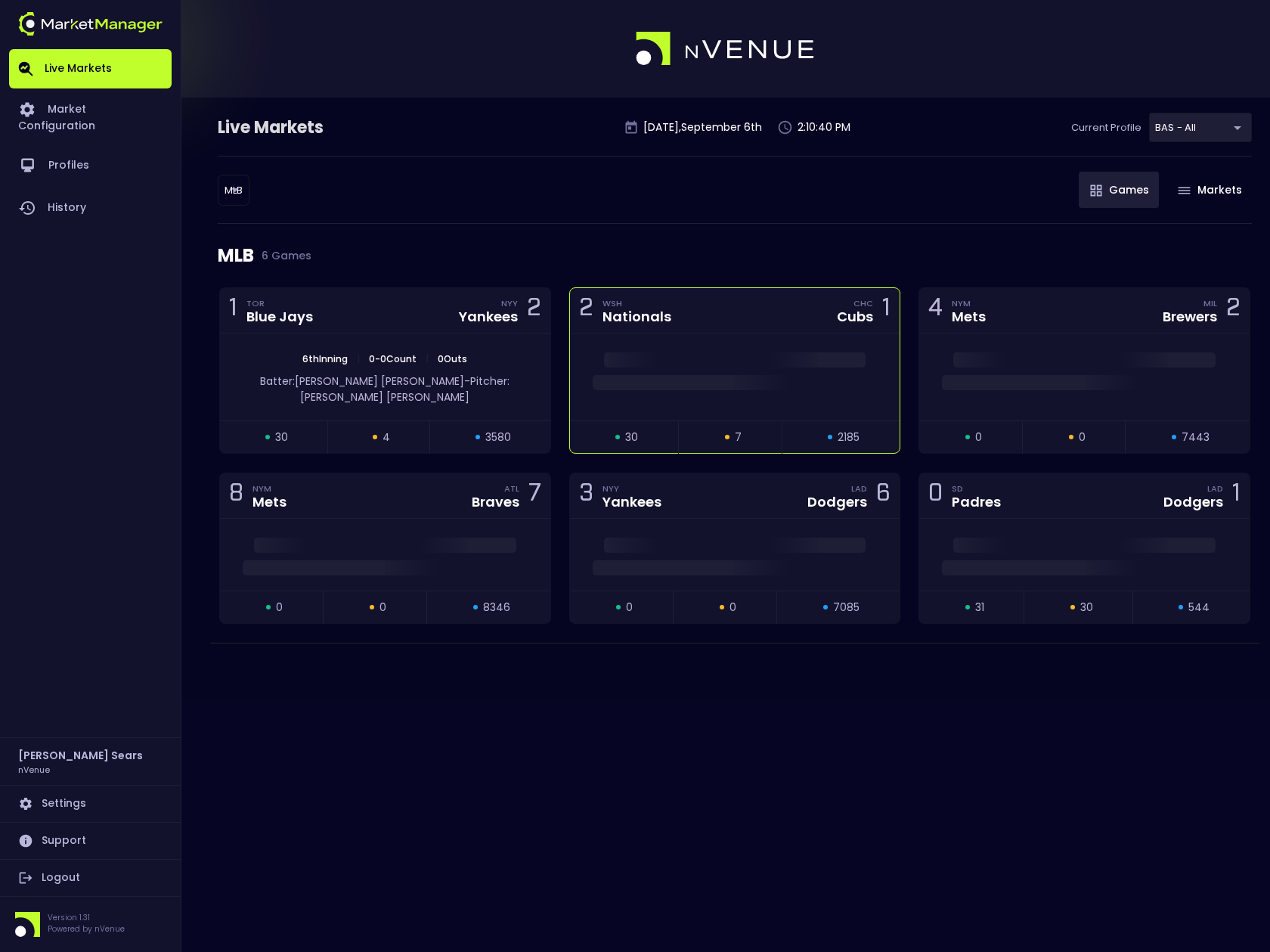
click at [662, 346] on div at bounding box center [735, 376] width 331 height 87
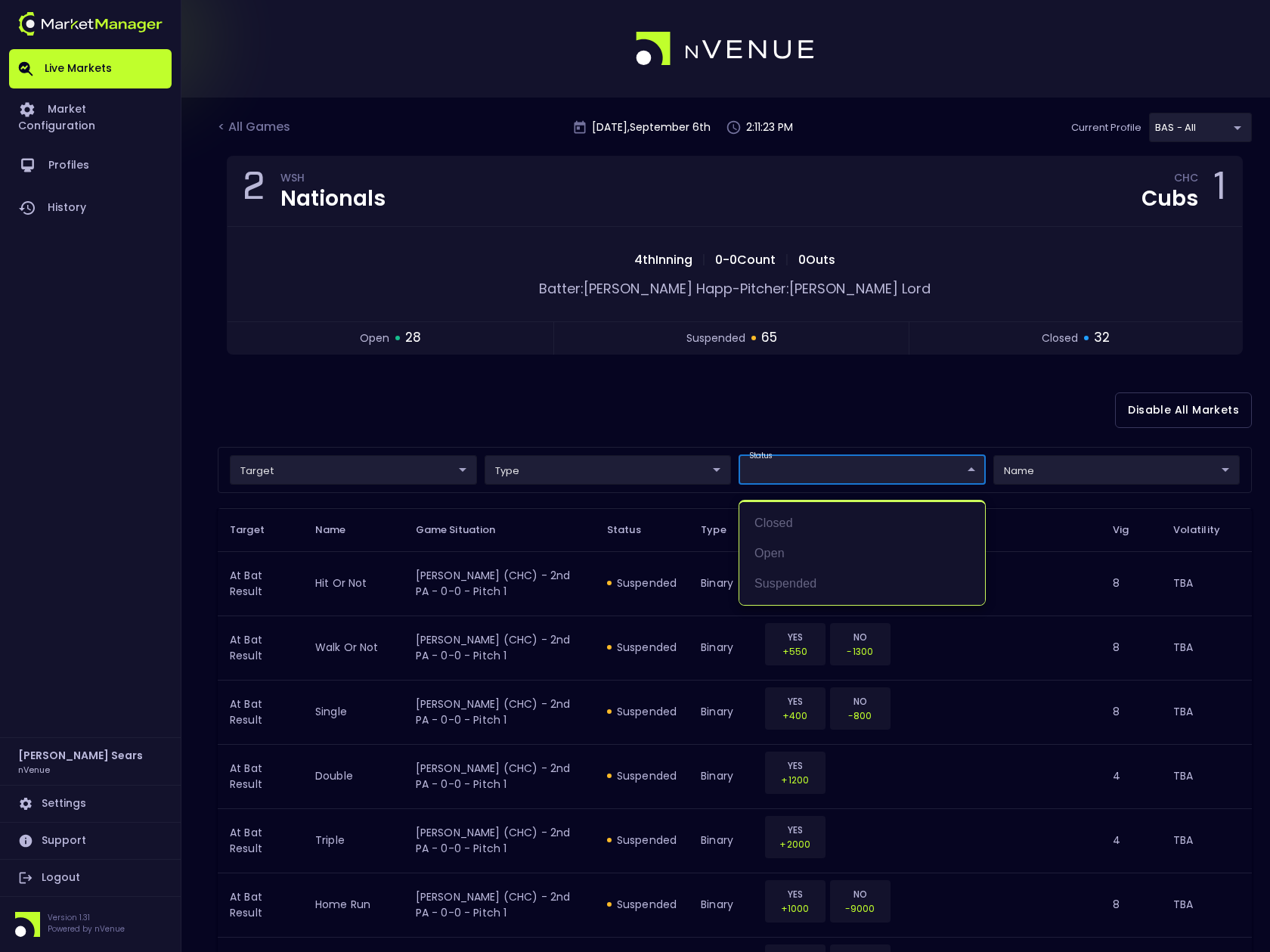
drag, startPoint x: 777, startPoint y: 552, endPoint x: 772, endPoint y: 540, distance: 13.0
click at [777, 552] on li "open" at bounding box center [862, 553] width 246 height 30
type input "open"
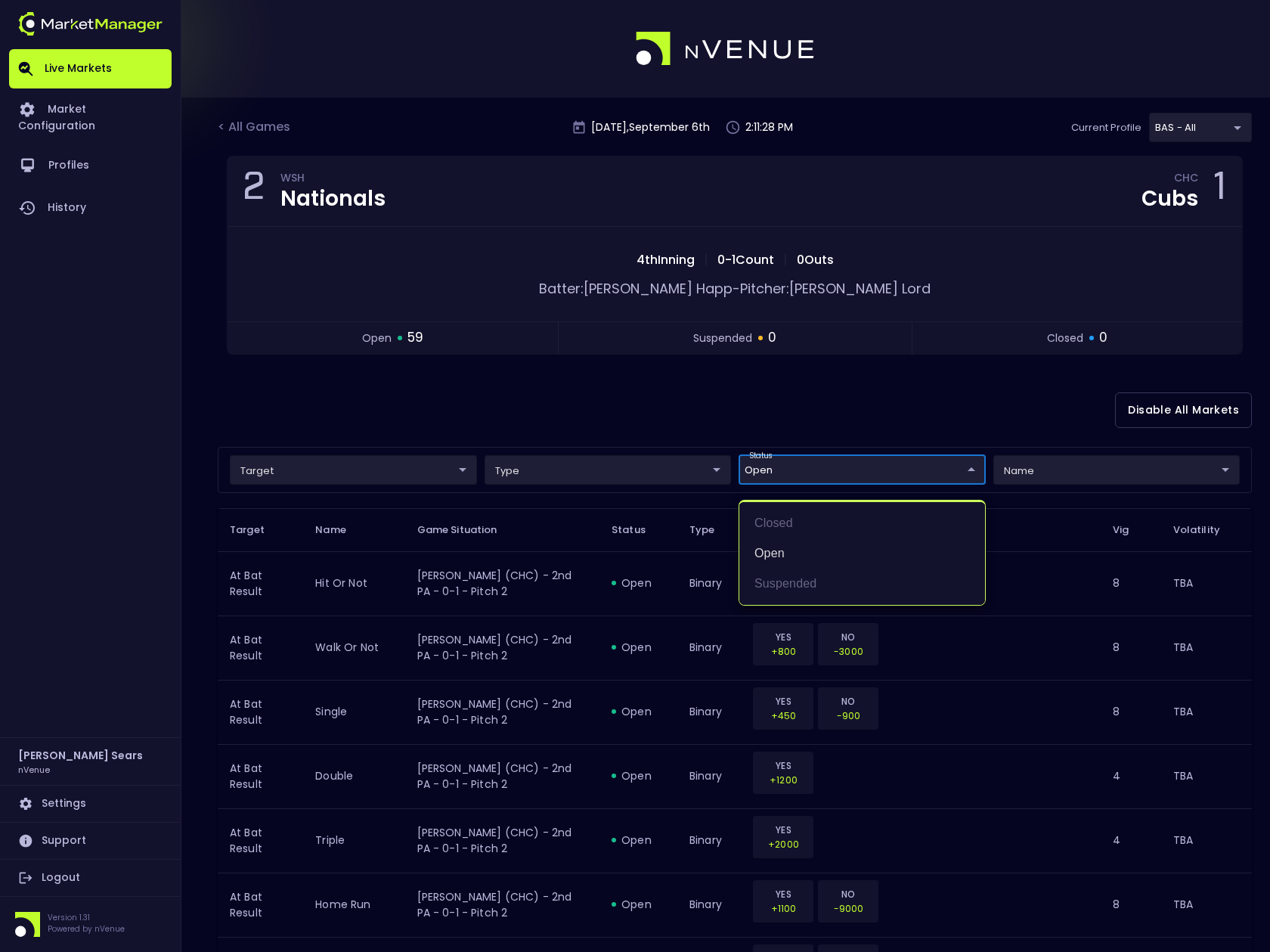
click at [664, 405] on div at bounding box center [635, 476] width 1270 height 952
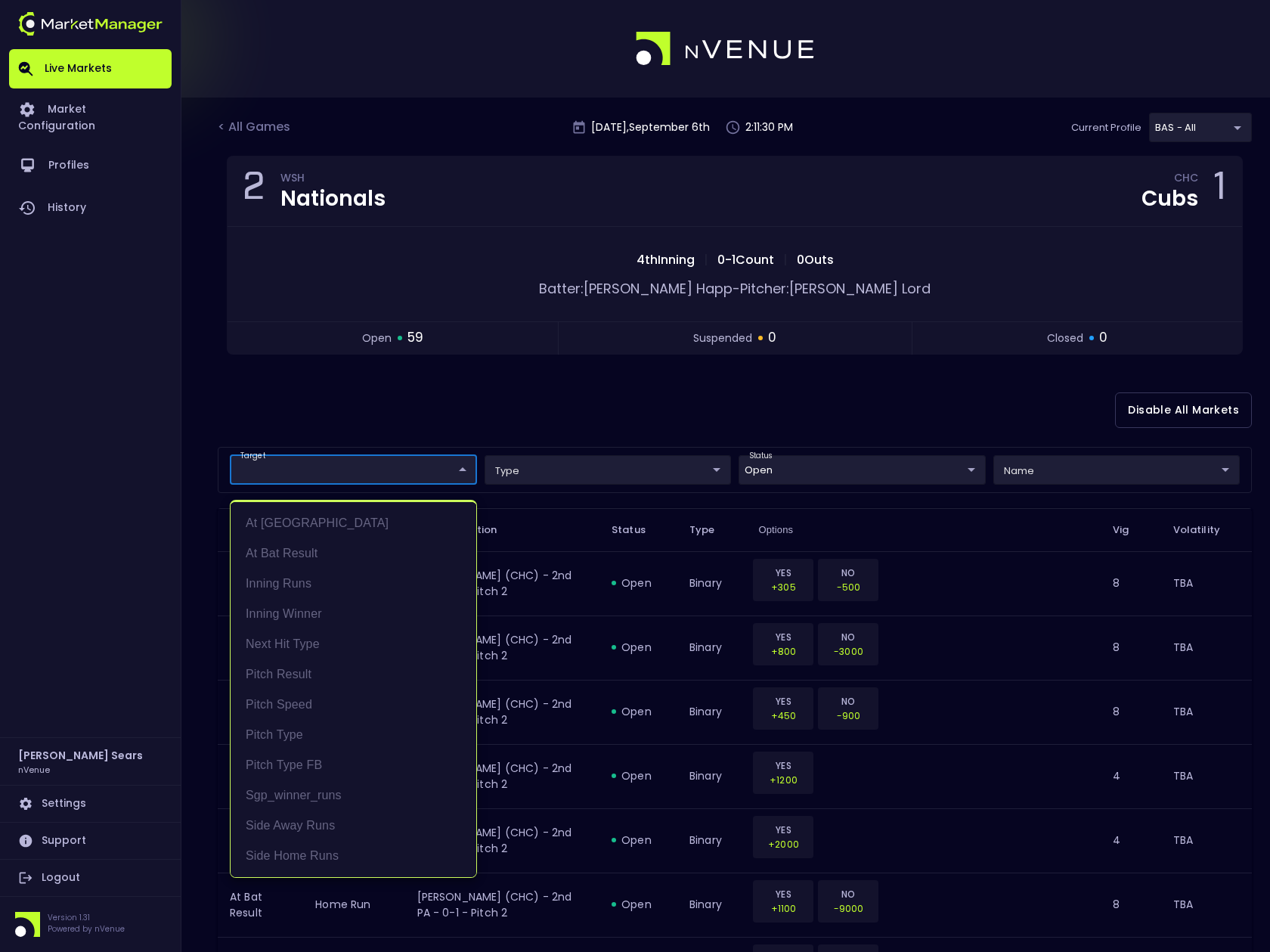
click at [337, 551] on li "At Bat Result" at bounding box center [353, 553] width 246 height 30
type input "At Bat Result"
click at [342, 418] on div at bounding box center [635, 476] width 1270 height 952
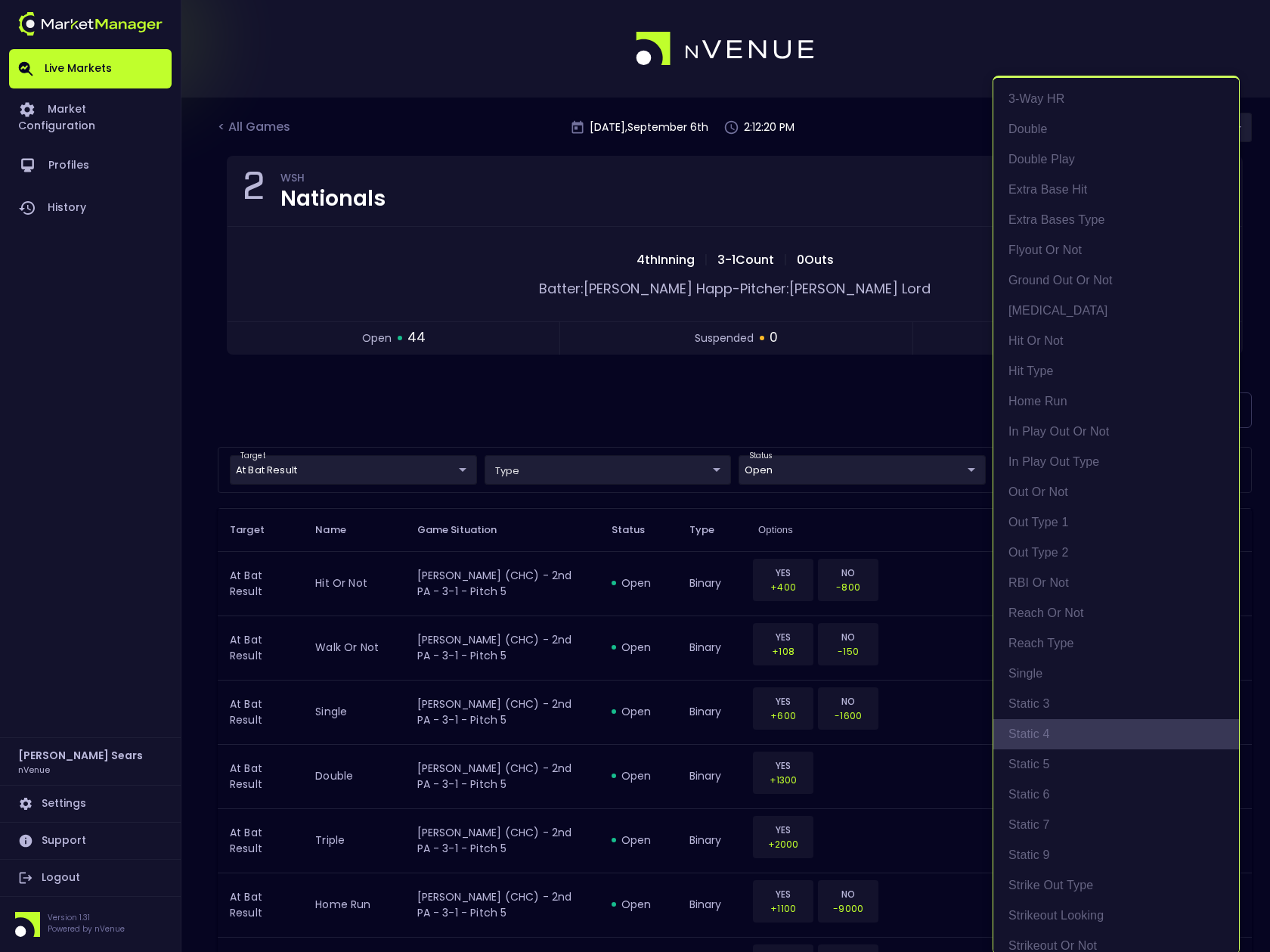
click at [1066, 732] on li "Static 4" at bounding box center [1116, 734] width 246 height 30
type input "Static 4"
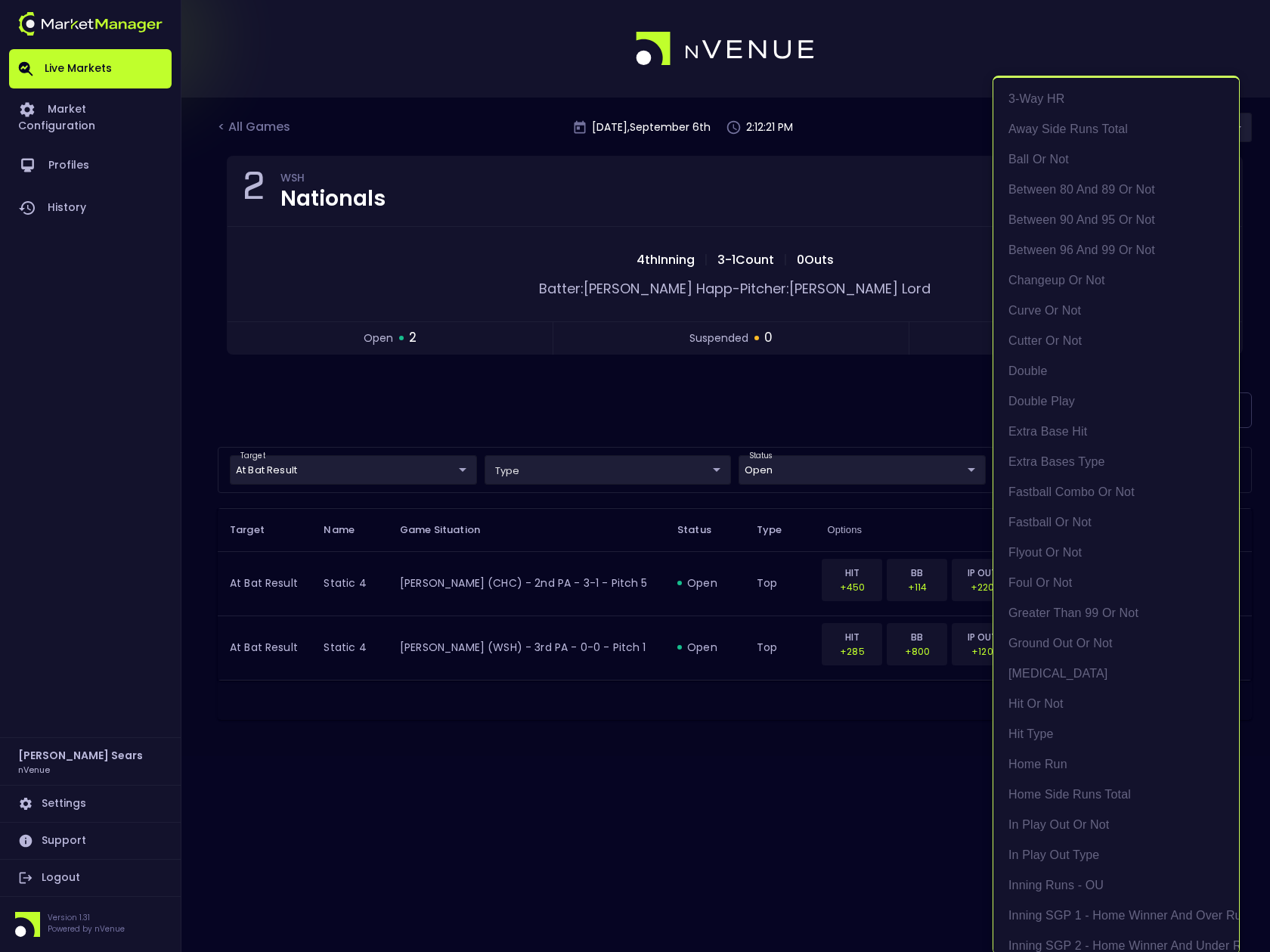
scroll to position [1374, 0]
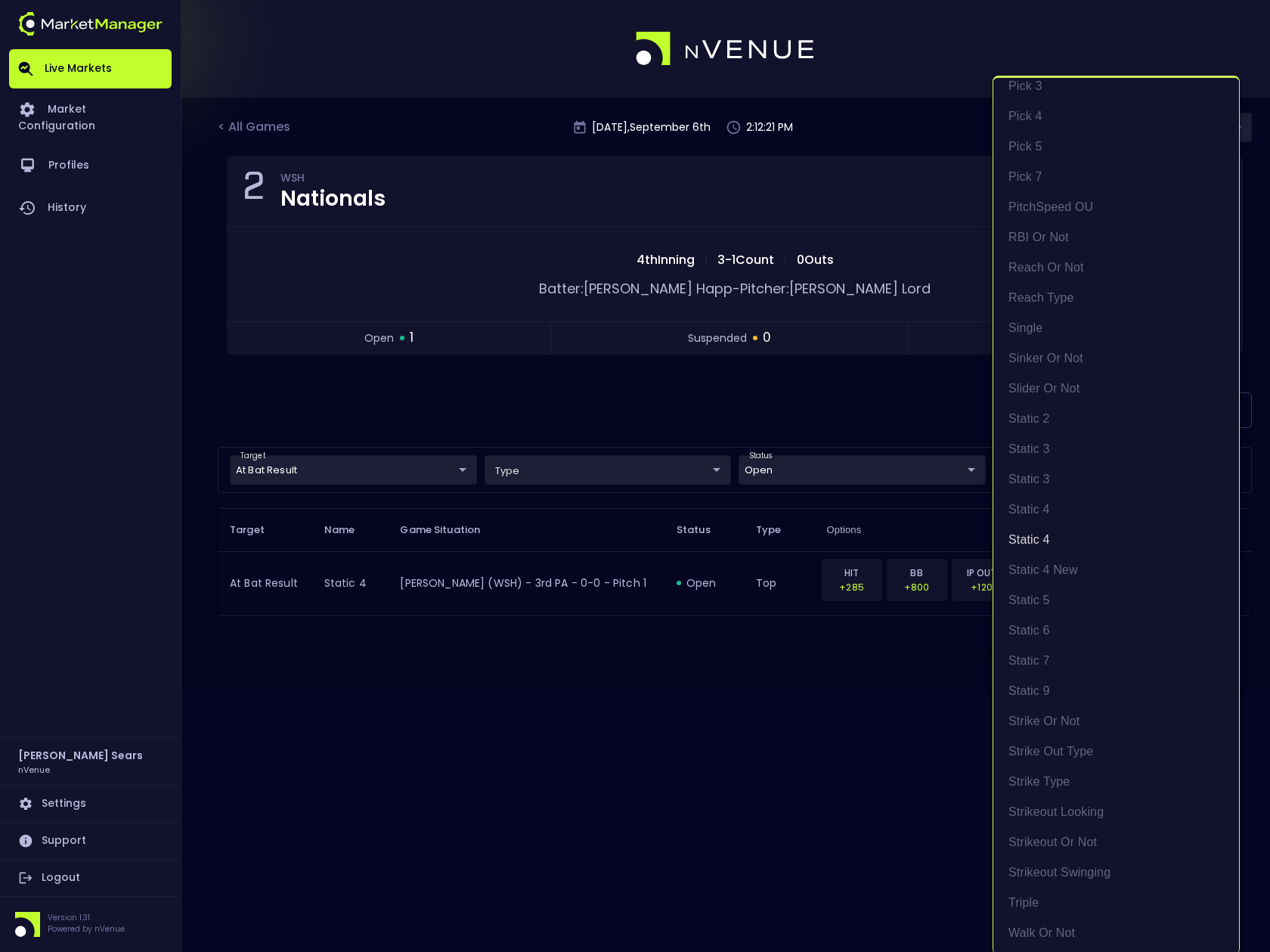
click at [621, 420] on div at bounding box center [635, 476] width 1270 height 952
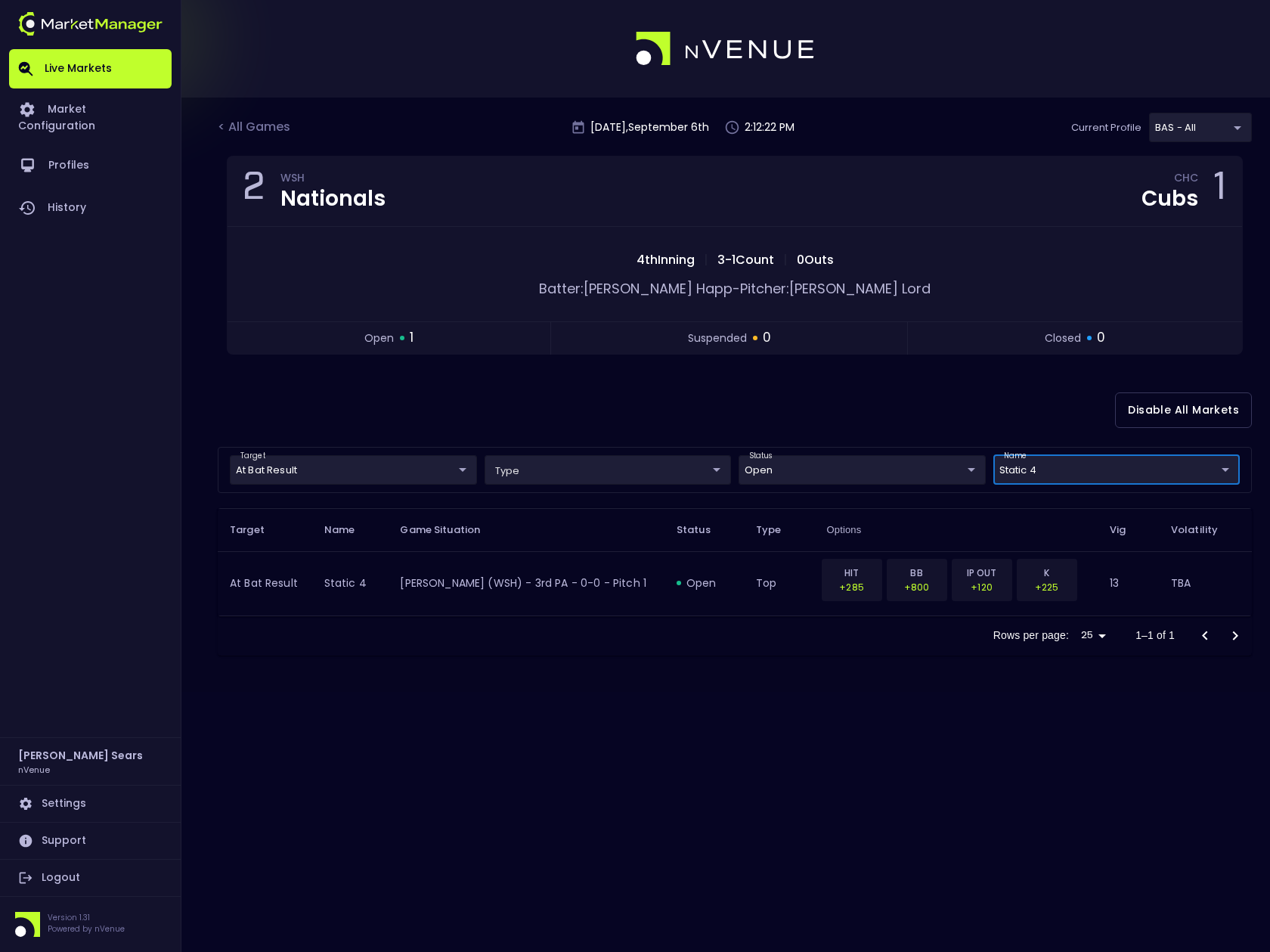
scroll to position [0, 0]
